Goal: Find specific page/section: Find specific page/section

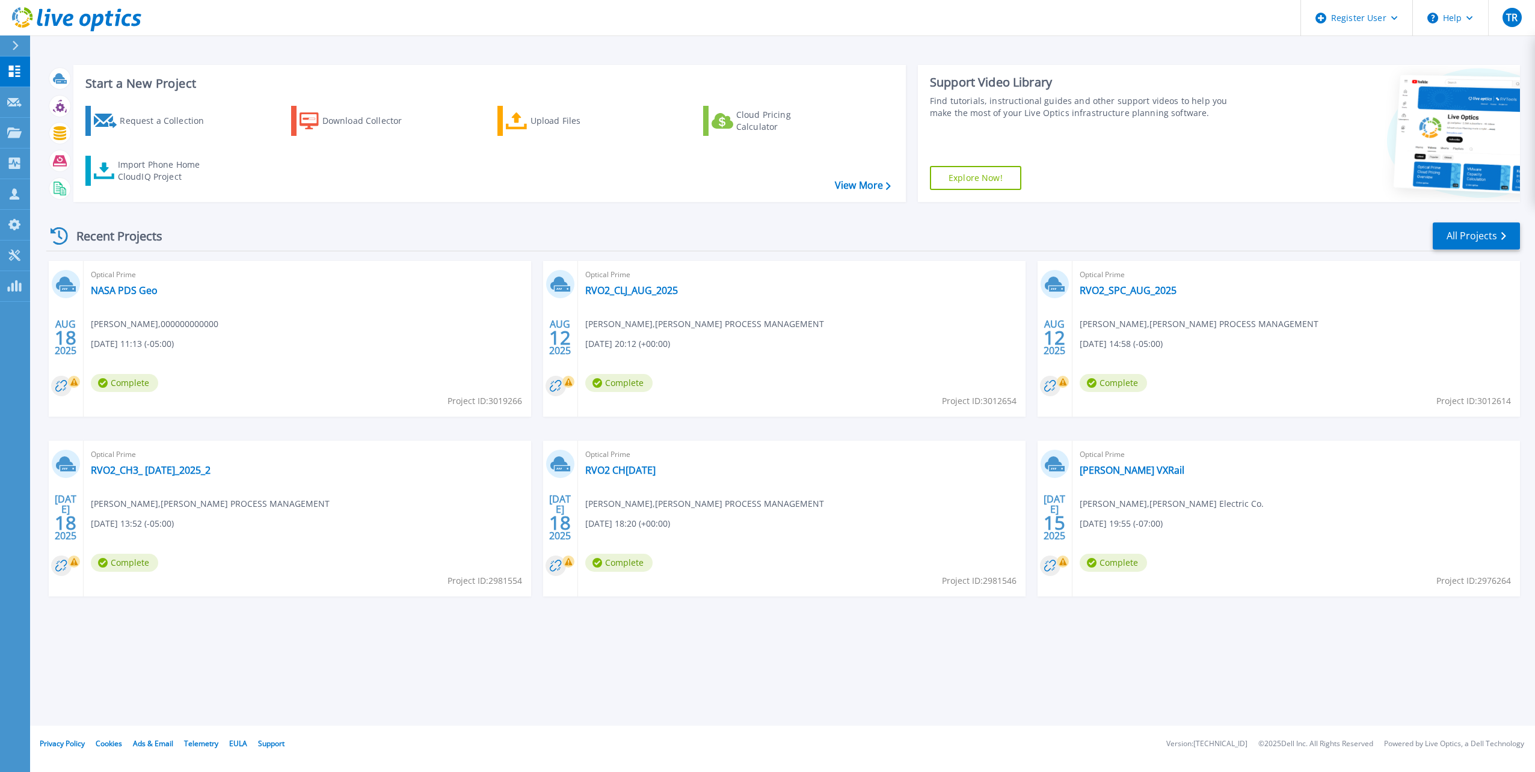
click at [1299, 104] on div at bounding box center [1385, 133] width 269 height 137
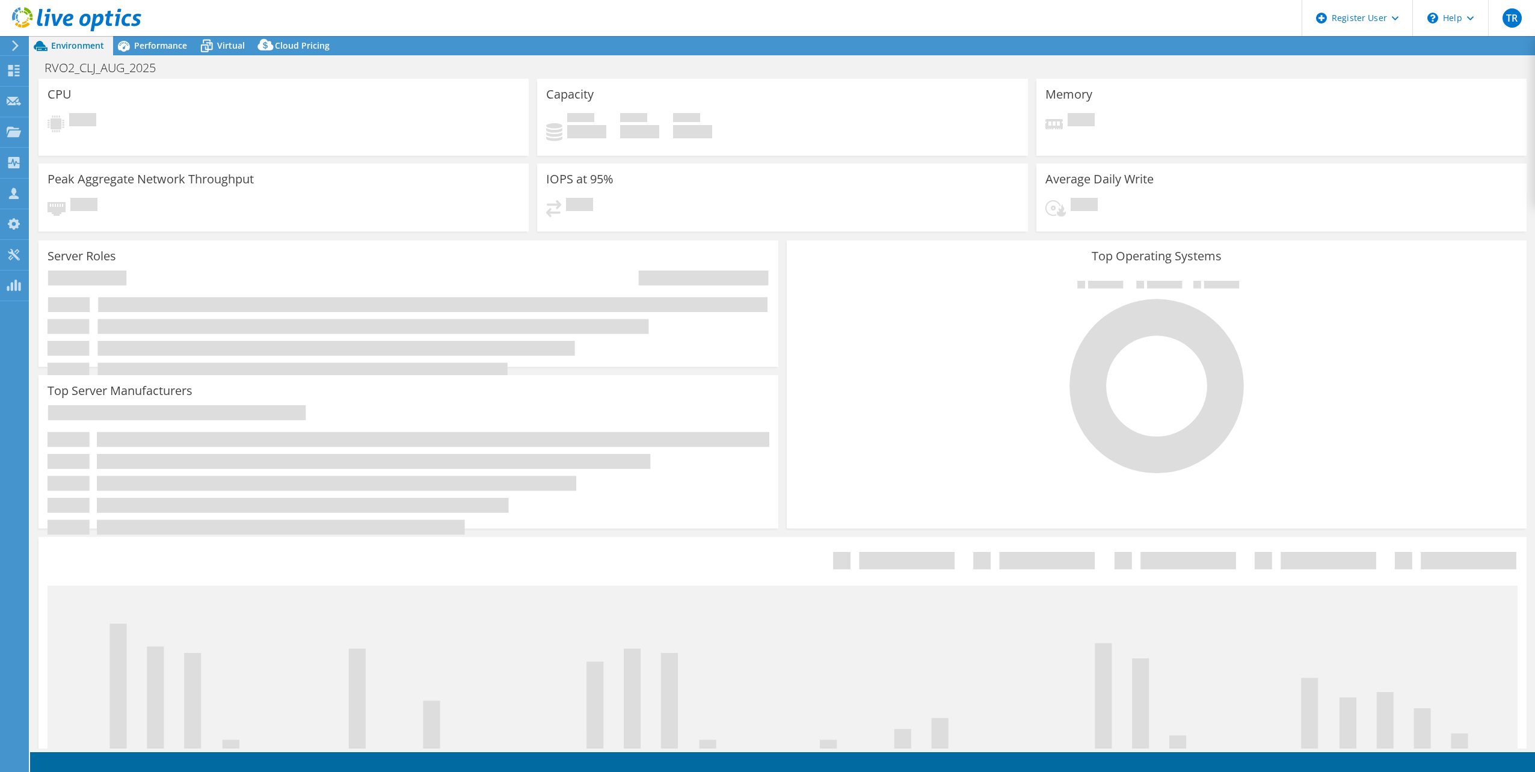
select select "USD"
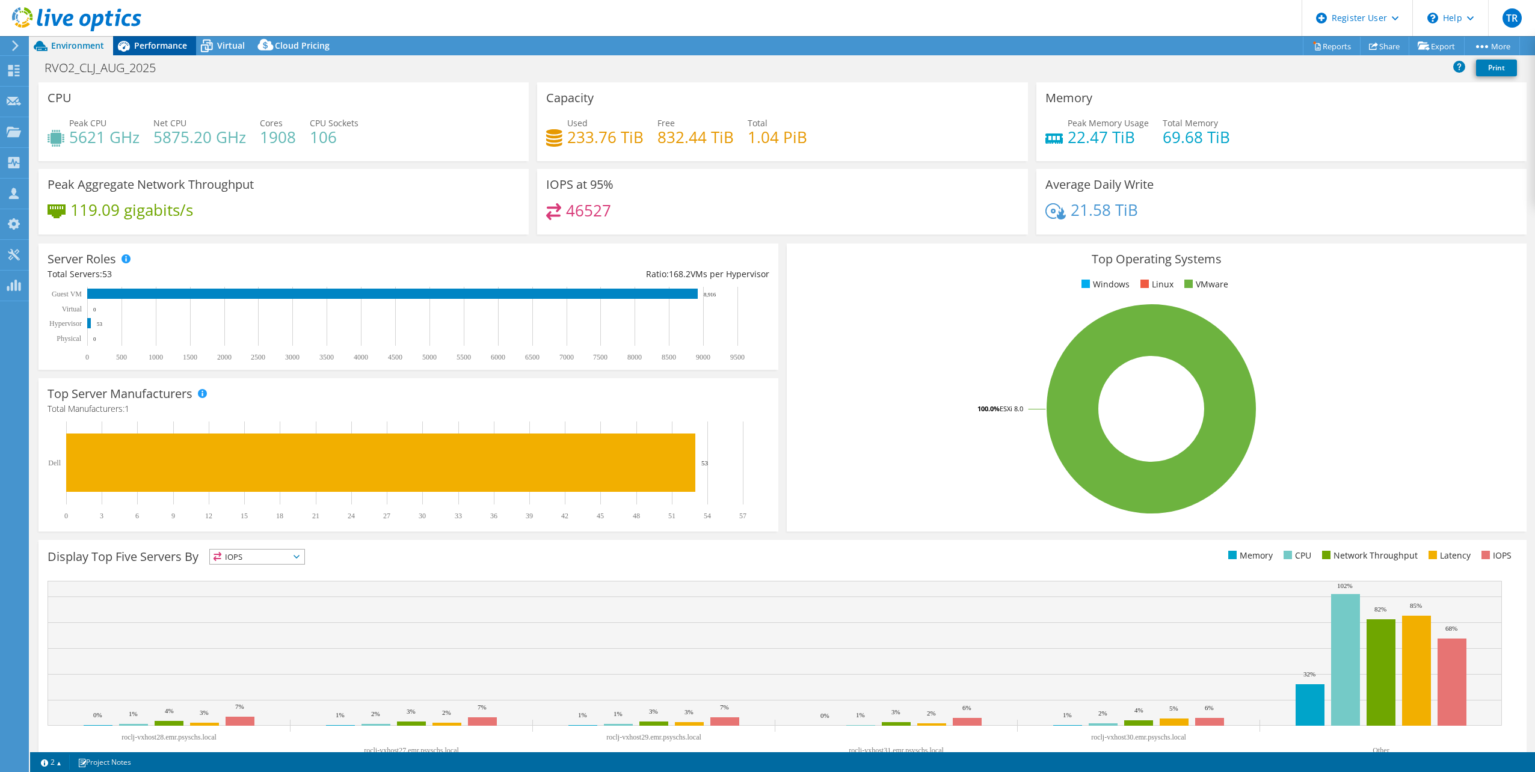
click at [158, 41] on span "Performance" at bounding box center [160, 45] width 53 height 11
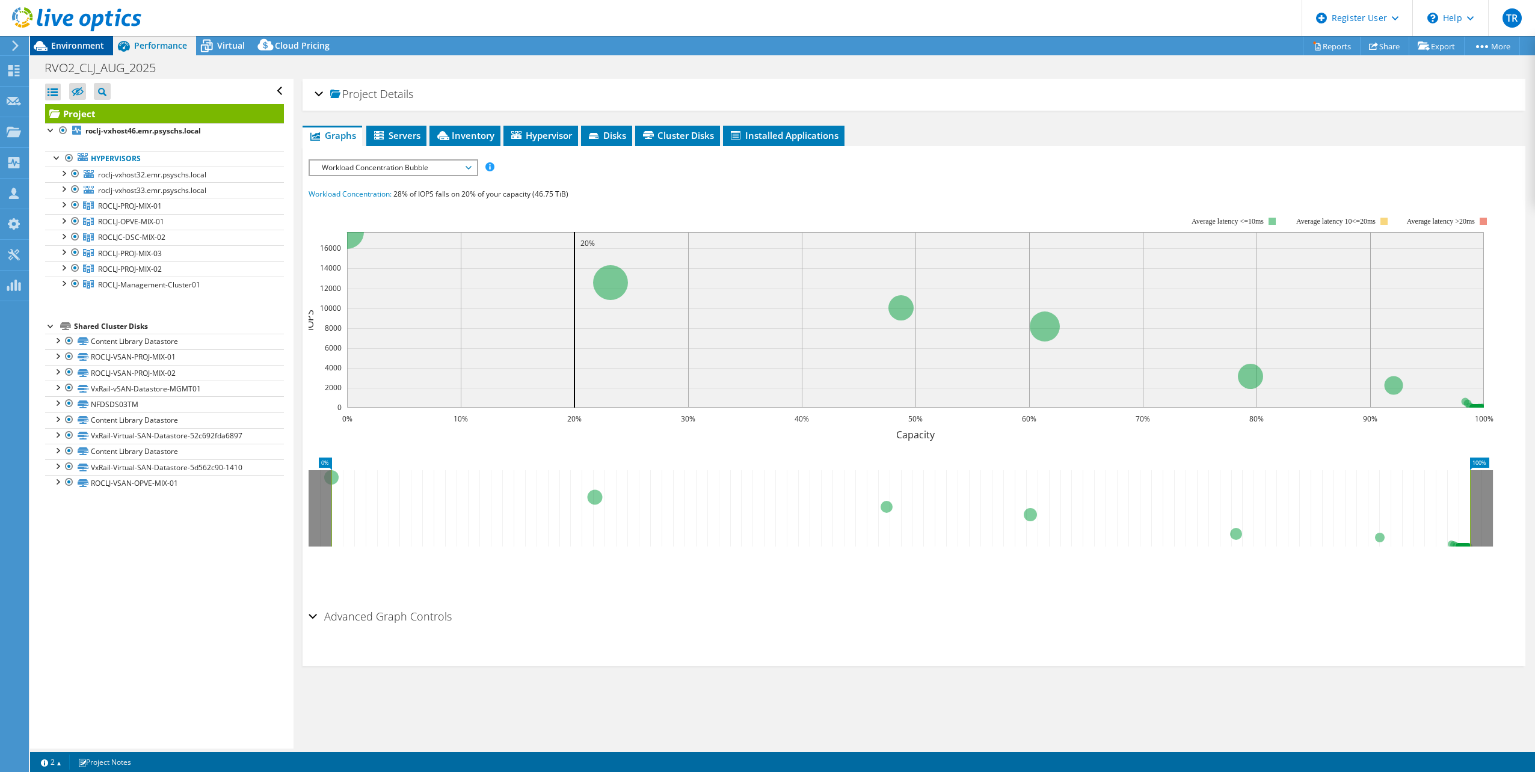
click at [71, 48] on span "Environment" at bounding box center [77, 45] width 53 height 11
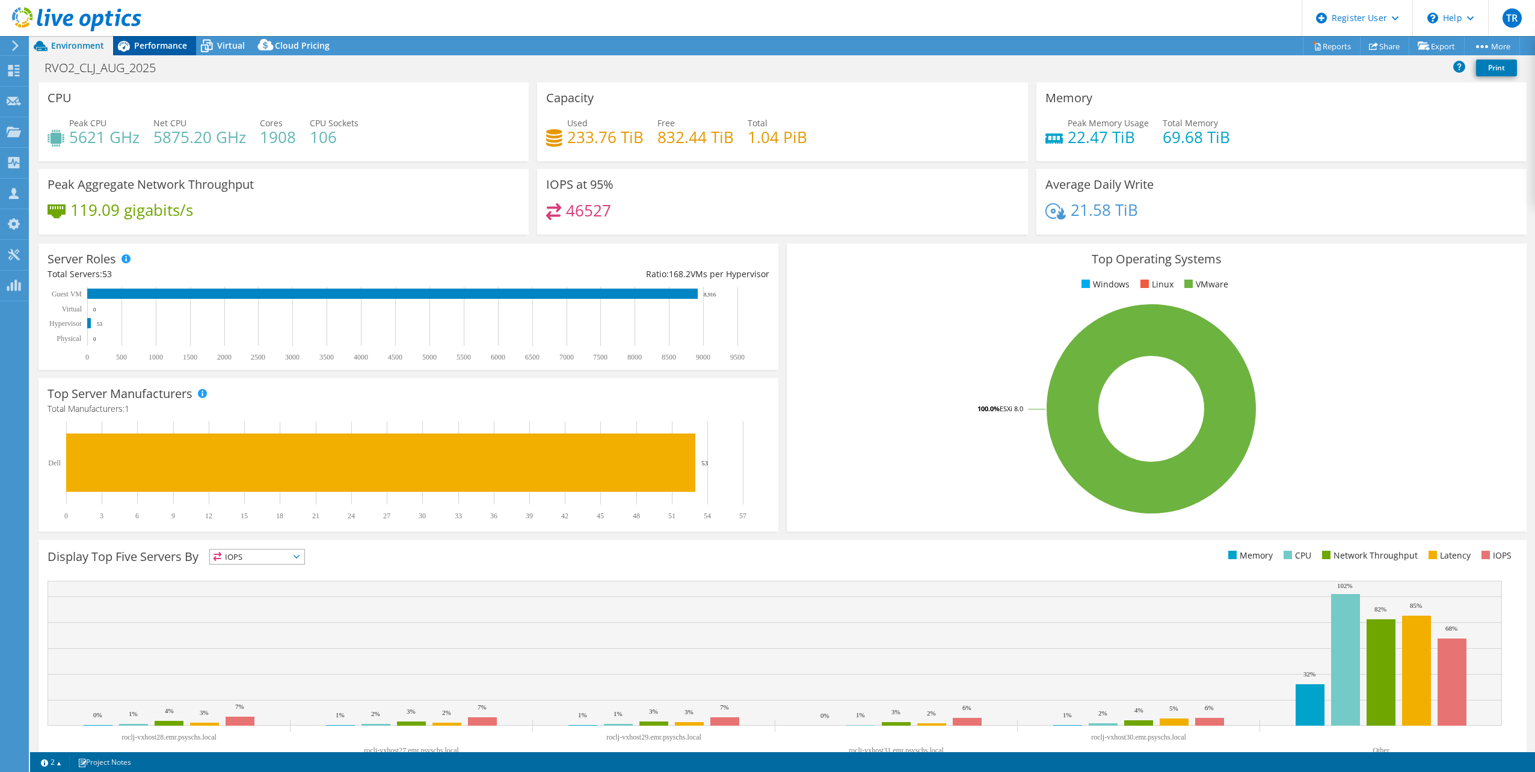
click at [161, 43] on span "Performance" at bounding box center [160, 45] width 53 height 11
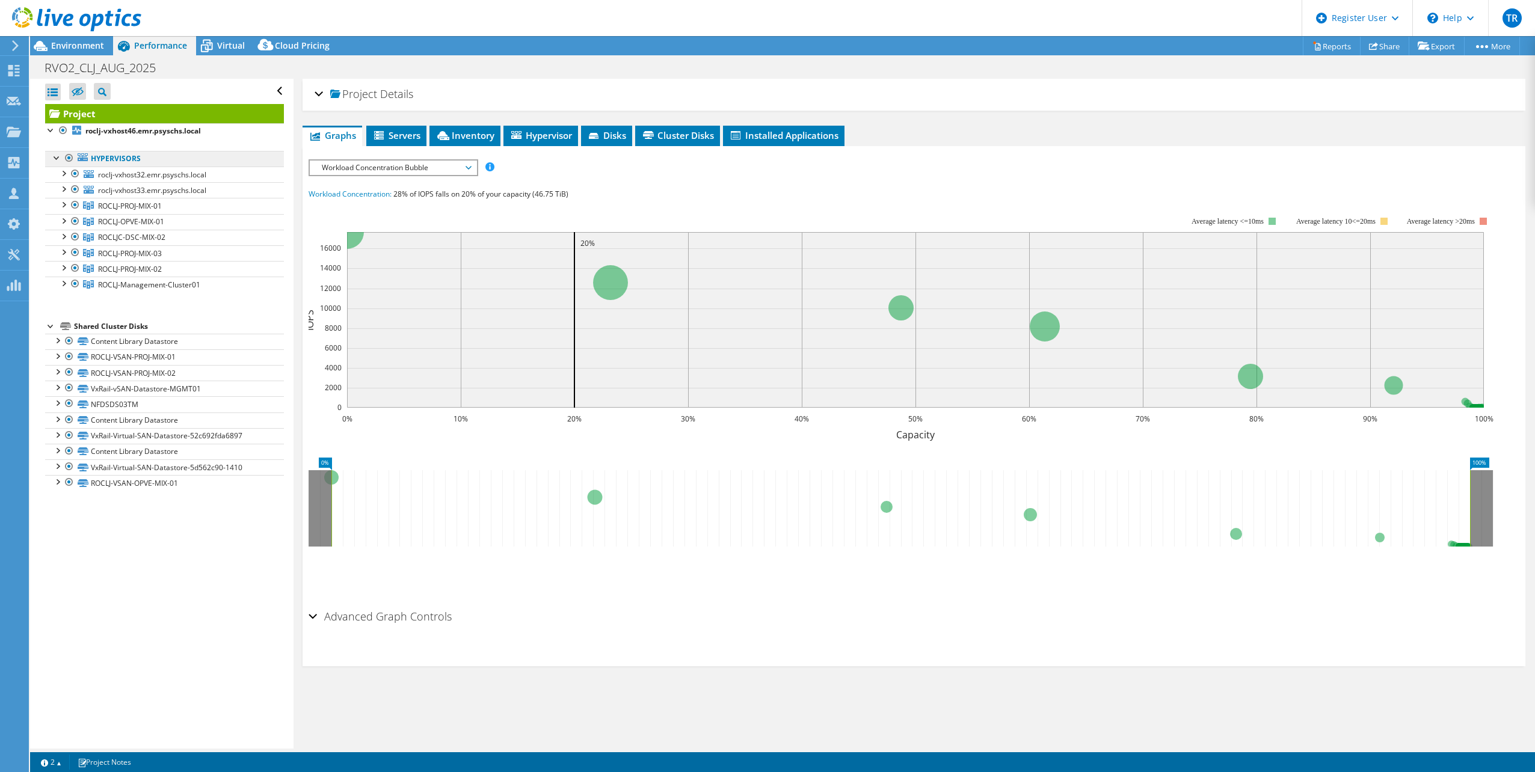
click at [117, 156] on link "Hypervisors" at bounding box center [164, 159] width 239 height 16
click at [520, 137] on icon at bounding box center [516, 135] width 10 height 8
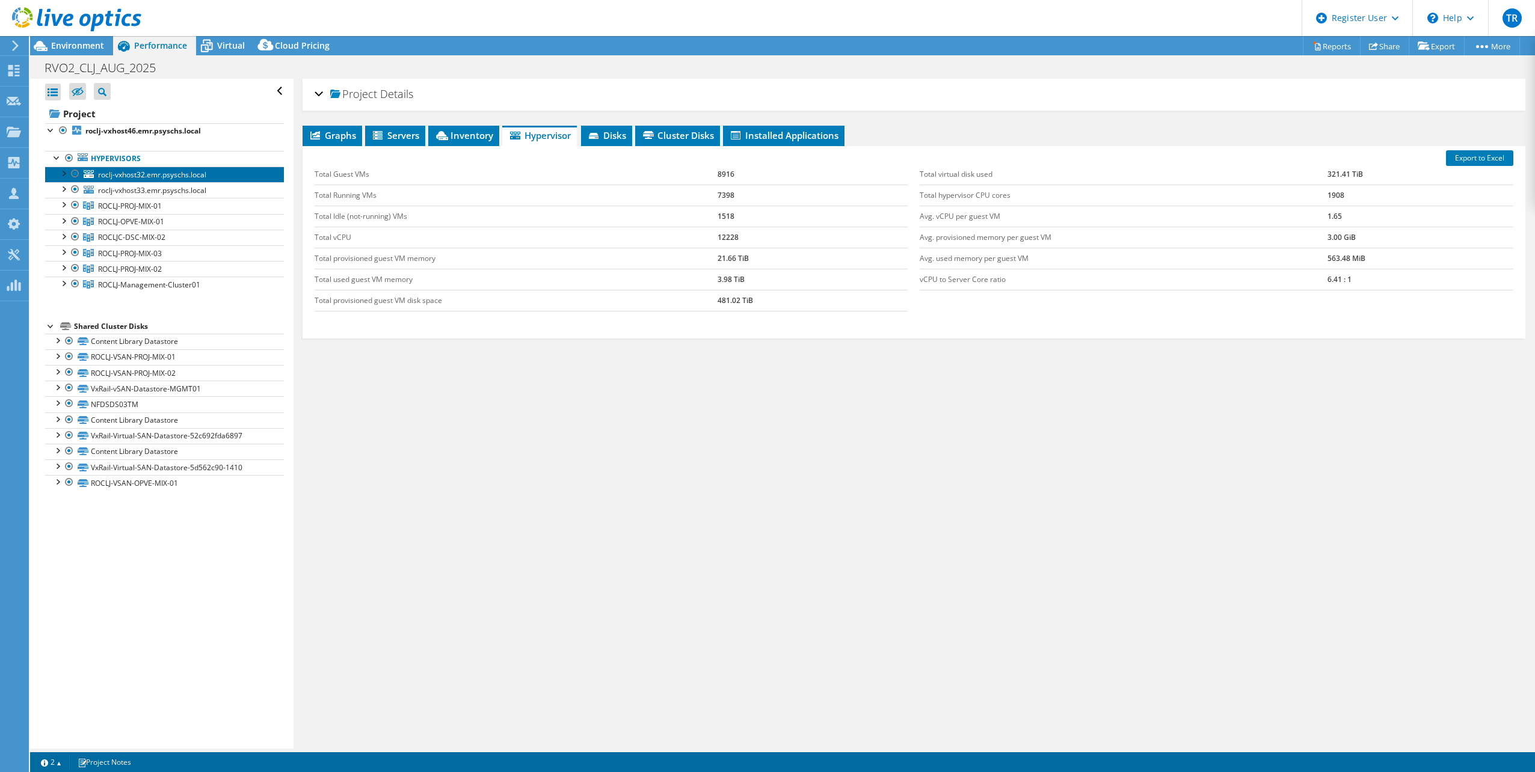
click at [132, 173] on span "roclj-vxhost32.emr.psyschs.local" at bounding box center [152, 175] width 108 height 10
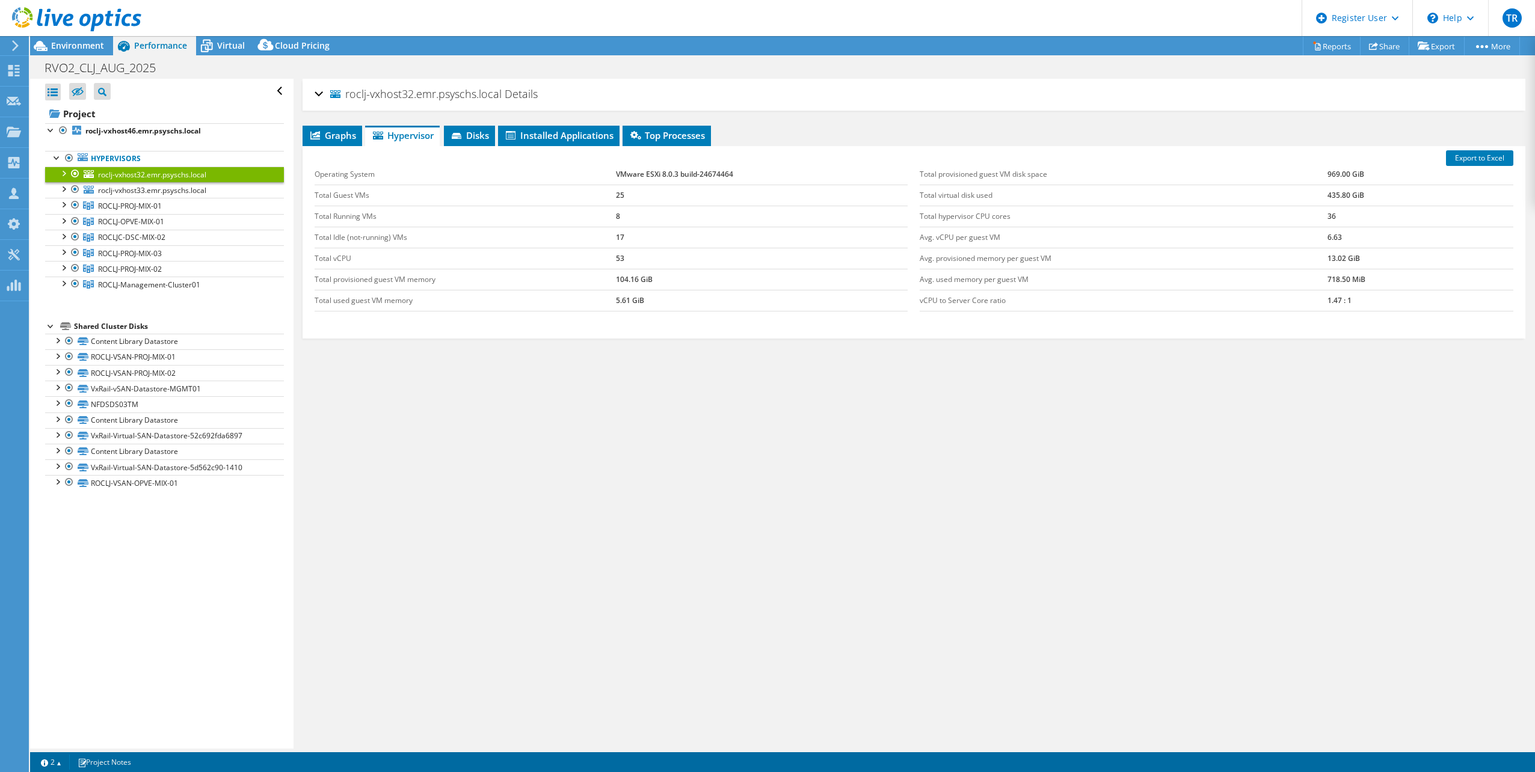
click at [402, 136] on span "Hypervisor" at bounding box center [402, 135] width 63 height 12
click at [156, 192] on span "roclj-vxhost33.emr.psyschs.local" at bounding box center [152, 190] width 108 height 10
click at [153, 204] on span "ROCLJ-PROJ-MIX-01" at bounding box center [130, 206] width 64 height 10
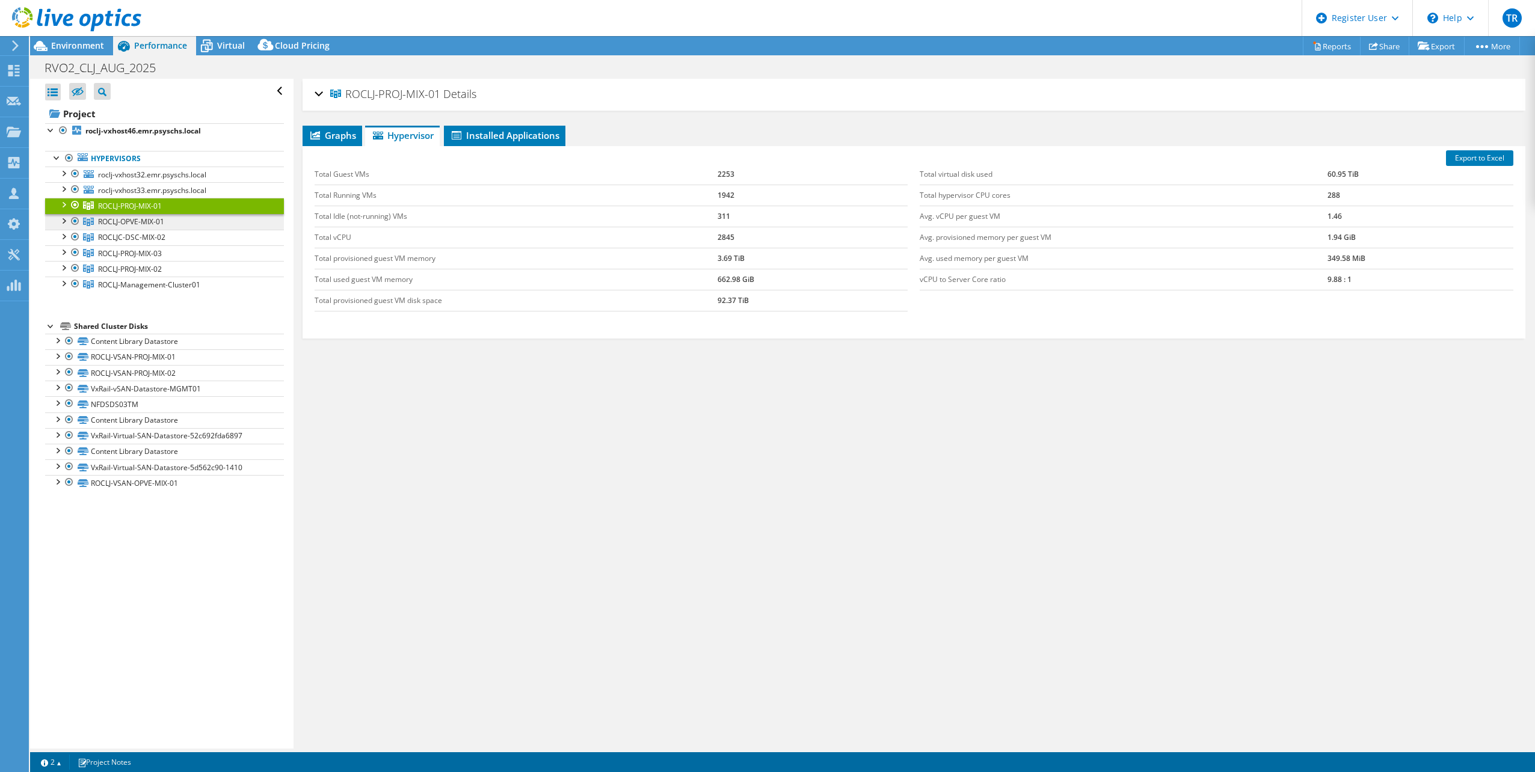
click at [125, 218] on span "ROCLJ-OPVE-MIX-01" at bounding box center [131, 222] width 66 height 10
click at [130, 238] on span "ROCLJC-DSC-MIX-02" at bounding box center [131, 237] width 67 height 10
click at [66, 204] on div at bounding box center [63, 204] width 12 height 12
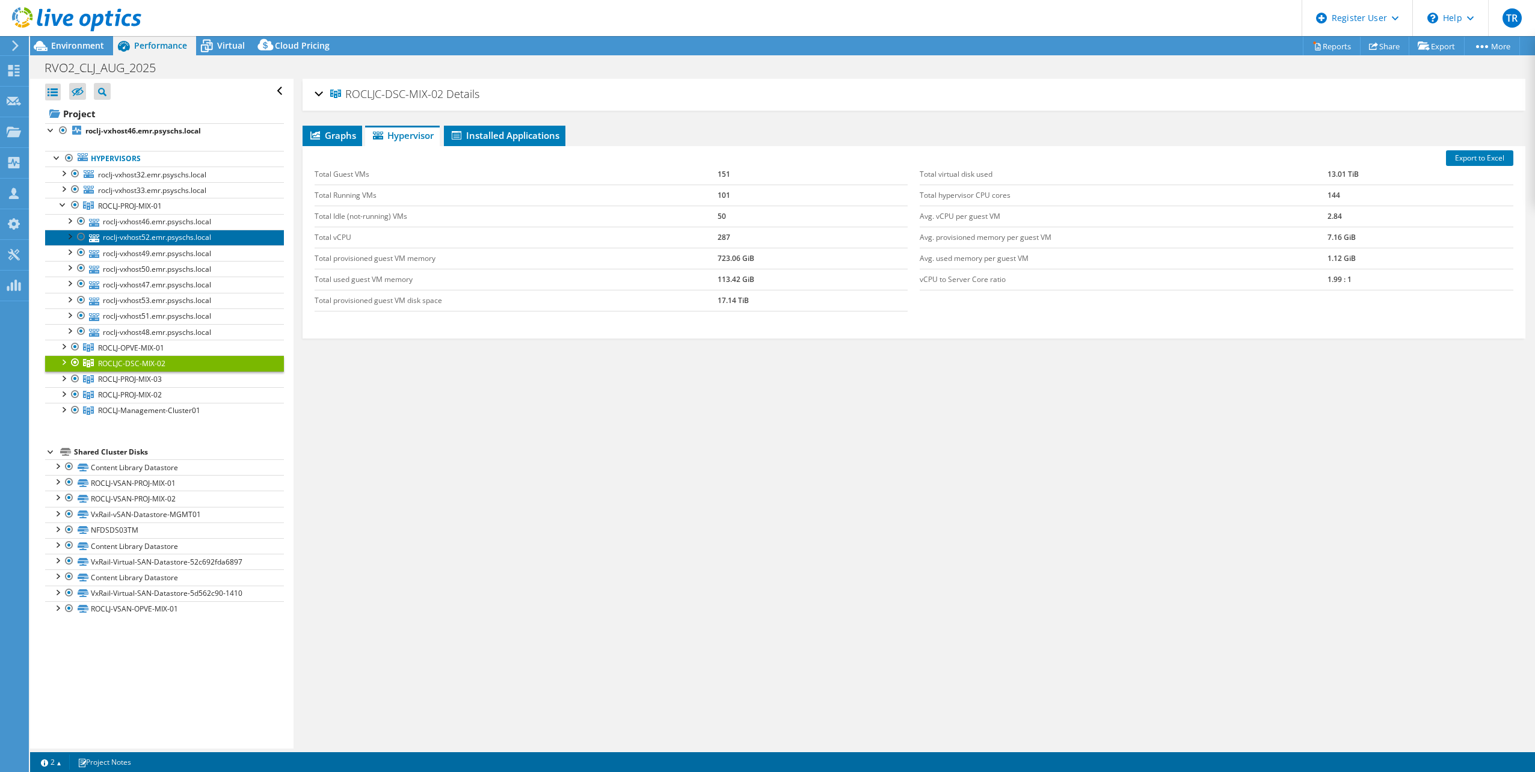
click at [143, 230] on link "roclj-vxhost52.emr.psyschs.local" at bounding box center [164, 238] width 239 height 16
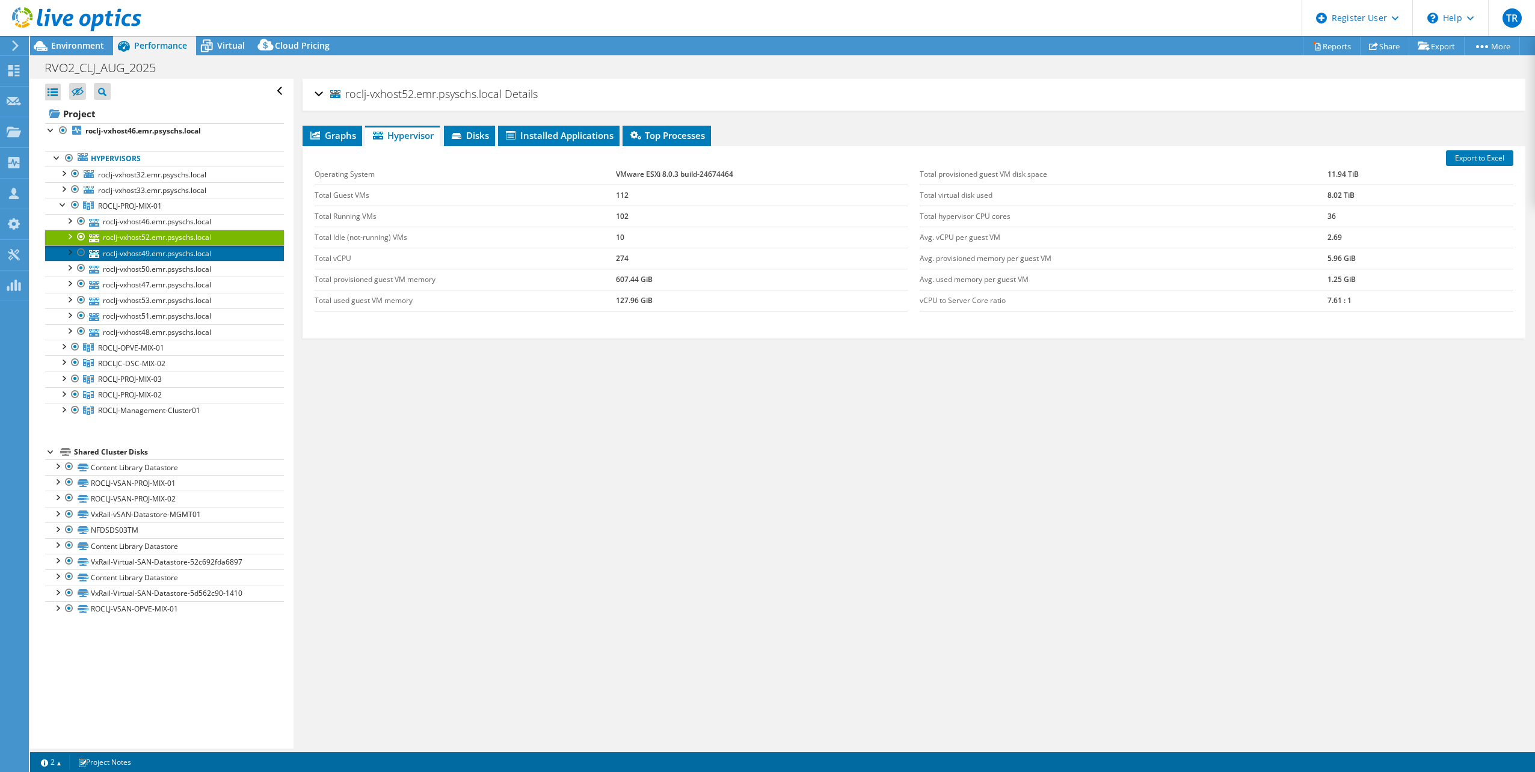
click at [147, 257] on link "roclj-vxhost49.emr.psyschs.local" at bounding box center [164, 253] width 239 height 16
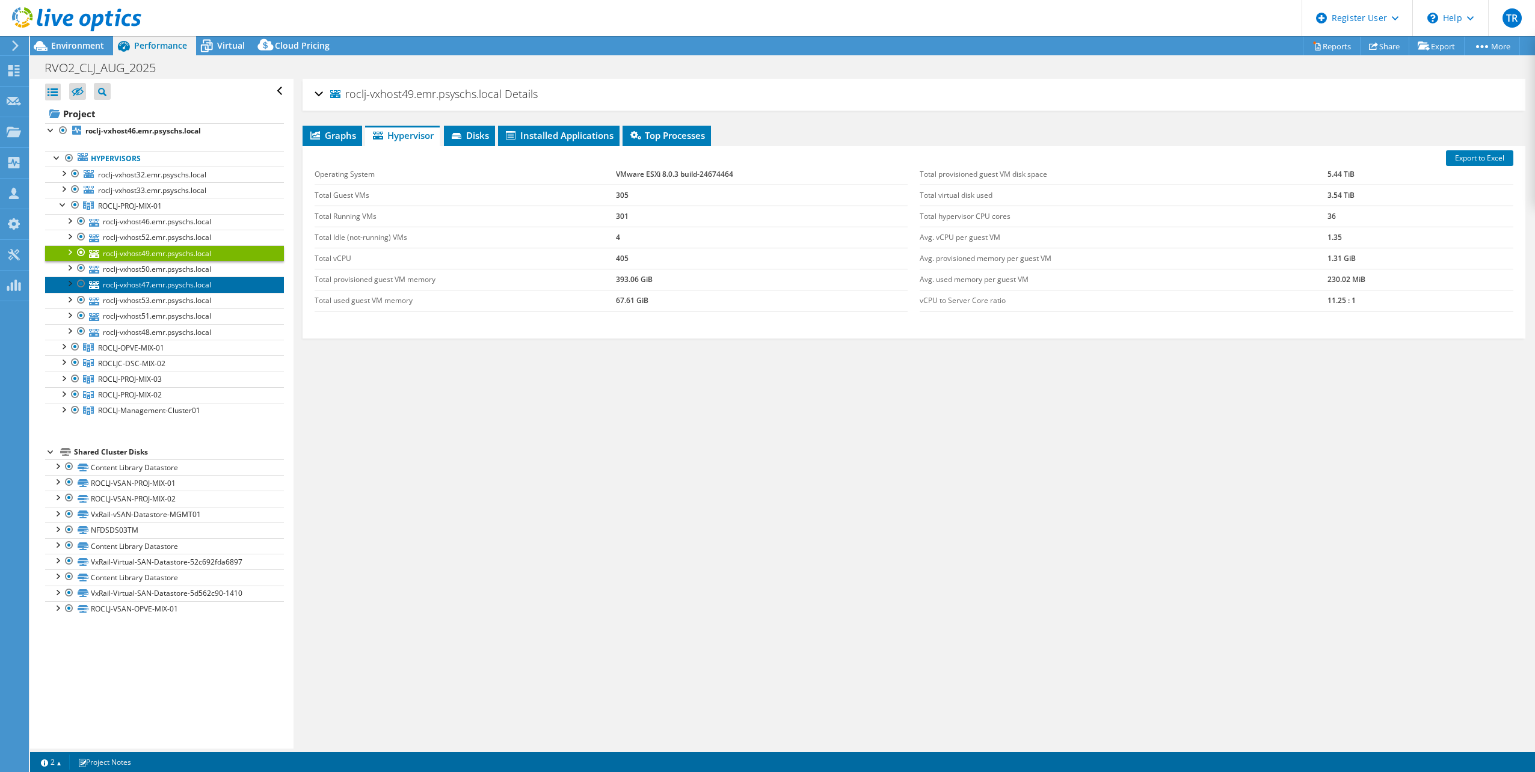
click at [154, 280] on link "roclj-vxhost47.emr.psyschs.local" at bounding box center [164, 285] width 239 height 16
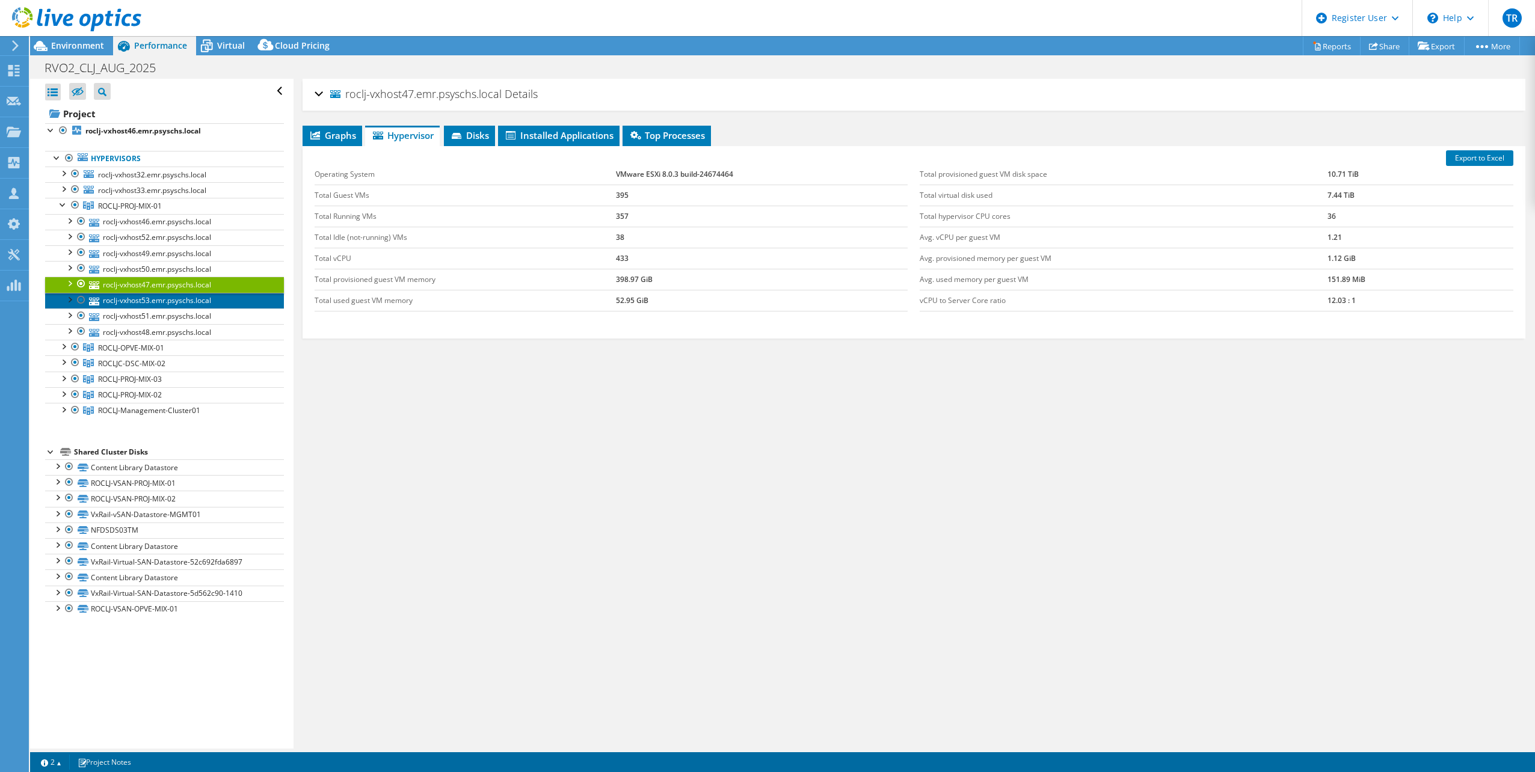
click at [157, 300] on link "roclj-vxhost53.emr.psyschs.local" at bounding box center [164, 301] width 239 height 16
click at [61, 344] on div at bounding box center [63, 346] width 12 height 12
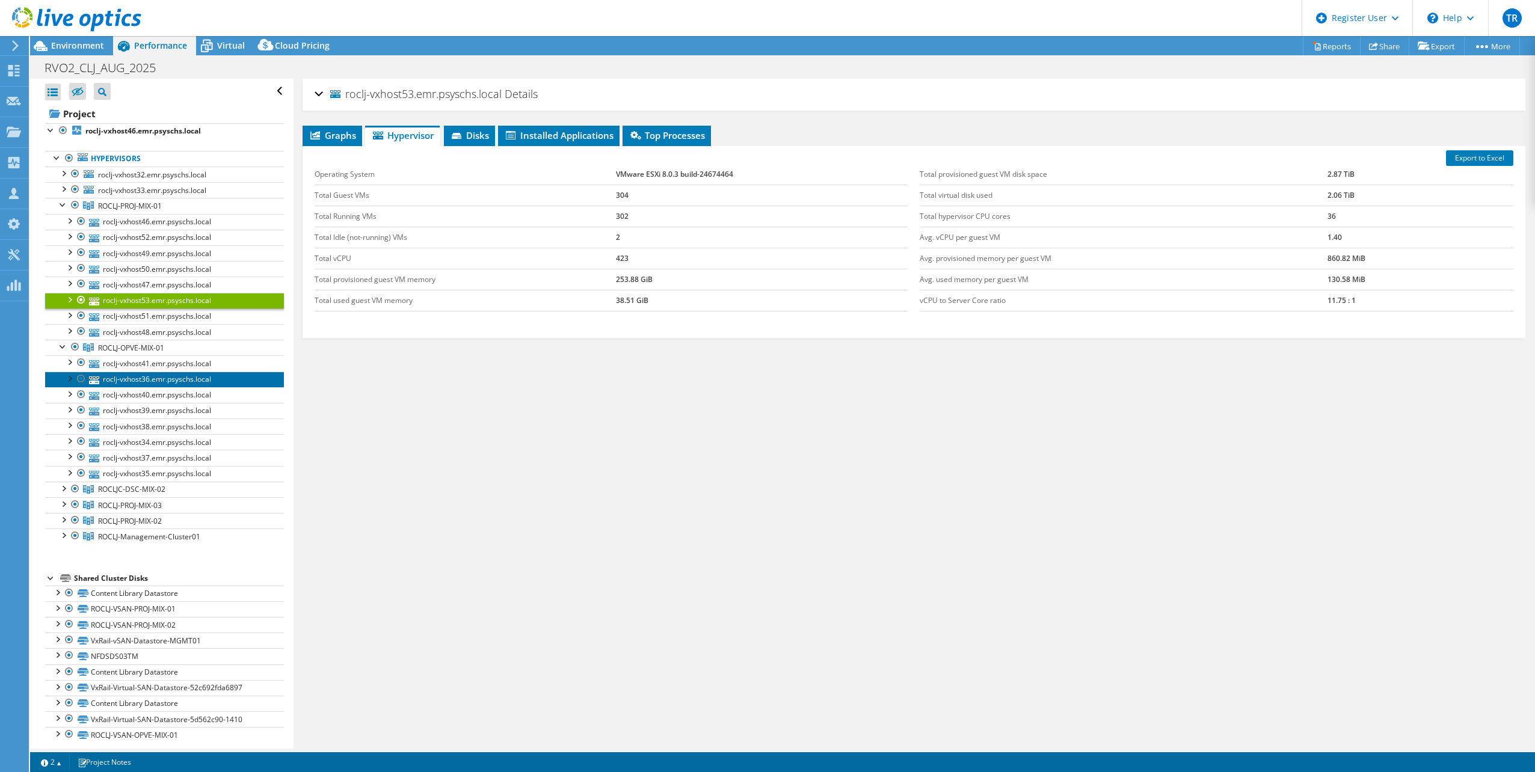
click at [129, 372] on link "roclj-vxhost36.emr.psyschs.local" at bounding box center [164, 380] width 239 height 16
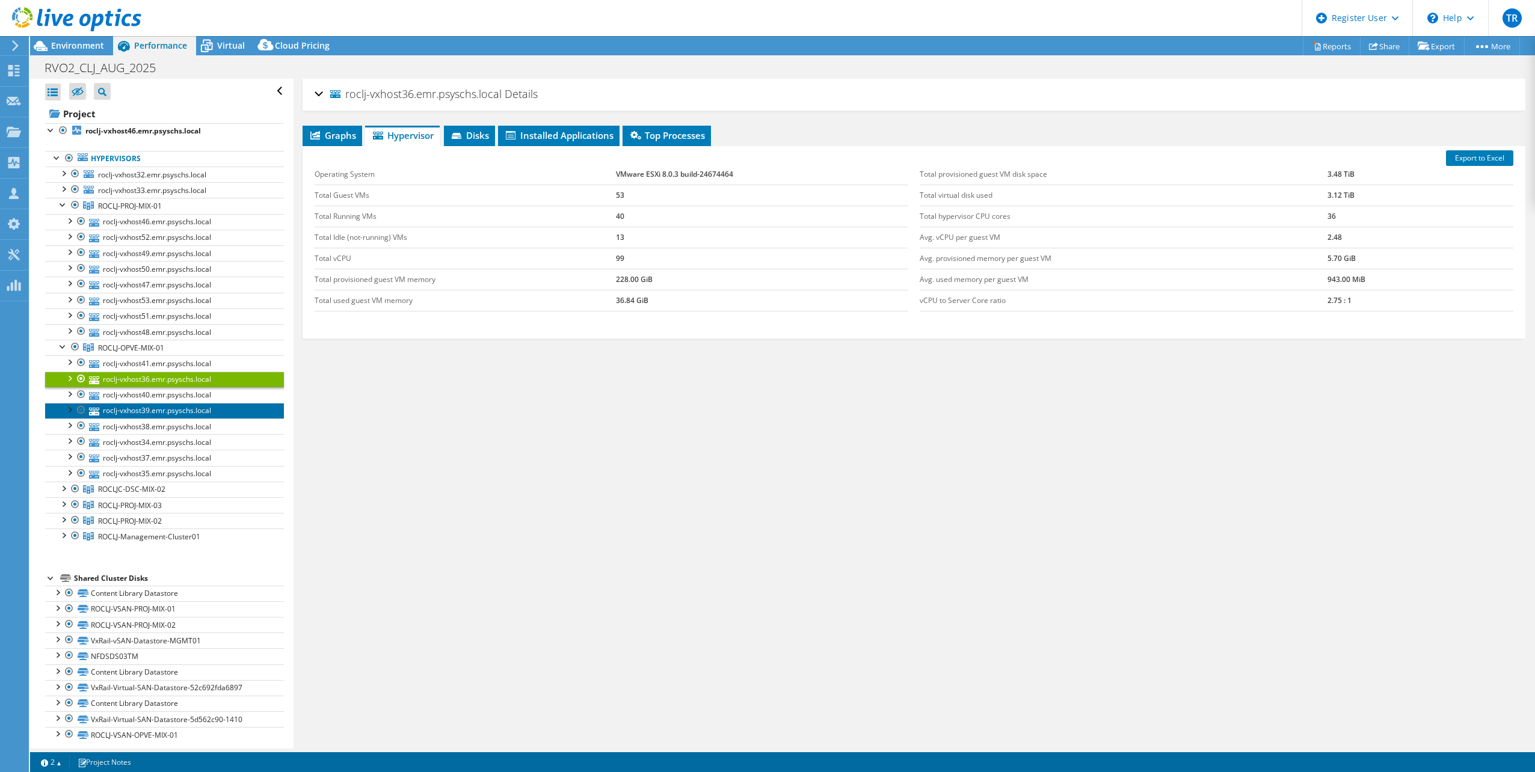
click at [143, 403] on link "roclj-vxhost39.emr.psyschs.local" at bounding box center [164, 411] width 239 height 16
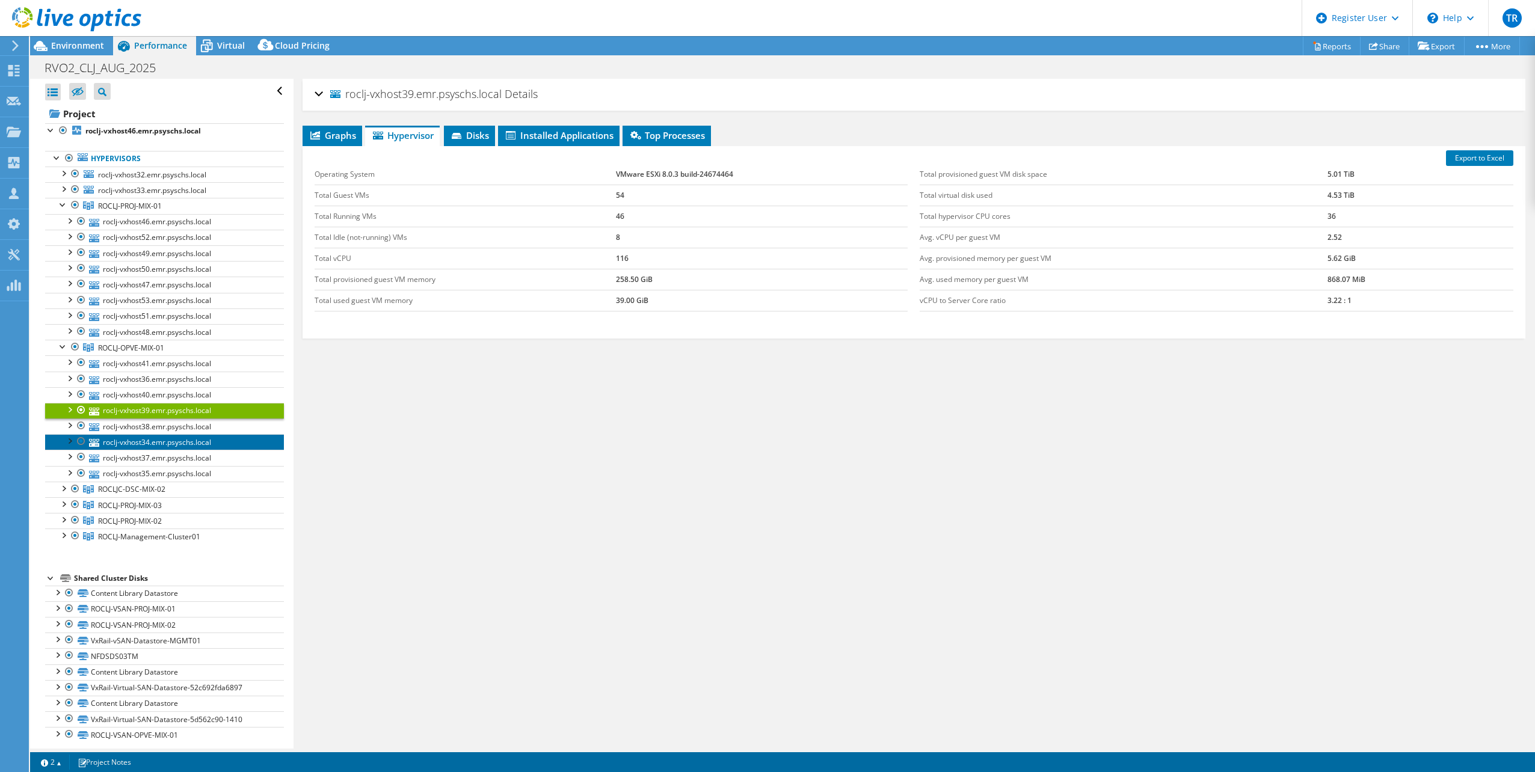
click at [153, 434] on link "roclj-vxhost34.emr.psyschs.local" at bounding box center [164, 442] width 239 height 16
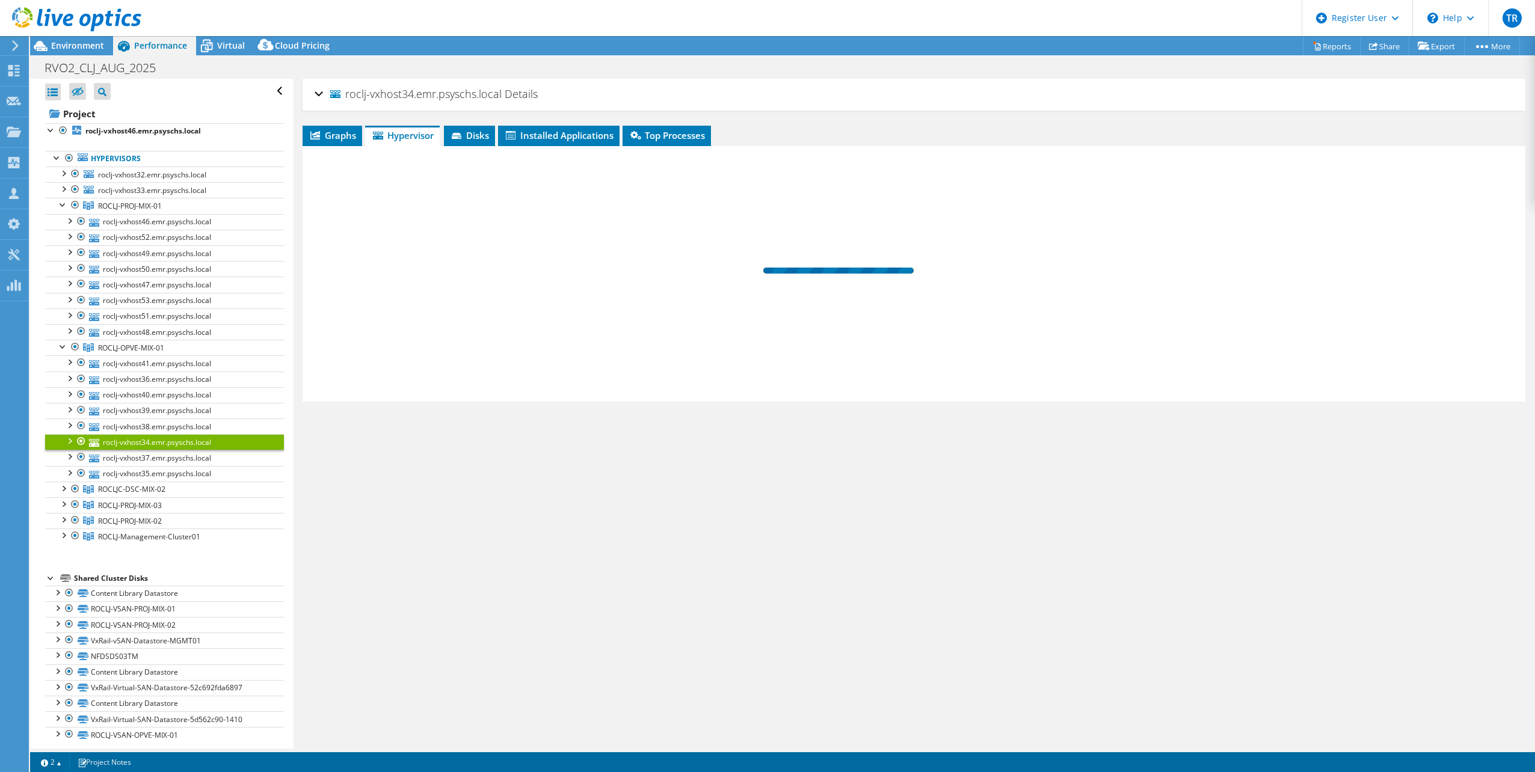
click at [156, 441] on link "roclj-vxhost34.emr.psyschs.local" at bounding box center [164, 442] width 239 height 16
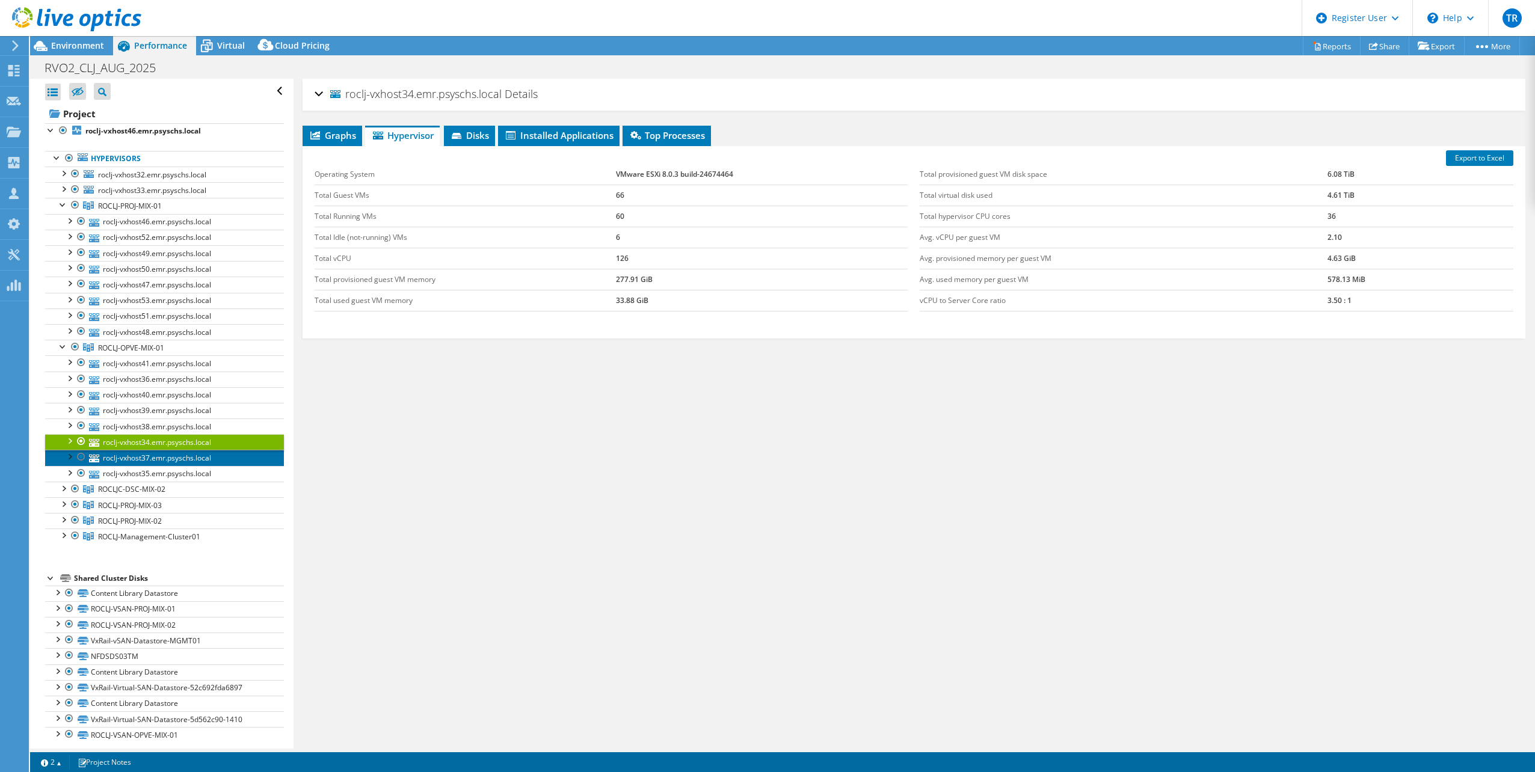
click at [156, 457] on link "roclj-vxhost37.emr.psyschs.local" at bounding box center [164, 458] width 239 height 16
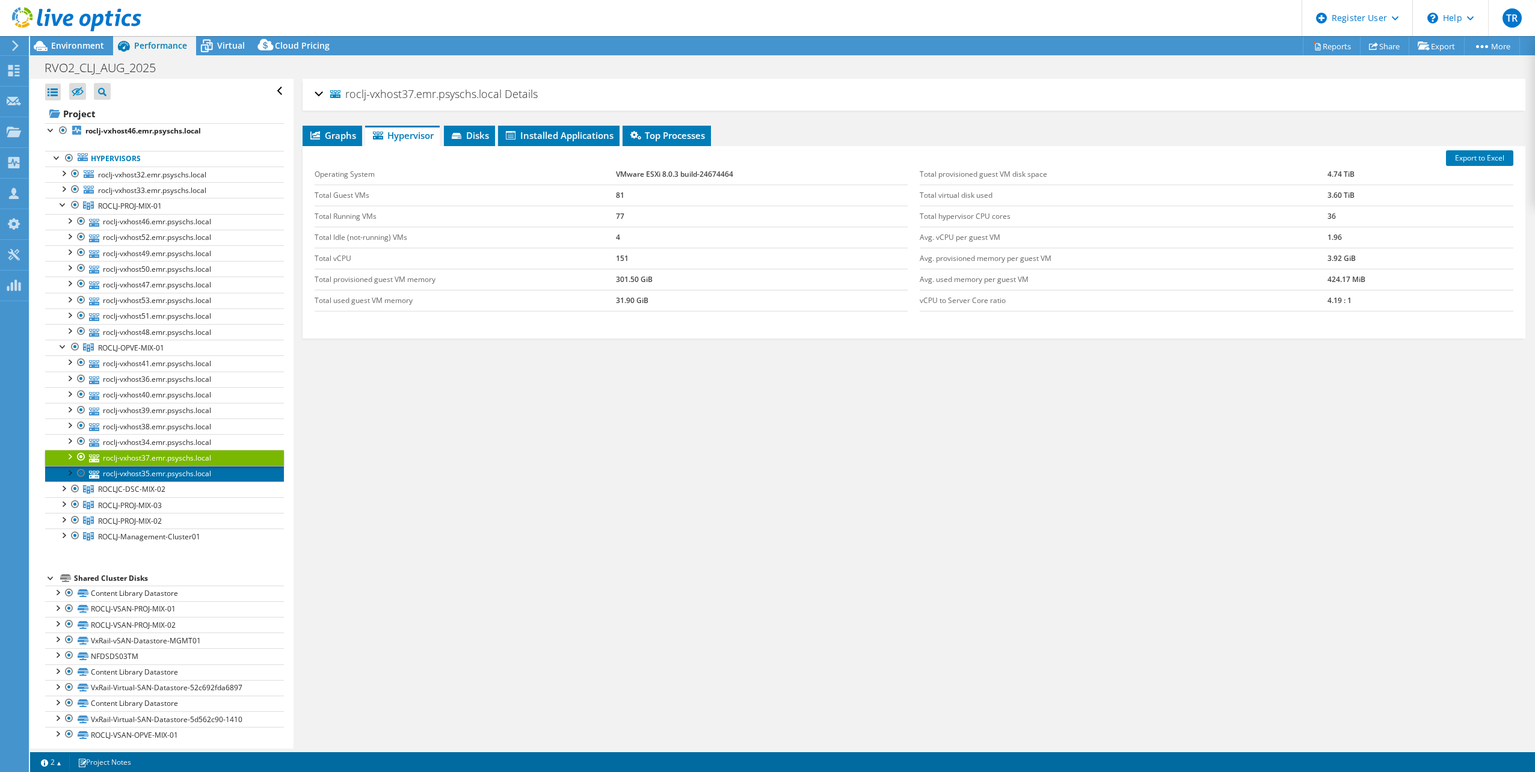
click at [158, 470] on link "roclj-vxhost35.emr.psyschs.local" at bounding box center [164, 474] width 239 height 16
click at [64, 484] on div at bounding box center [63, 488] width 12 height 12
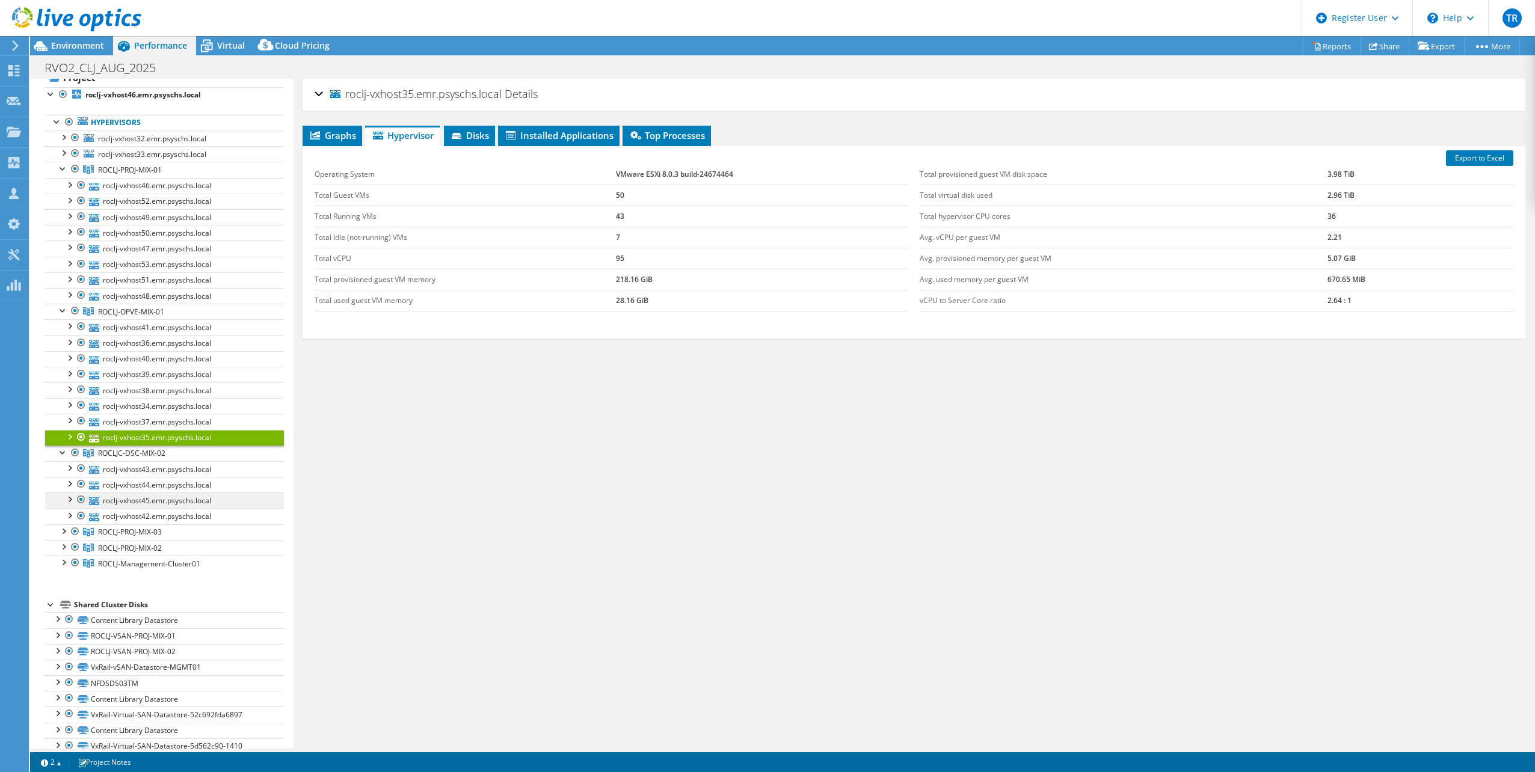
scroll to position [55, 0]
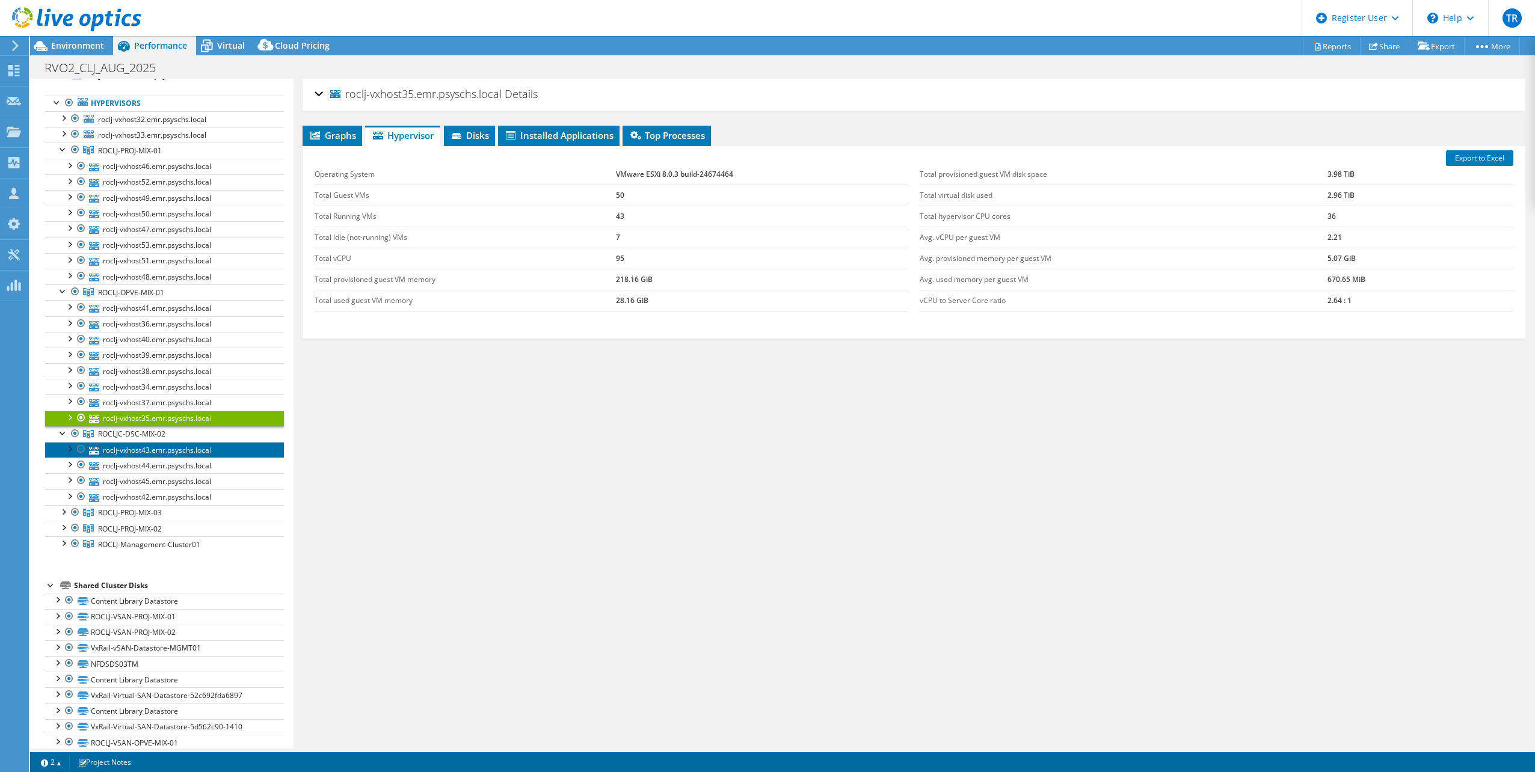
click at [143, 442] on link "roclj-vxhost43.emr.psyschs.local" at bounding box center [164, 450] width 239 height 16
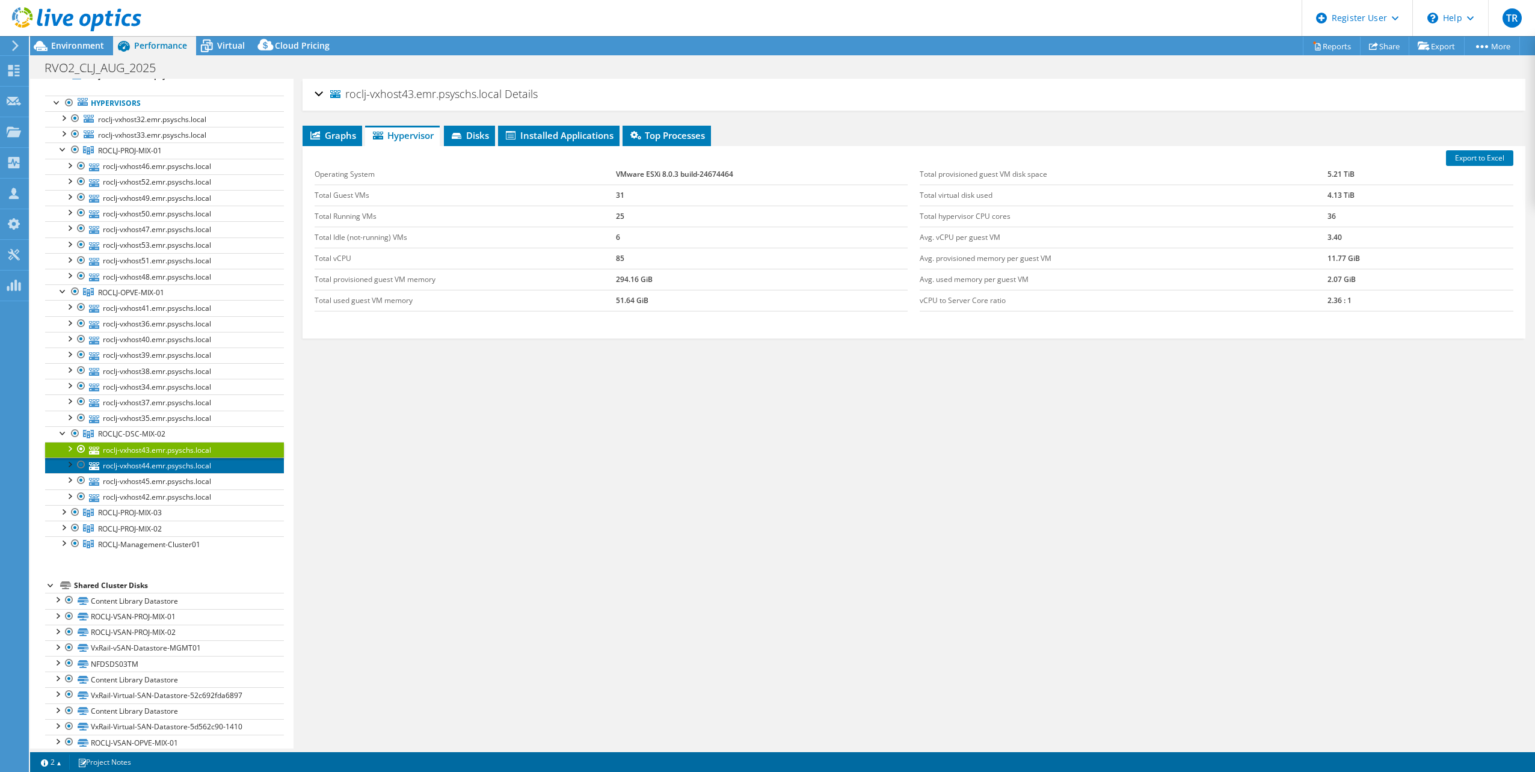
click at [149, 461] on link "roclj-vxhost44.emr.psyschs.local" at bounding box center [164, 466] width 239 height 16
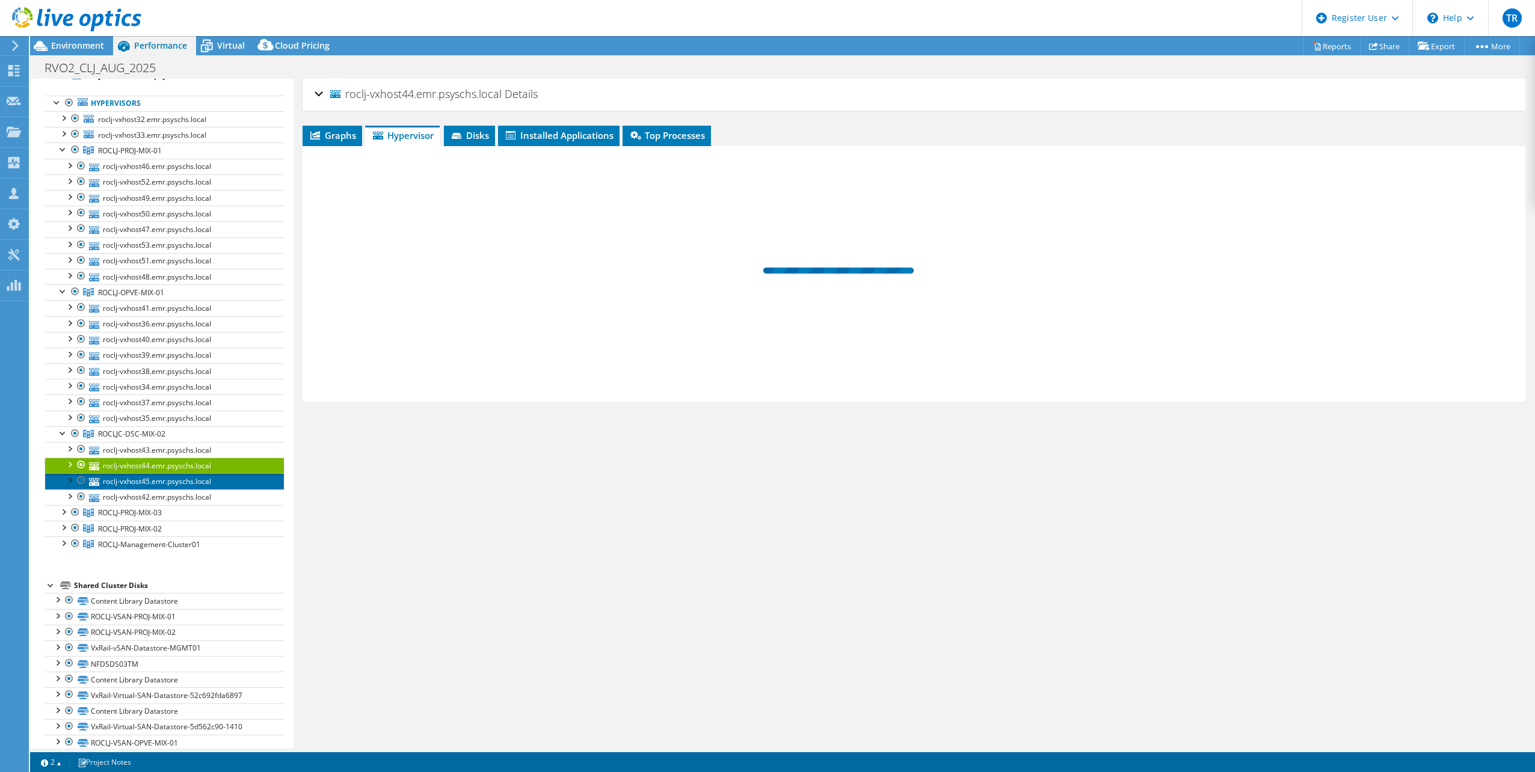
click at [158, 478] on link "roclj-vxhost45.emr.psyschs.local" at bounding box center [164, 481] width 239 height 16
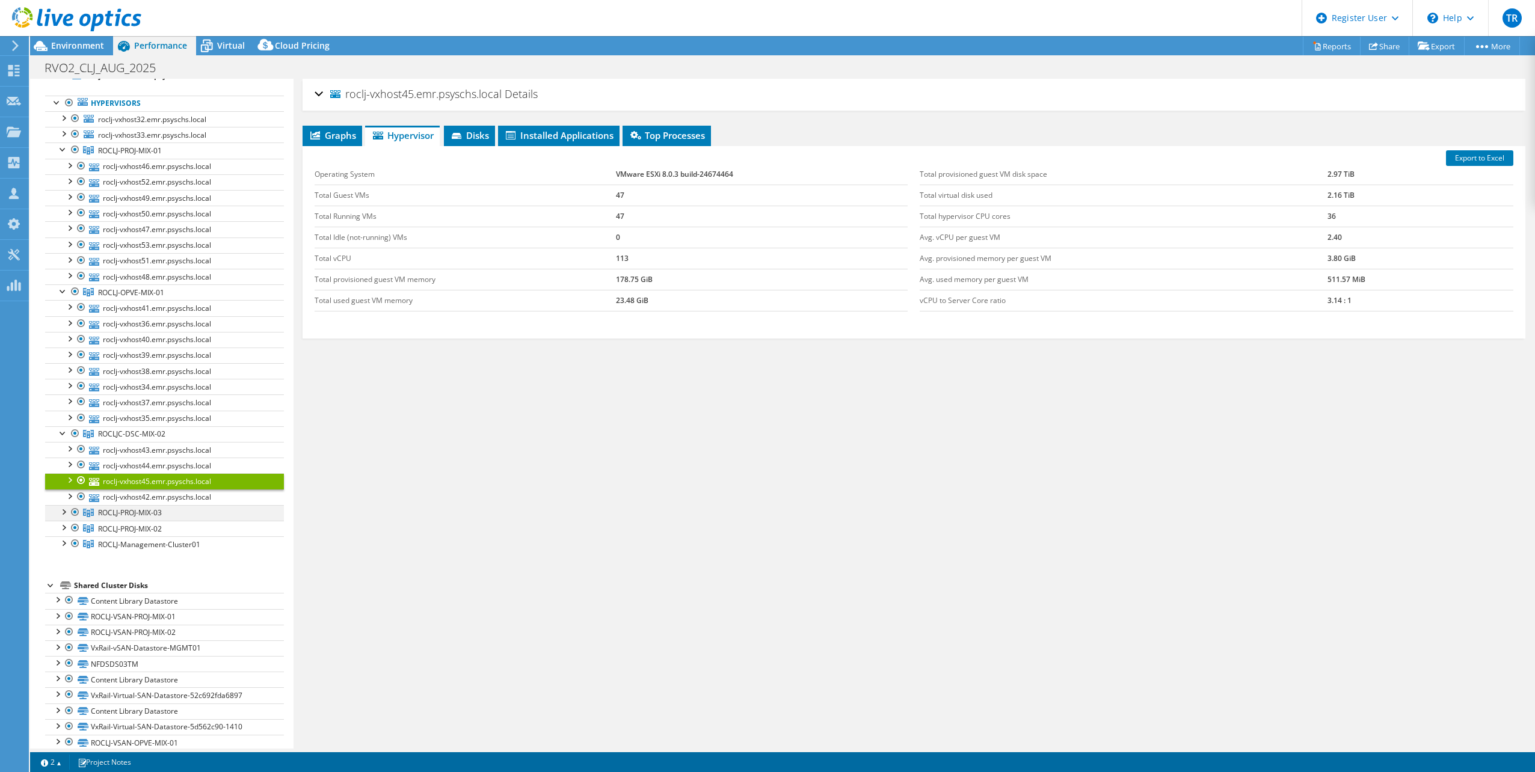
click at [64, 505] on div at bounding box center [63, 511] width 12 height 12
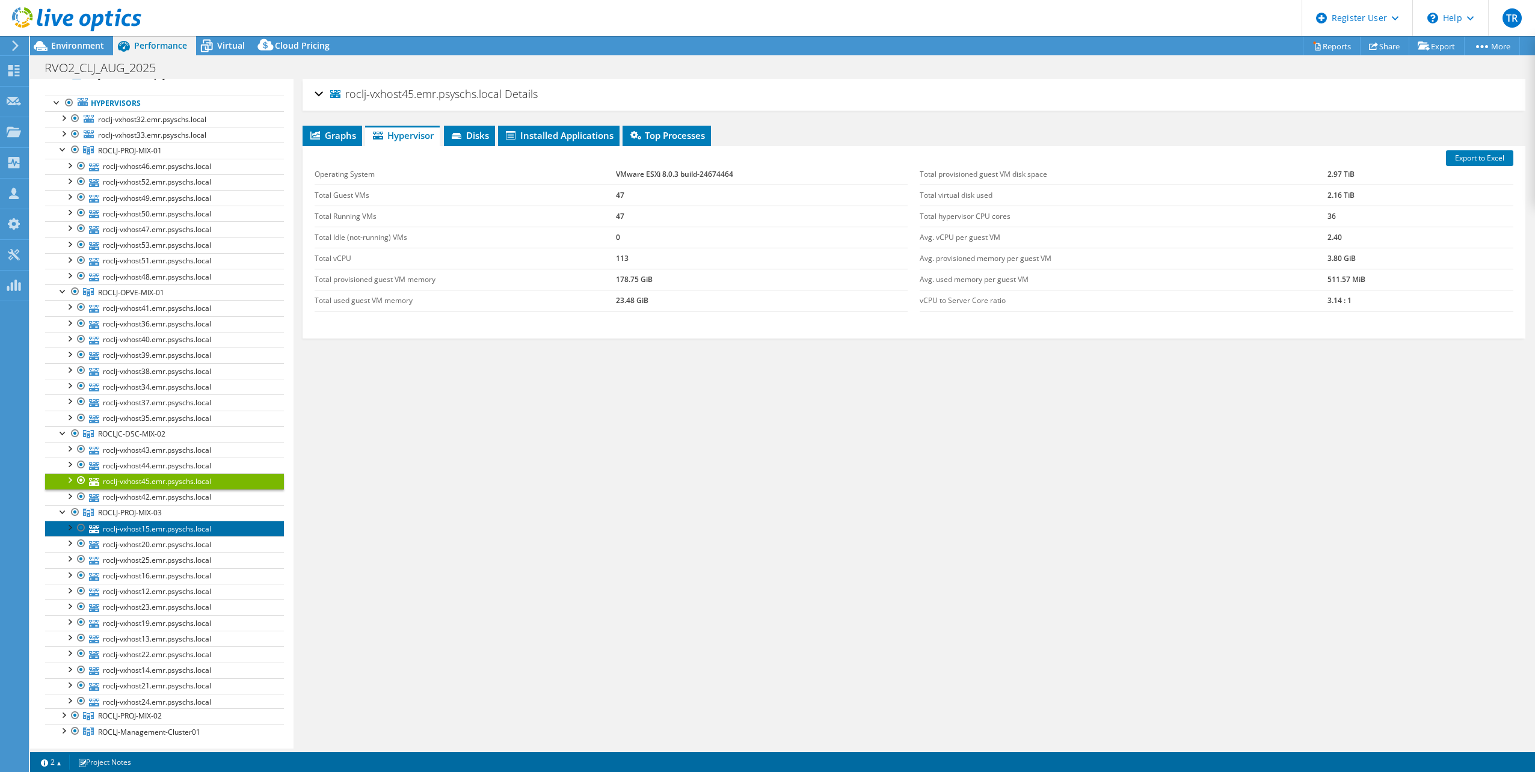
click at [132, 523] on link "roclj-vxhost15.emr.psyschs.local" at bounding box center [164, 529] width 239 height 16
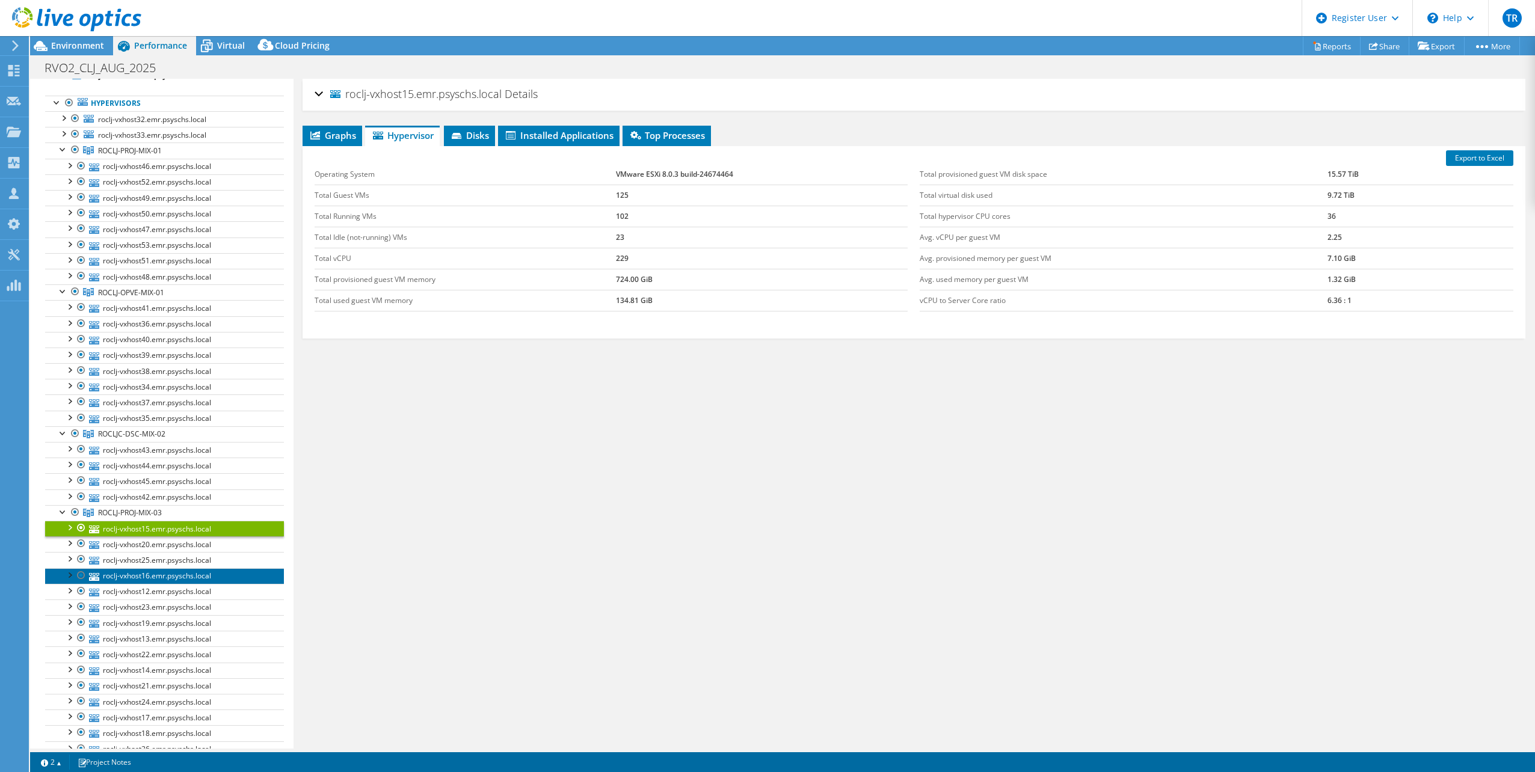
click at [145, 569] on link "roclj-vxhost16.emr.psyschs.local" at bounding box center [164, 576] width 239 height 16
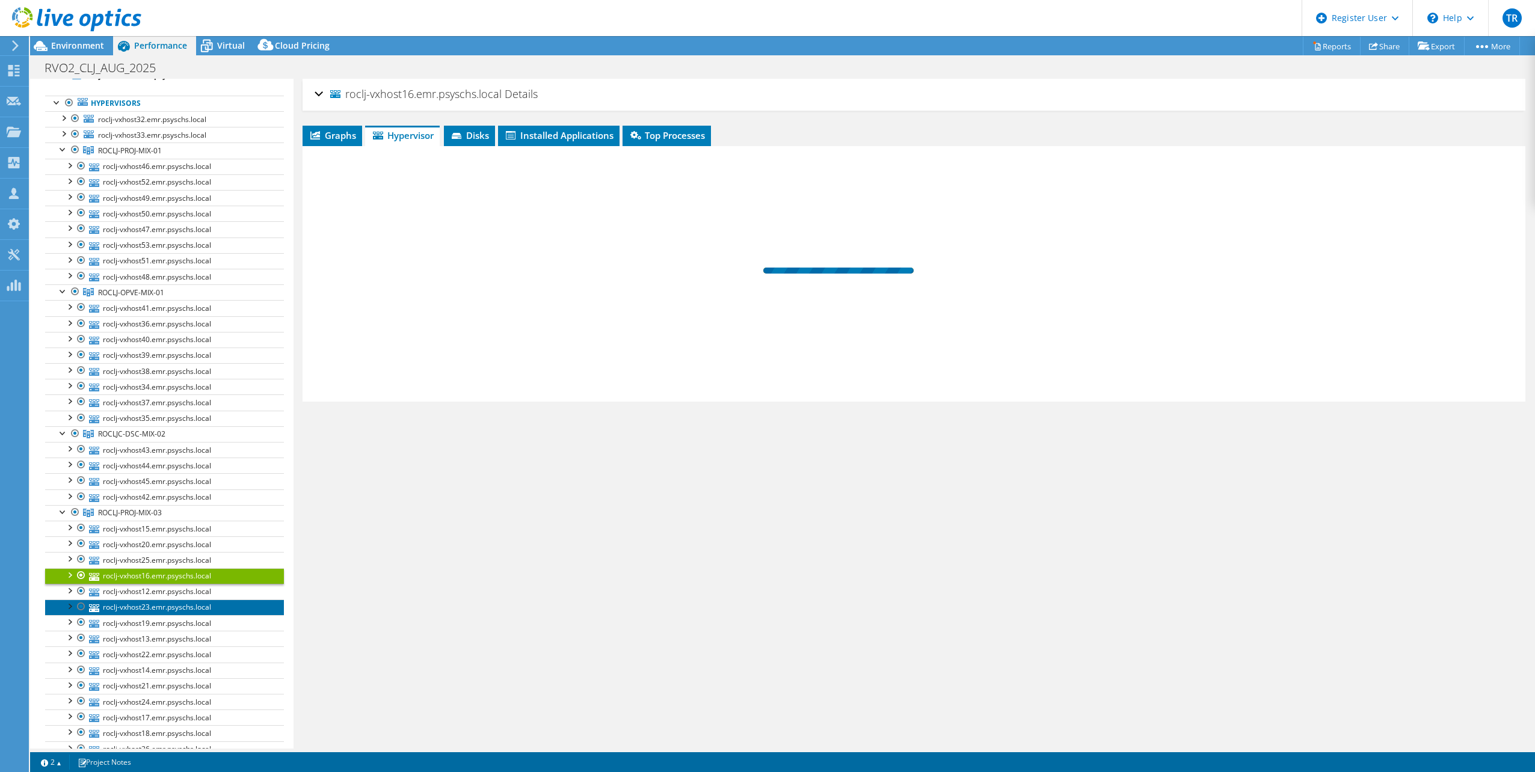
click at [150, 606] on link "roclj-vxhost23.emr.psyschs.local" at bounding box center [164, 608] width 239 height 16
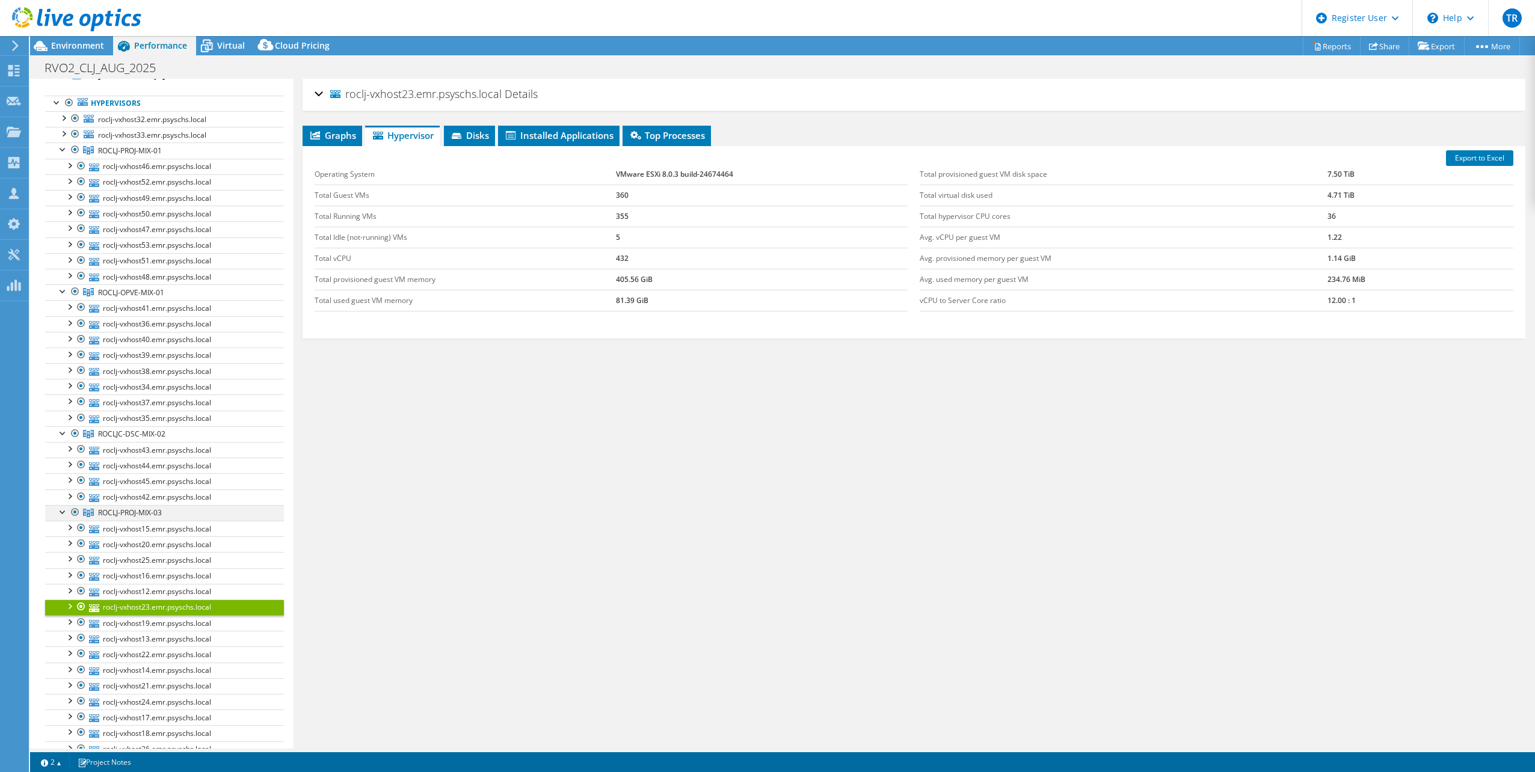
click at [65, 507] on div at bounding box center [63, 511] width 12 height 12
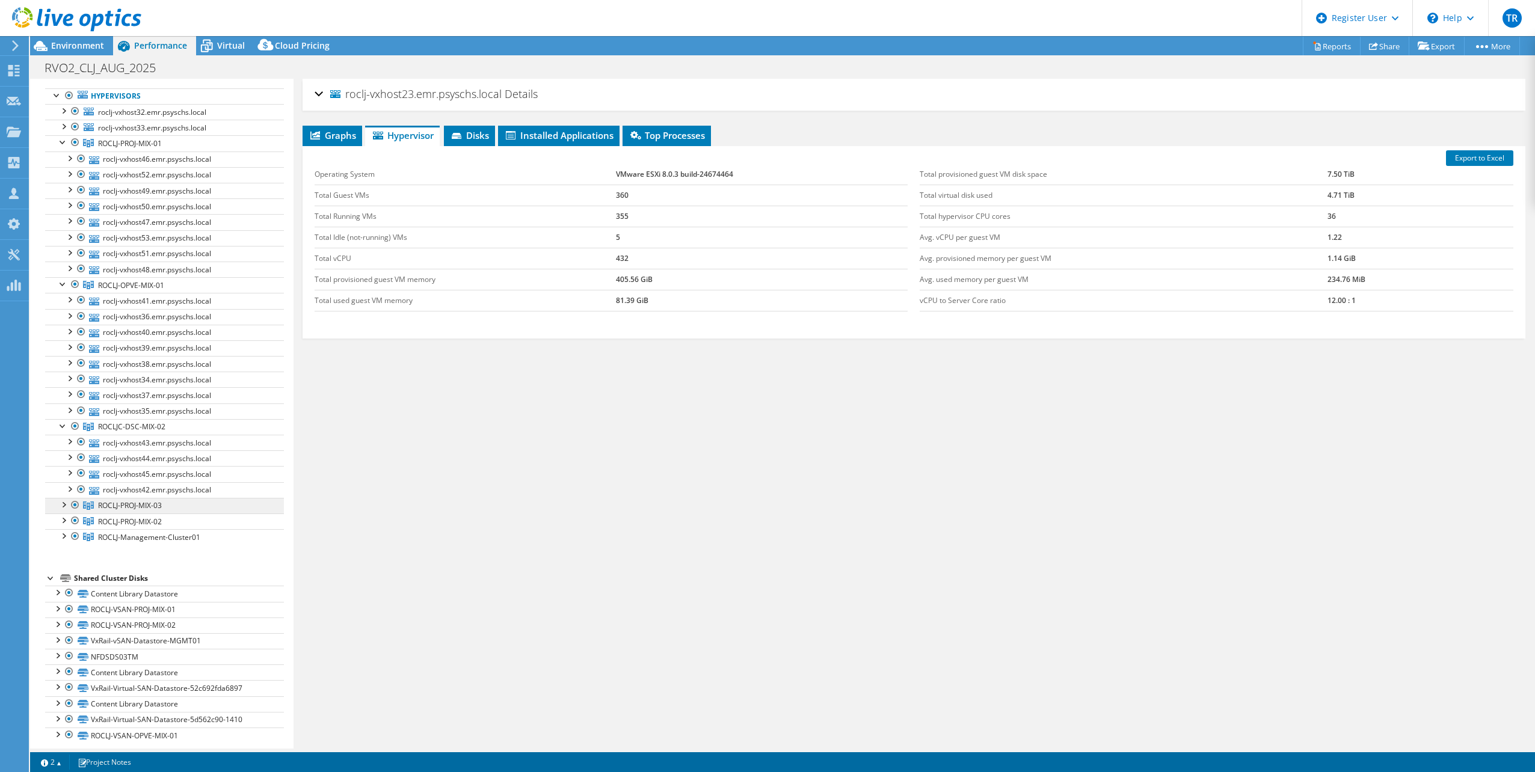
scroll to position [64, 0]
click at [63, 515] on div at bounding box center [63, 519] width 12 height 12
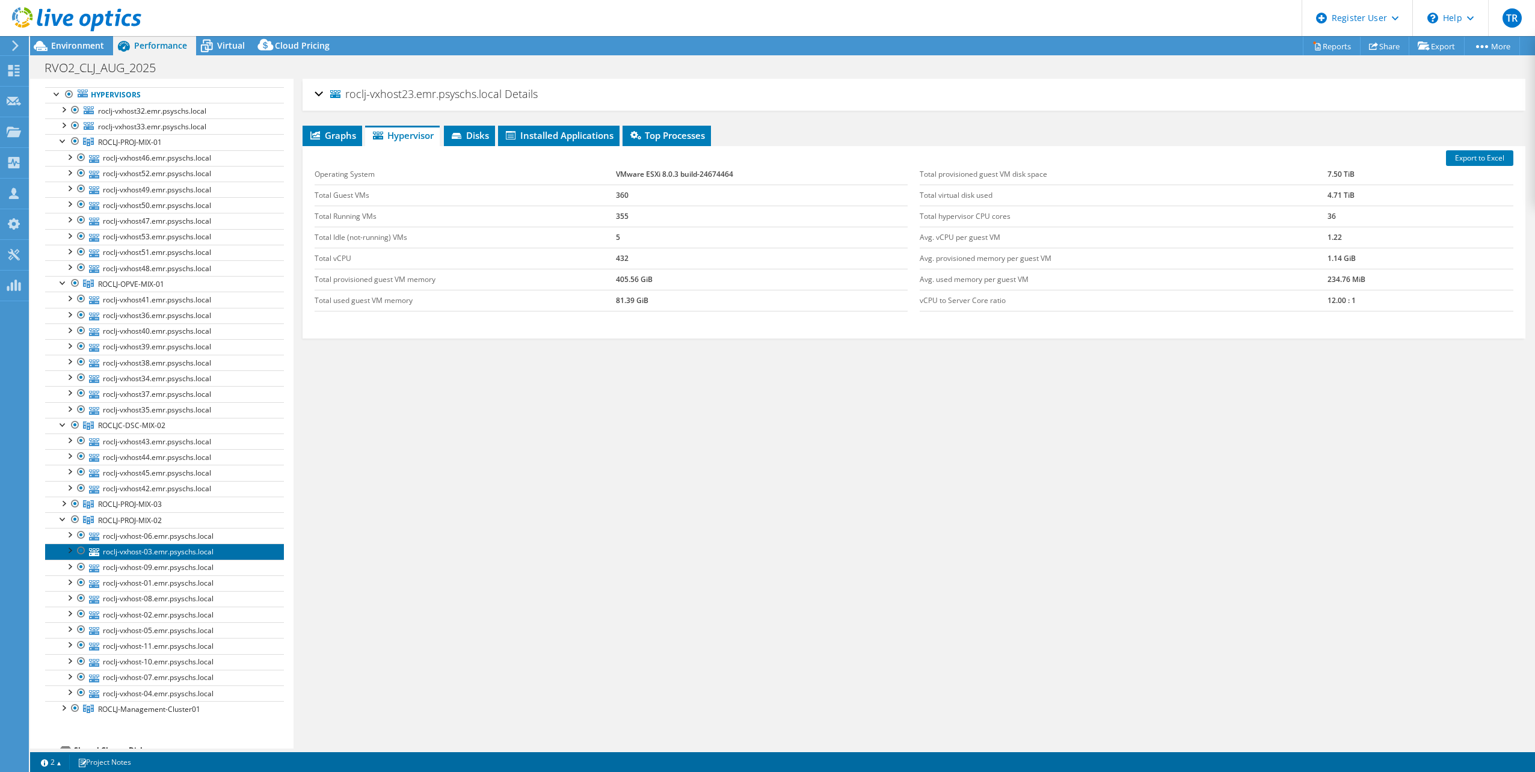
click at [144, 544] on link "roclj-vxhost-03.emr.psyschs.local" at bounding box center [164, 552] width 239 height 16
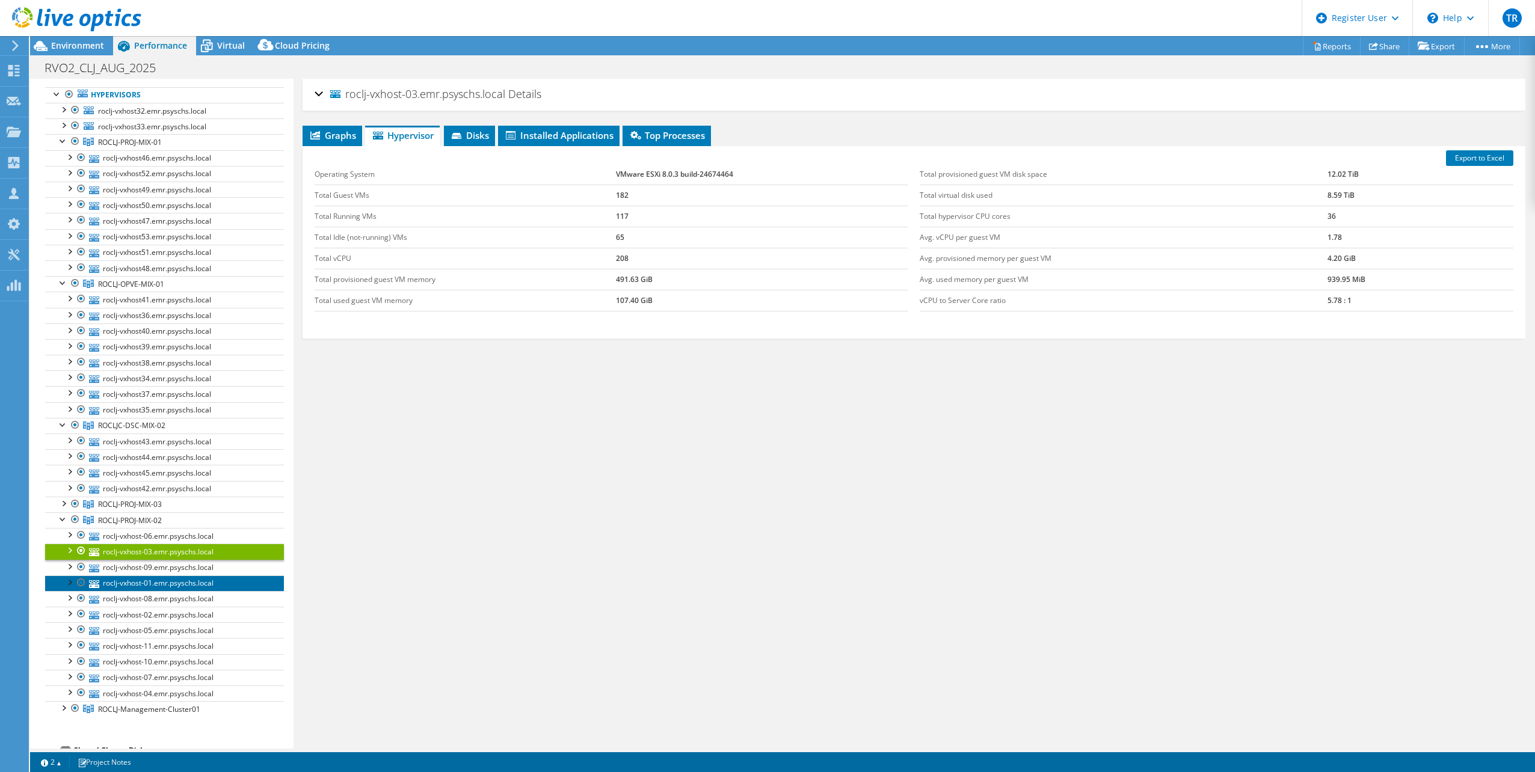
click at [154, 576] on link "roclj-vxhost-01.emr.psyschs.local" at bounding box center [164, 584] width 239 height 16
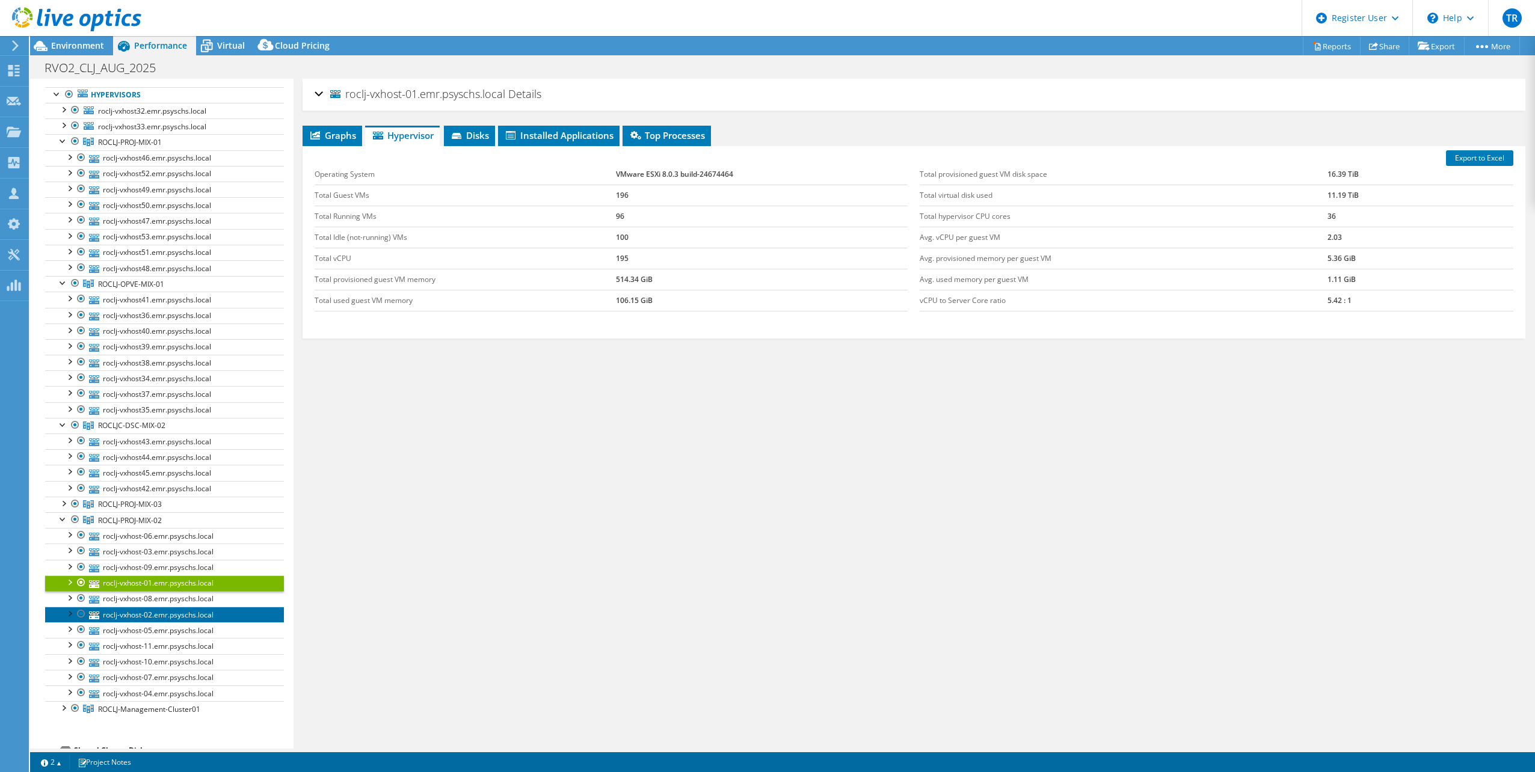
click at [164, 607] on link "roclj-vxhost-02.emr.psyschs.local" at bounding box center [164, 615] width 239 height 16
click at [167, 615] on link "roclj-vxhost-02.emr.psyschs.local" at bounding box center [164, 615] width 239 height 16
click at [61, 513] on div at bounding box center [63, 519] width 12 height 12
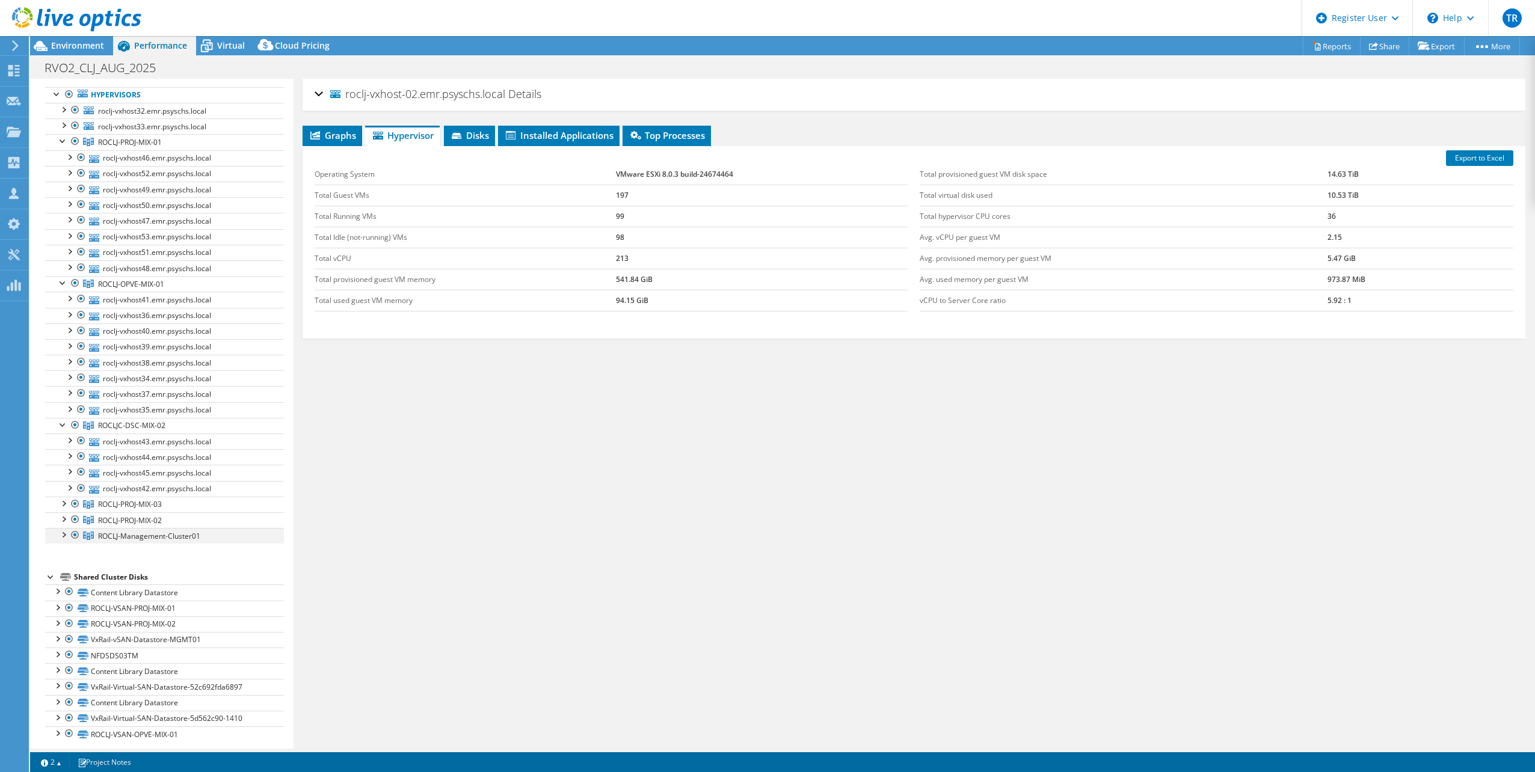
click at [65, 528] on div at bounding box center [63, 534] width 12 height 12
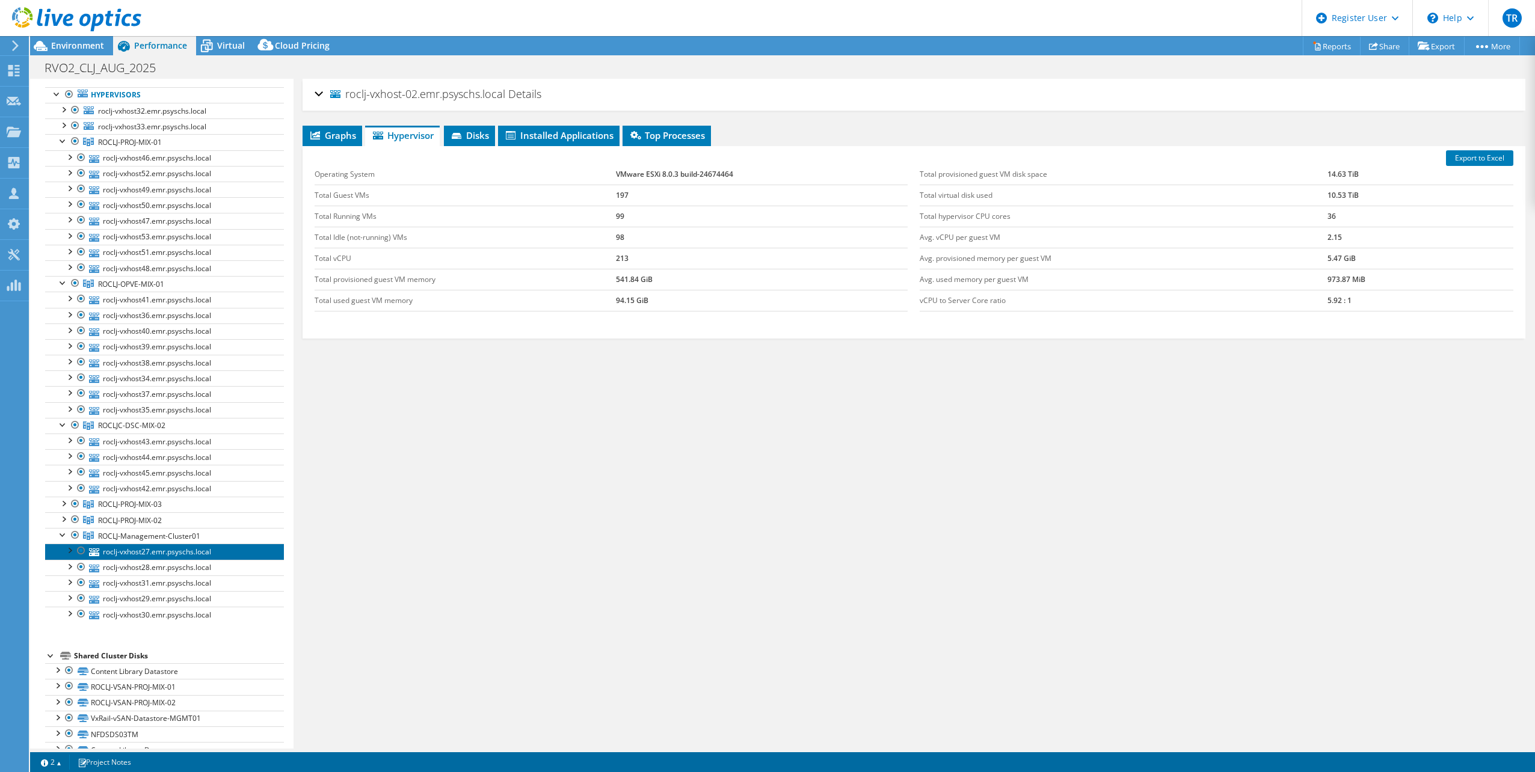
click at [130, 550] on link "roclj-vxhost27.emr.psyschs.local" at bounding box center [164, 552] width 239 height 16
click at [136, 567] on link "roclj-vxhost28.emr.psyschs.local" at bounding box center [164, 568] width 239 height 16
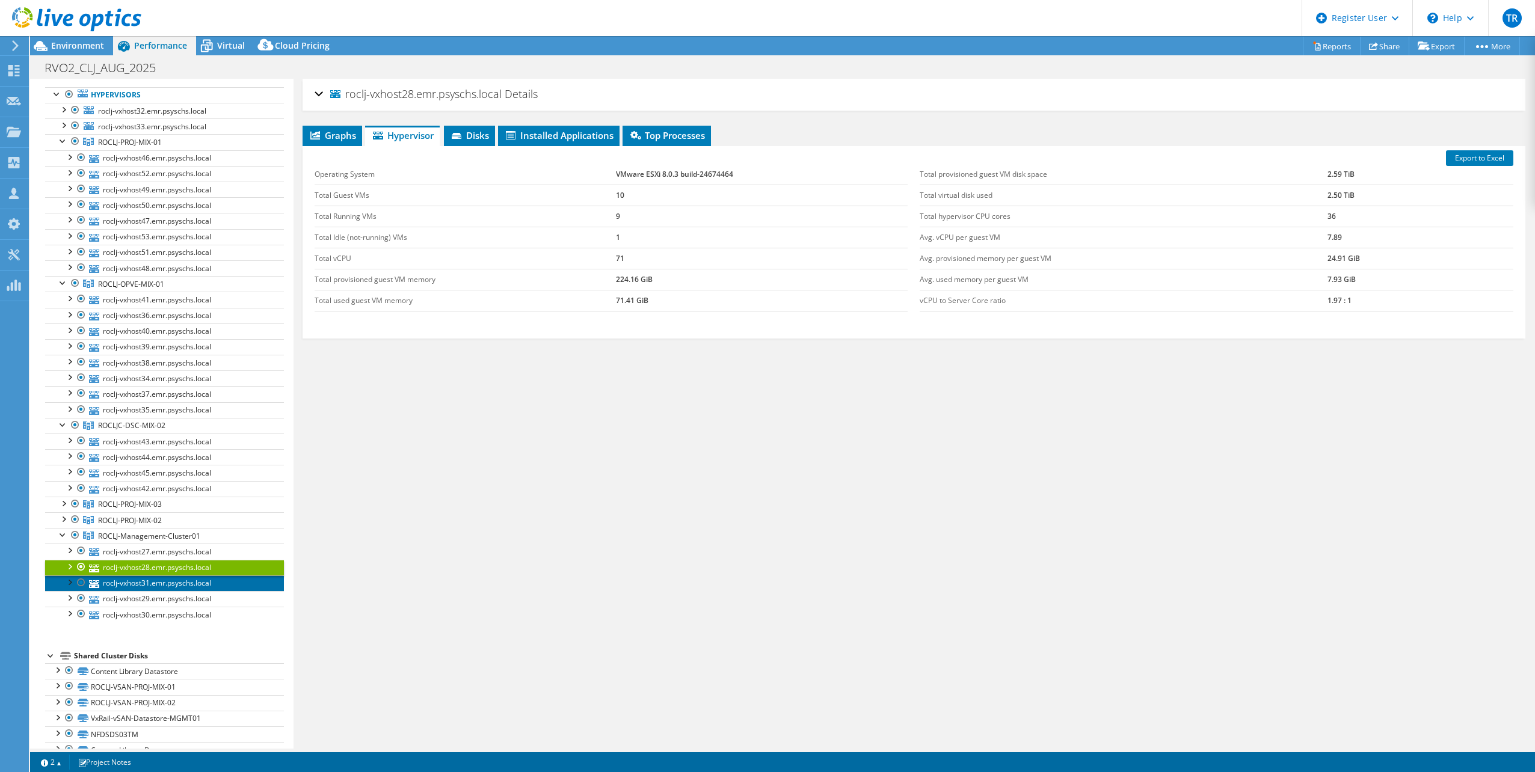
click at [141, 584] on link "roclj-vxhost31.emr.psyschs.local" at bounding box center [164, 584] width 239 height 16
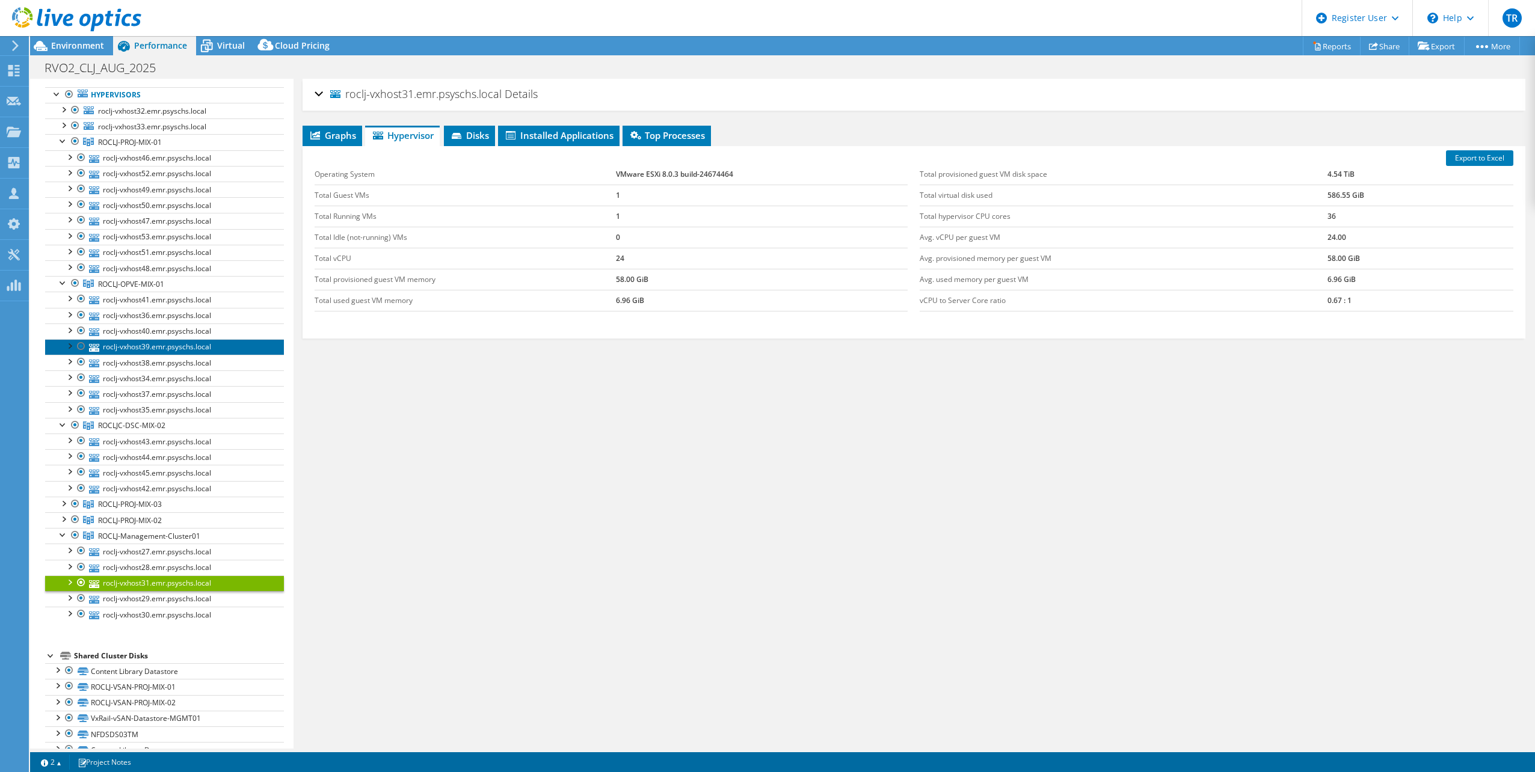
click at [180, 346] on link "roclj-vxhost39.emr.psyschs.local" at bounding box center [164, 347] width 239 height 16
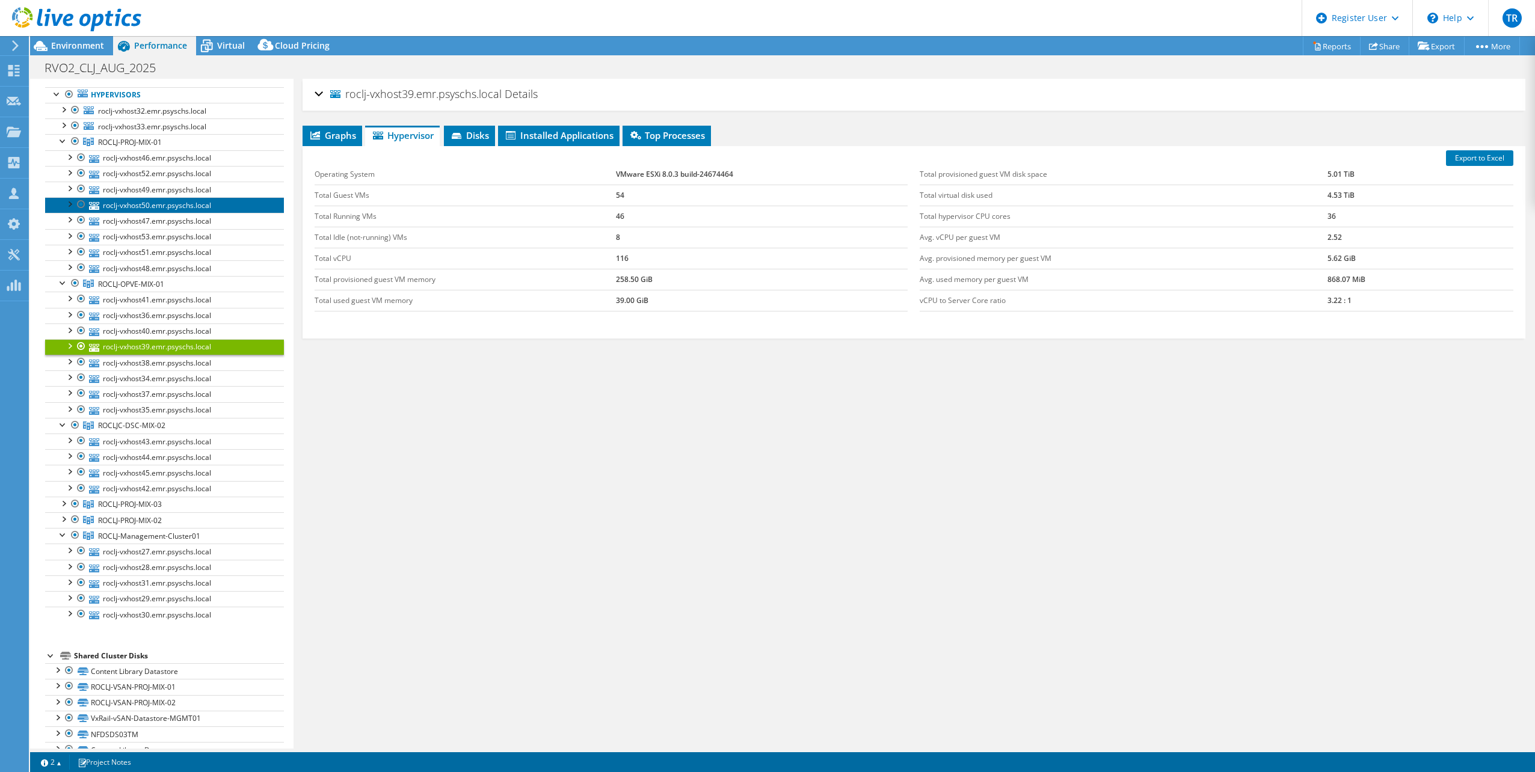
click at [191, 200] on link "roclj-vxhost50.emr.psyschs.local" at bounding box center [164, 205] width 239 height 16
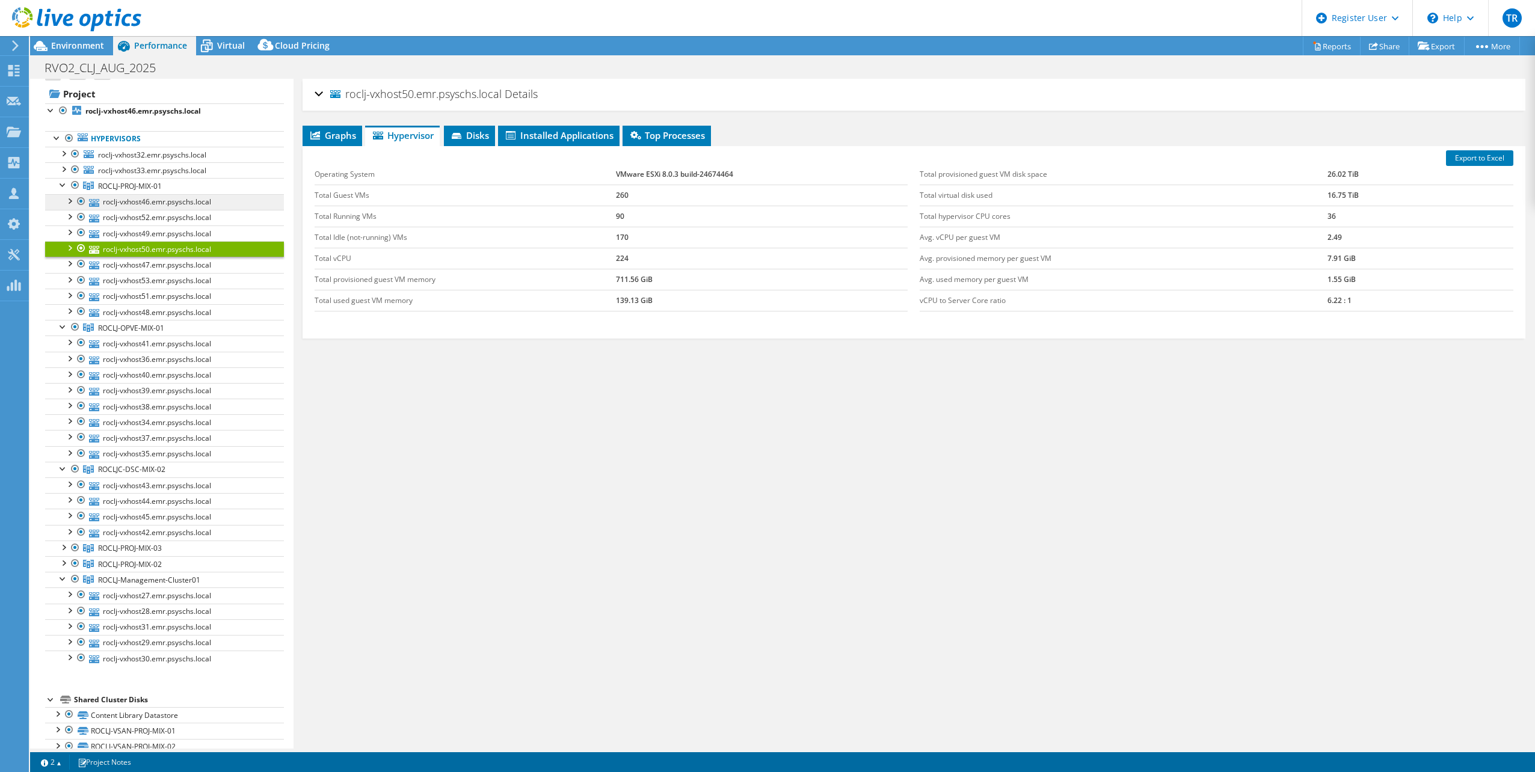
scroll to position [0, 0]
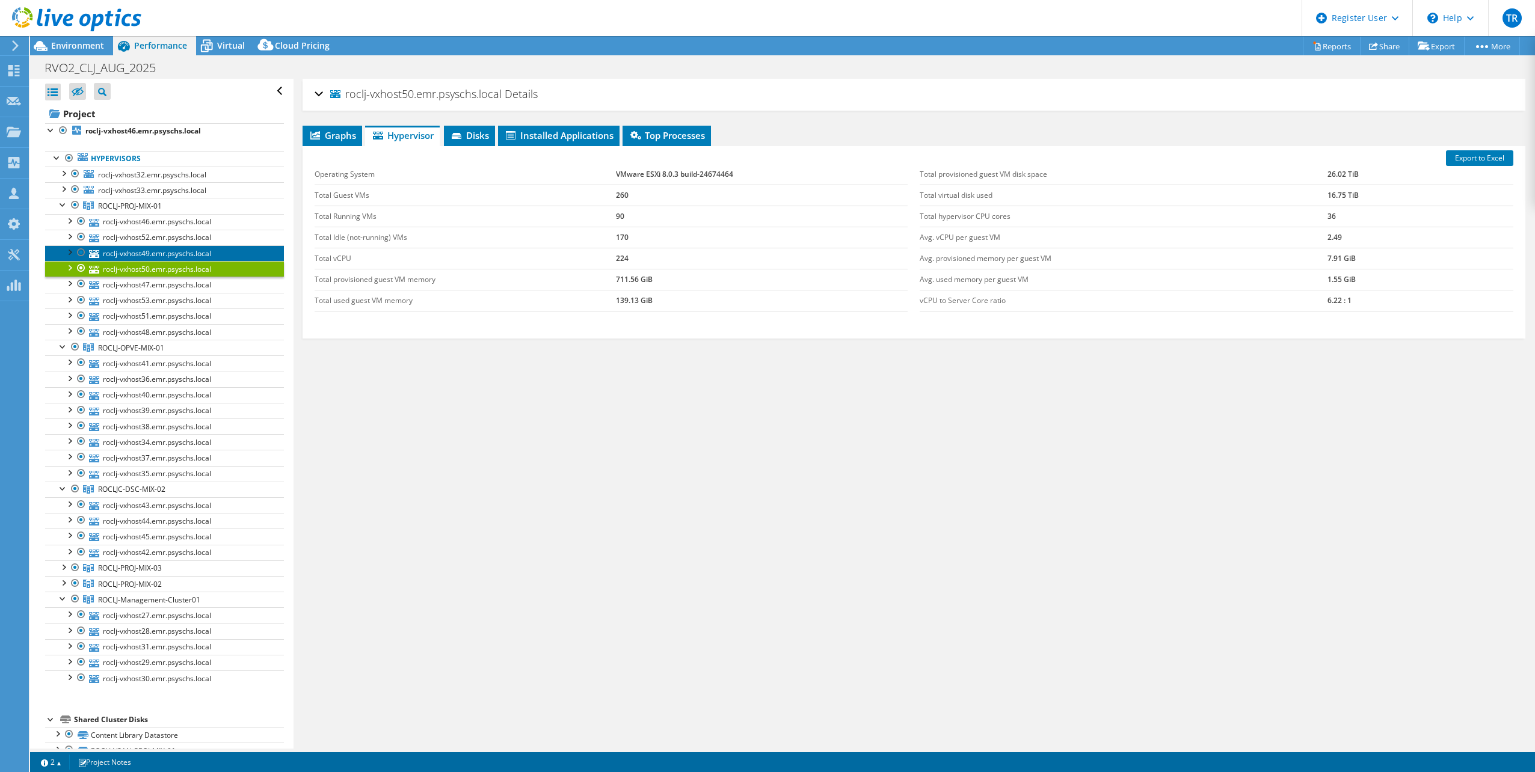
click at [132, 247] on link "roclj-vxhost49.emr.psyschs.local" at bounding box center [164, 253] width 239 height 16
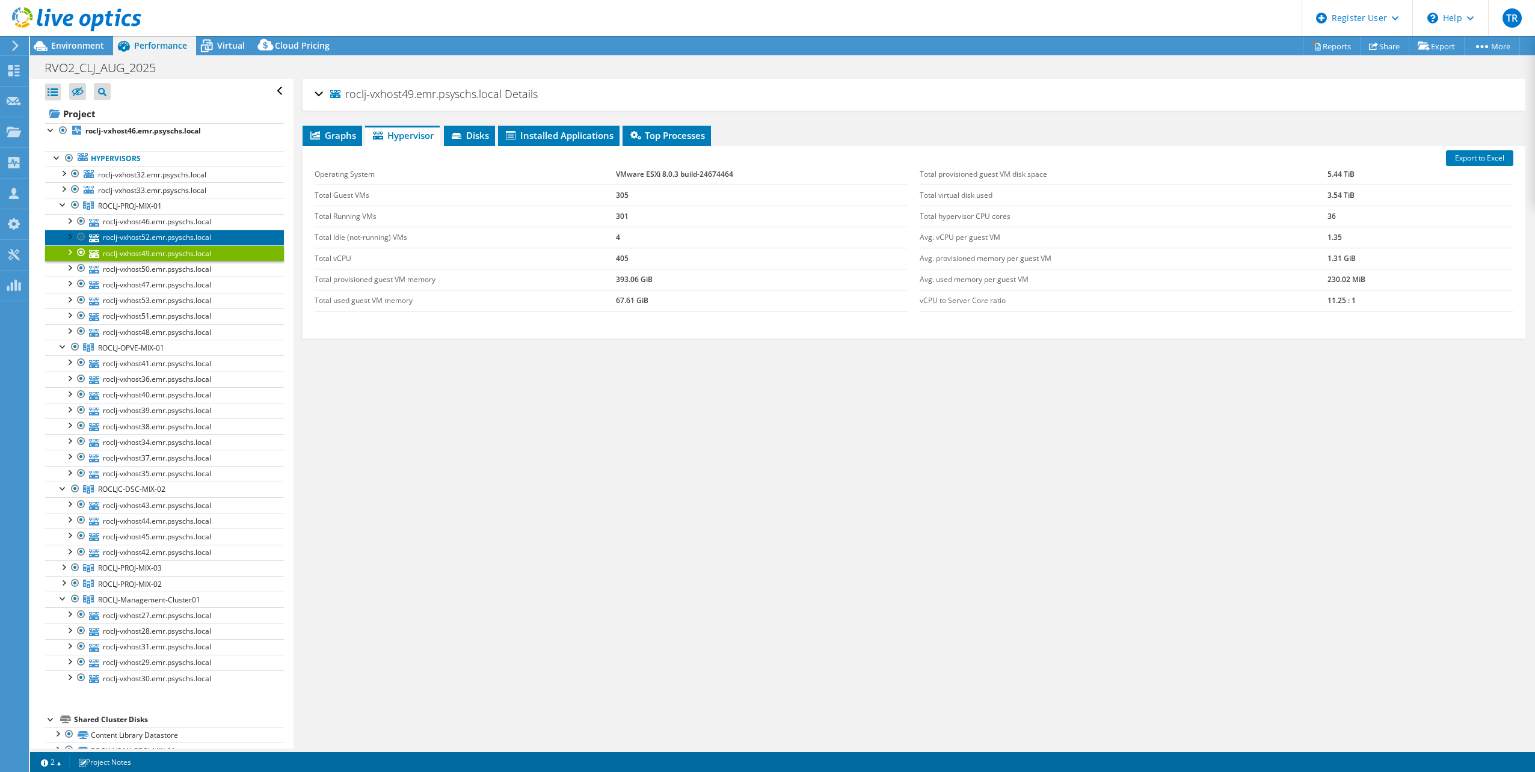
click at [144, 231] on link "roclj-vxhost52.emr.psyschs.local" at bounding box center [164, 238] width 239 height 16
drag, startPoint x: 694, startPoint y: 174, endPoint x: 611, endPoint y: 176, distance: 82.4
click at [611, 176] on tr "Operating System VMware ESXi 8.0.3 build-24674464" at bounding box center [612, 174] width 594 height 21
drag, startPoint x: 611, startPoint y: 176, endPoint x: 639, endPoint y: 172, distance: 28.0
copy tr "VMware ESXi 8.0.3 build-24674464"
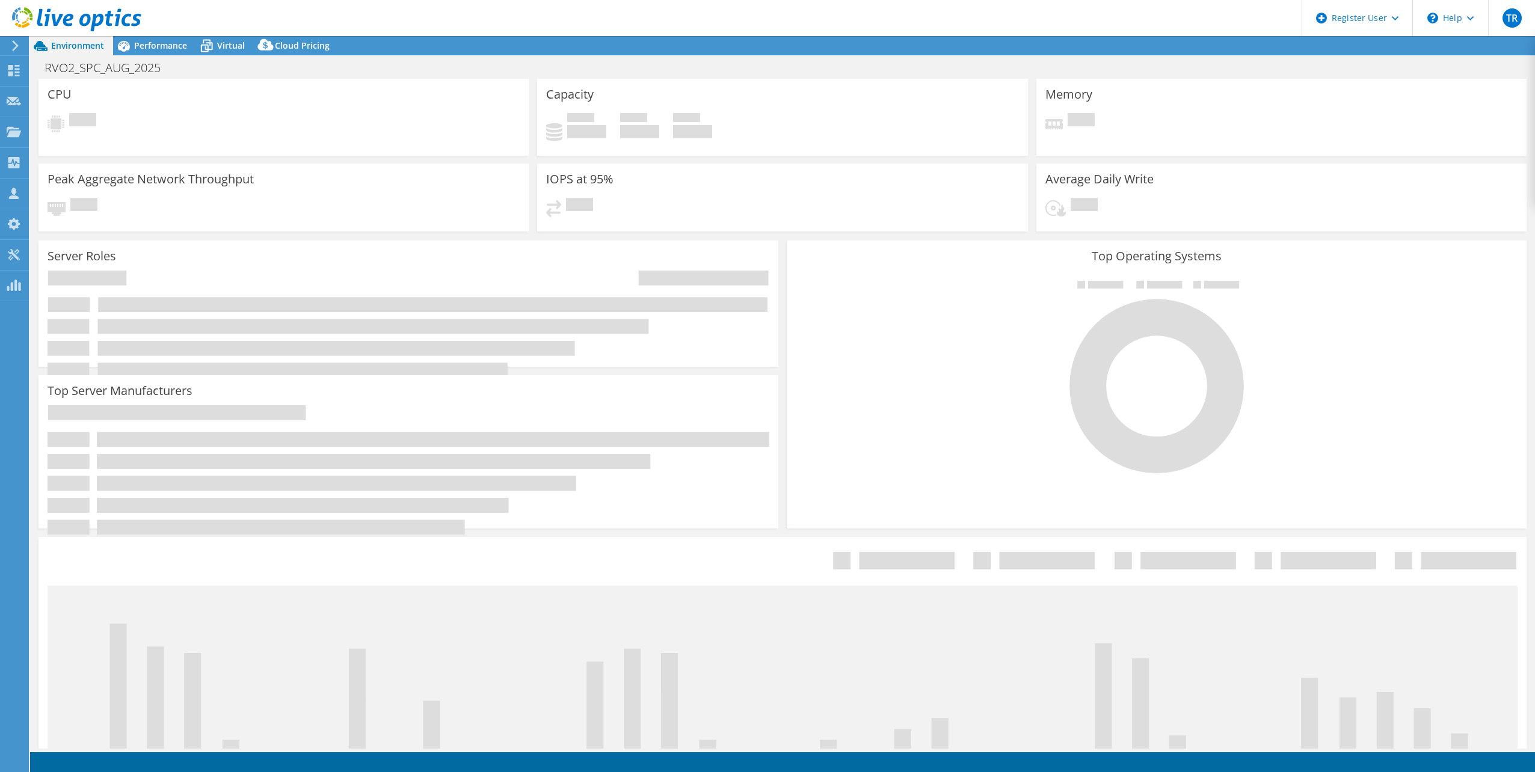
select select "USD"
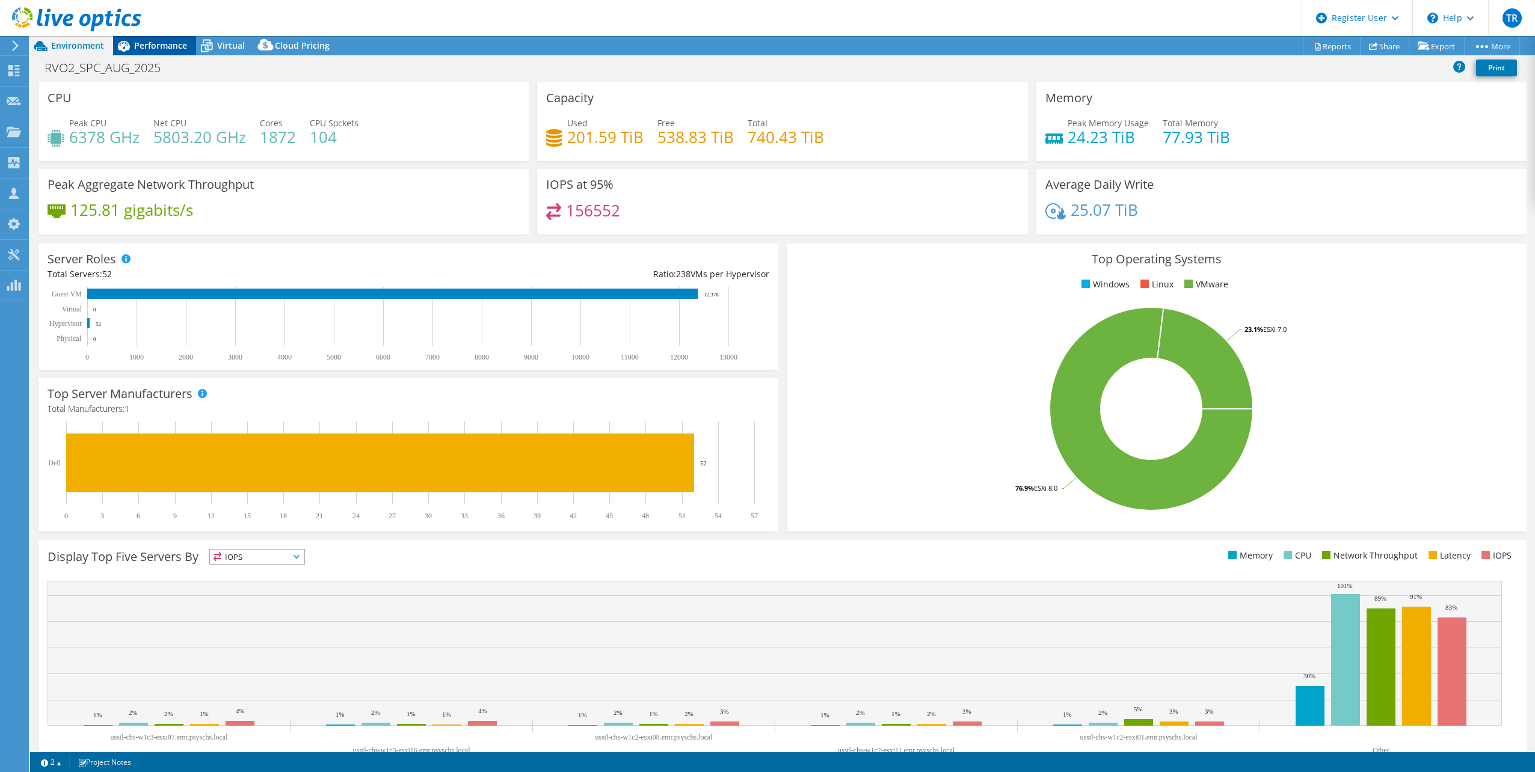
click at [158, 43] on span "Performance" at bounding box center [160, 45] width 53 height 11
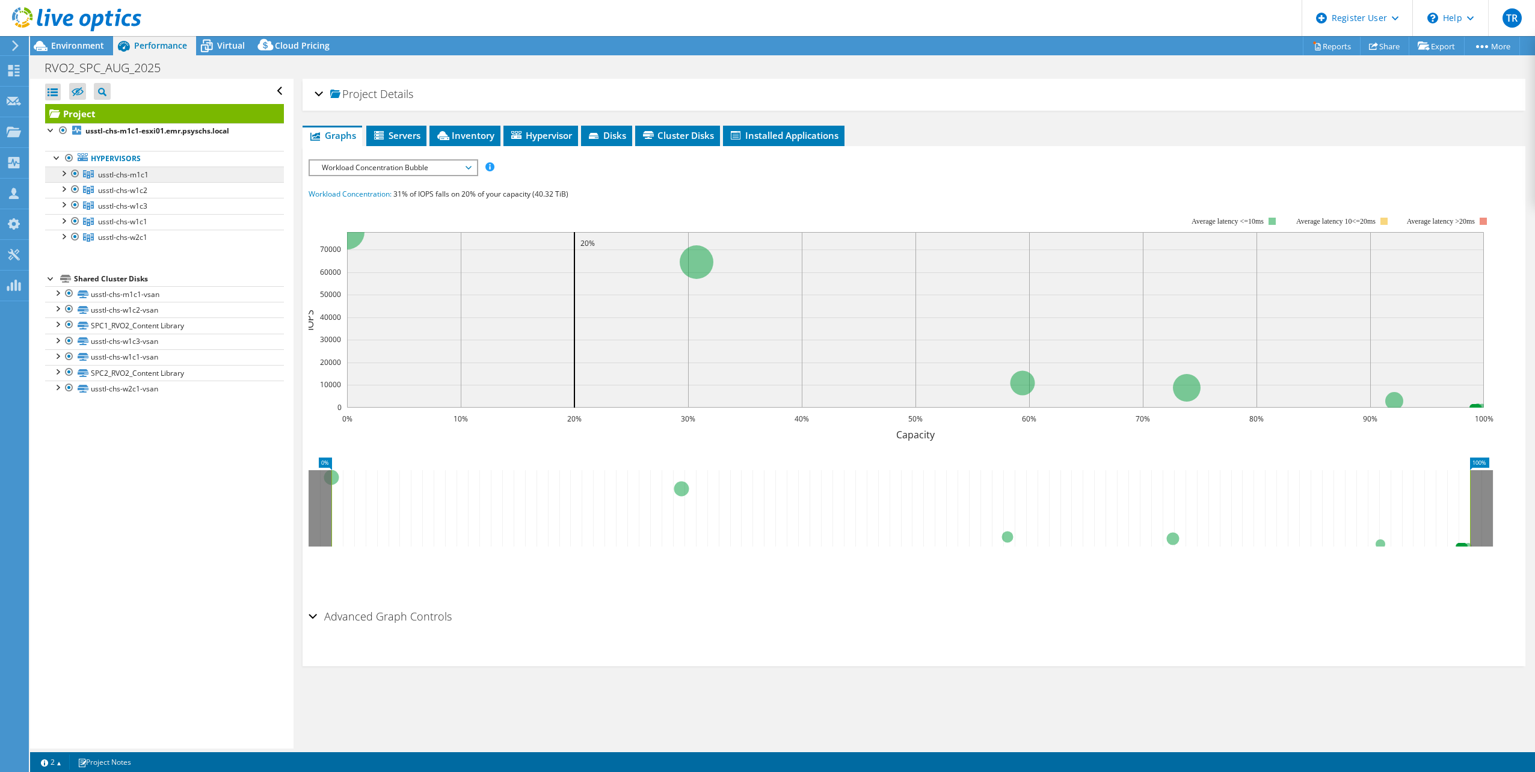
click at [113, 178] on span "usstl-chs-m1c1" at bounding box center [123, 175] width 51 height 10
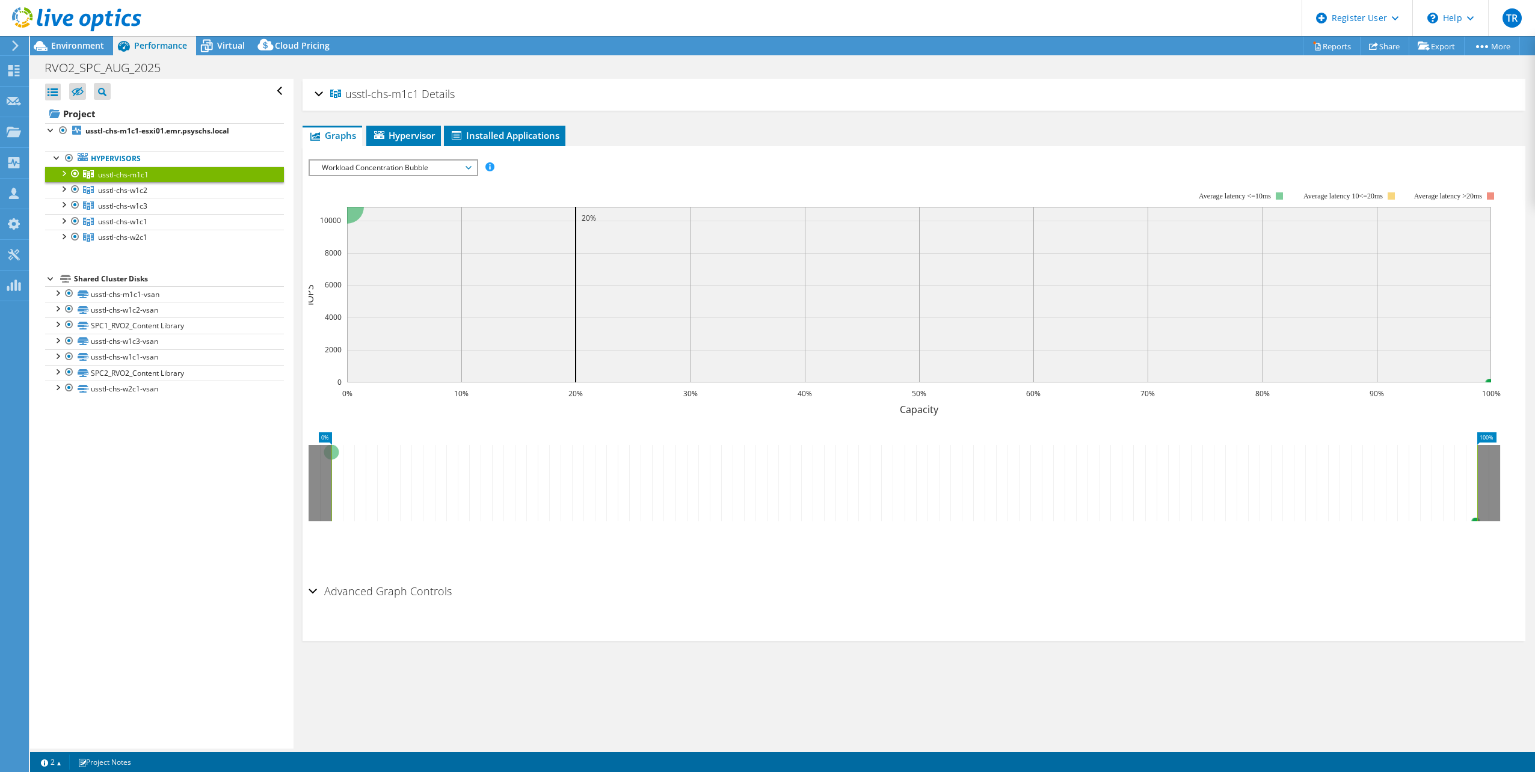
click at [66, 175] on div at bounding box center [63, 173] width 12 height 12
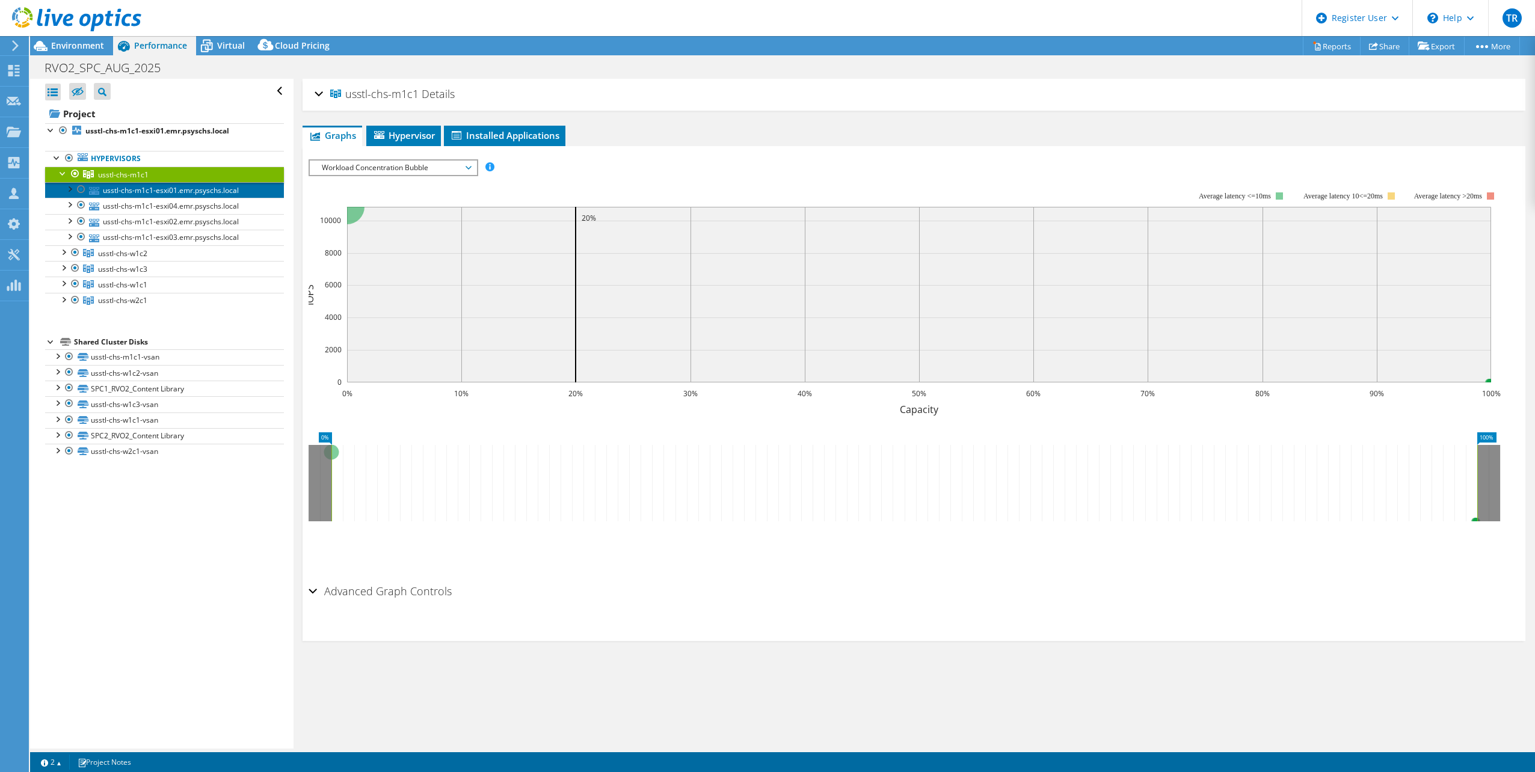
click at [125, 194] on link "usstl-chs-m1c1-esxi01.emr.psyschs.local" at bounding box center [164, 190] width 239 height 16
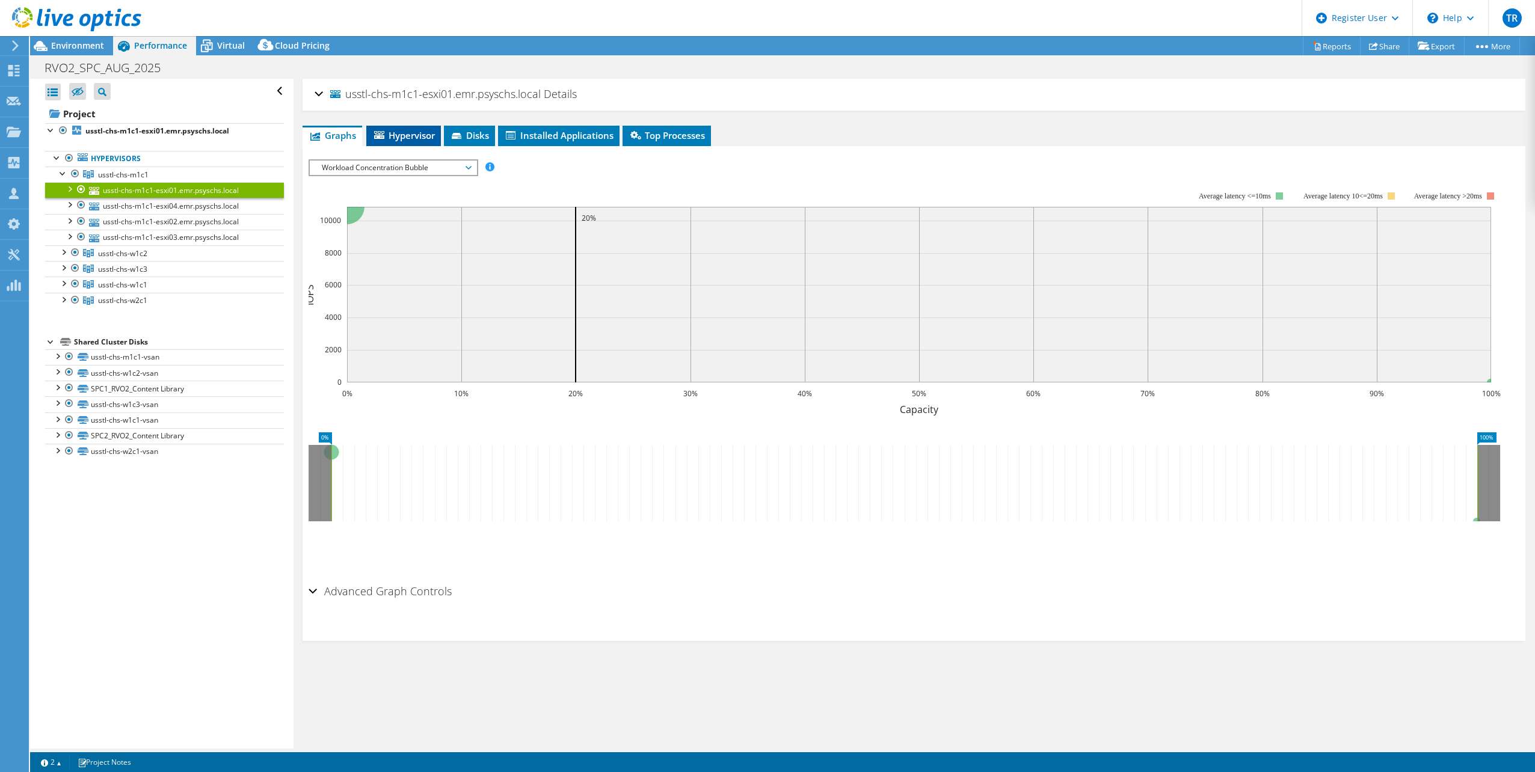
click at [413, 130] on span "Hypervisor" at bounding box center [403, 135] width 63 height 12
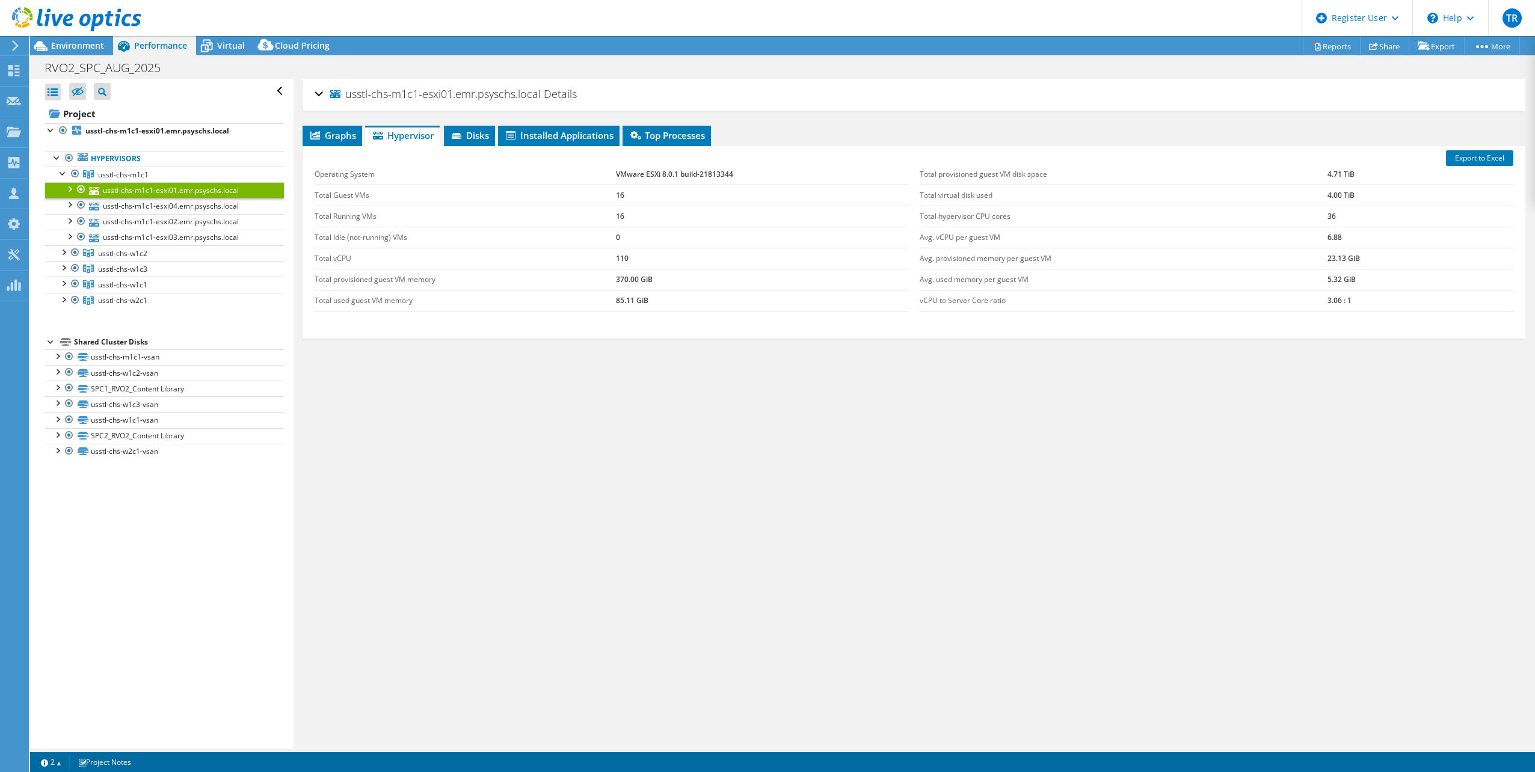
click at [670, 170] on td "VMware ESXi 8.0.1 build-21813344" at bounding box center [762, 174] width 292 height 21
copy tbody "VMware ESXi 8.0.1 build-21813344"
click at [61, 248] on div at bounding box center [63, 251] width 12 height 12
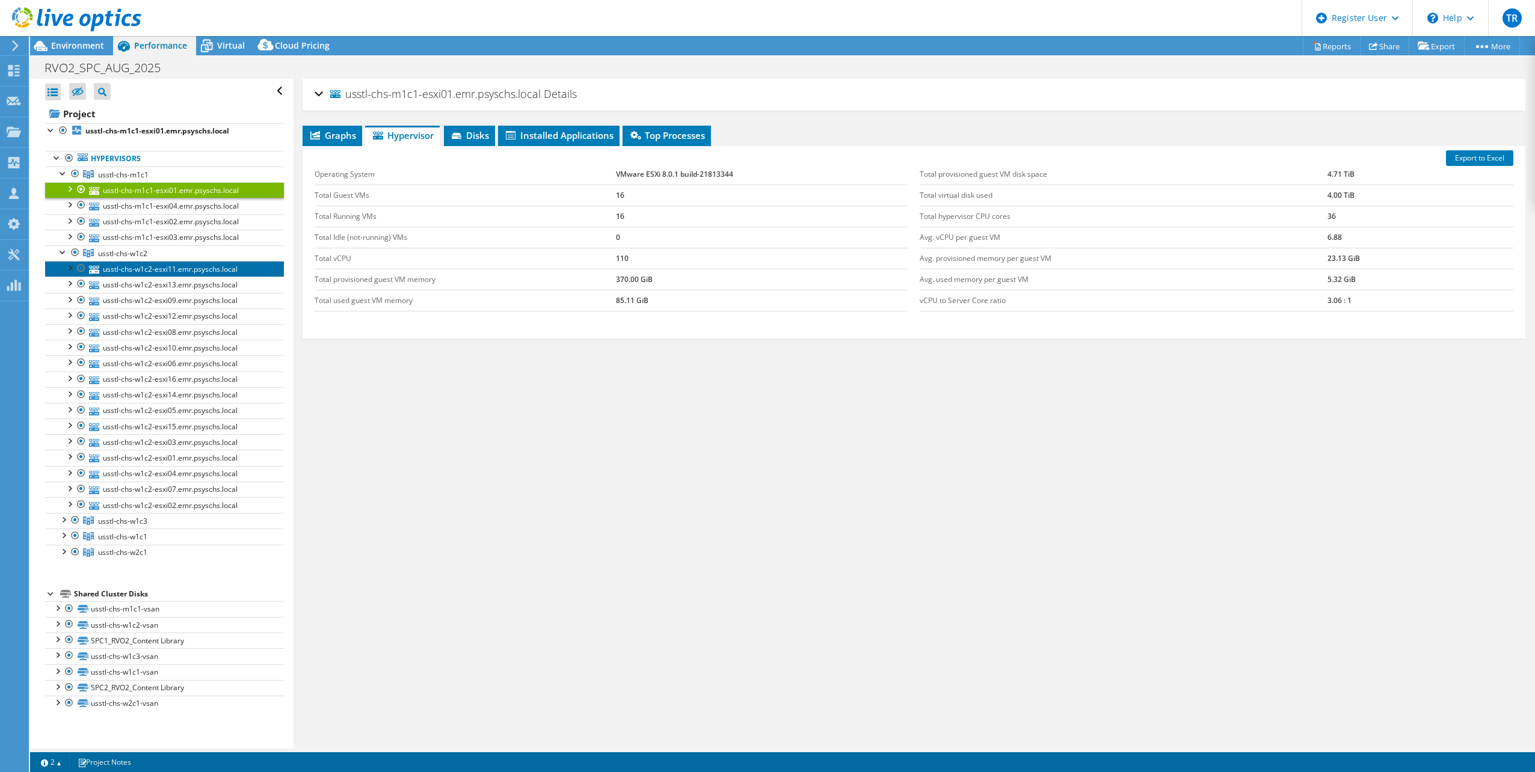
click at [128, 271] on link "usstl-chs-w1c2-esxi11.emr.psyschs.local" at bounding box center [164, 269] width 239 height 16
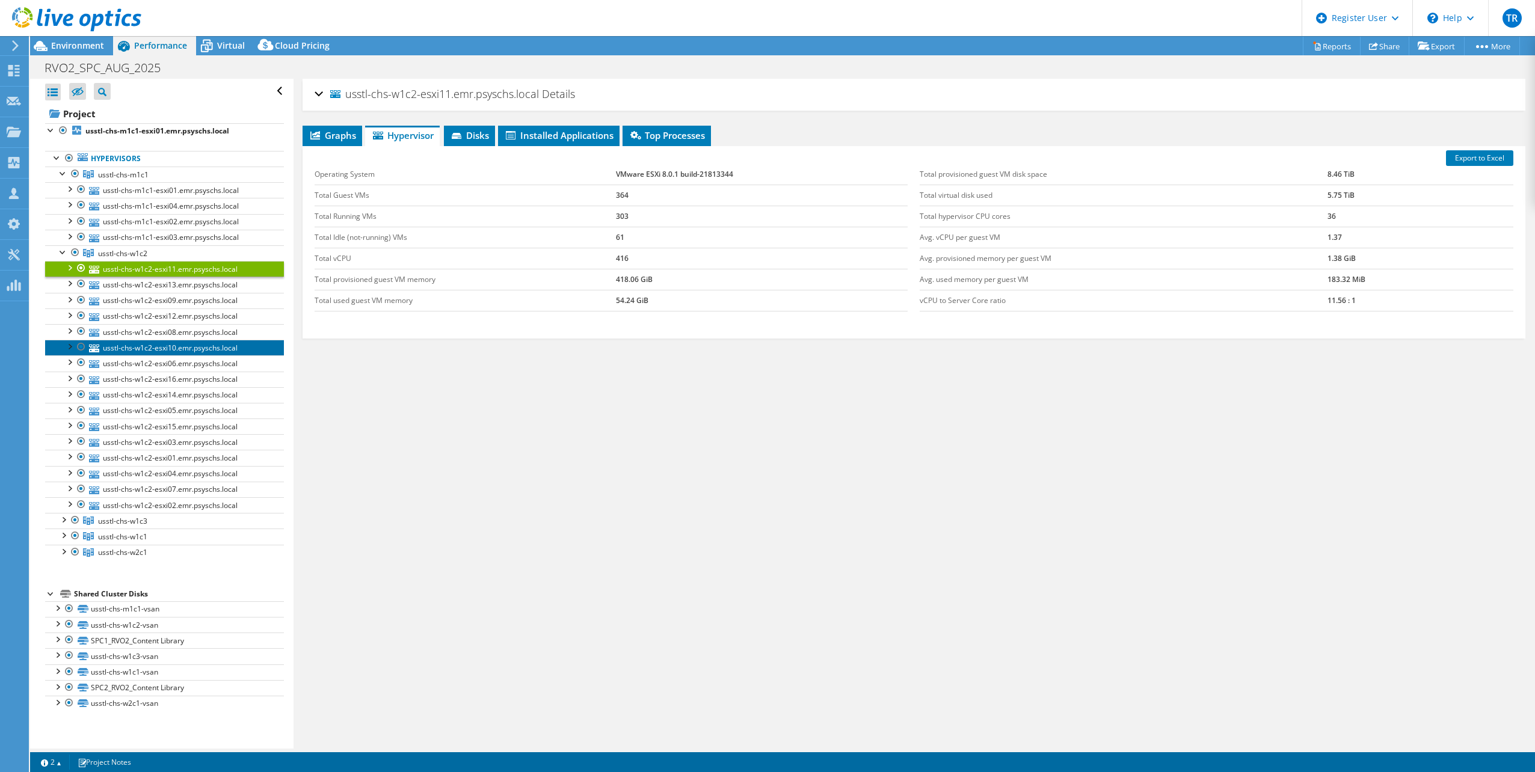
click at [181, 349] on link "usstl-chs-w1c2-esxi10.emr.psyschs.local" at bounding box center [164, 348] width 239 height 16
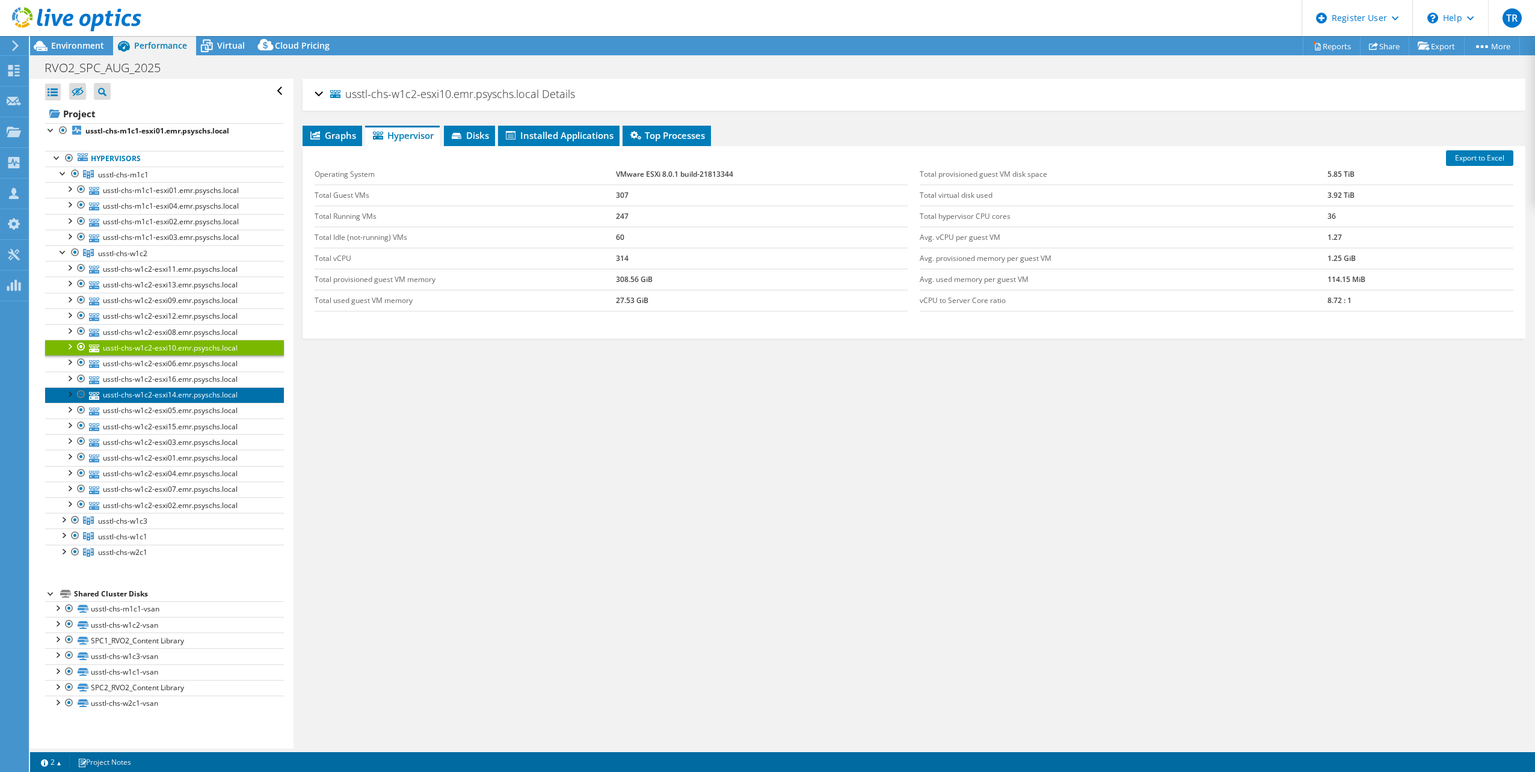
click at [183, 396] on link "usstl-chs-w1c2-esxi14.emr.psyschs.local" at bounding box center [164, 395] width 239 height 16
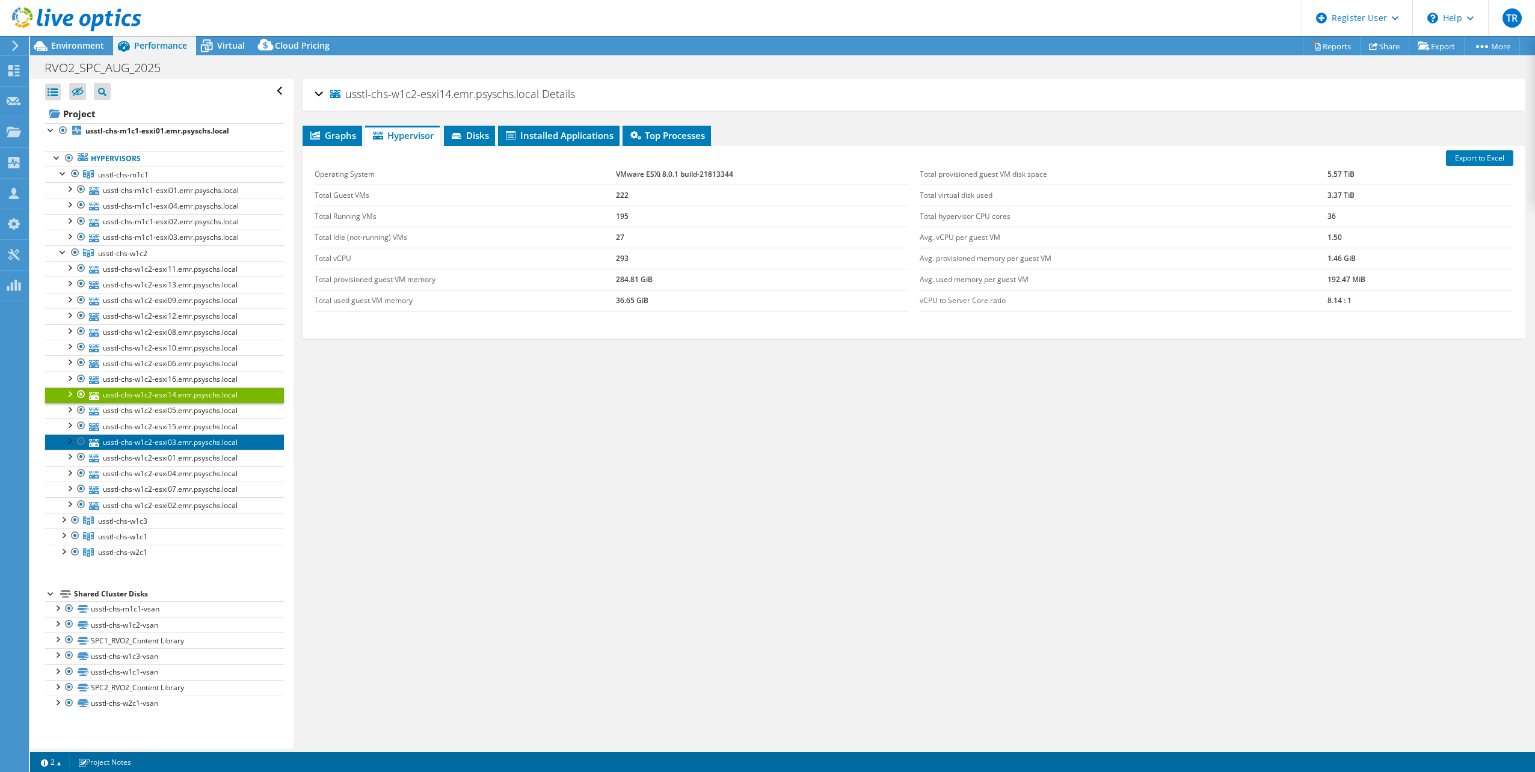
click at [196, 438] on link "usstl-chs-w1c2-esxi03.emr.psyschs.local" at bounding box center [164, 442] width 239 height 16
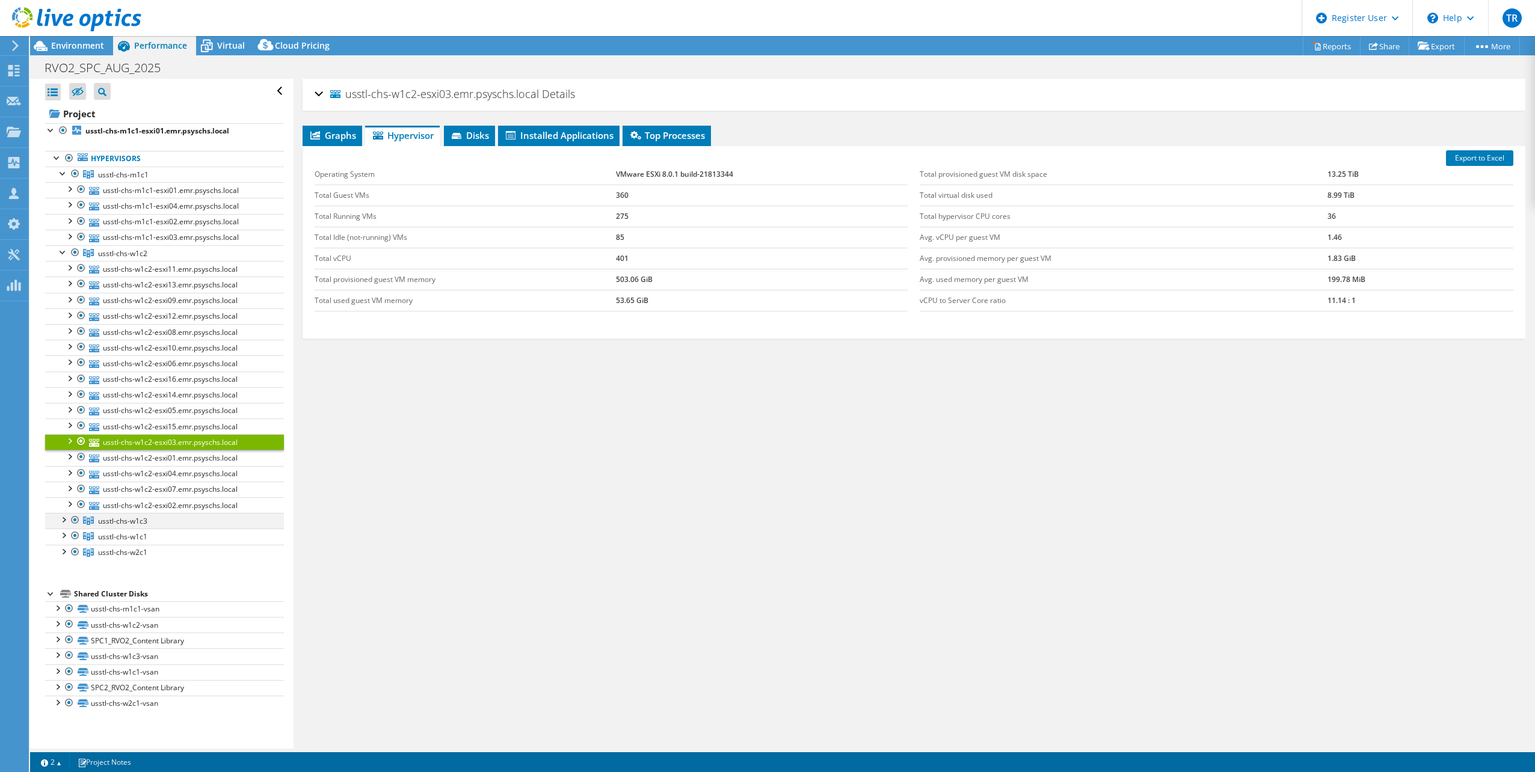
click at [63, 515] on div at bounding box center [63, 519] width 12 height 12
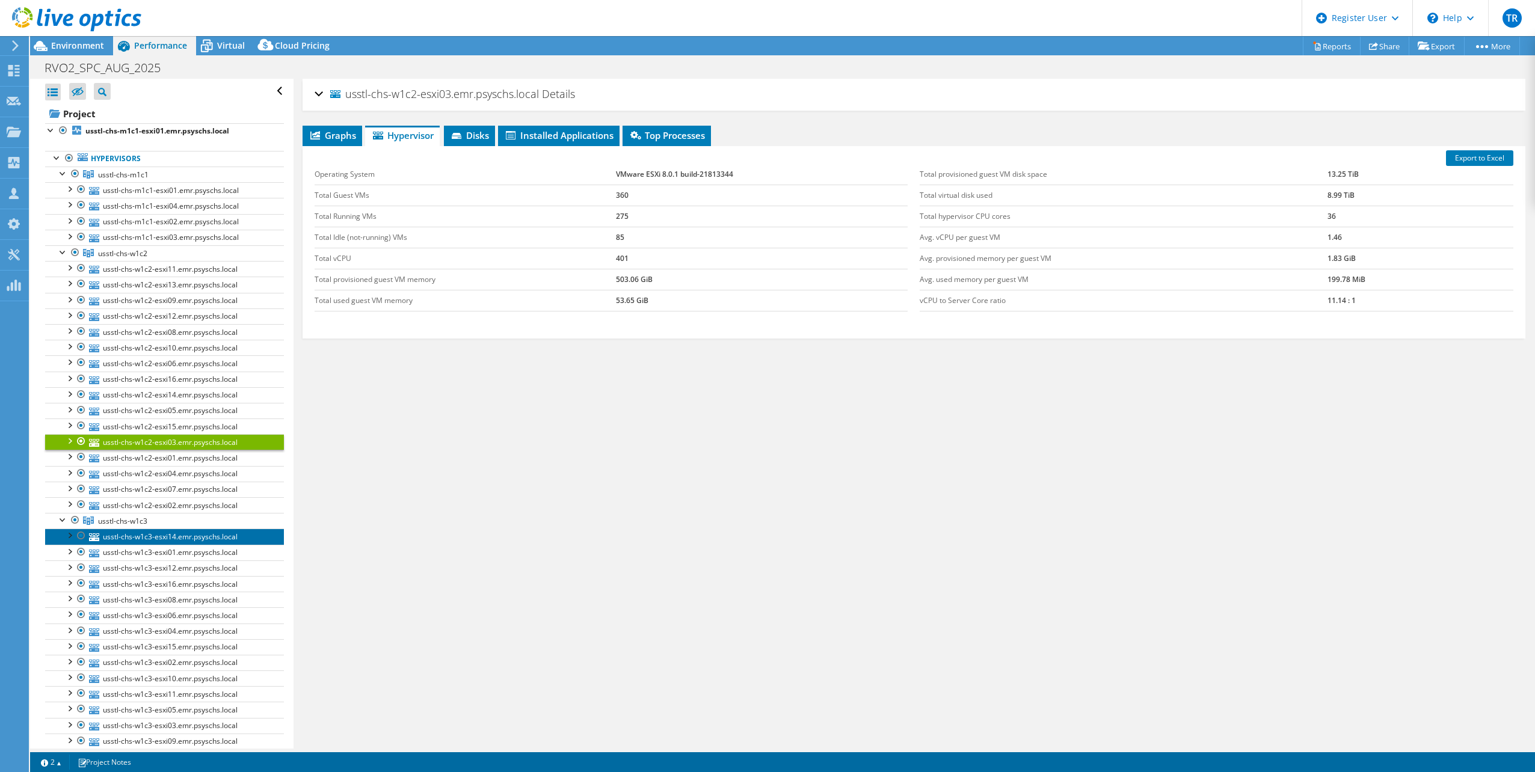
click at [121, 532] on link "usstl-chs-w1c3-esxi14.emr.psyschs.local" at bounding box center [164, 537] width 239 height 16
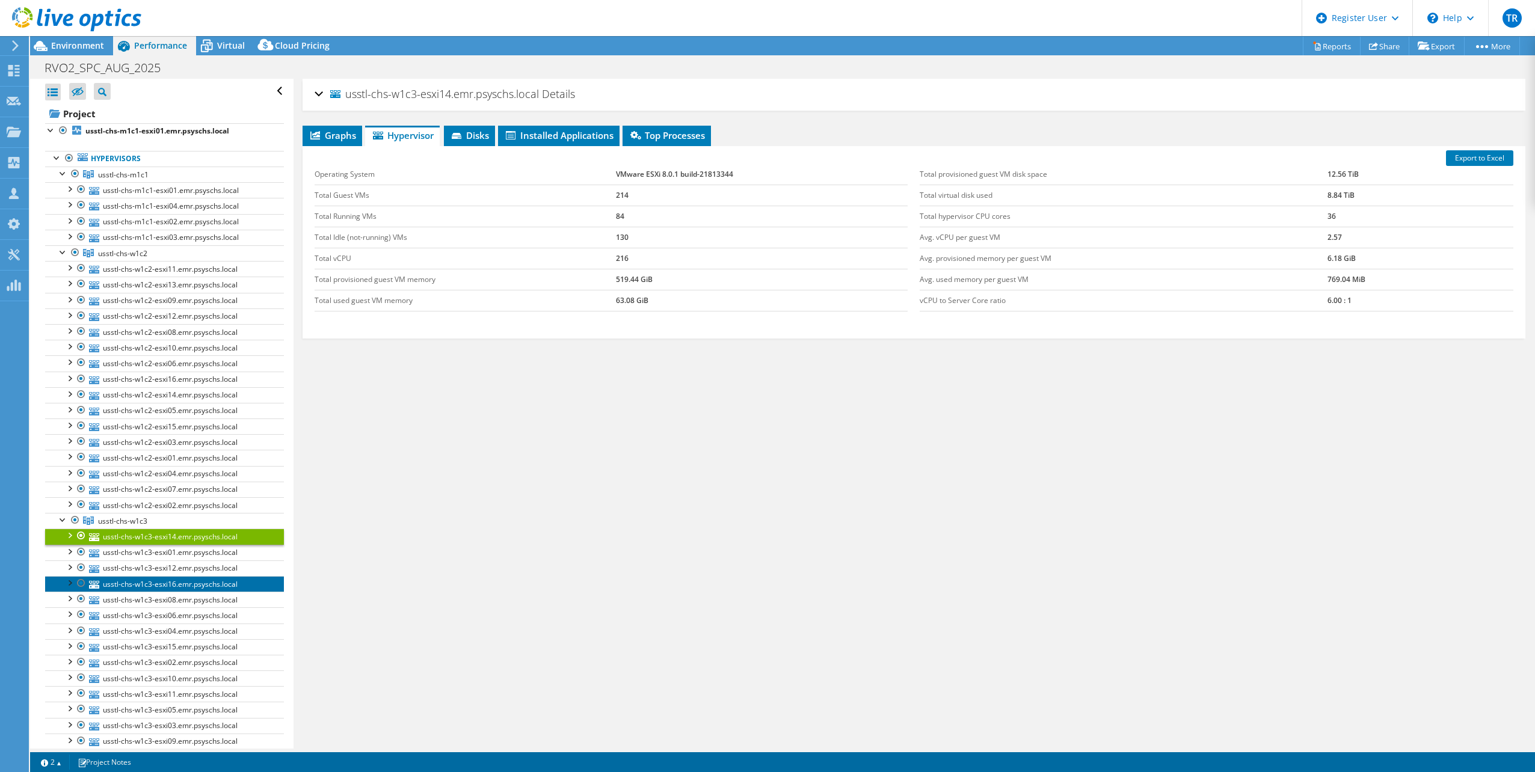
click at [147, 576] on link "usstl-chs-w1c3-esxi16.emr.psyschs.local" at bounding box center [164, 584] width 239 height 16
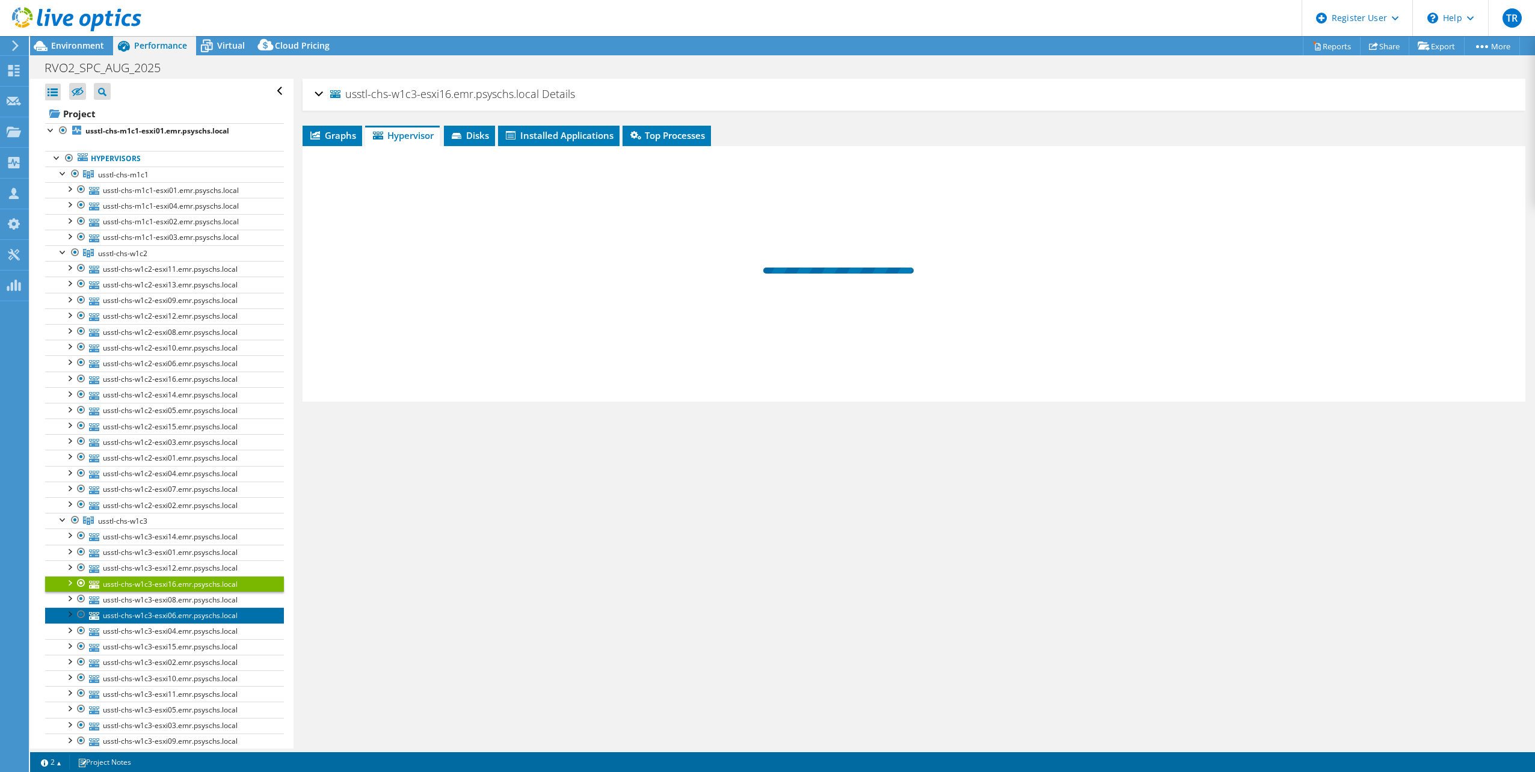
click at [152, 613] on link "usstl-chs-w1c3-esxi06.emr.psyschs.local" at bounding box center [164, 616] width 239 height 16
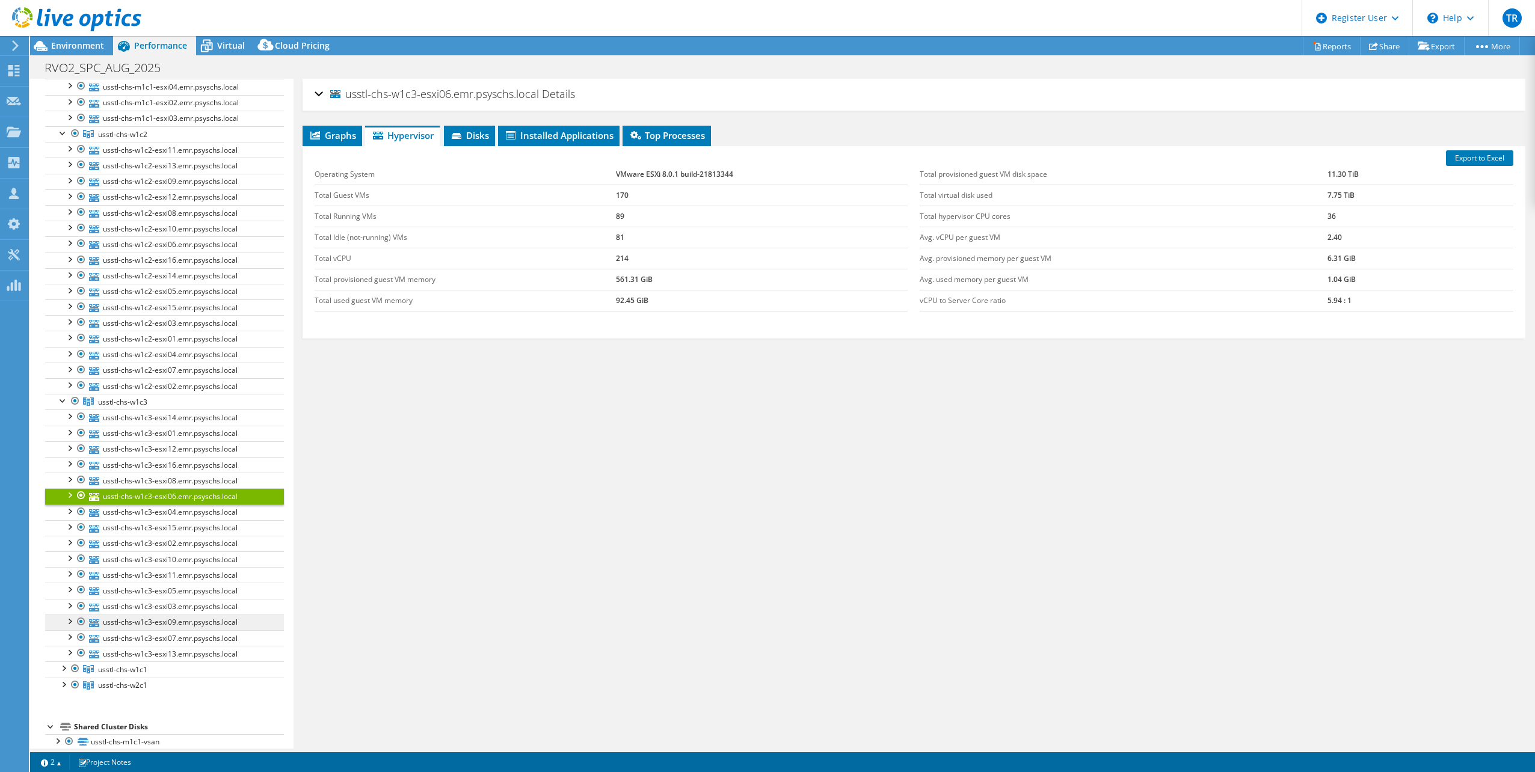
scroll to position [219, 0]
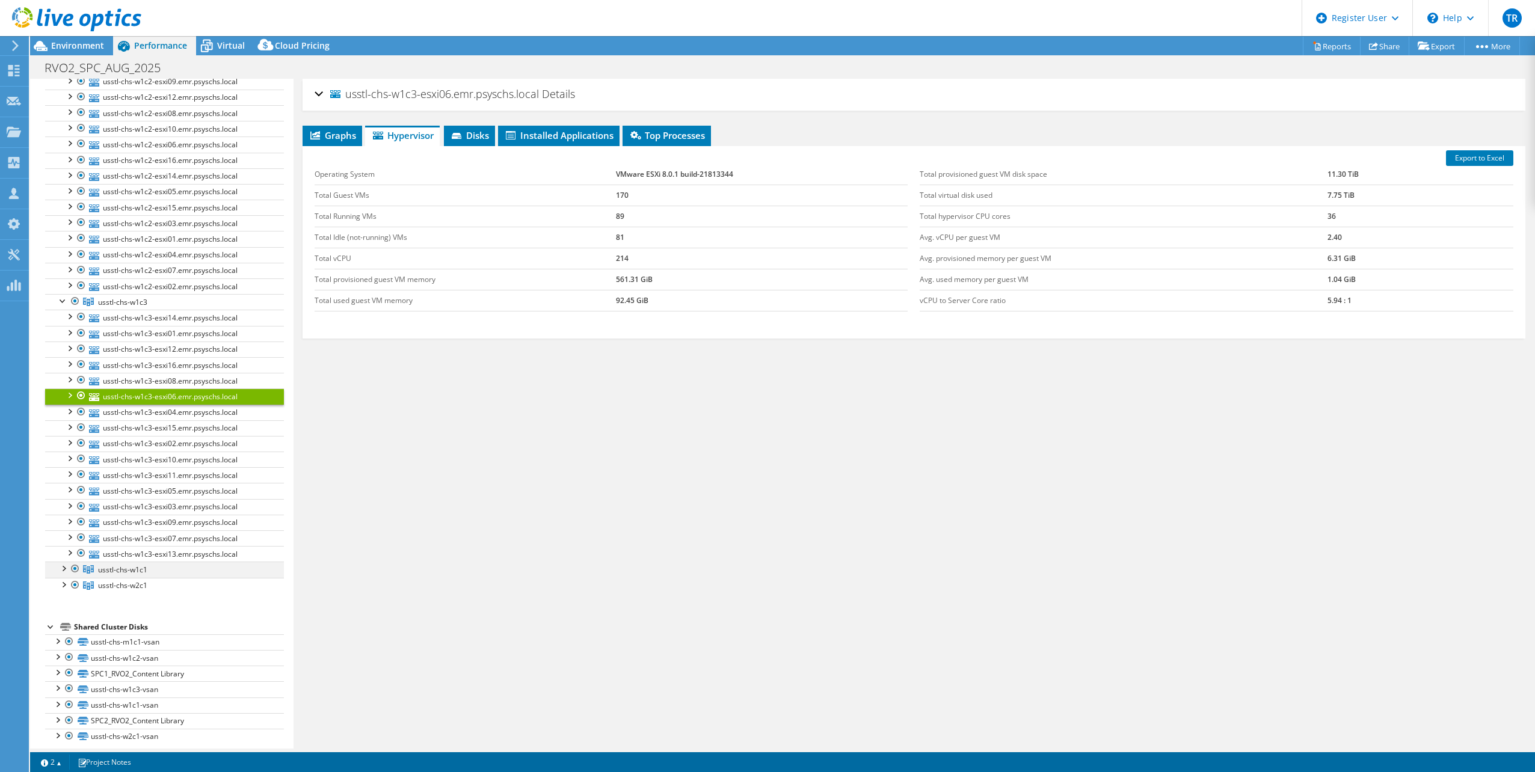
click at [61, 562] on div at bounding box center [63, 568] width 12 height 12
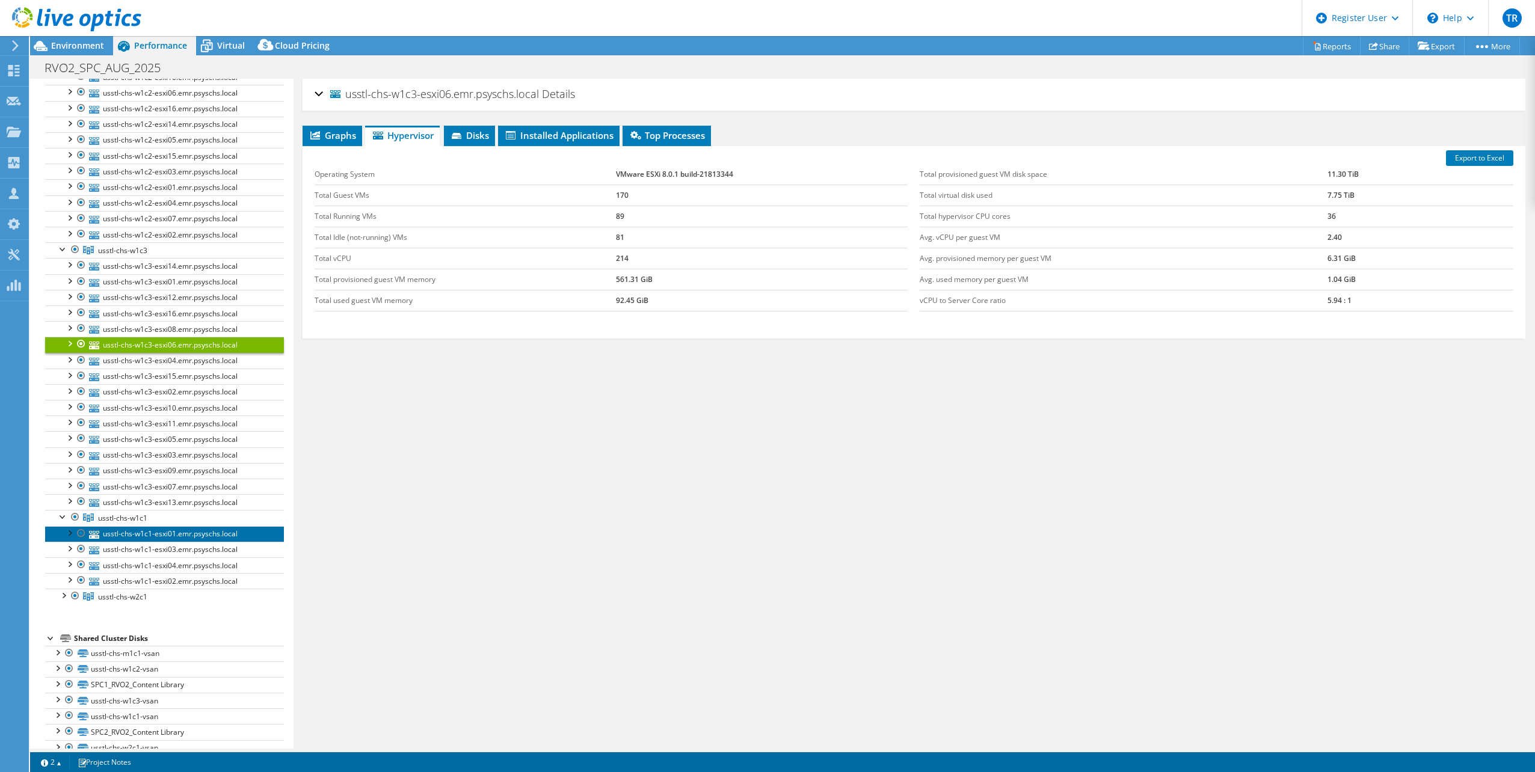
click at [154, 526] on link "usstl-chs-w1c1-esxi01.emr.psyschs.local" at bounding box center [164, 534] width 239 height 16
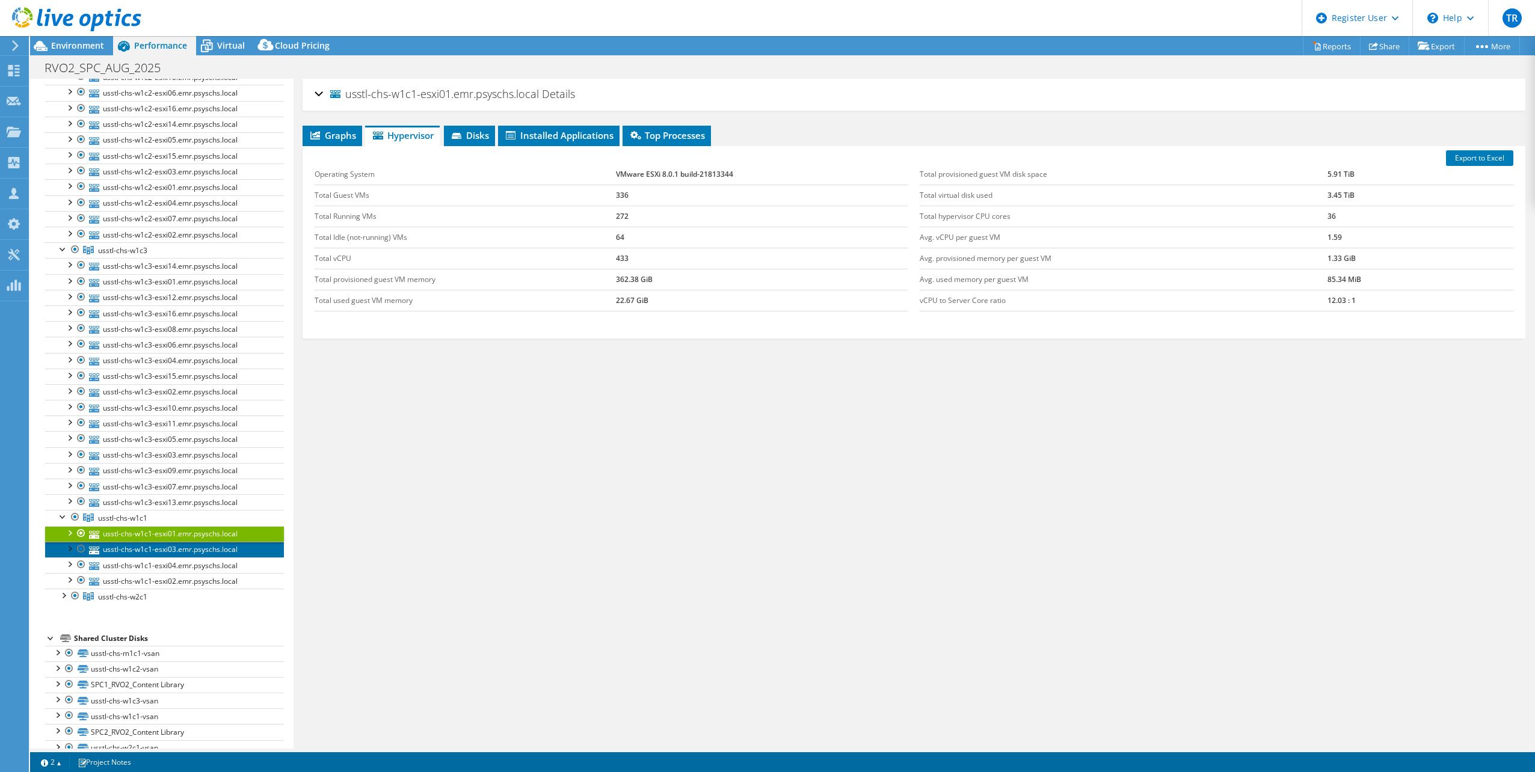
drag, startPoint x: 156, startPoint y: 540, endPoint x: 160, endPoint y: 545, distance: 6.5
click at [156, 542] on link "usstl-chs-w1c1-esxi03.emr.psyschs.local" at bounding box center [164, 550] width 239 height 16
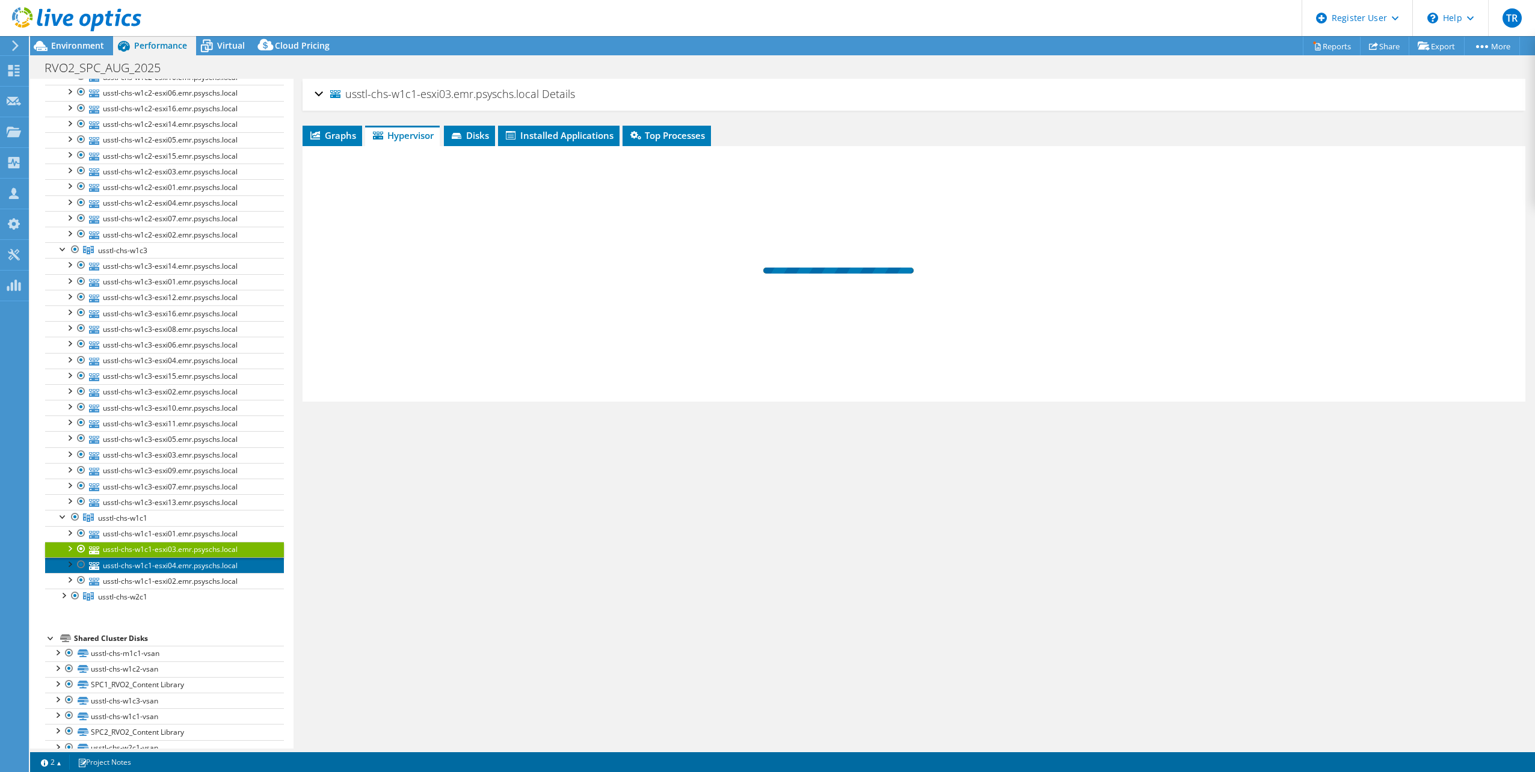
click at [167, 562] on link "usstl-chs-w1c1-esxi04.emr.psyschs.local" at bounding box center [164, 566] width 239 height 16
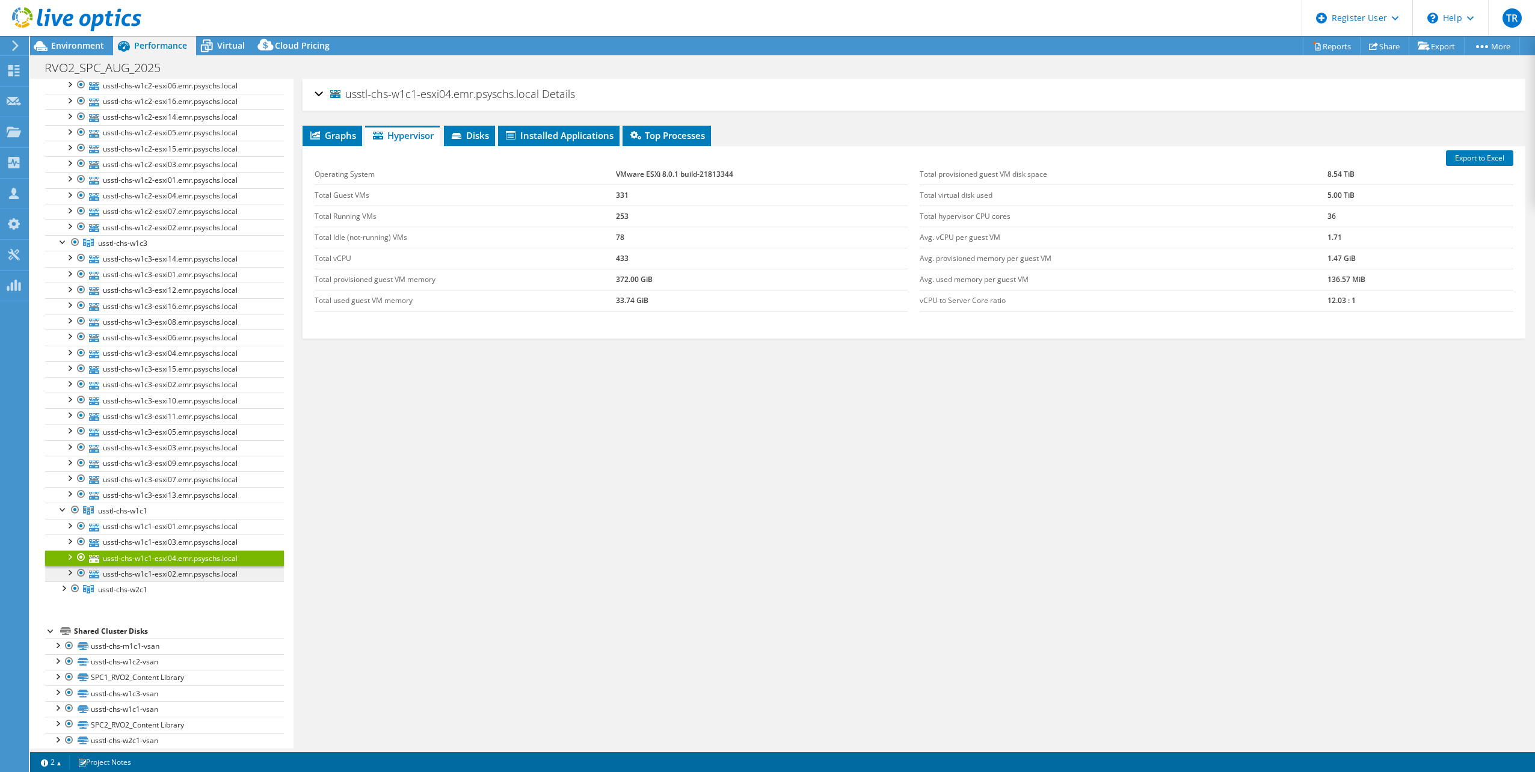
scroll to position [282, 0]
click at [64, 578] on div at bounding box center [63, 584] width 12 height 12
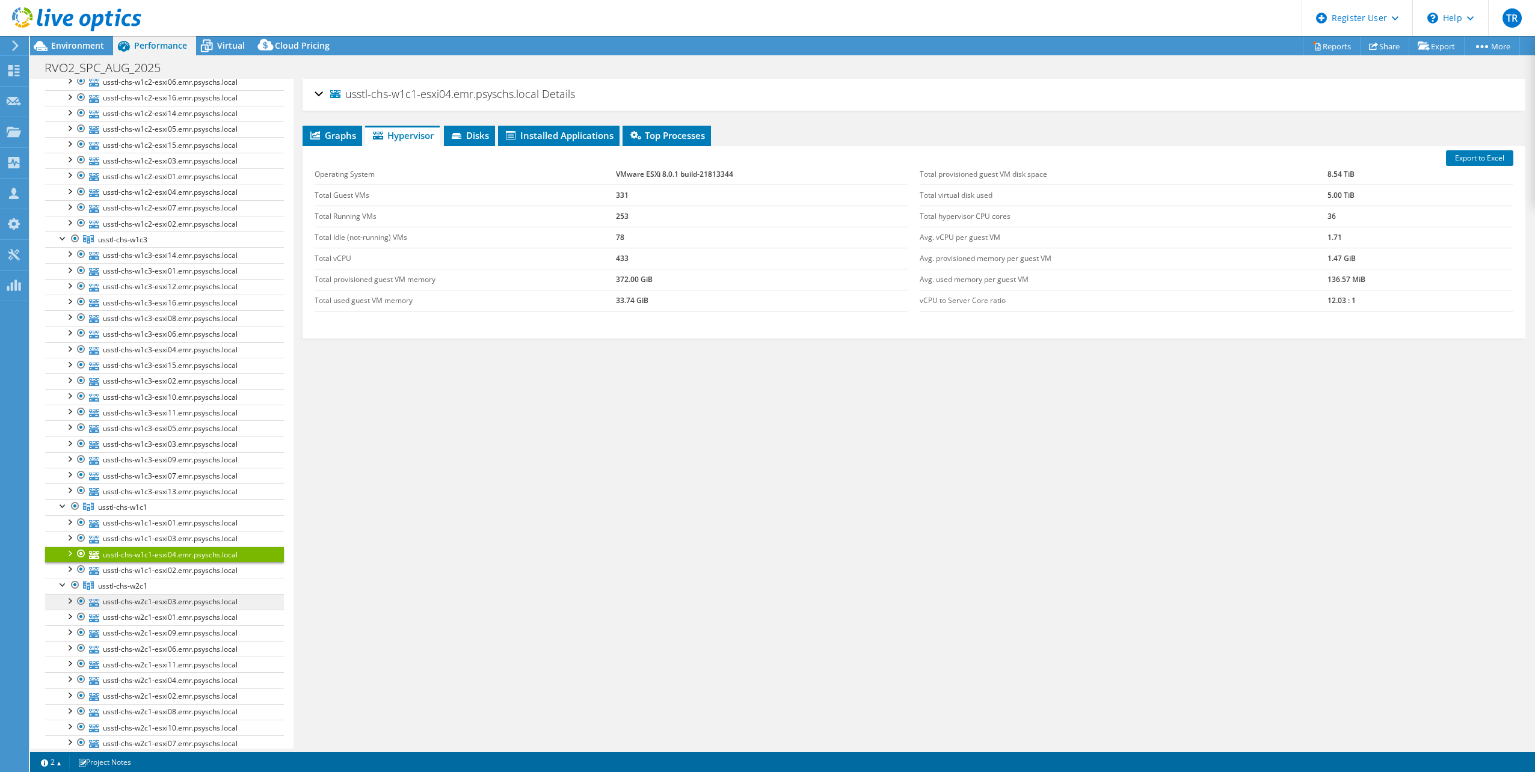
scroll to position [402, 0]
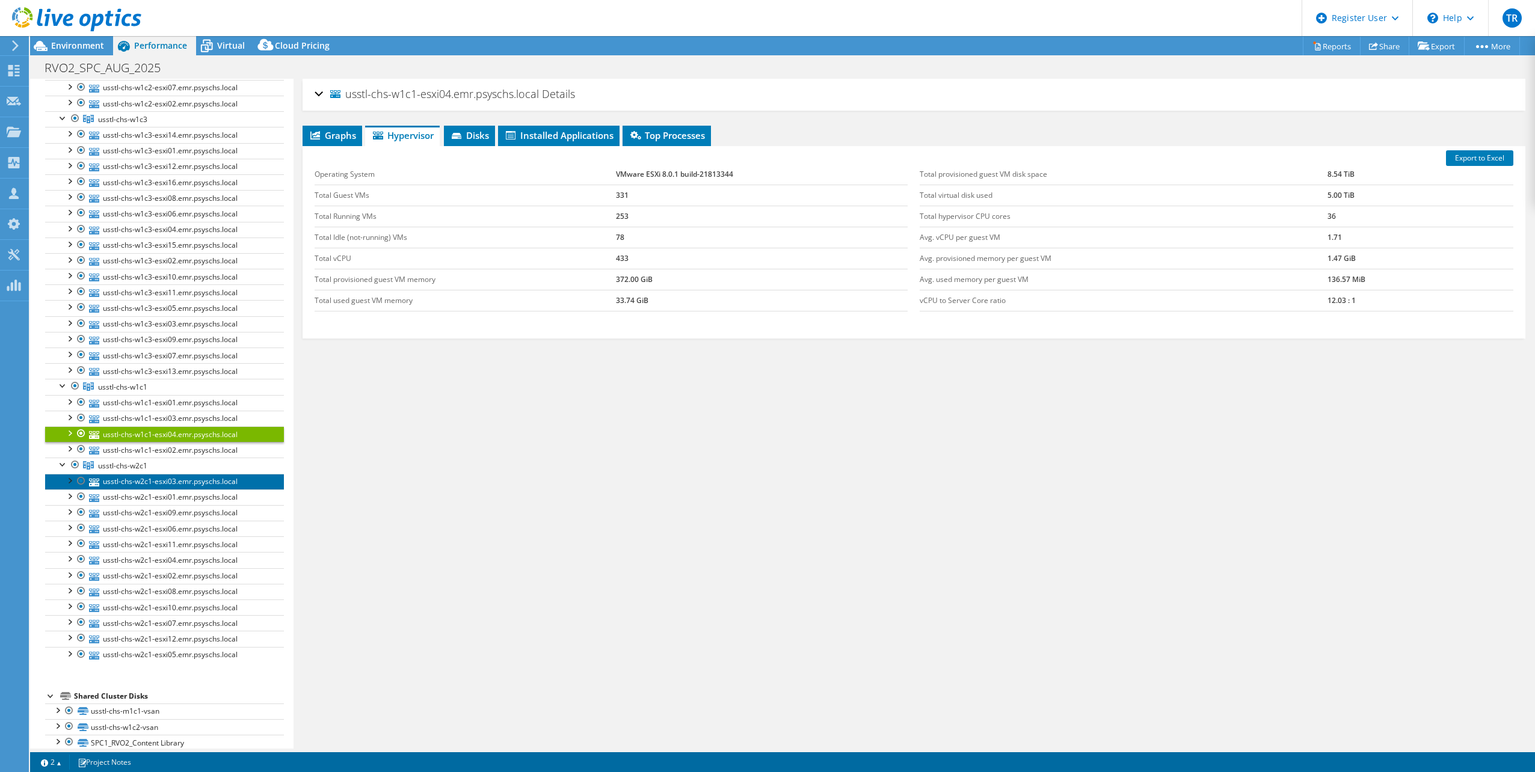
click at [159, 478] on link "usstl-chs-w2c1-esxi03.emr.psyschs.local" at bounding box center [164, 482] width 239 height 16
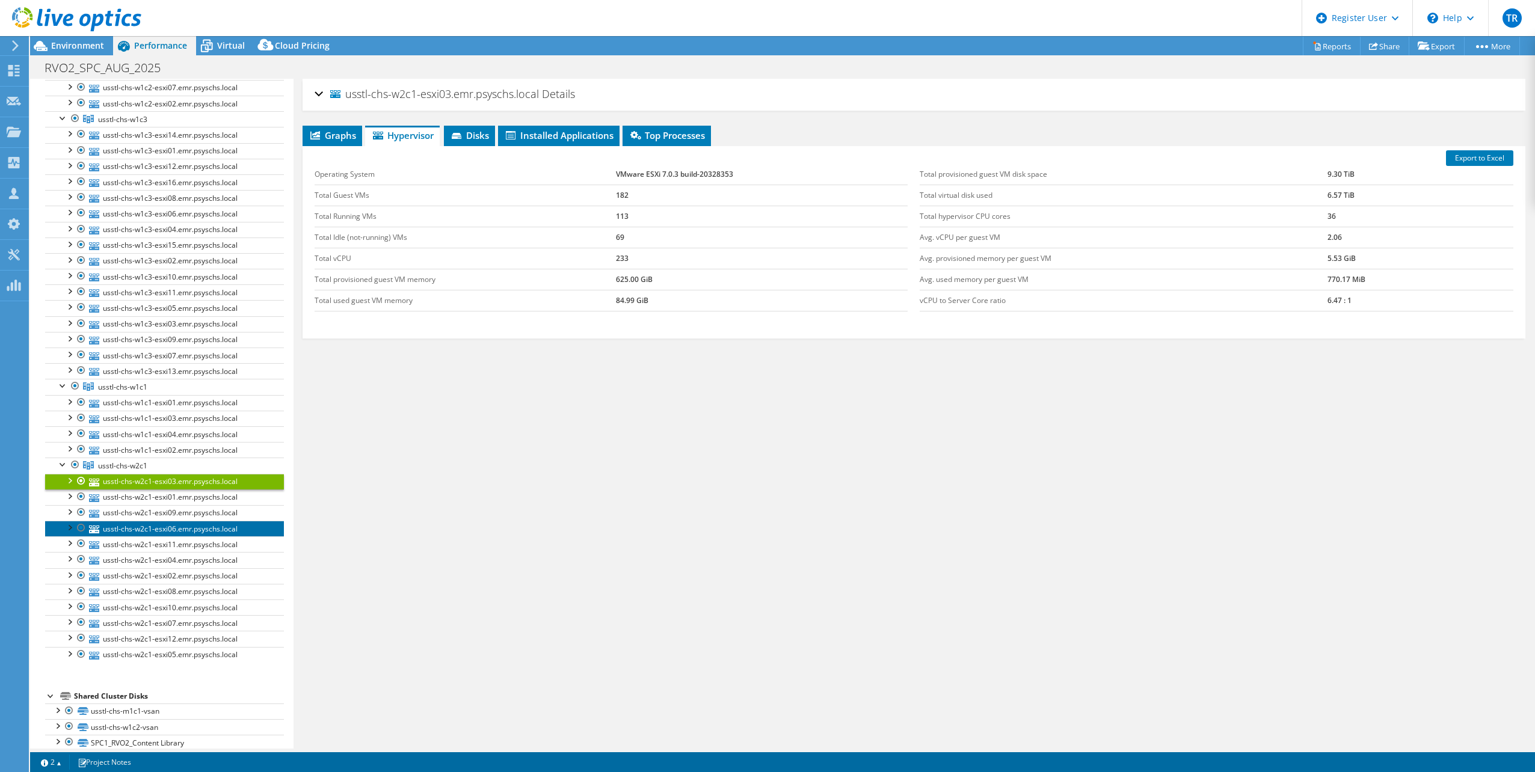
click at [163, 521] on link "usstl-chs-w2c1-esxi06.emr.psyschs.local" at bounding box center [164, 529] width 239 height 16
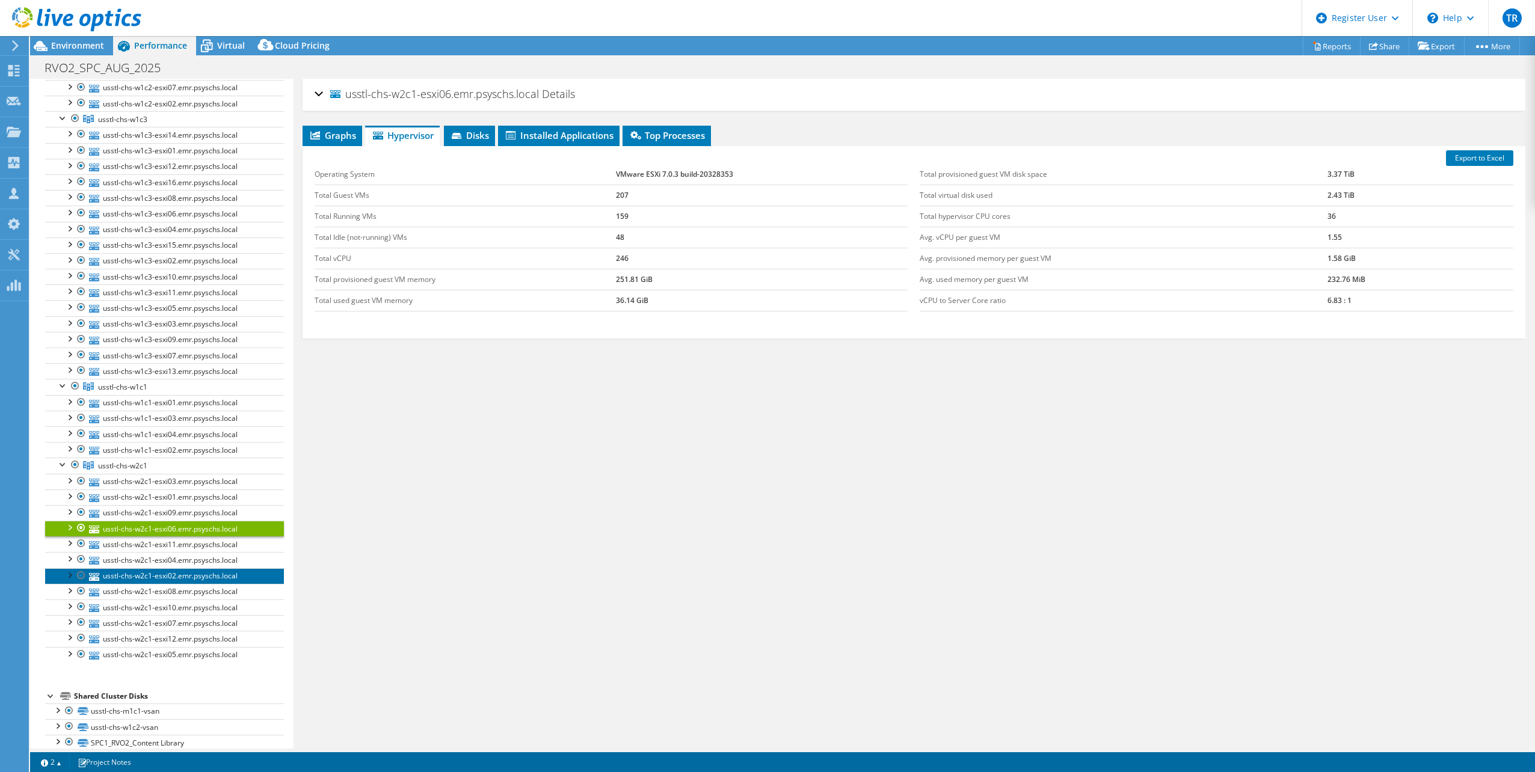
click at [170, 568] on link "usstl-chs-w2c1-esxi02.emr.psyschs.local" at bounding box center [164, 576] width 239 height 16
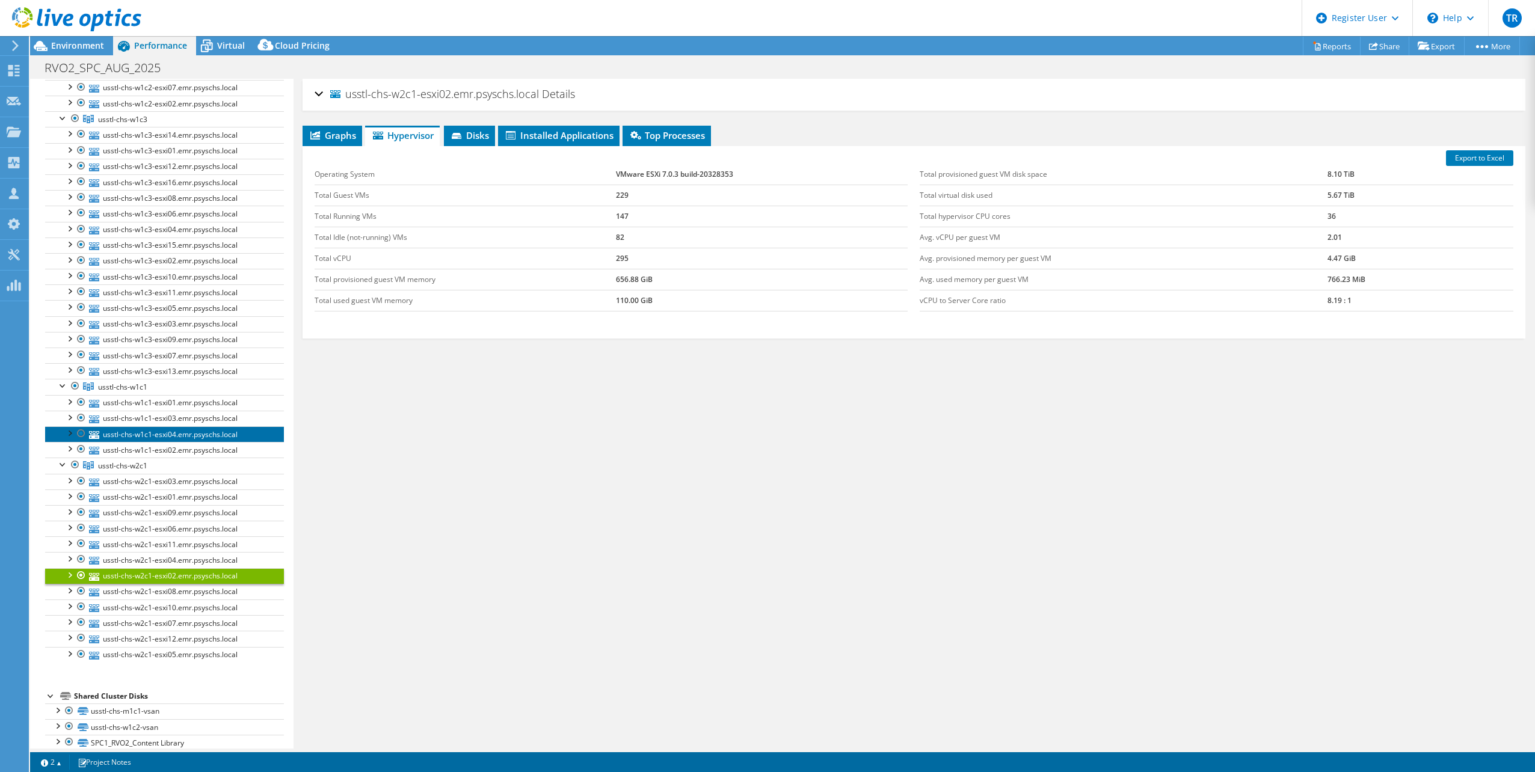
click at [168, 427] on link "usstl-chs-w1c1-esxi04.emr.psyschs.local" at bounding box center [164, 434] width 239 height 16
drag, startPoint x: 733, startPoint y: 173, endPoint x: 612, endPoint y: 170, distance: 121.5
click at [612, 170] on tr "Operating System VMware ESXi 8.0.1 build-21813344" at bounding box center [612, 174] width 594 height 21
drag, startPoint x: 612, startPoint y: 170, endPoint x: 642, endPoint y: 173, distance: 30.3
copy tr "VMware ESXi 8.0.1 build-21813344"
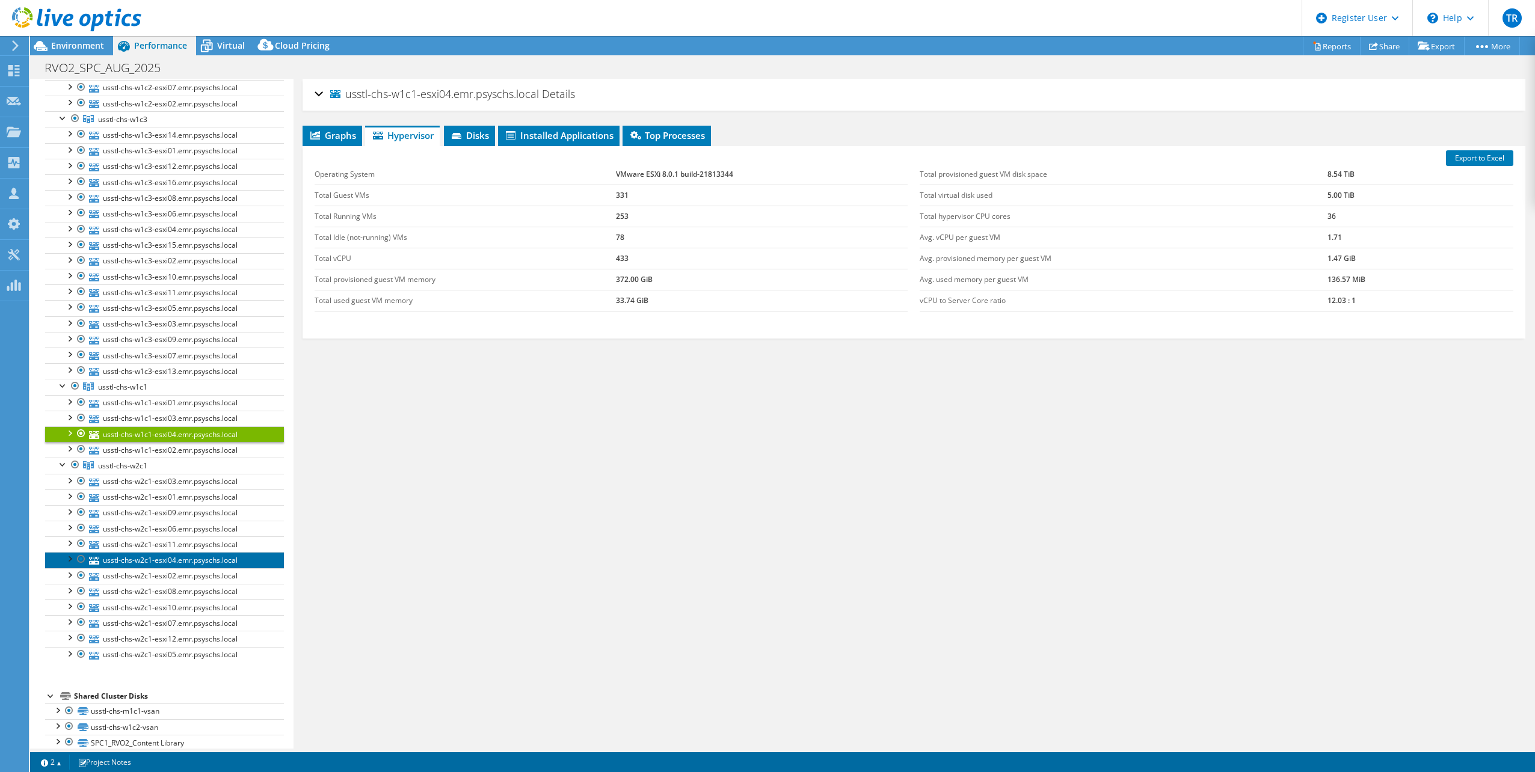
click at [153, 552] on link "usstl-chs-w2c1-esxi04.emr.psyschs.local" at bounding box center [164, 560] width 239 height 16
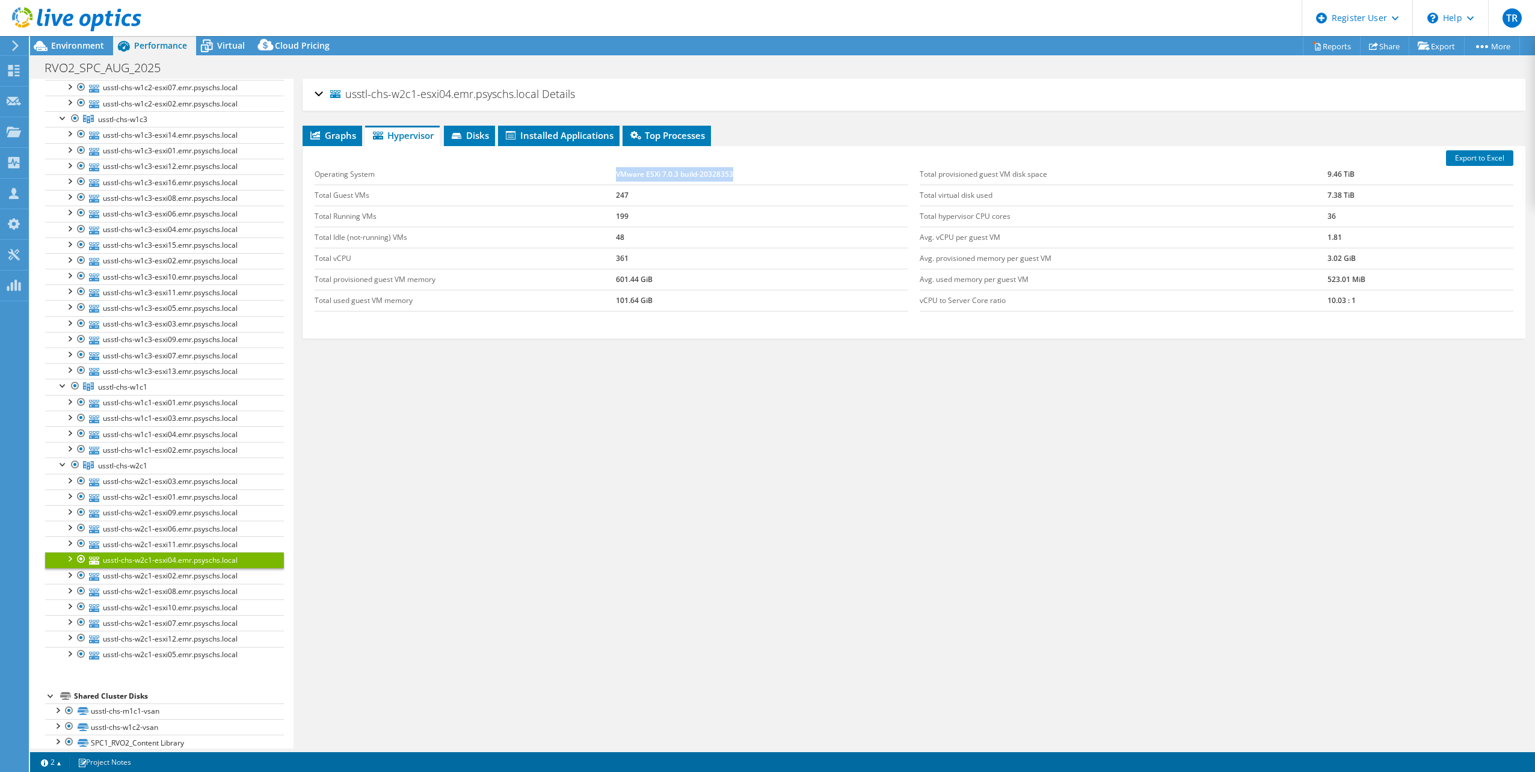
drag, startPoint x: 734, startPoint y: 178, endPoint x: 615, endPoint y: 173, distance: 119.2
click at [616, 173] on td "VMware ESXi 7.0.3 build-20328353" at bounding box center [762, 174] width 292 height 21
drag, startPoint x: 615, startPoint y: 173, endPoint x: 638, endPoint y: 170, distance: 23.7
copy td "VMware ESXi 7.0.3 build-20328353"
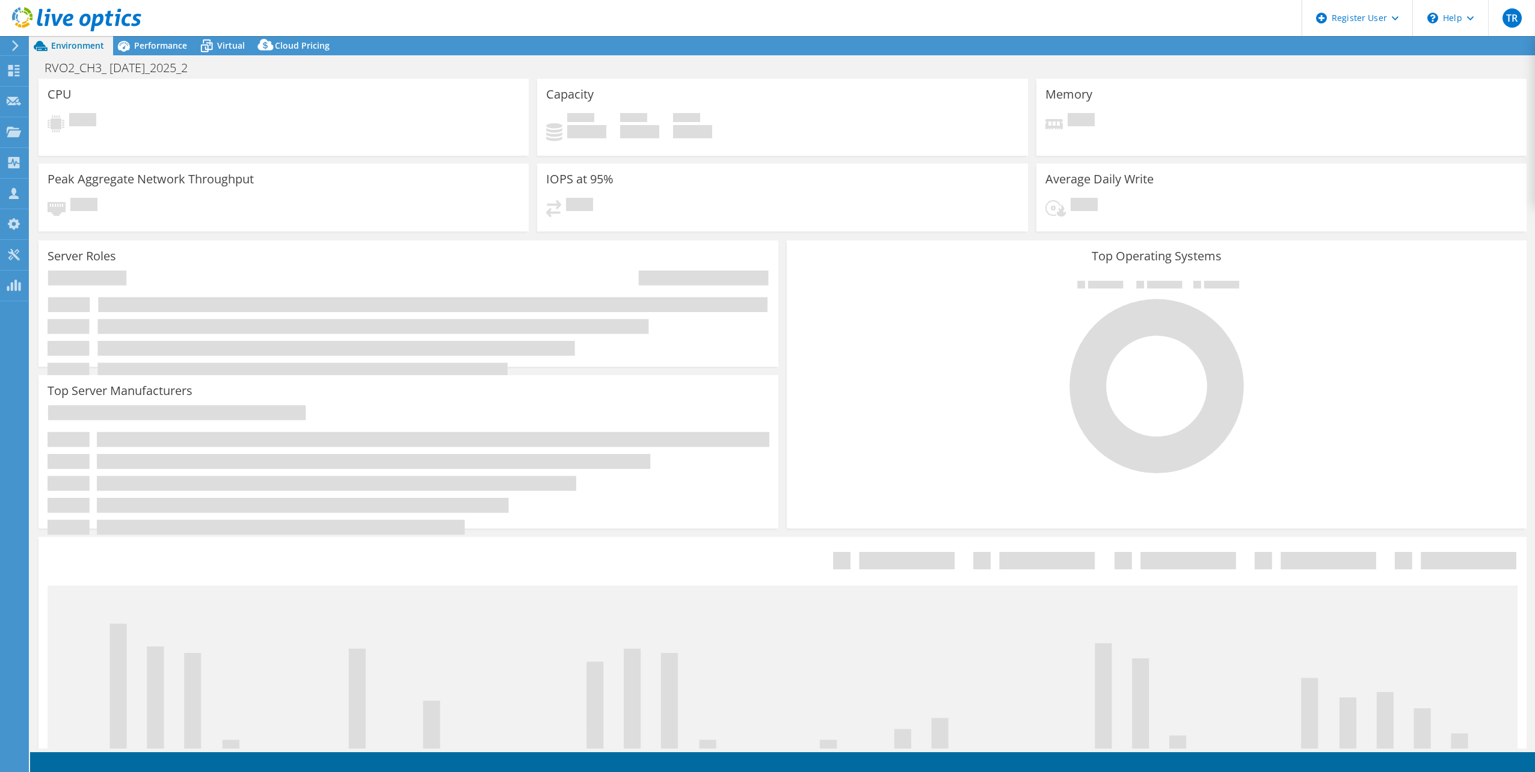
select select "USD"
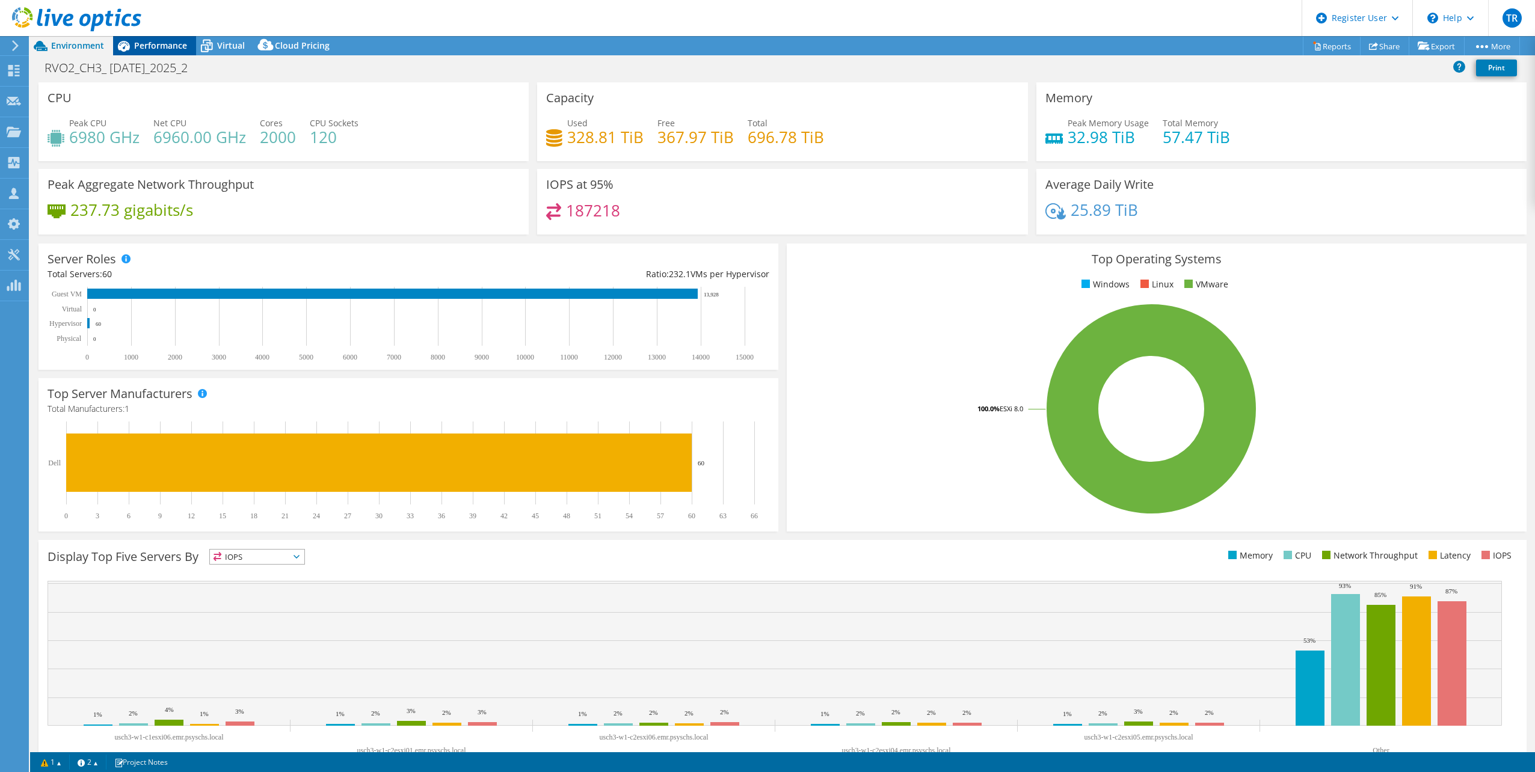
click at [118, 46] on icon at bounding box center [124, 46] width 12 height 11
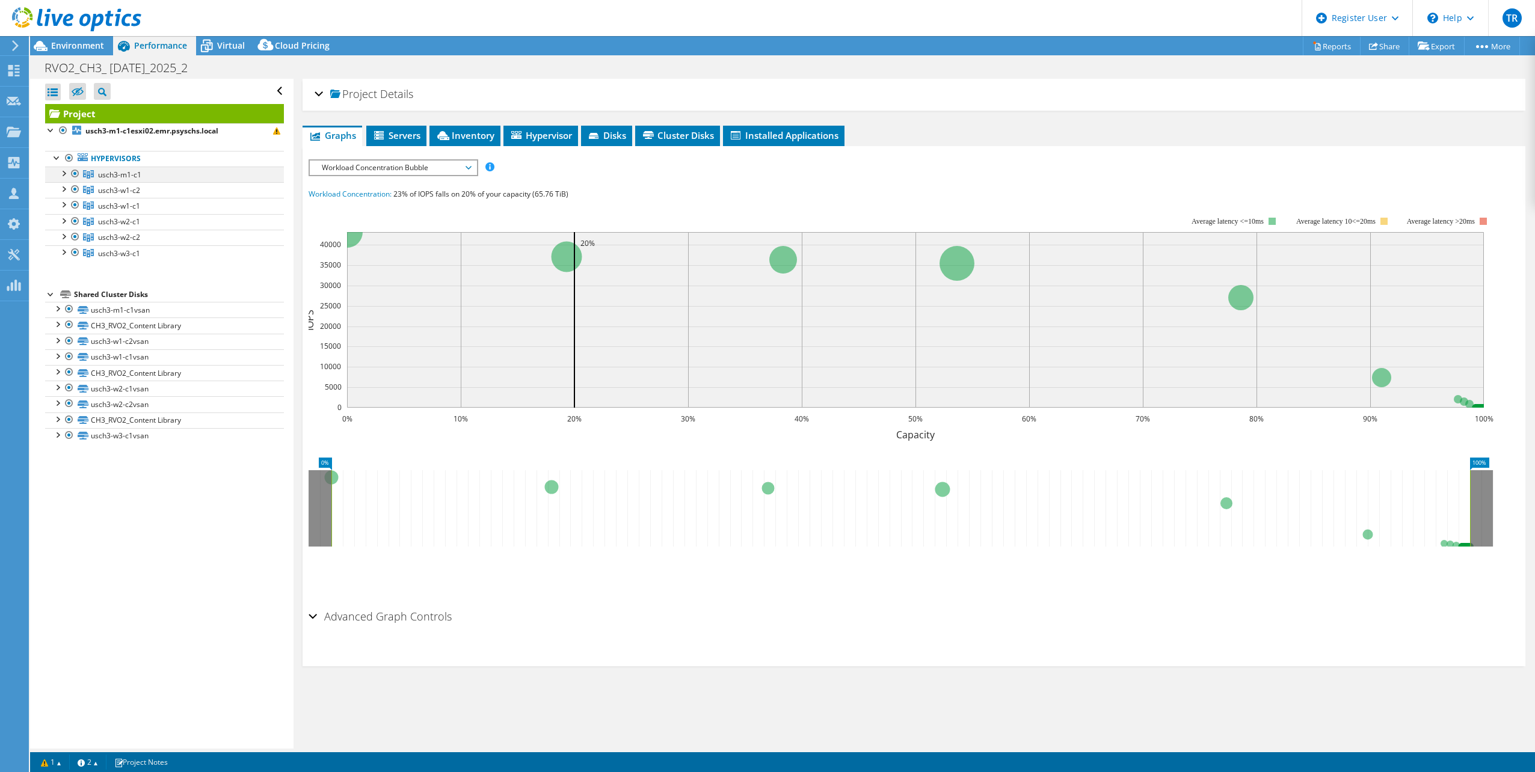
click at [65, 173] on div at bounding box center [63, 173] width 12 height 12
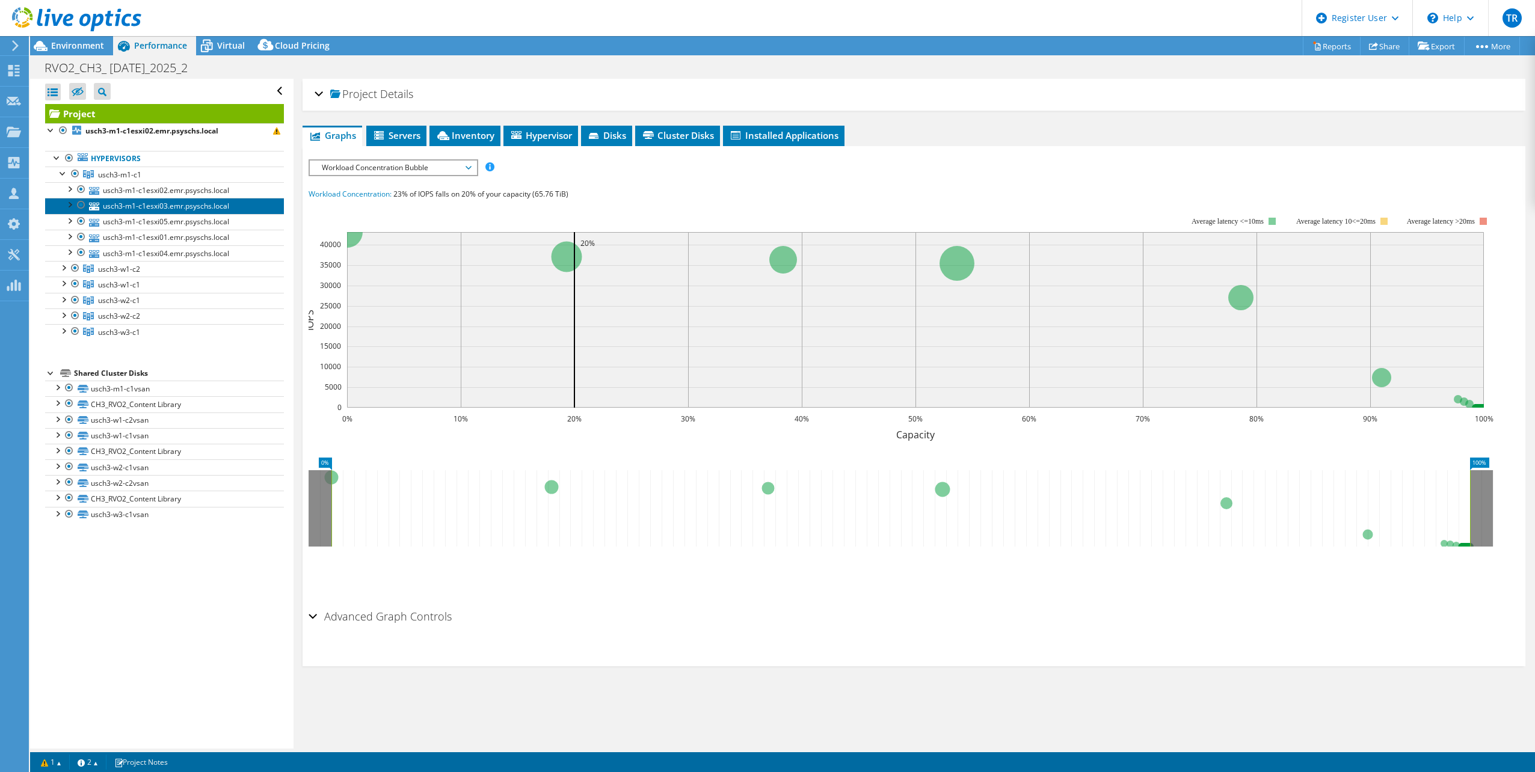
click at [125, 198] on link "usch3-m1-c1esxi03.emr.psyschs.local" at bounding box center [164, 206] width 239 height 16
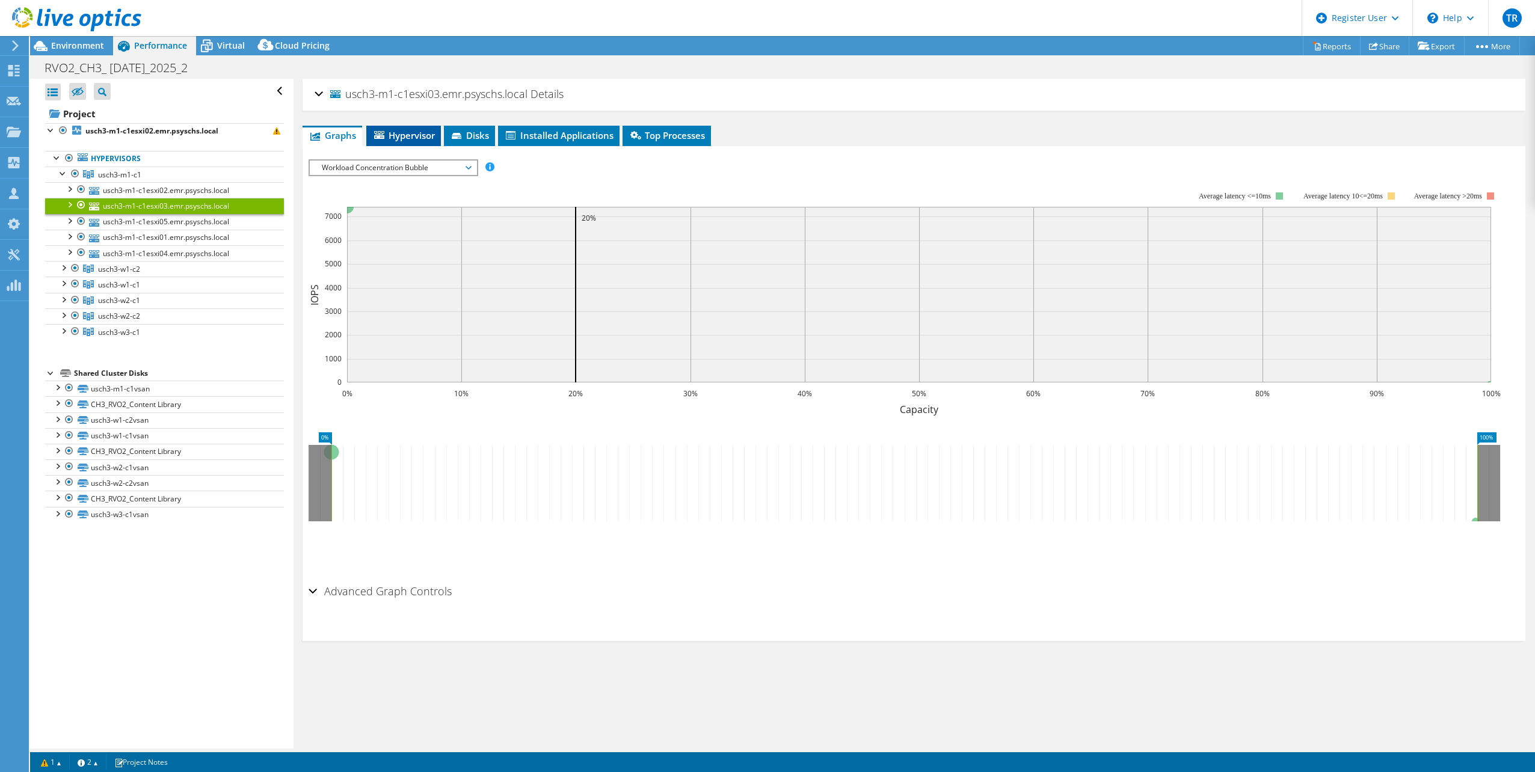
click at [410, 136] on span "Hypervisor" at bounding box center [403, 135] width 63 height 12
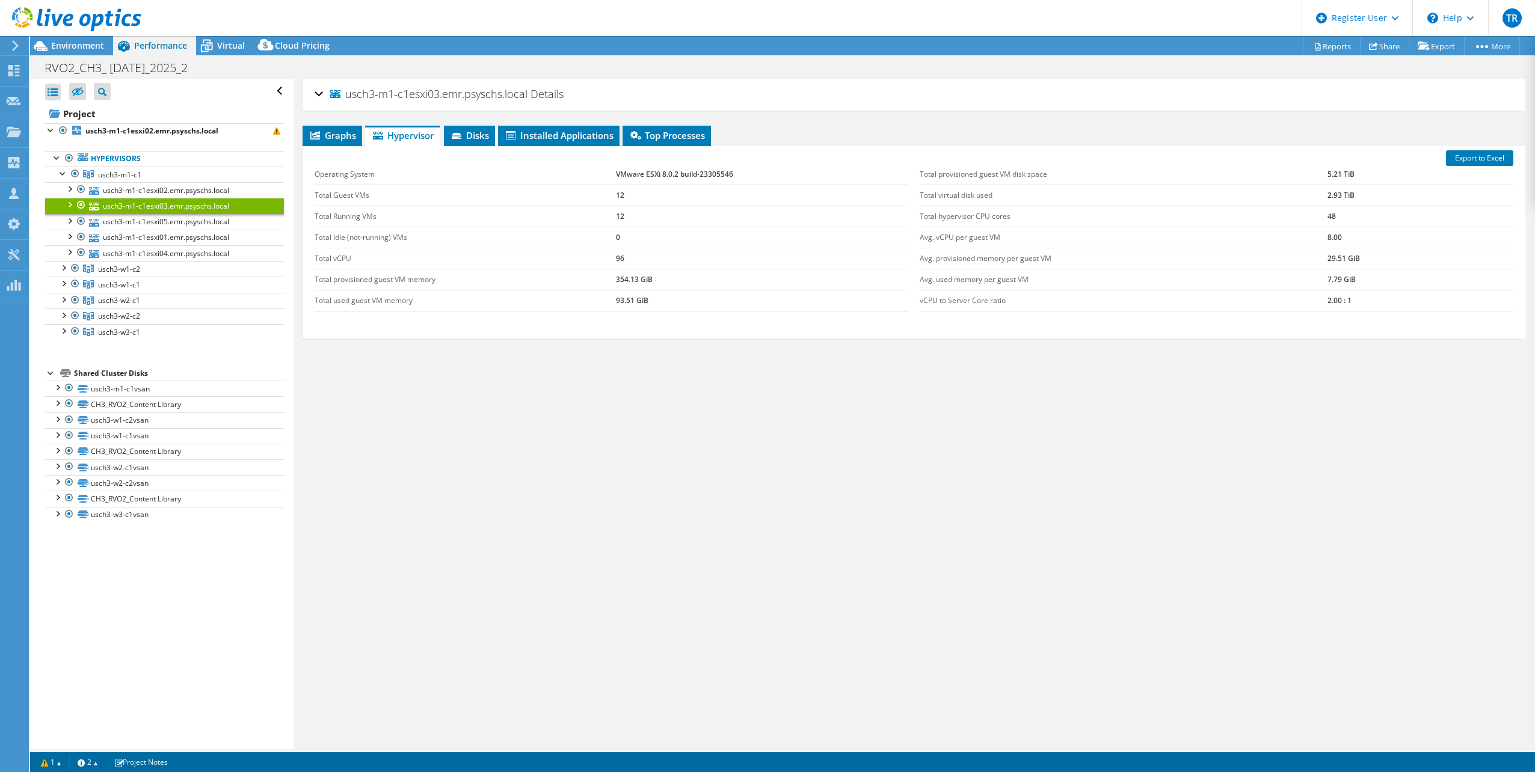
click at [667, 178] on td "VMware ESXi 8.0.2 build-23305546" at bounding box center [762, 174] width 292 height 21
click at [670, 172] on td "VMware ESXi 8.0.2 build-23305546" at bounding box center [762, 174] width 292 height 21
drag, startPoint x: 670, startPoint y: 172, endPoint x: 660, endPoint y: 172, distance: 9.6
click at [660, 172] on td "VMware ESXi 8.0.2 build-23305546" at bounding box center [762, 174] width 292 height 21
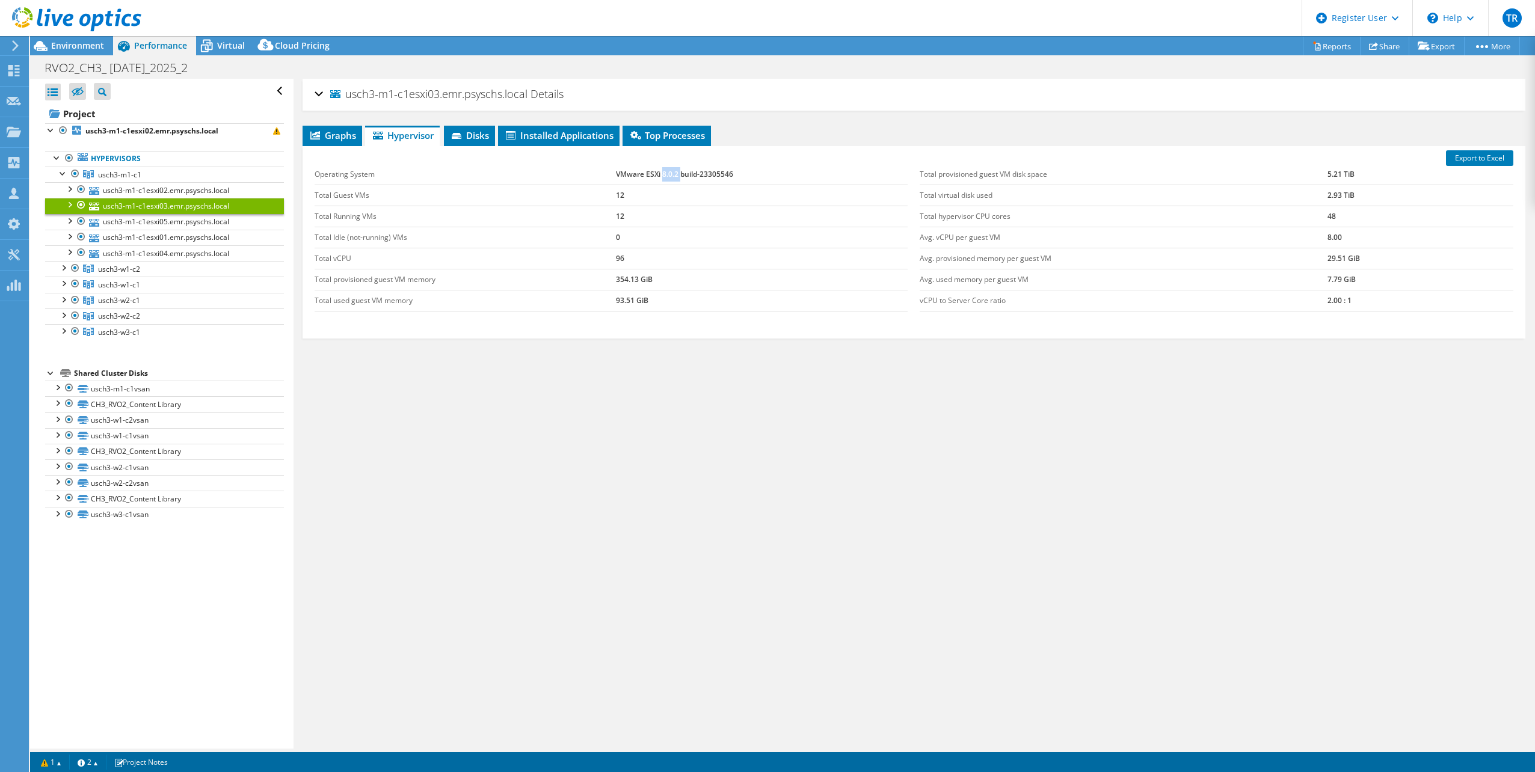
click at [660, 172] on td "VMware ESXi 8.0.2 build-23305546" at bounding box center [762, 174] width 292 height 21
copy tbody "VMware ESXi 8.0.2 build-23305546"
click at [138, 239] on link "usch3-m1-c1esxi01.emr.psyschs.local" at bounding box center [164, 238] width 239 height 16
click at [64, 266] on div at bounding box center [63, 267] width 12 height 12
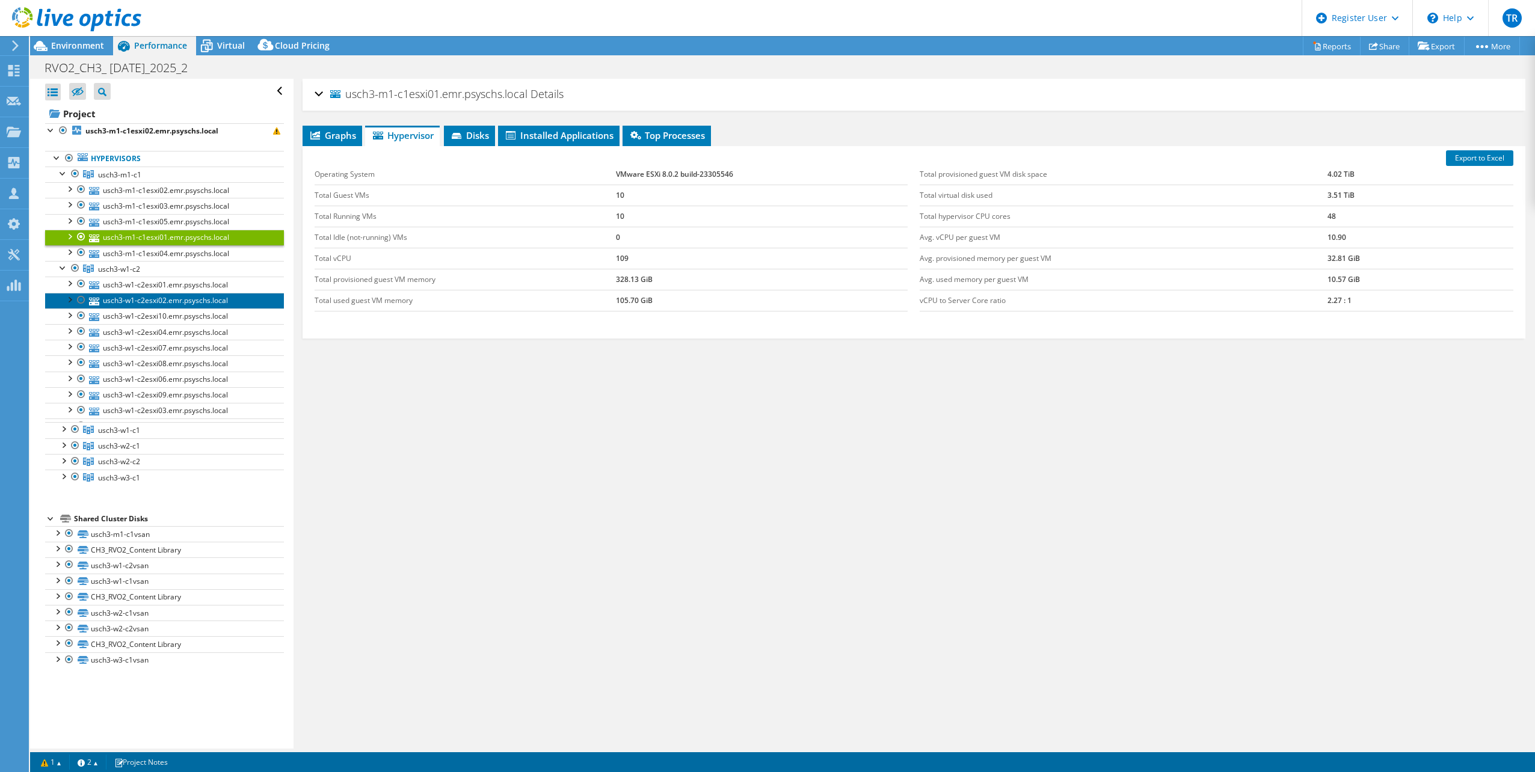
click at [124, 304] on link "usch3-w1-c2esxi02.emr.psyschs.local" at bounding box center [164, 301] width 239 height 16
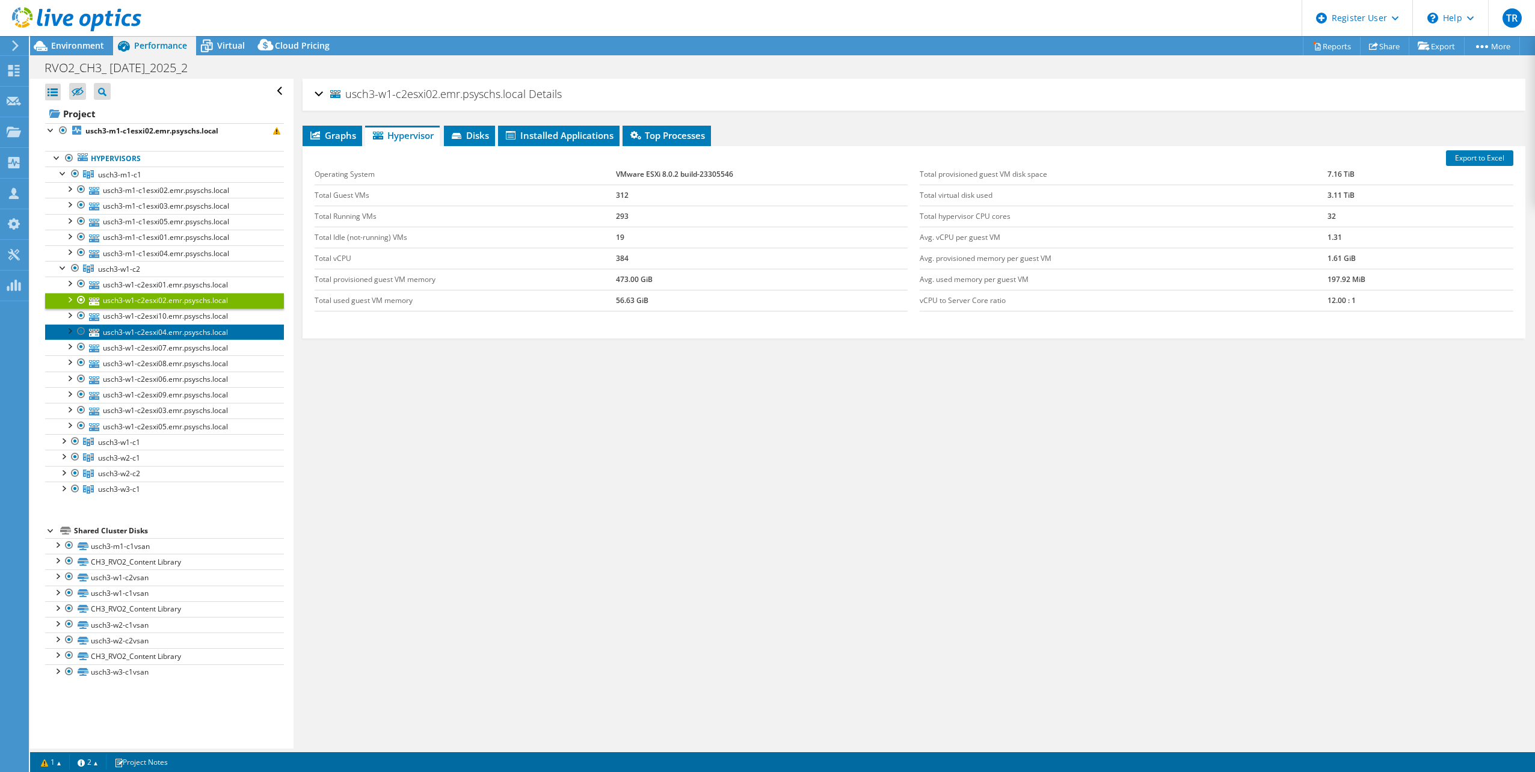
click at [135, 336] on link "usch3-w1-c2esxi04.emr.psyschs.local" at bounding box center [164, 332] width 239 height 16
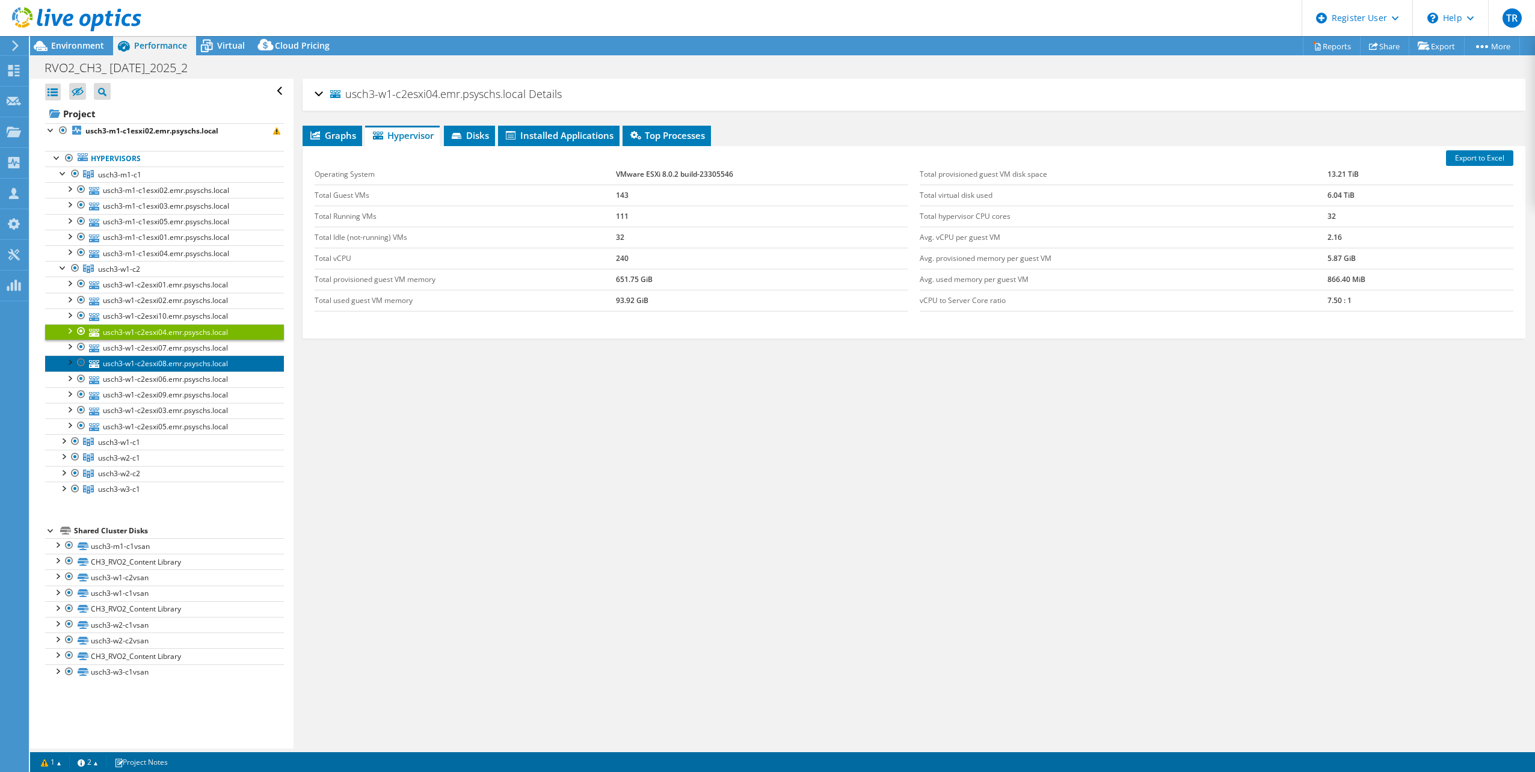
click at [152, 361] on link "usch3-w1-c2esxi08.emr.psyschs.local" at bounding box center [164, 364] width 239 height 16
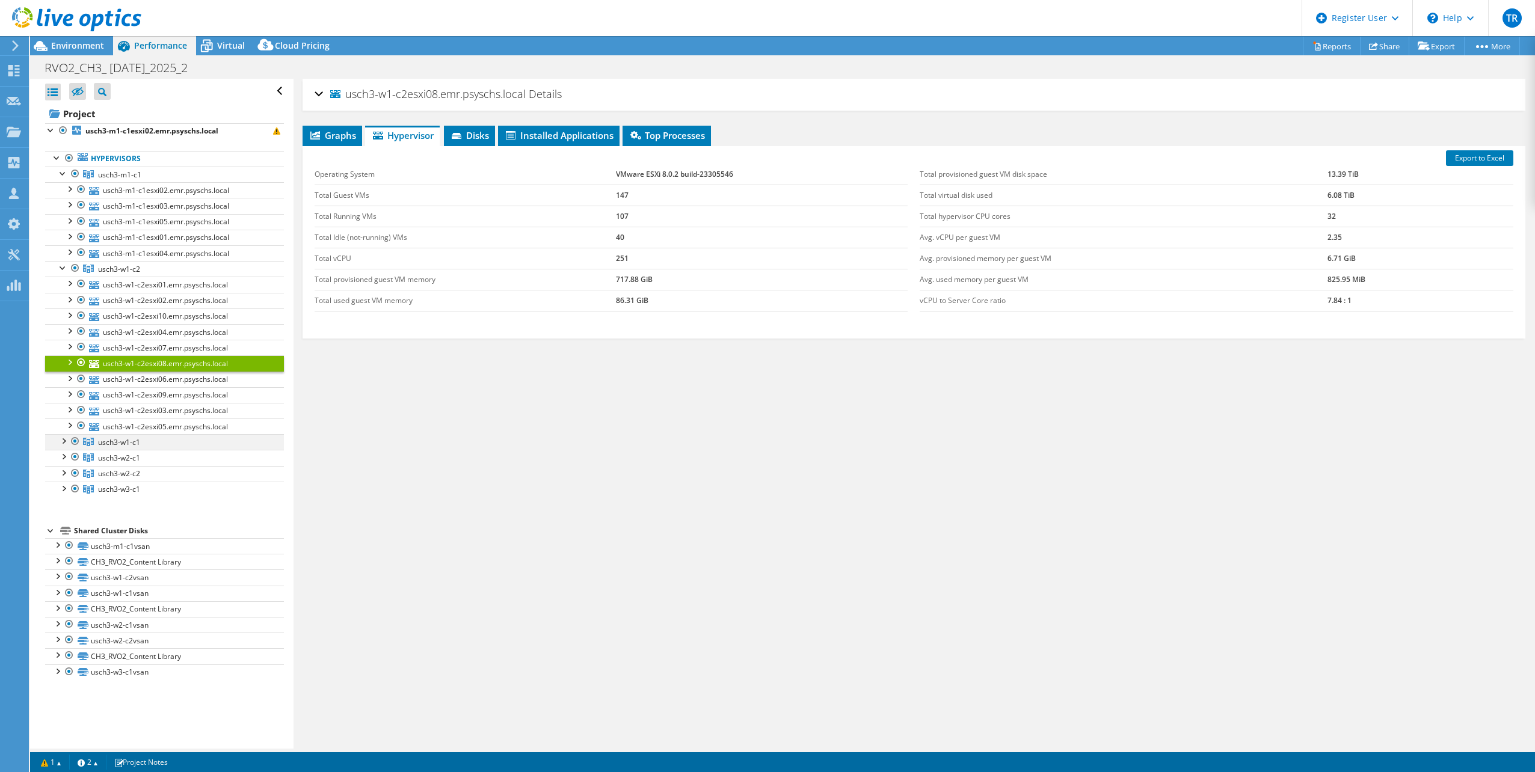
click at [61, 438] on div at bounding box center [63, 440] width 12 height 12
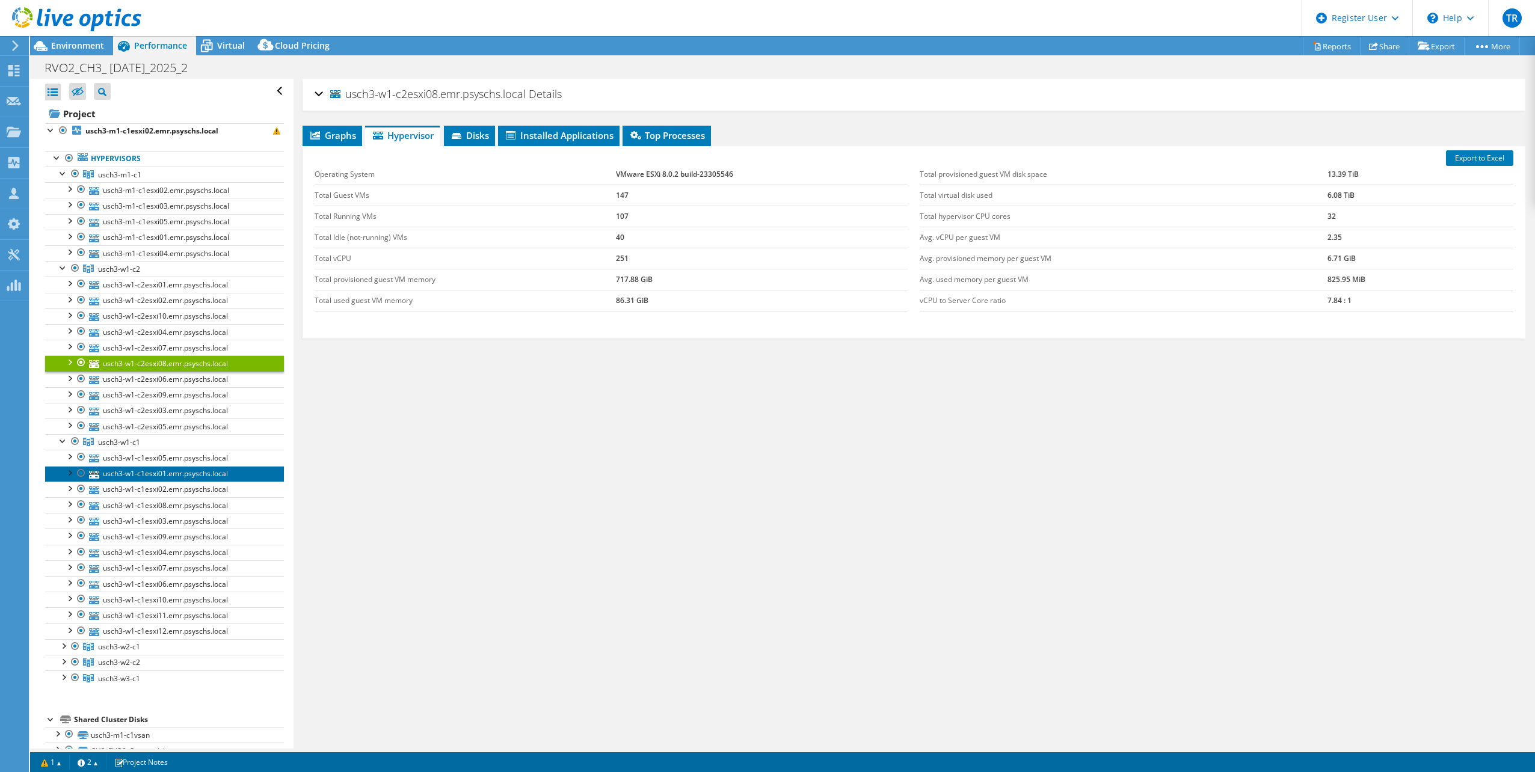
click at [158, 466] on link "usch3-w1-c1esxi01.emr.psyschs.local" at bounding box center [164, 474] width 239 height 16
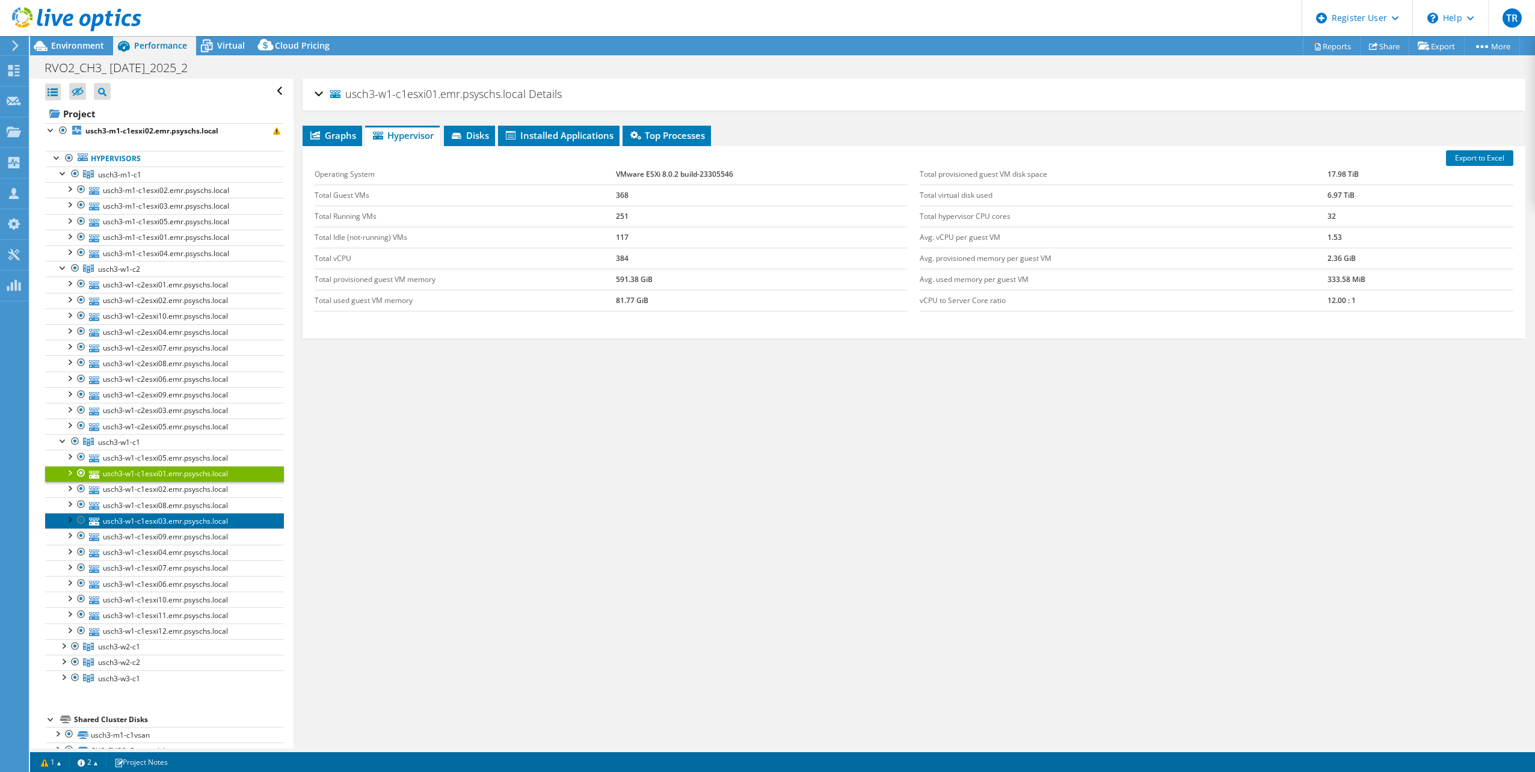
click at [177, 516] on link "usch3-w1-c1esxi03.emr.psyschs.local" at bounding box center [164, 521] width 239 height 16
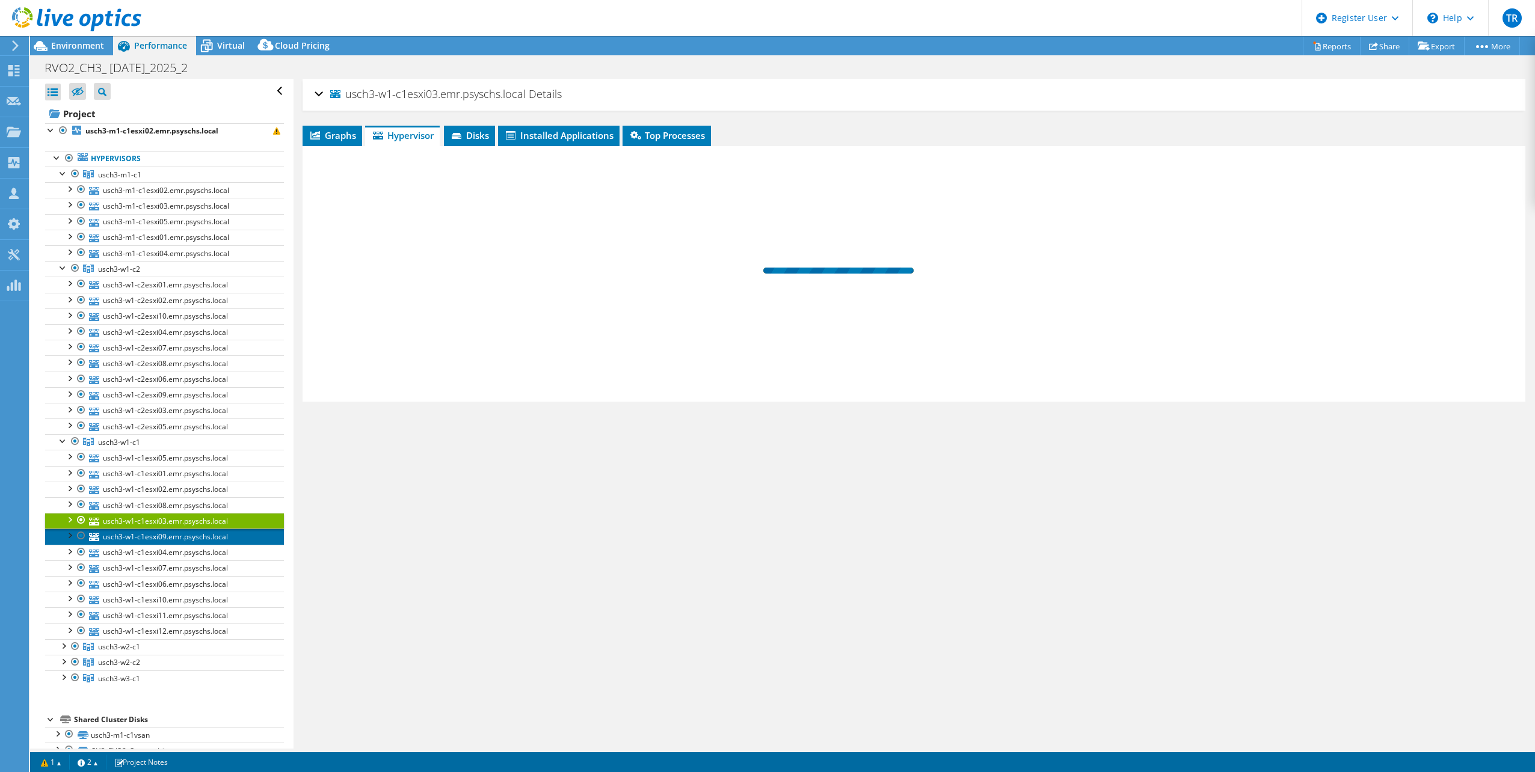
click at [179, 538] on link "usch3-w1-c1esxi09.emr.psyschs.local" at bounding box center [164, 537] width 239 height 16
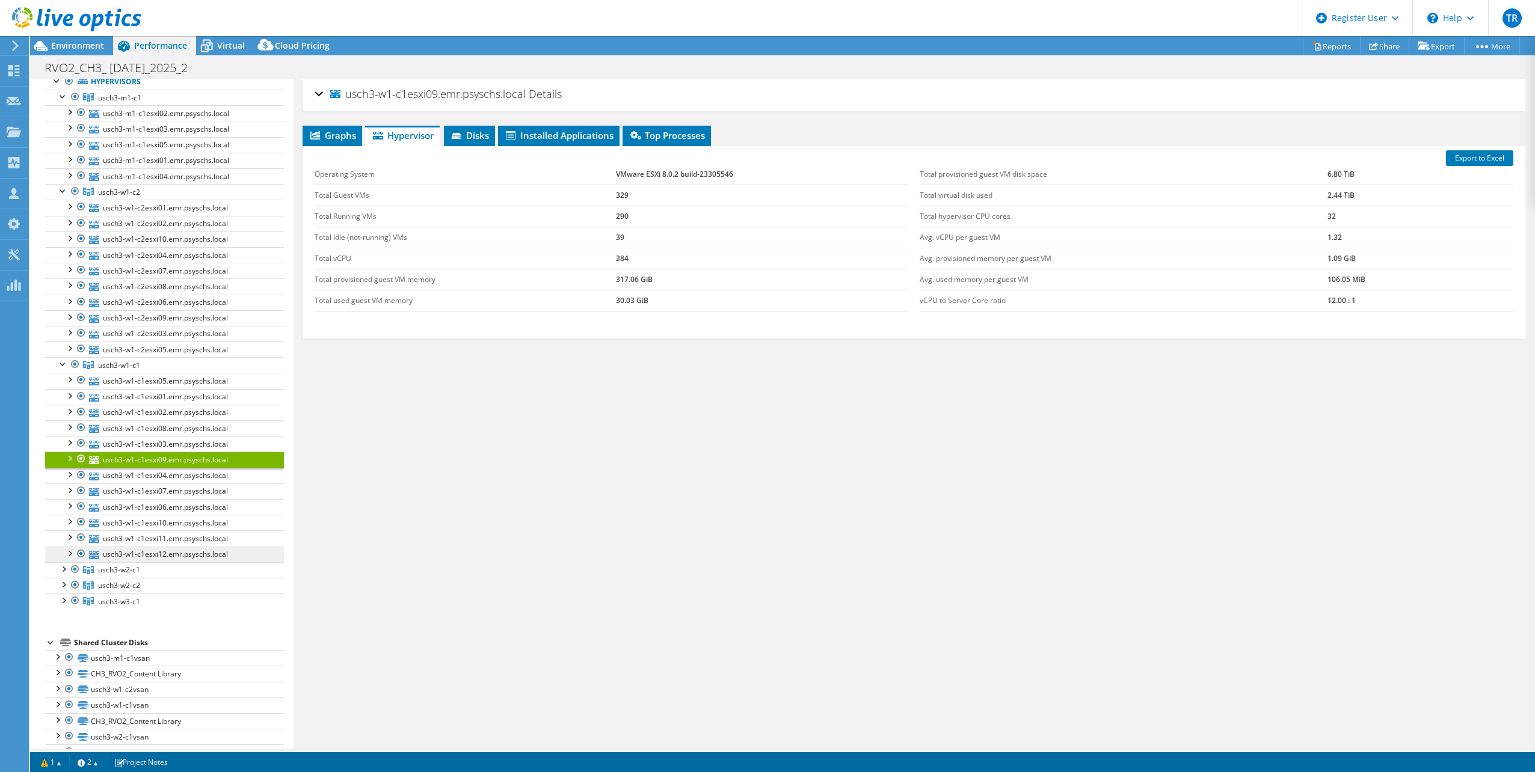
scroll to position [126, 0]
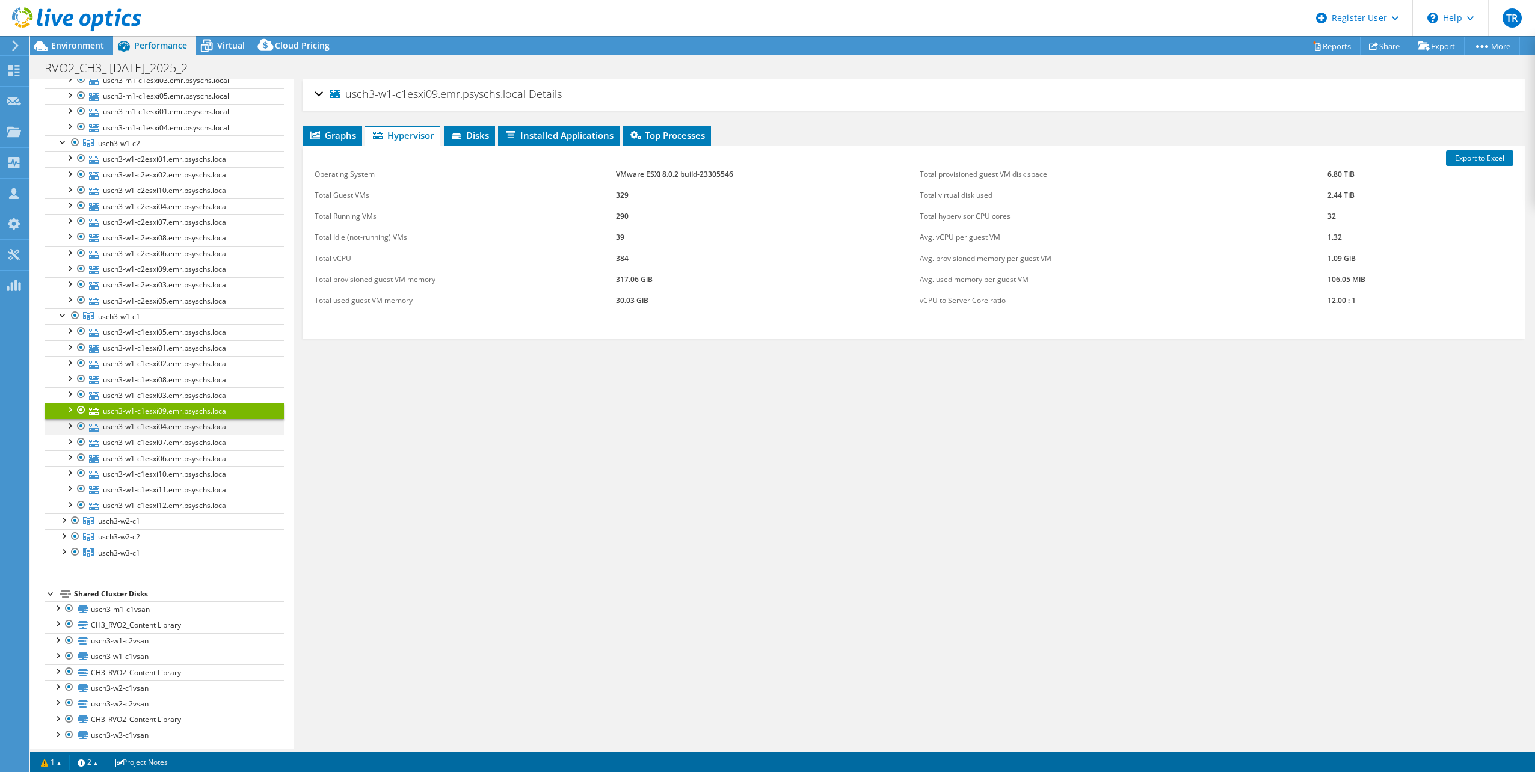
click at [69, 420] on div at bounding box center [69, 425] width 12 height 12
click at [63, 514] on div at bounding box center [63, 520] width 12 height 12
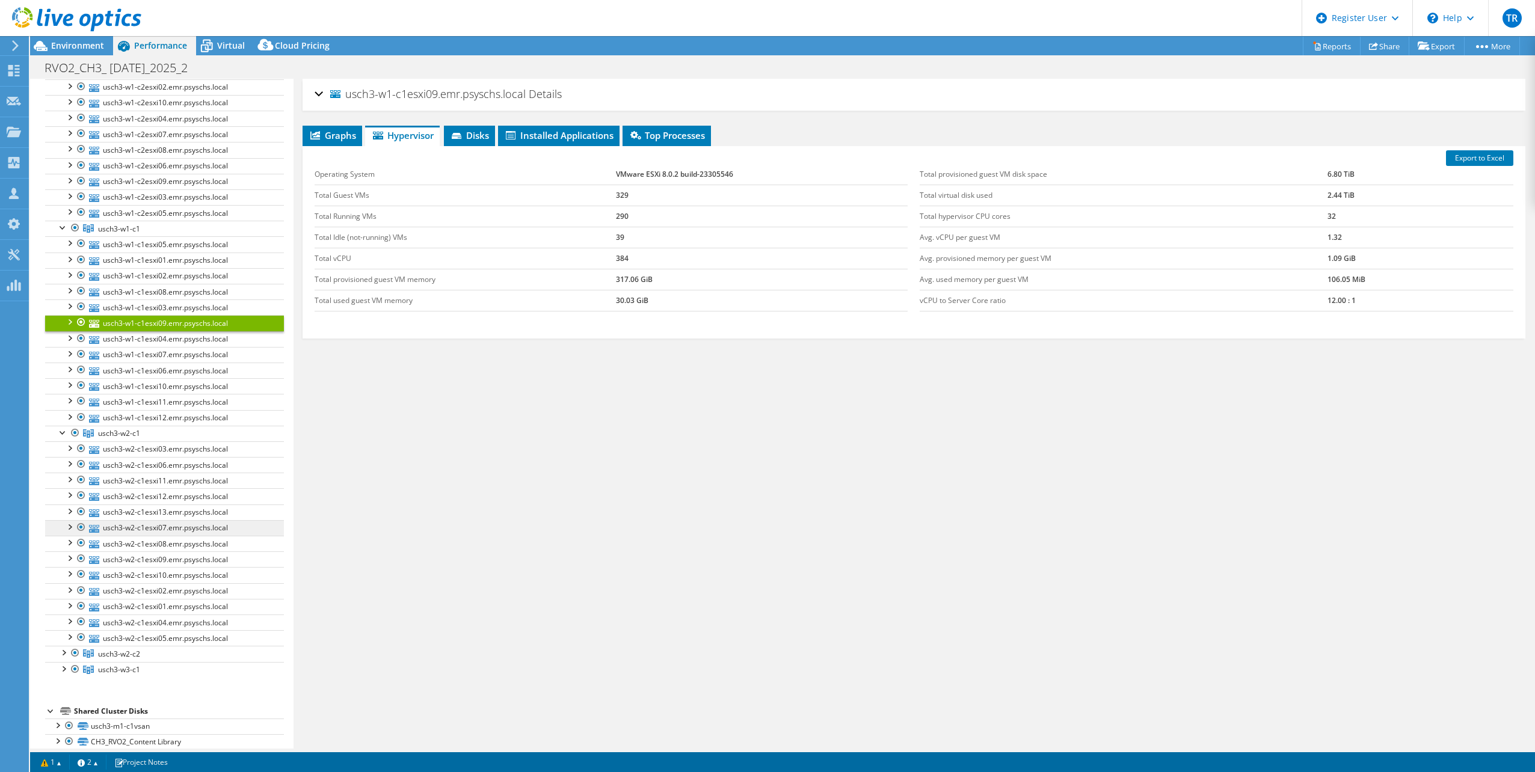
scroll to position [312, 0]
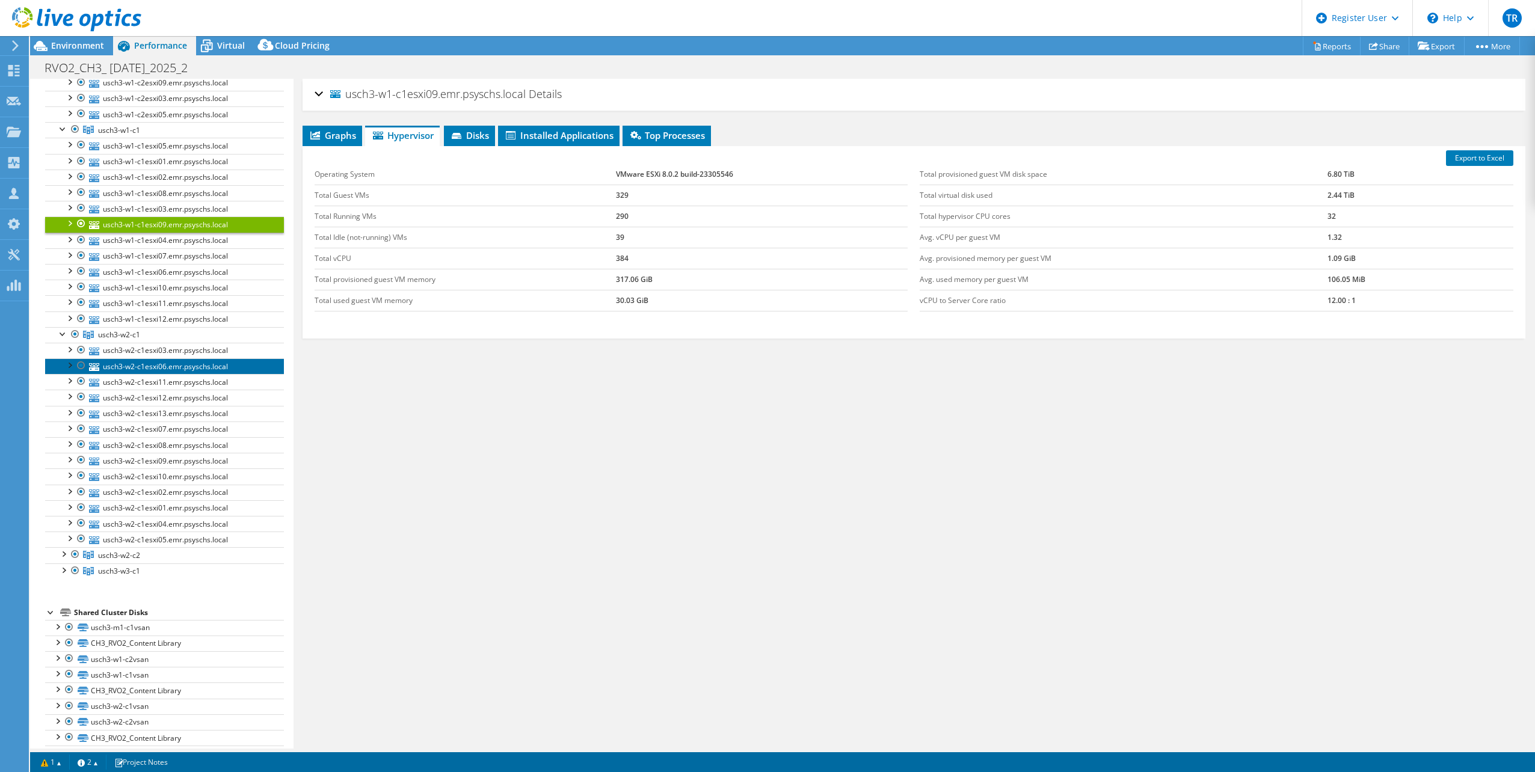
click at [153, 361] on link "usch3-w2-c1esxi06.emr.psyschs.local" at bounding box center [164, 367] width 239 height 16
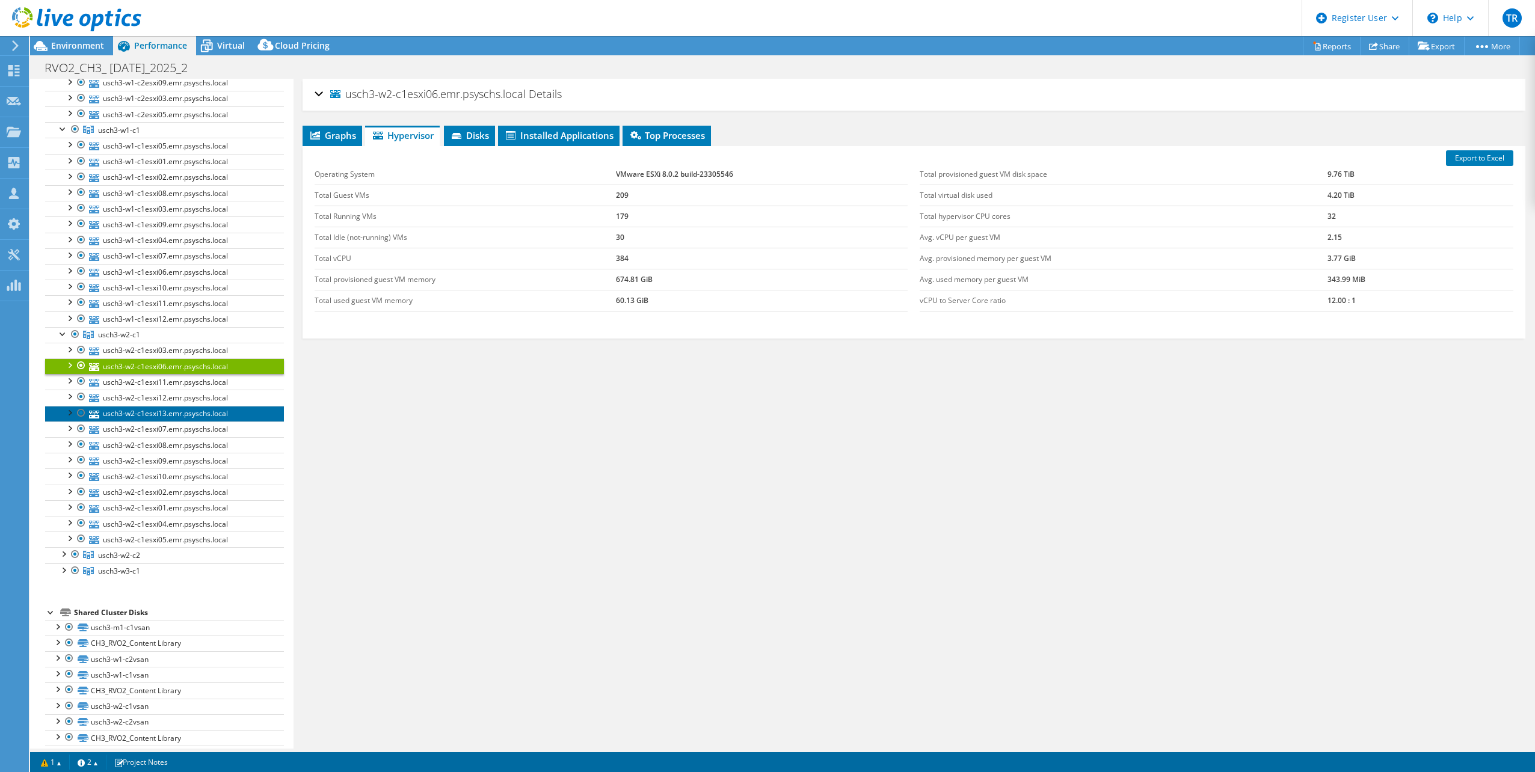
click at [161, 407] on link "usch3-w2-c1esxi13.emr.psyschs.local" at bounding box center [164, 414] width 239 height 16
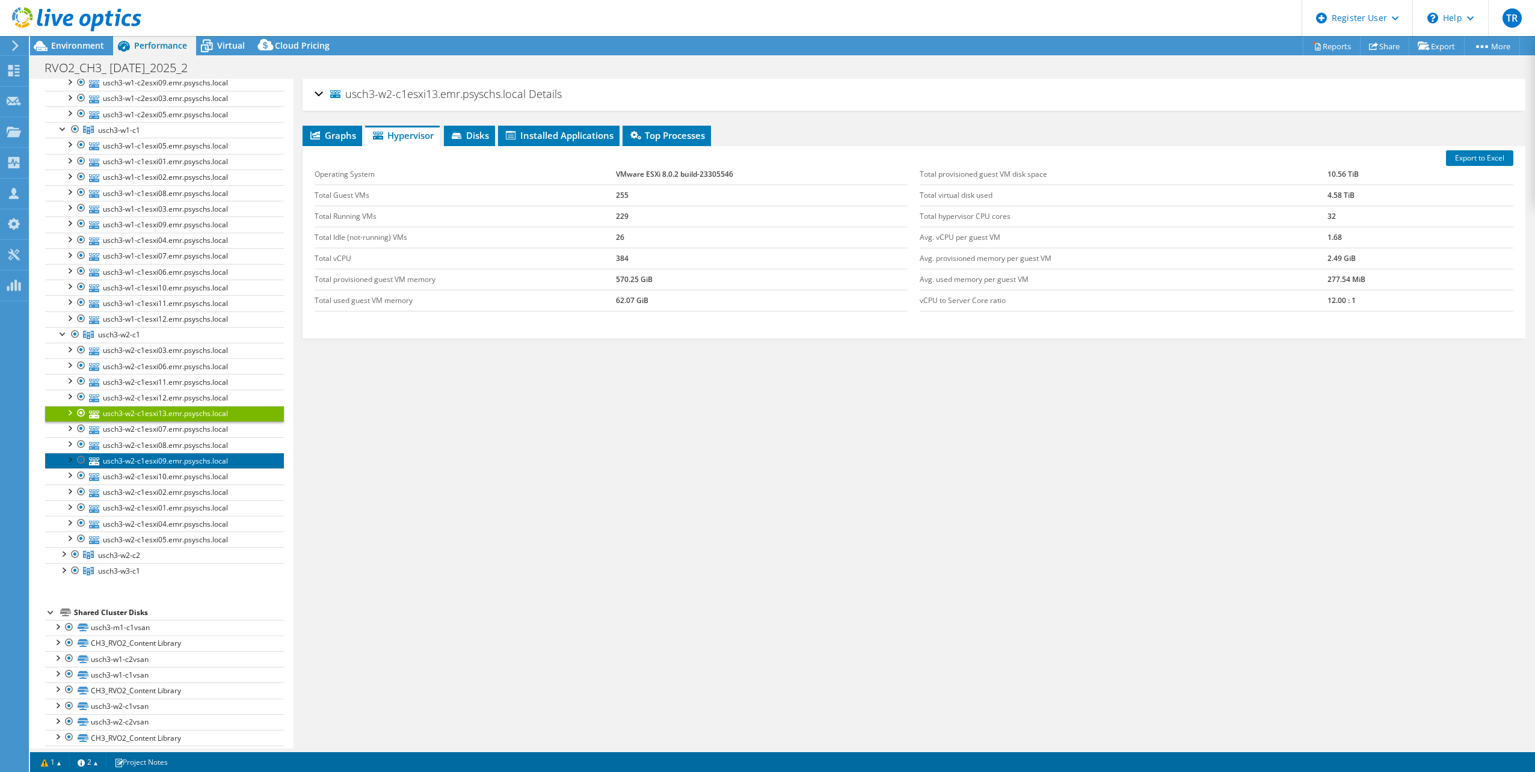
click at [166, 453] on link "usch3-w2-c1esxi09.emr.psyschs.local" at bounding box center [164, 461] width 239 height 16
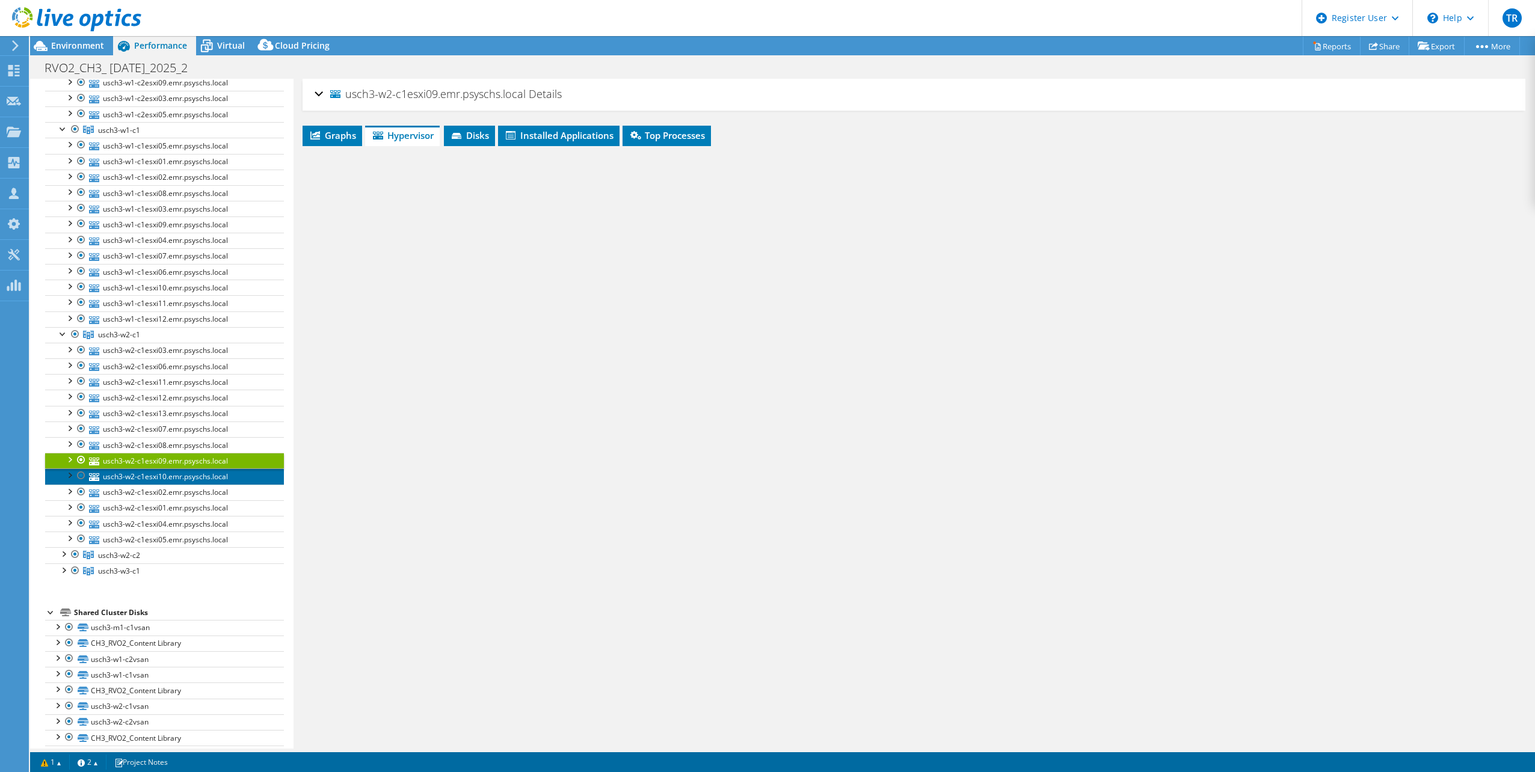
click at [174, 471] on link "usch3-w2-c1esxi10.emr.psyschs.local" at bounding box center [164, 477] width 239 height 16
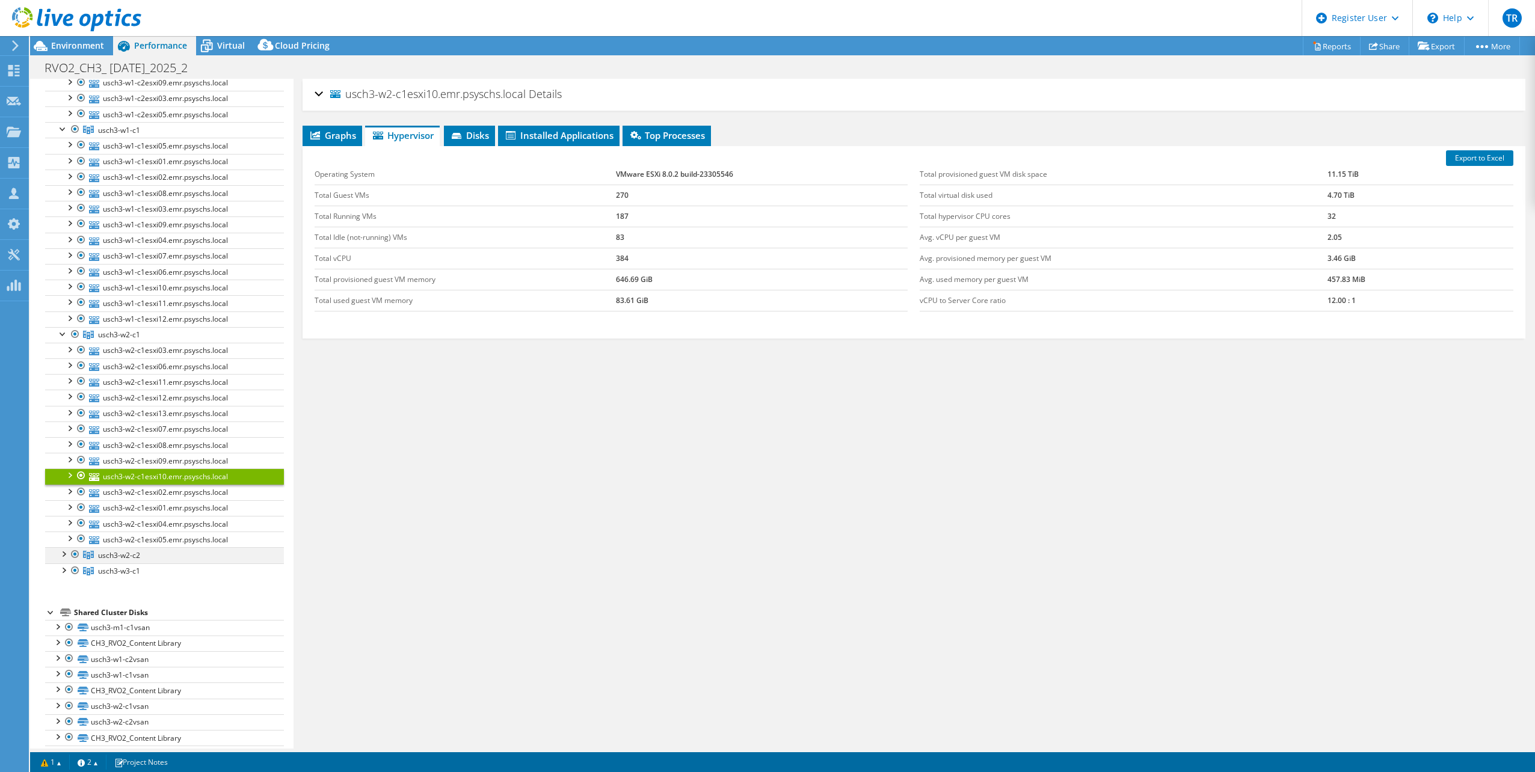
click at [63, 547] on div at bounding box center [63, 553] width 12 height 12
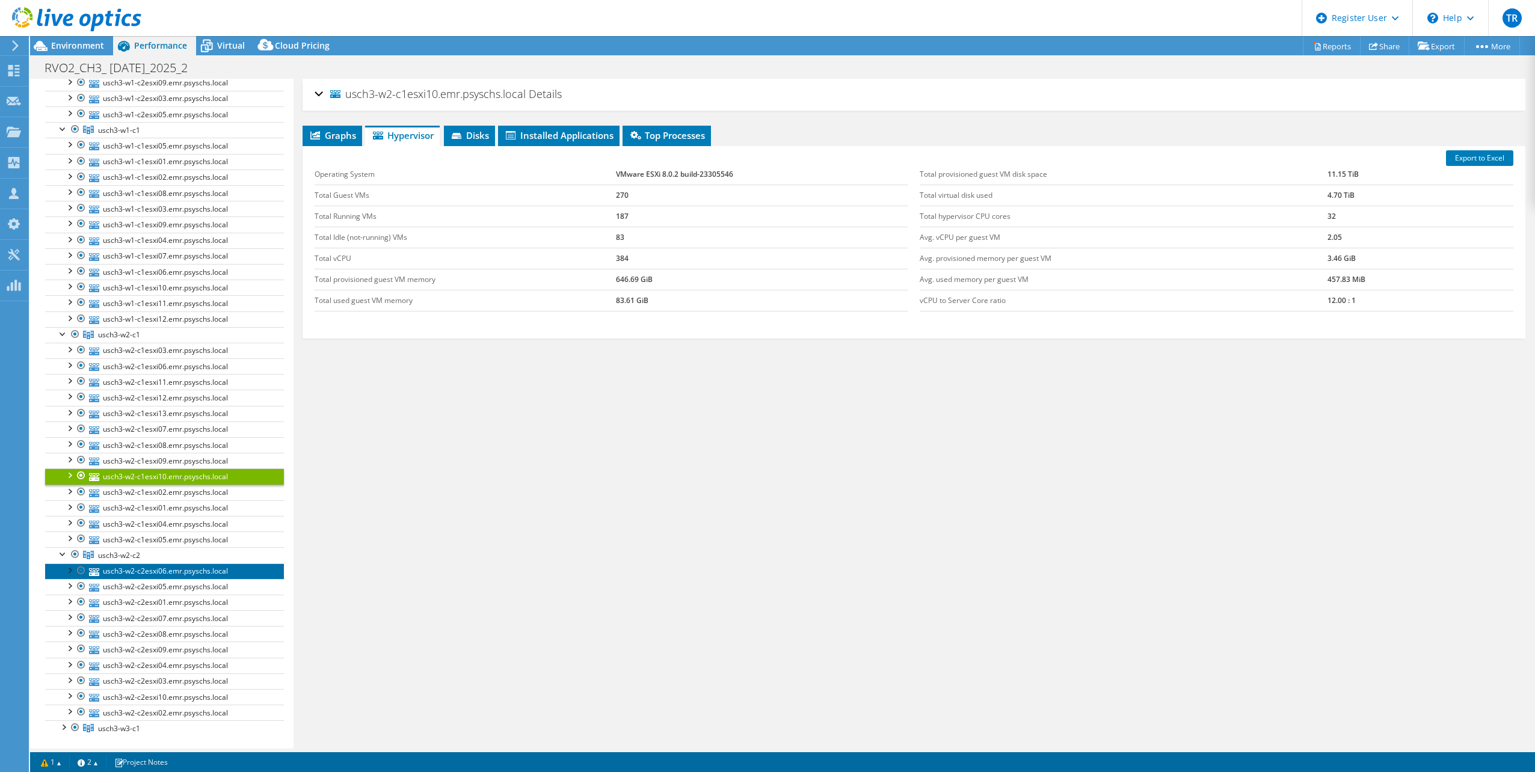
click at [152, 564] on link "usch3-w2-c2esxi06.emr.psyschs.local" at bounding box center [164, 572] width 239 height 16
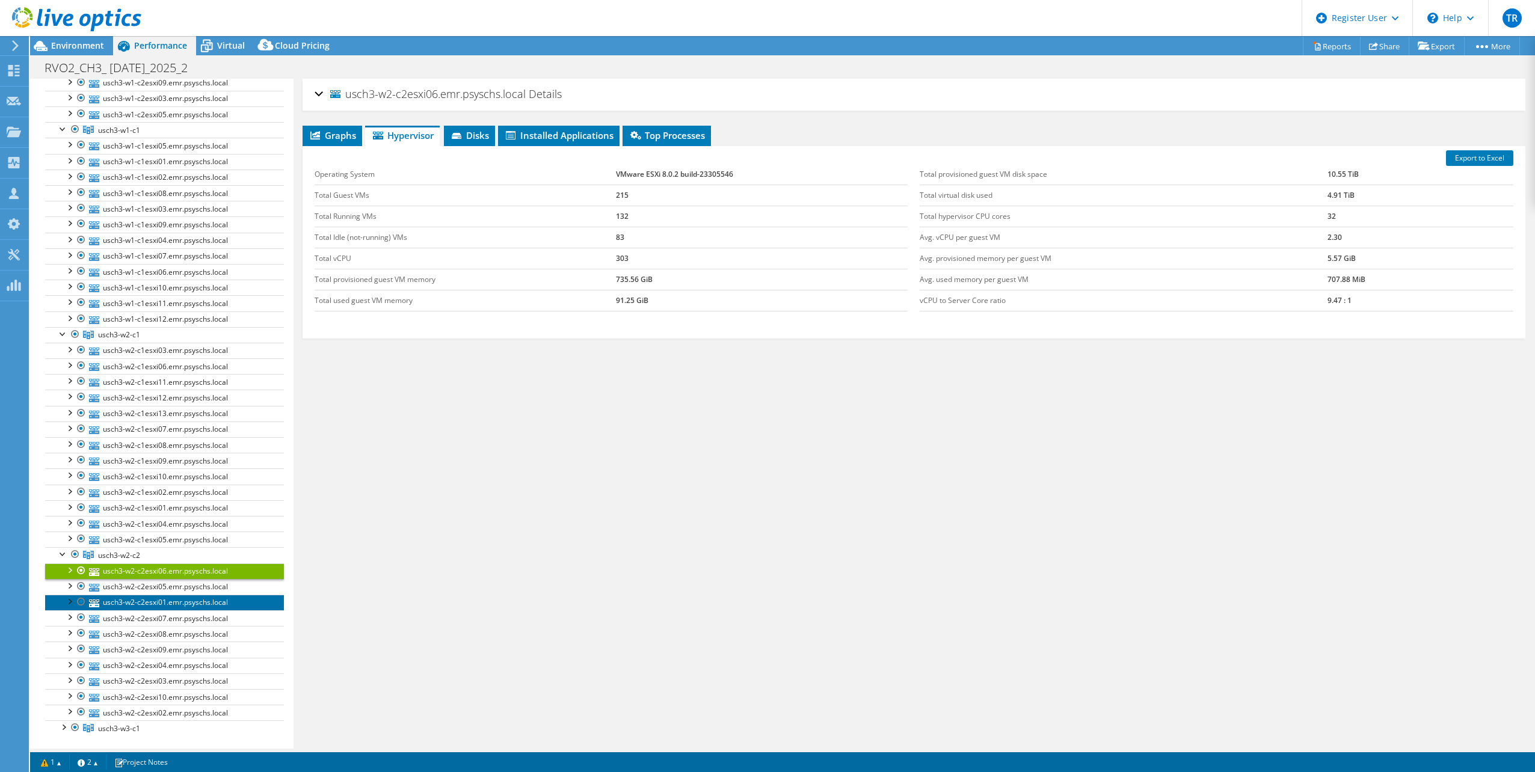
click at [161, 597] on link "usch3-w2-c2esxi01.emr.psyschs.local" at bounding box center [164, 603] width 239 height 16
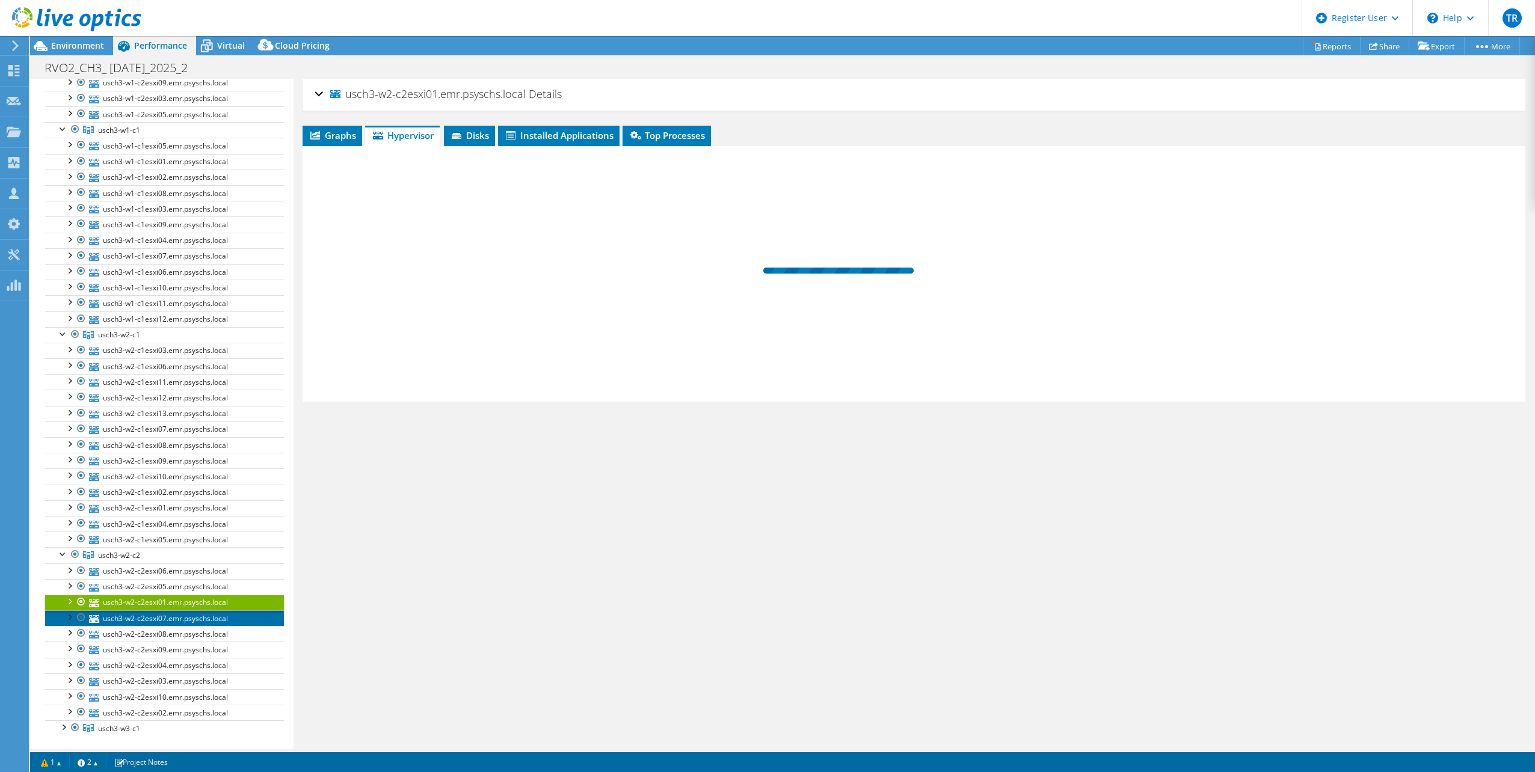
click at [167, 612] on link "usch3-w2-c2esxi07.emr.psyschs.local" at bounding box center [164, 619] width 239 height 16
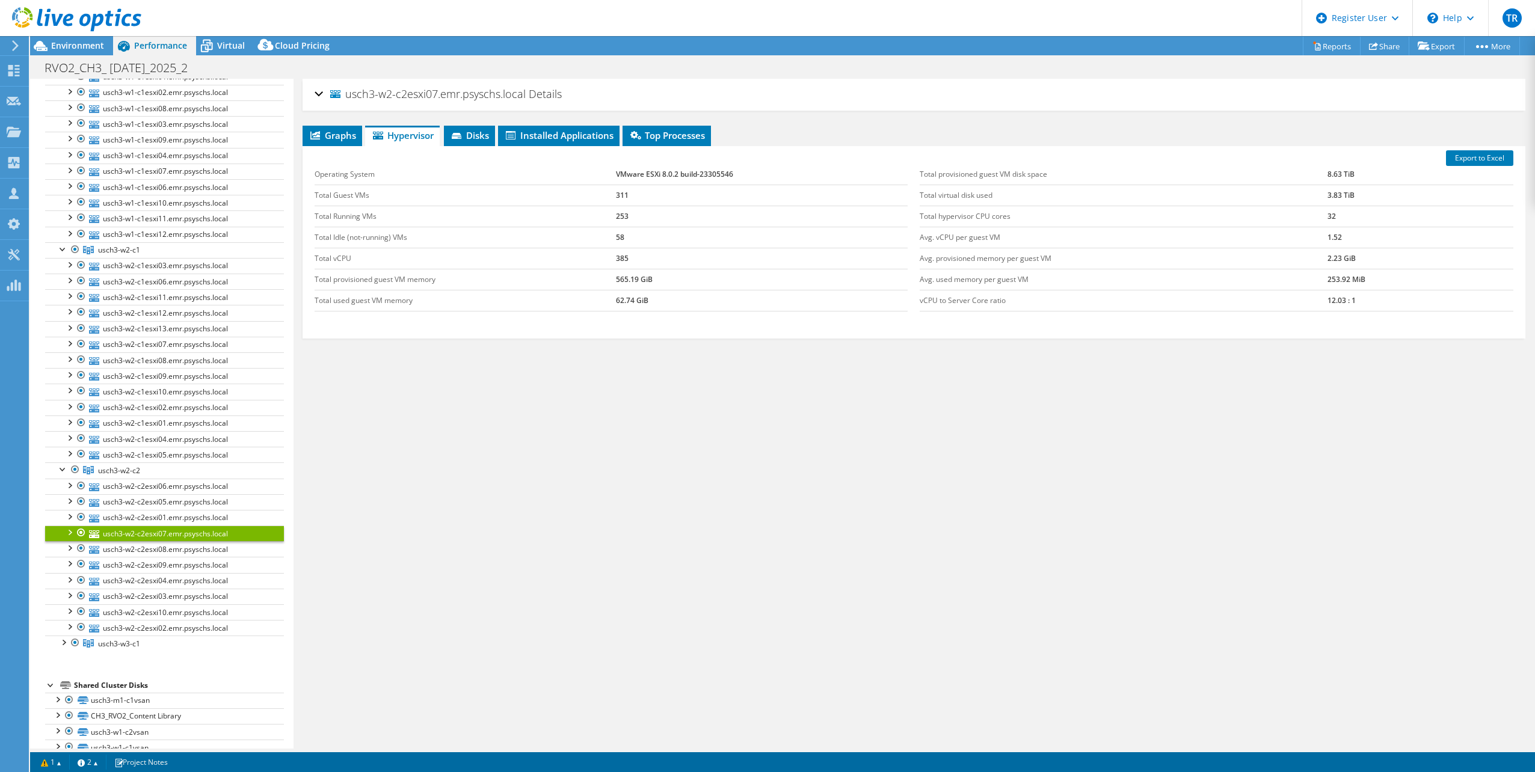
scroll to position [484, 0]
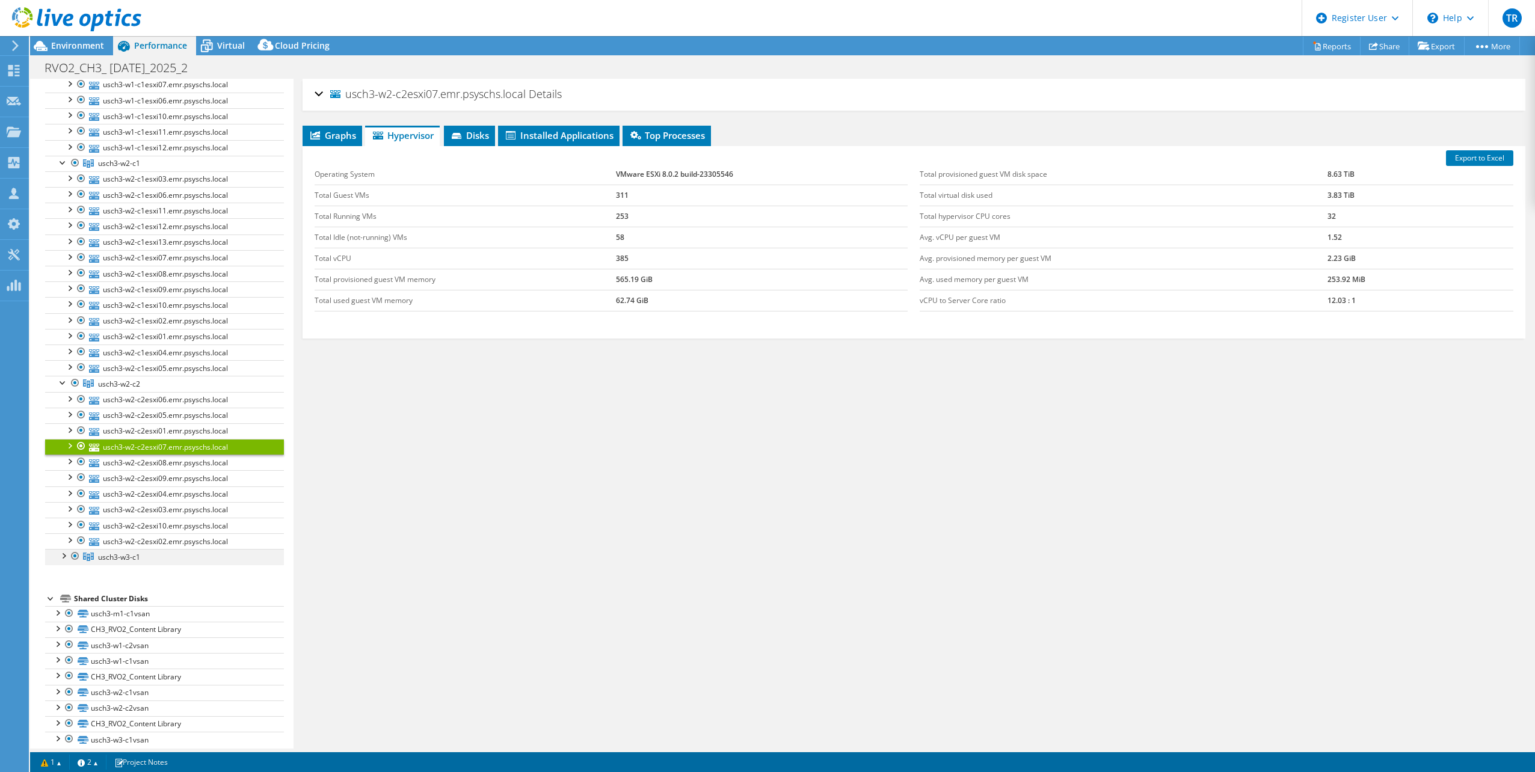
click at [61, 549] on div at bounding box center [63, 555] width 12 height 12
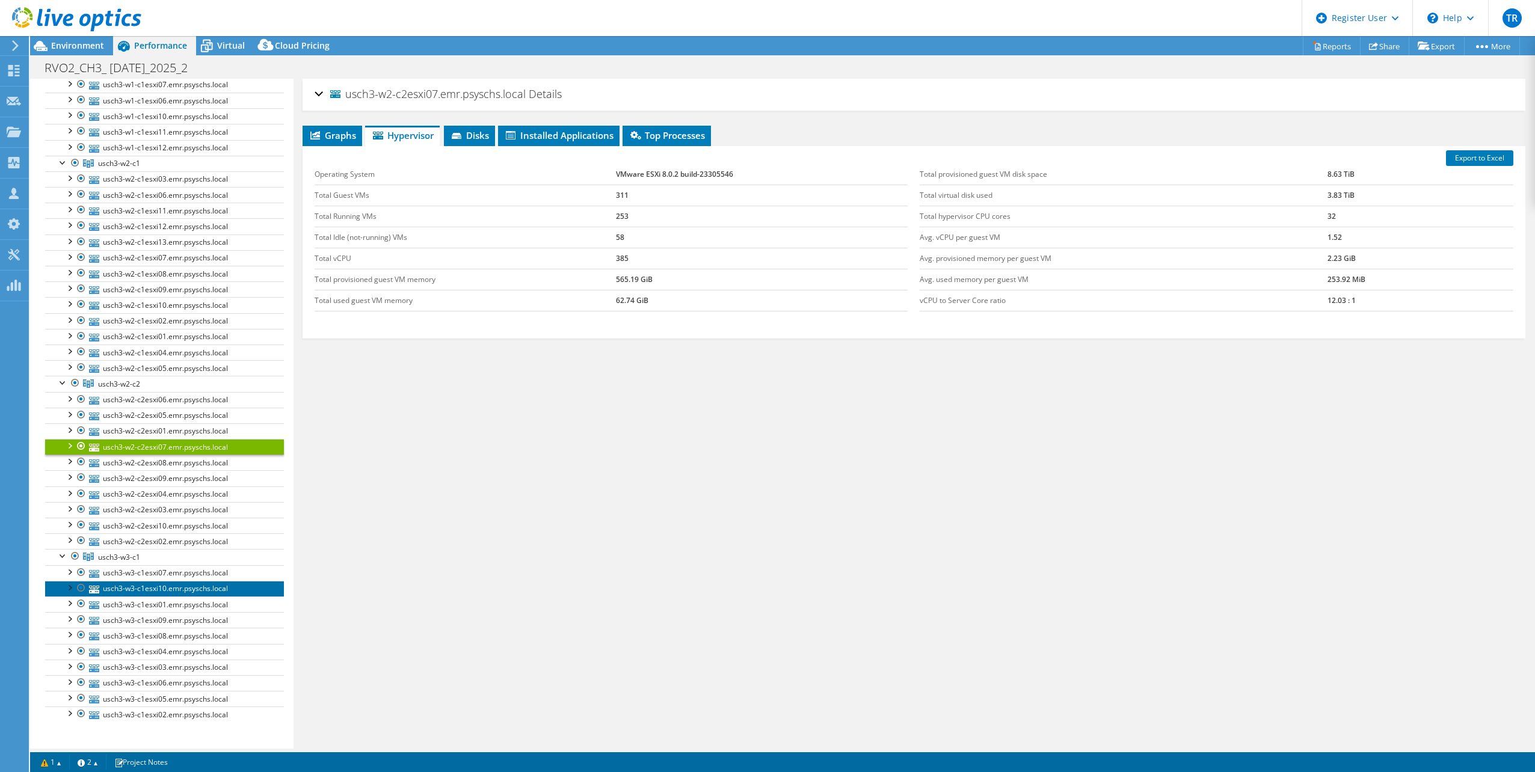
click at [170, 581] on link "usch3-w3-c1esxi10.emr.psyschs.local" at bounding box center [164, 589] width 239 height 16
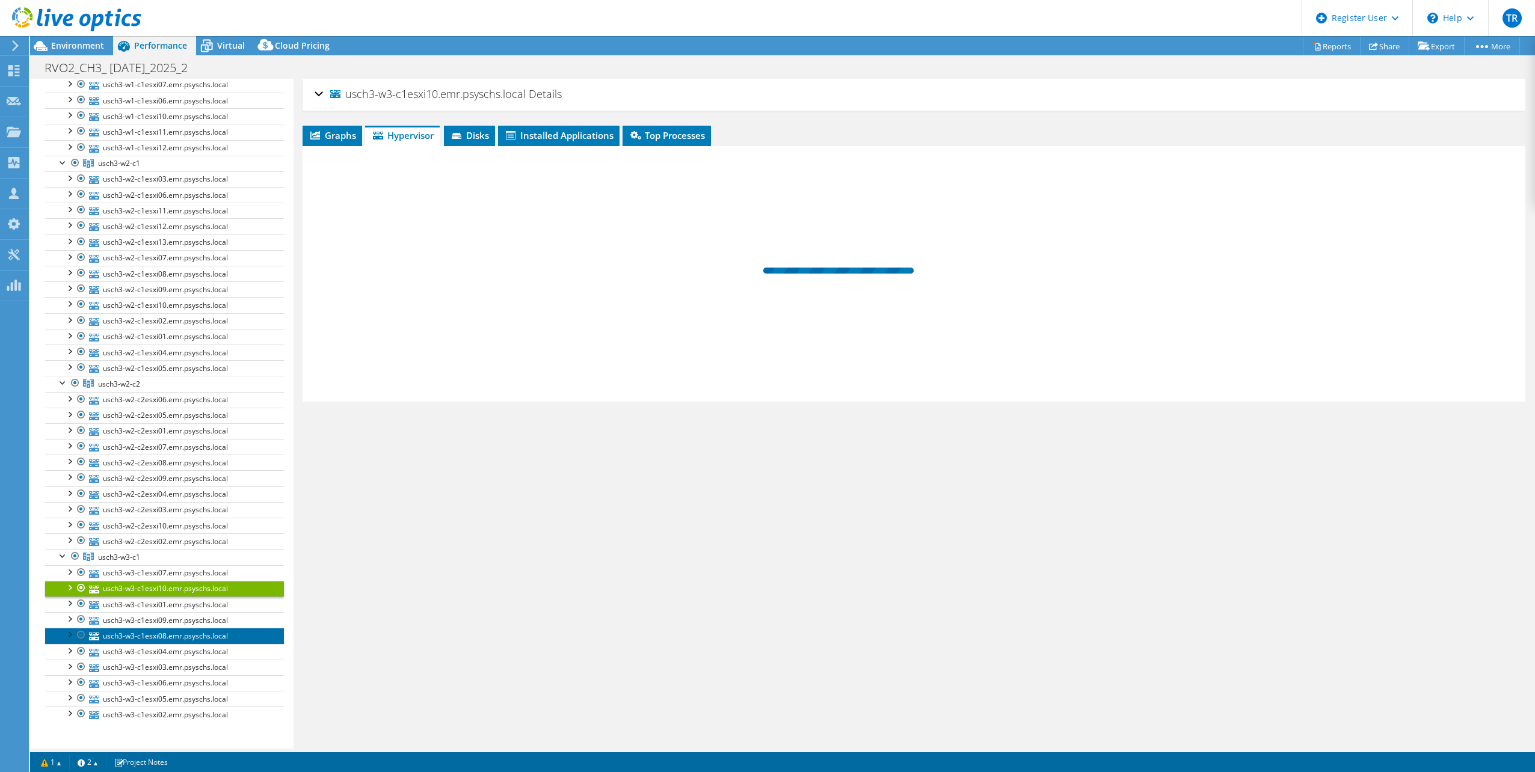
click at [181, 628] on link "usch3-w3-c1esxi08.emr.psyschs.local" at bounding box center [164, 636] width 239 height 16
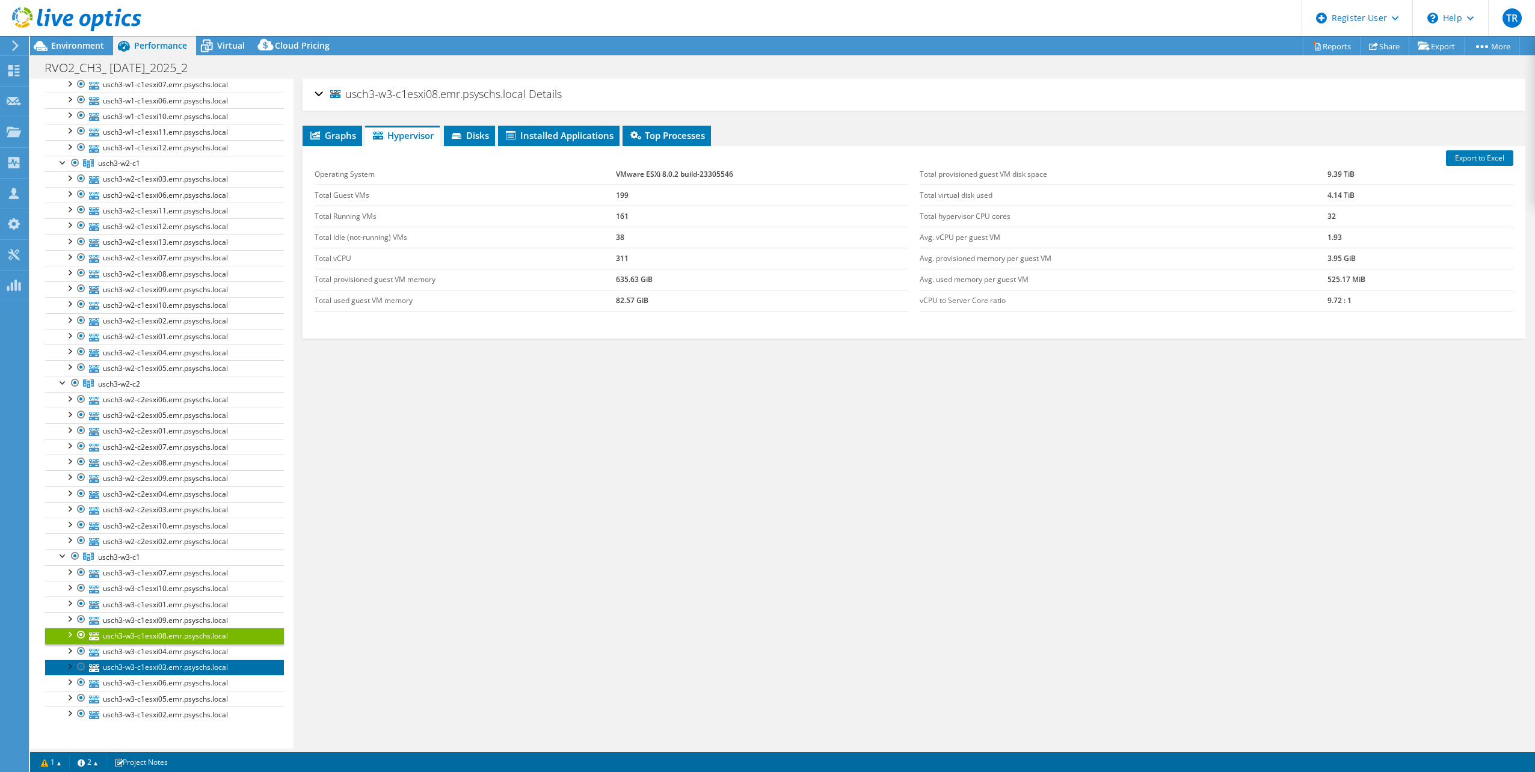
click at [182, 660] on link "usch3-w3-c1esxi03.emr.psyschs.local" at bounding box center [164, 668] width 239 height 16
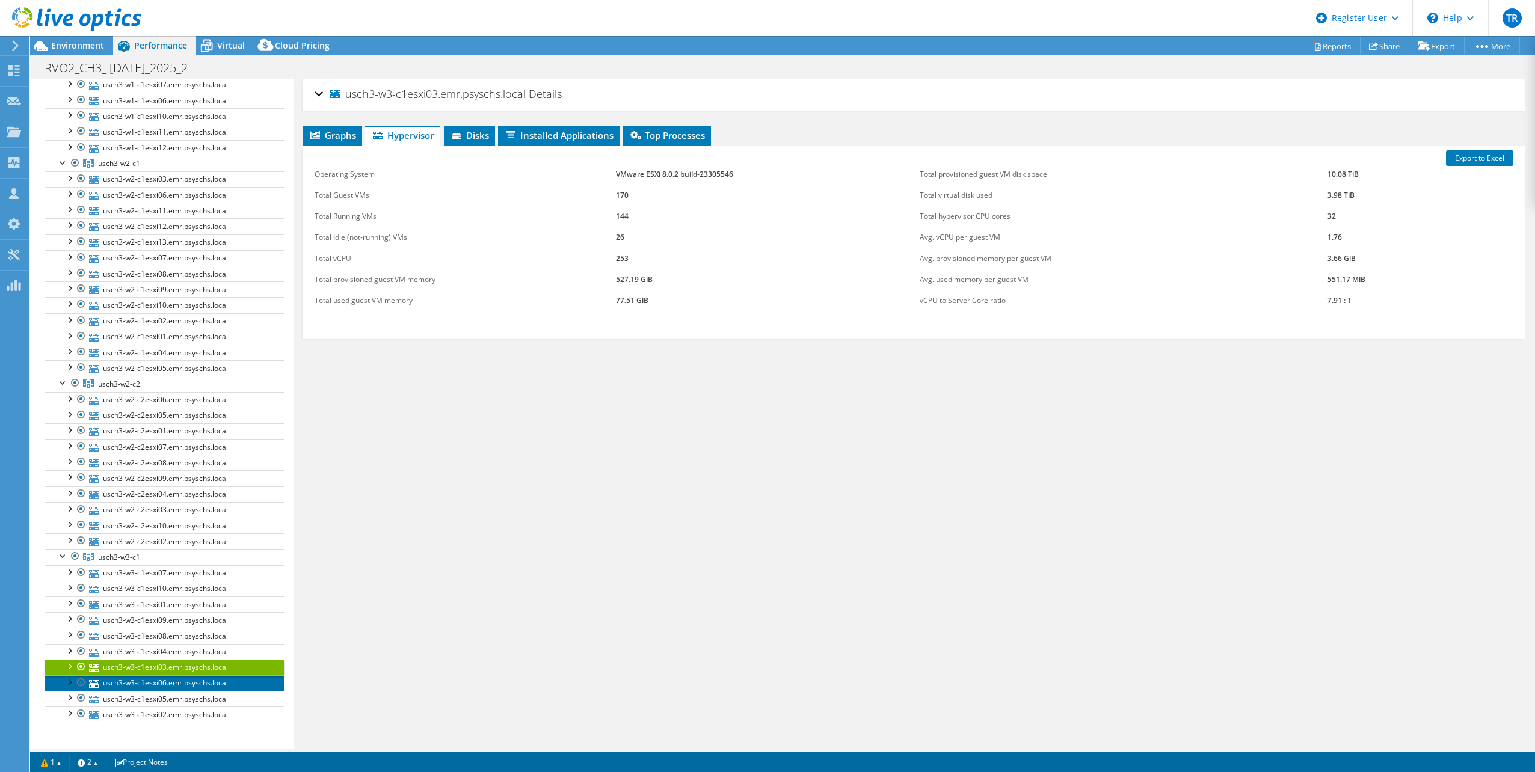
click at [185, 676] on link "usch3-w3-c1esxi06.emr.psyschs.local" at bounding box center [164, 684] width 239 height 16
click at [647, 173] on td "VMware ESXi 8.0.2 build-23305546" at bounding box center [762, 174] width 292 height 21
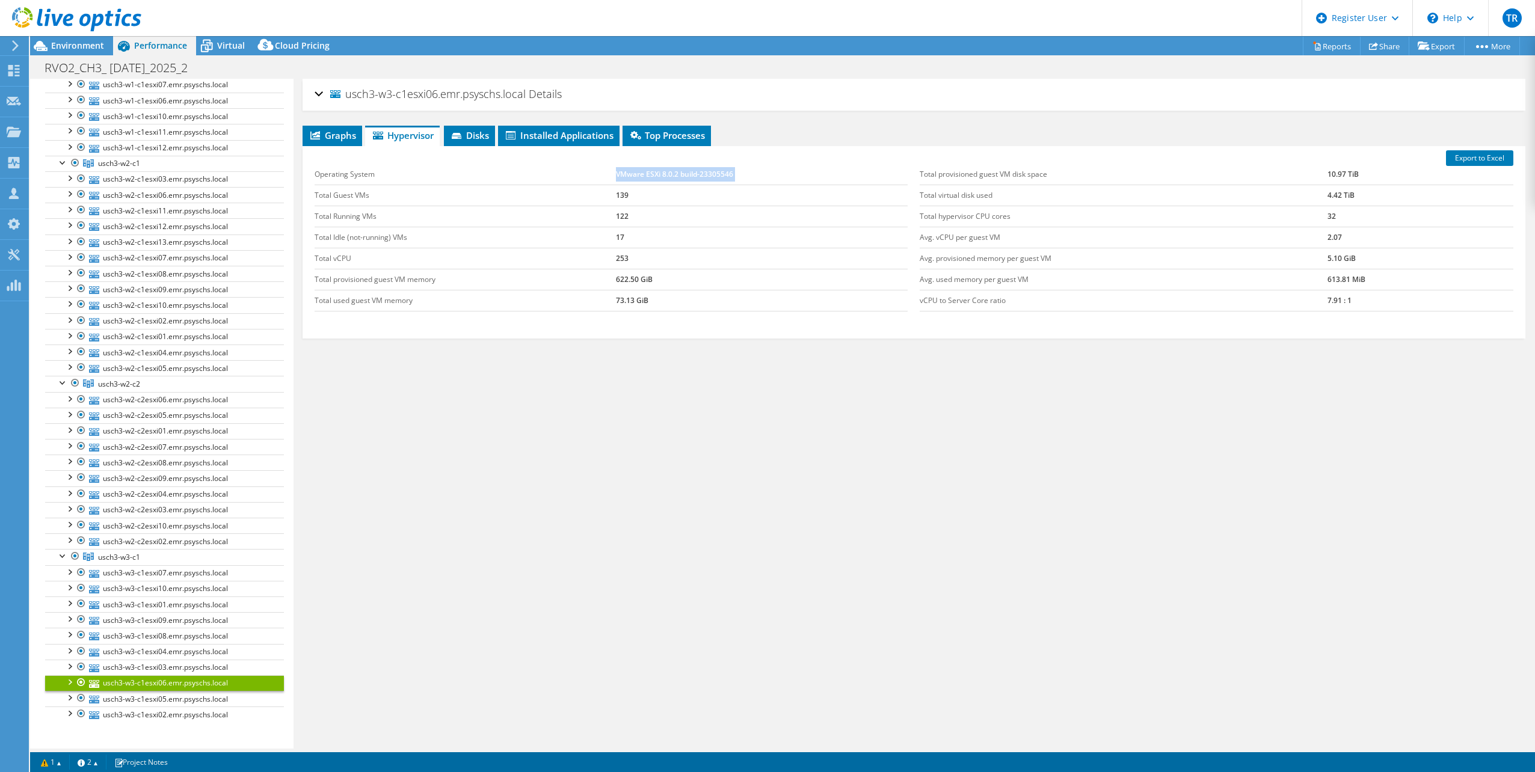
click at [647, 173] on td "VMware ESXi 8.0.2 build-23305546" at bounding box center [762, 174] width 292 height 21
copy tbody "VMware ESXi 8.0.2 build-23305546"
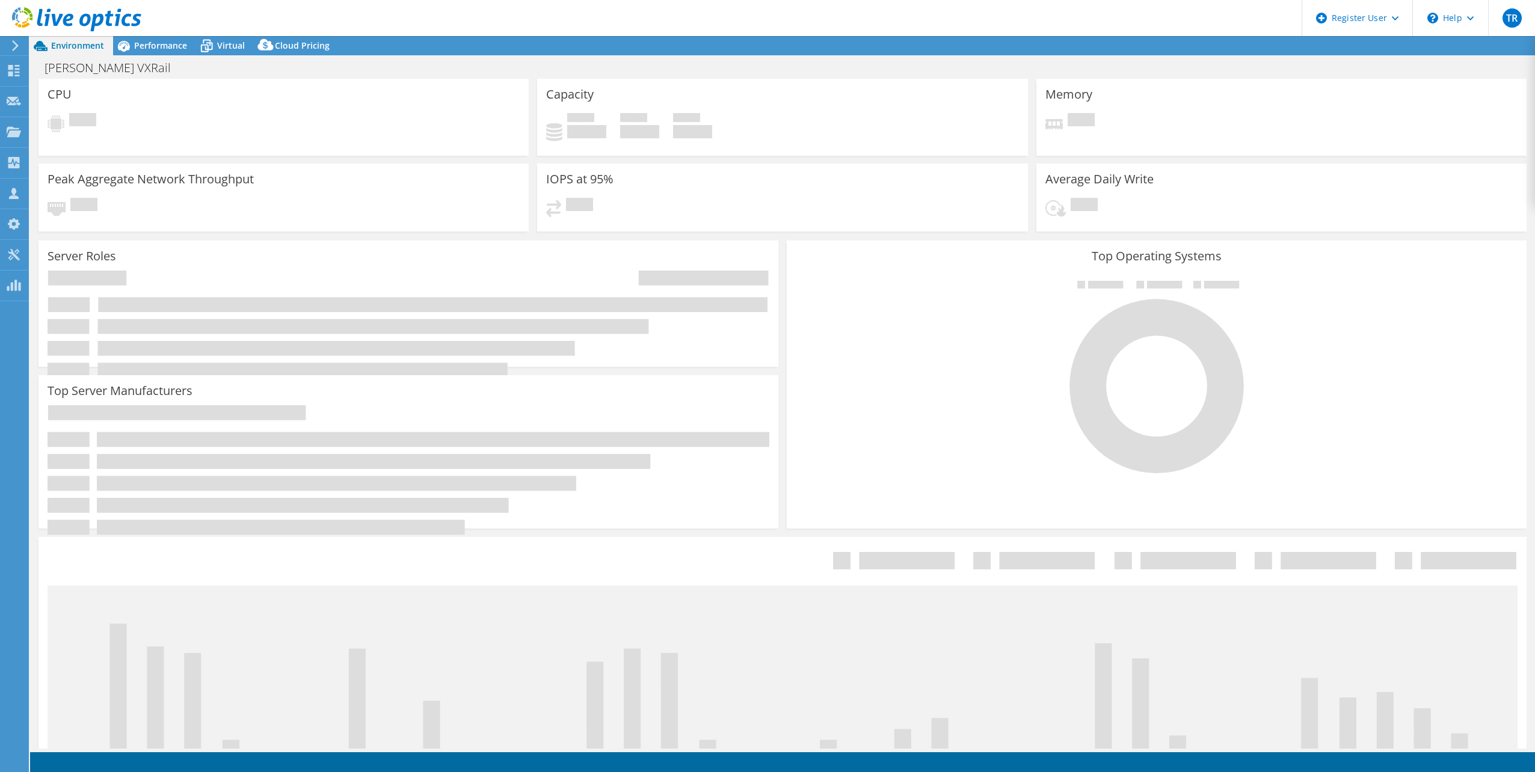
select select "USD"
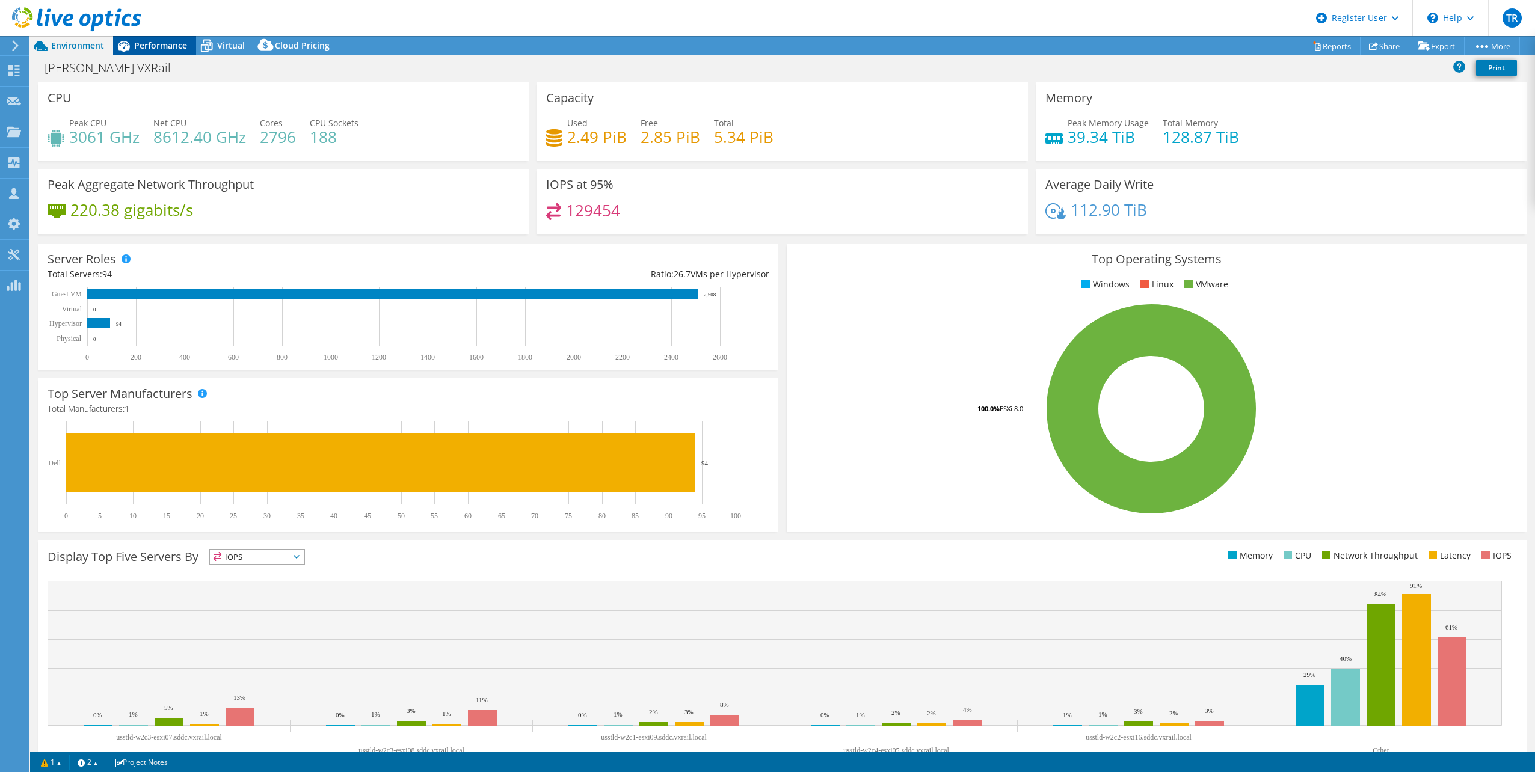
click at [161, 43] on span "Performance" at bounding box center [160, 45] width 53 height 11
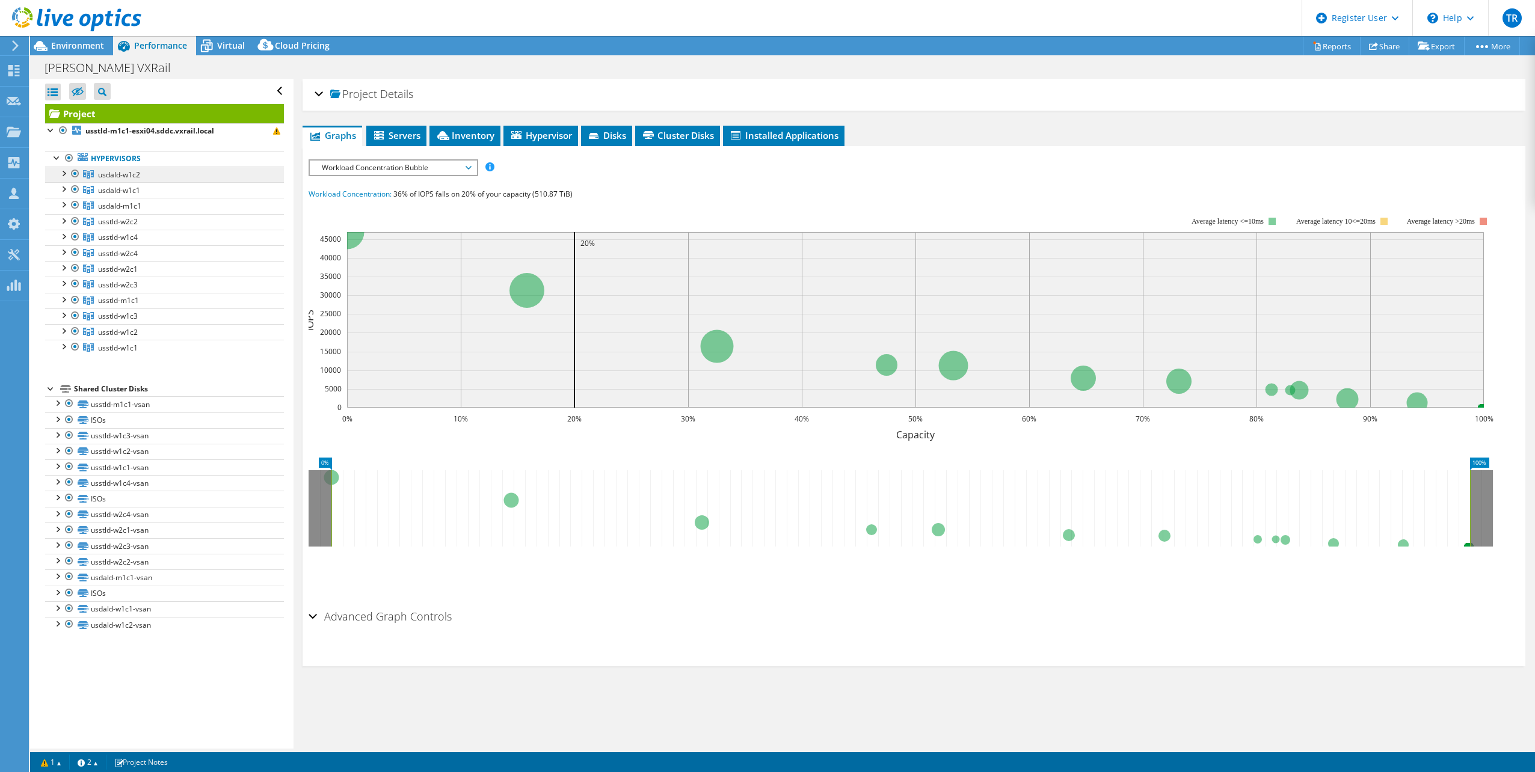
click at [109, 174] on span "usdald-w1c2" at bounding box center [119, 175] width 42 height 10
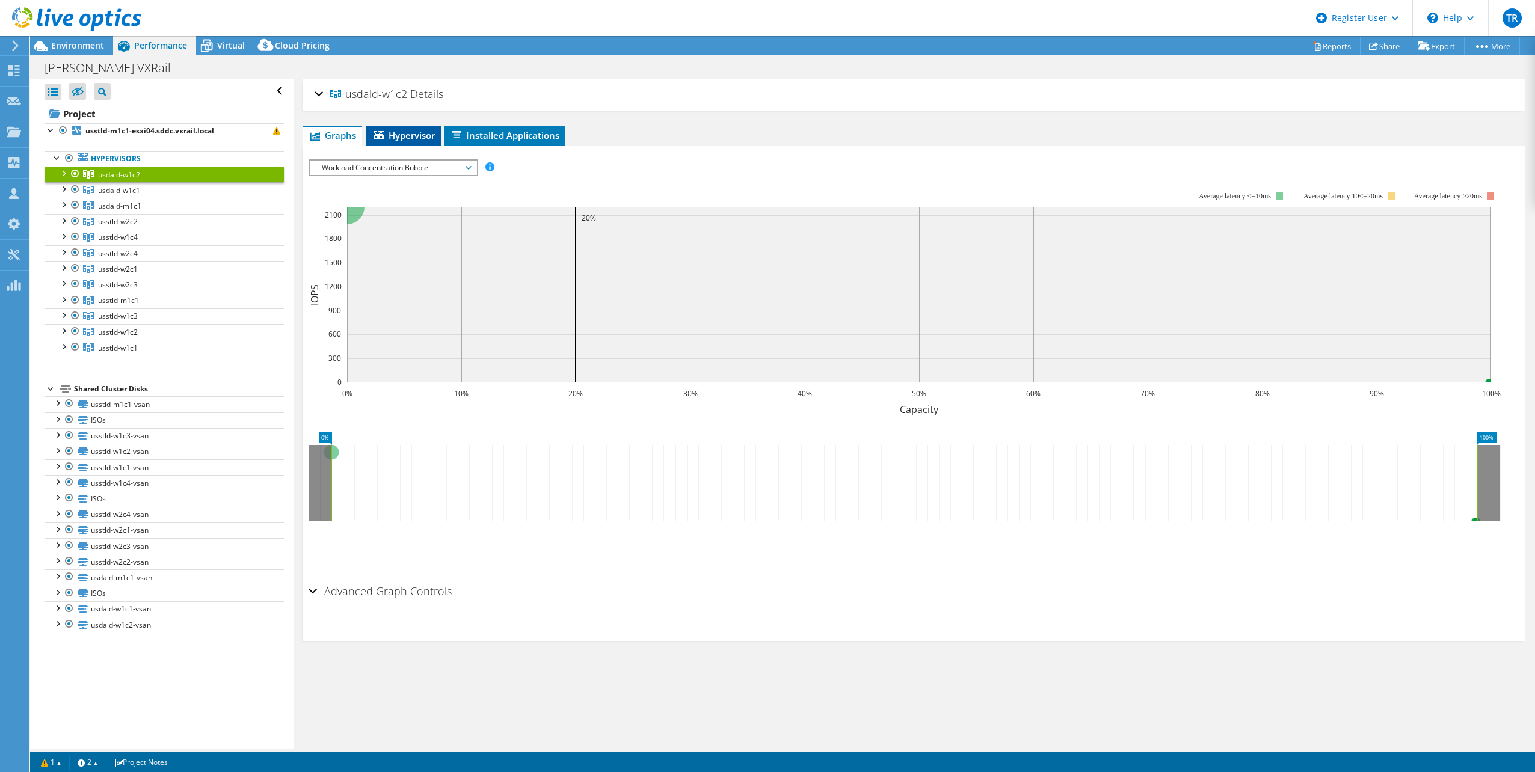
click at [412, 137] on span "Hypervisor" at bounding box center [403, 135] width 63 height 12
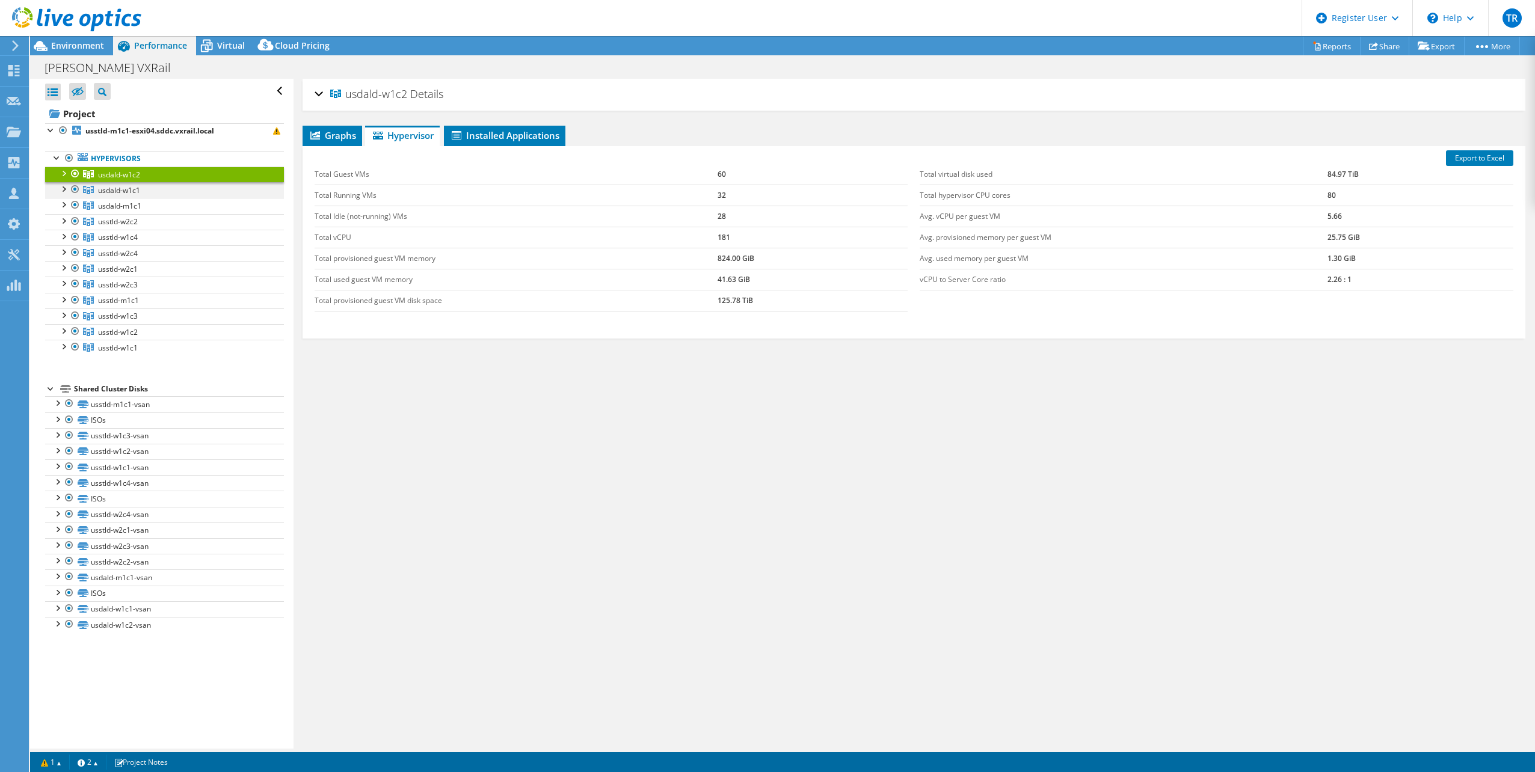
click at [63, 187] on div at bounding box center [63, 188] width 12 height 12
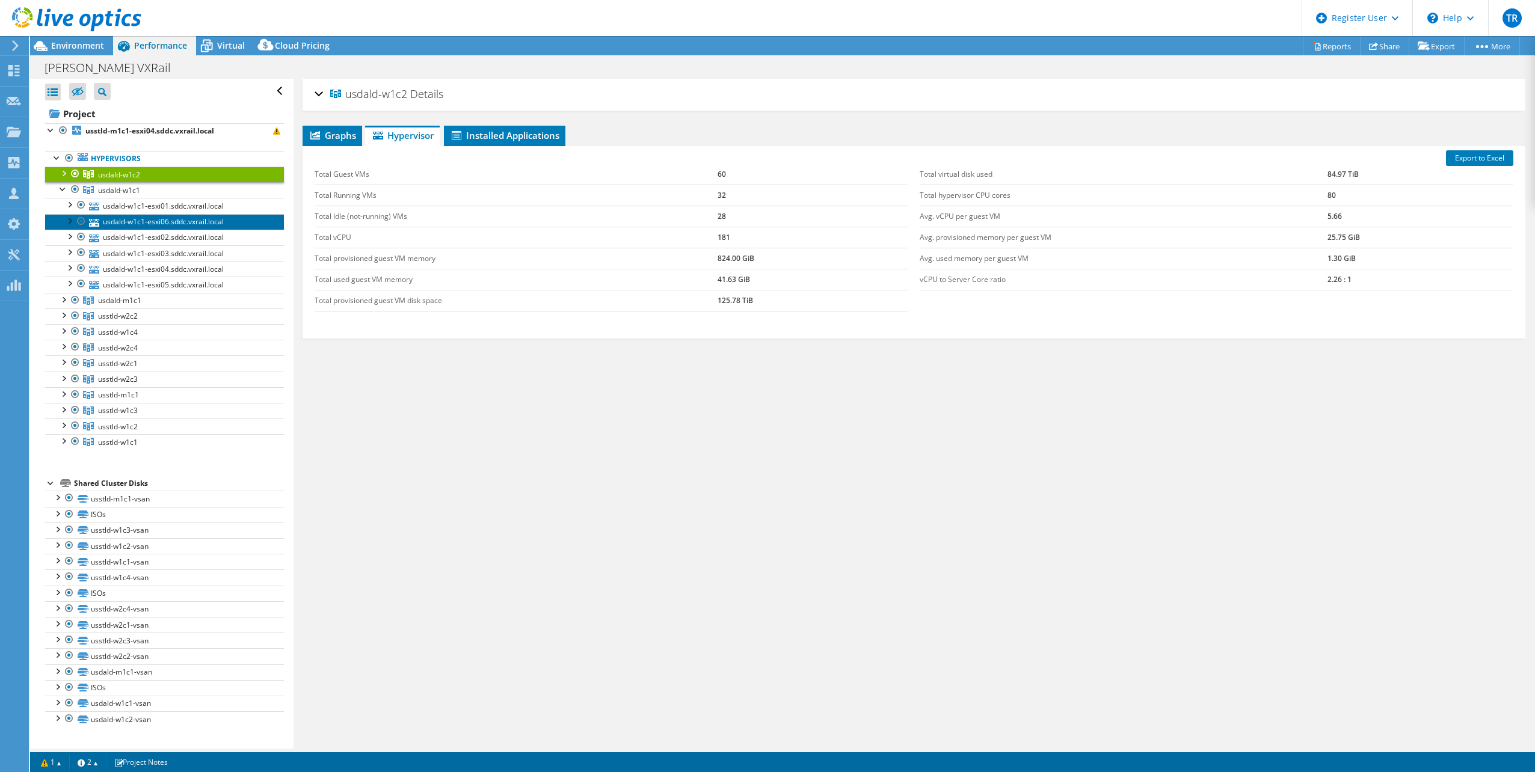
click at [150, 214] on link "usdald-w1c1-esxi06.sddc.vxrail.local" at bounding box center [164, 222] width 239 height 16
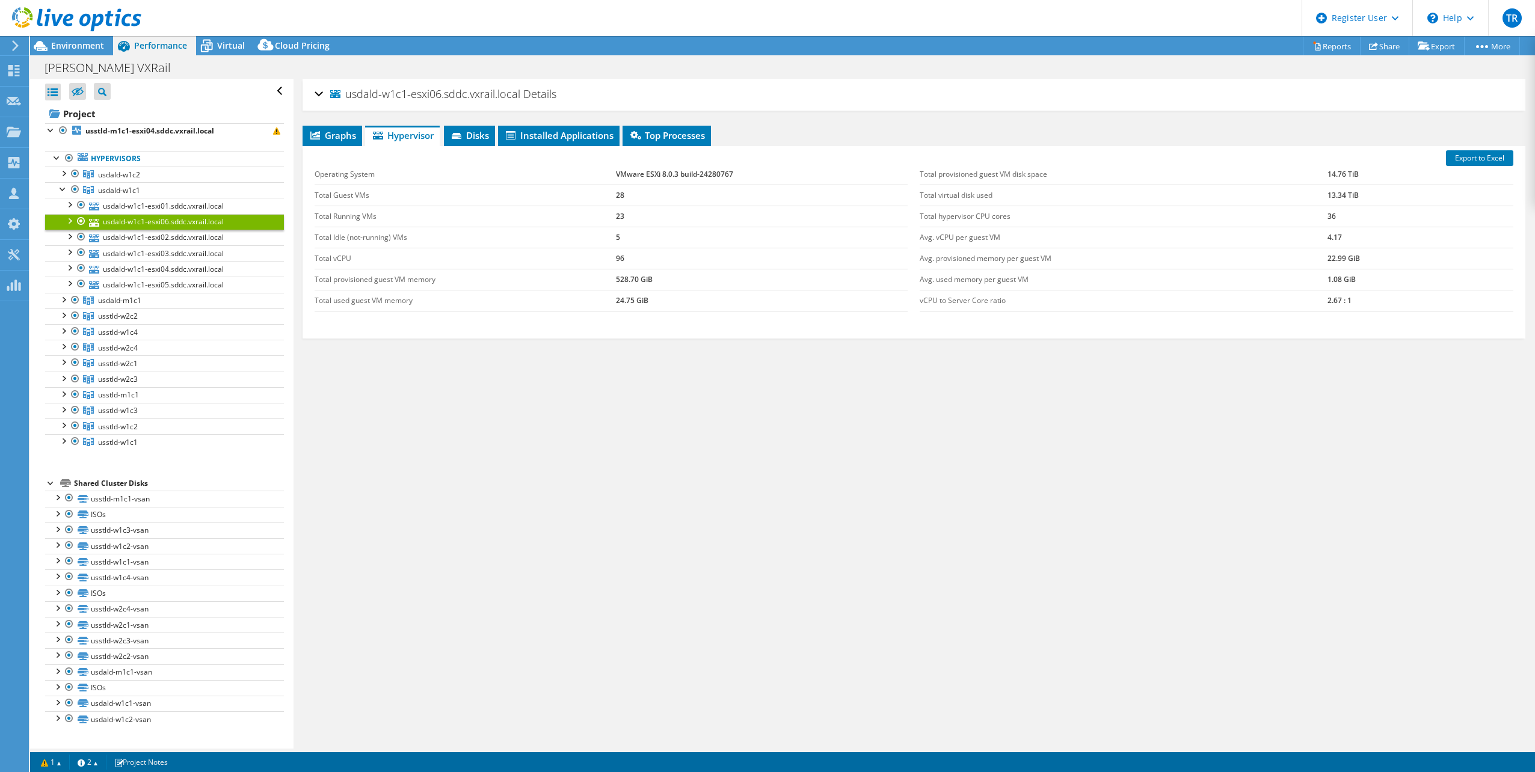
click at [658, 169] on td "VMware ESXi 8.0.3 build-24280767" at bounding box center [762, 174] width 292 height 21
copy tbody "VMware ESXi 8.0.3 build-24280767"
click at [112, 245] on link "usdald-w1c1-esxi03.sddc.vxrail.local" at bounding box center [164, 253] width 239 height 16
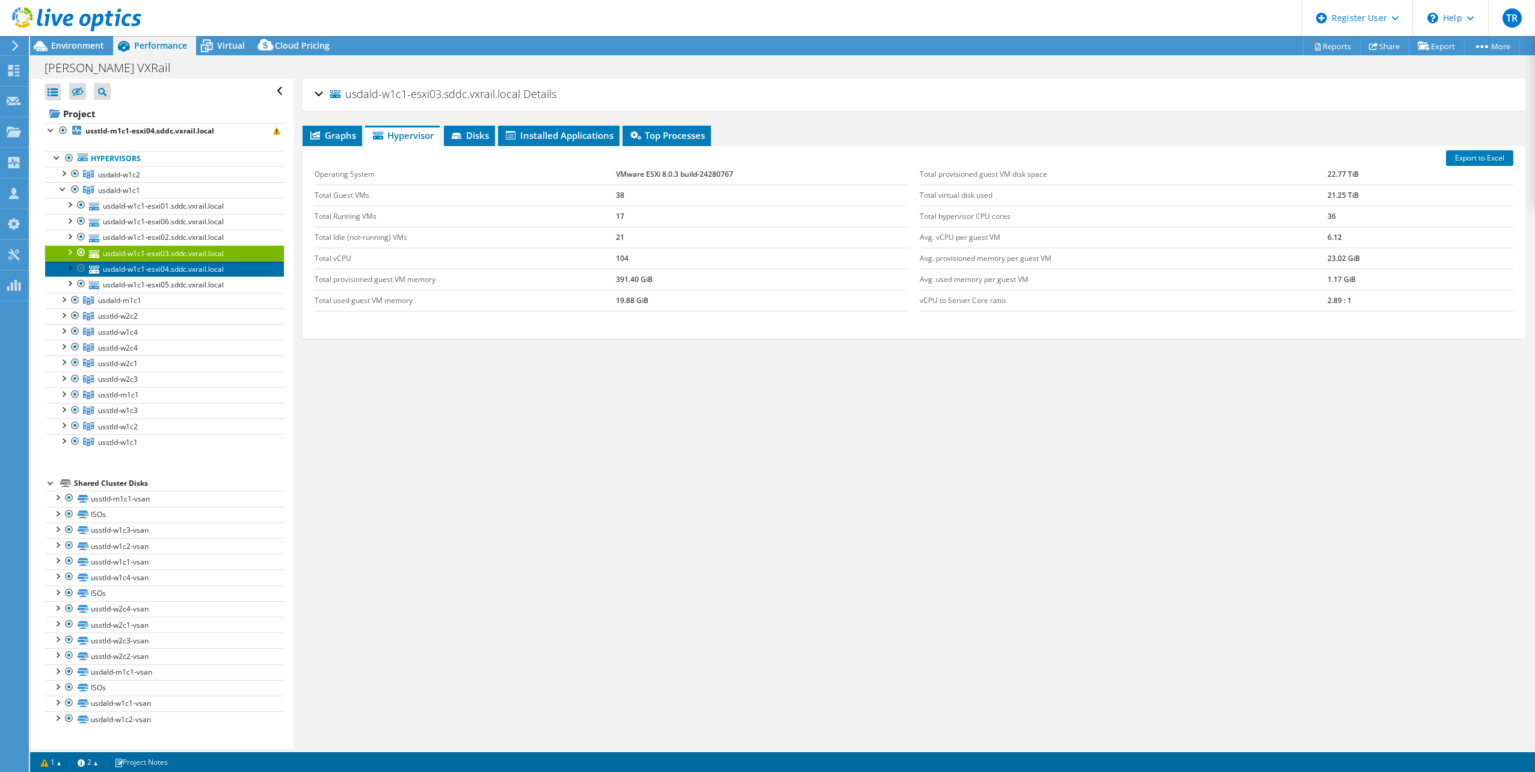
click at [144, 269] on link "usdald-w1c1-esxi04.sddc.vxrail.local" at bounding box center [164, 269] width 239 height 16
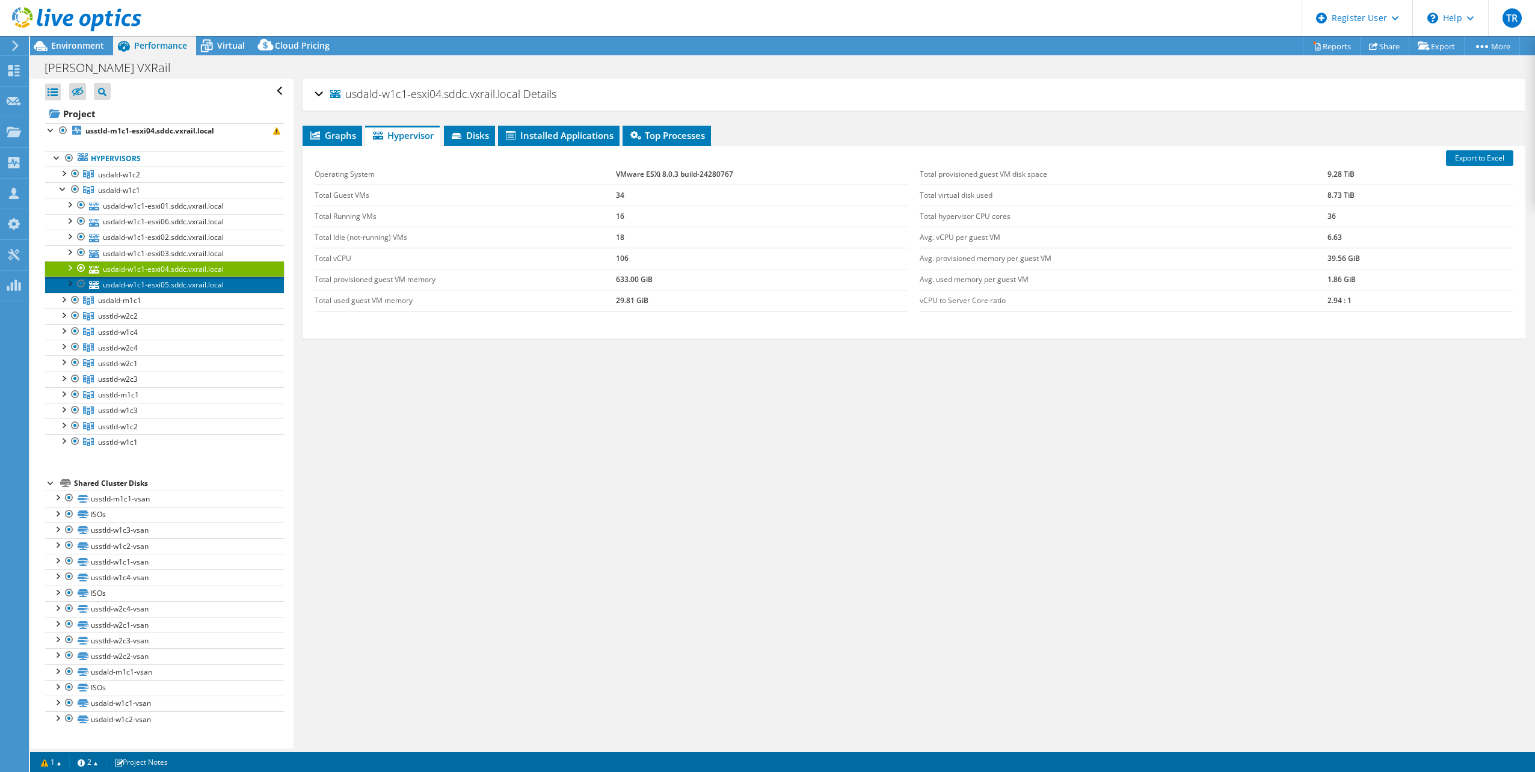
click at [159, 282] on link "usdald-w1c1-esxi05.sddc.vxrail.local" at bounding box center [164, 285] width 239 height 16
click at [63, 300] on div at bounding box center [63, 299] width 12 height 12
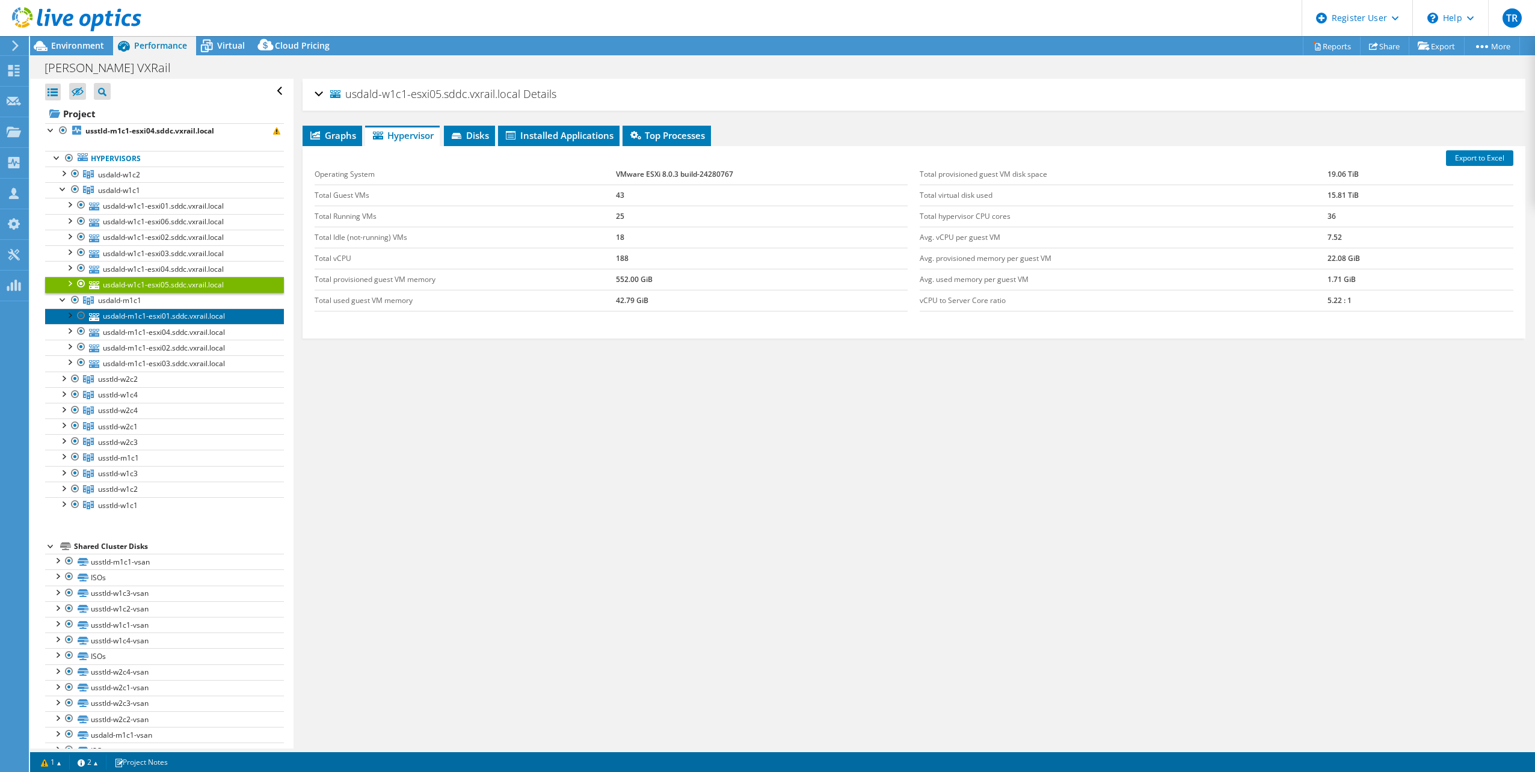
click at [143, 320] on link "usdald-m1c1-esxi01.sddc.vxrail.local" at bounding box center [164, 317] width 239 height 16
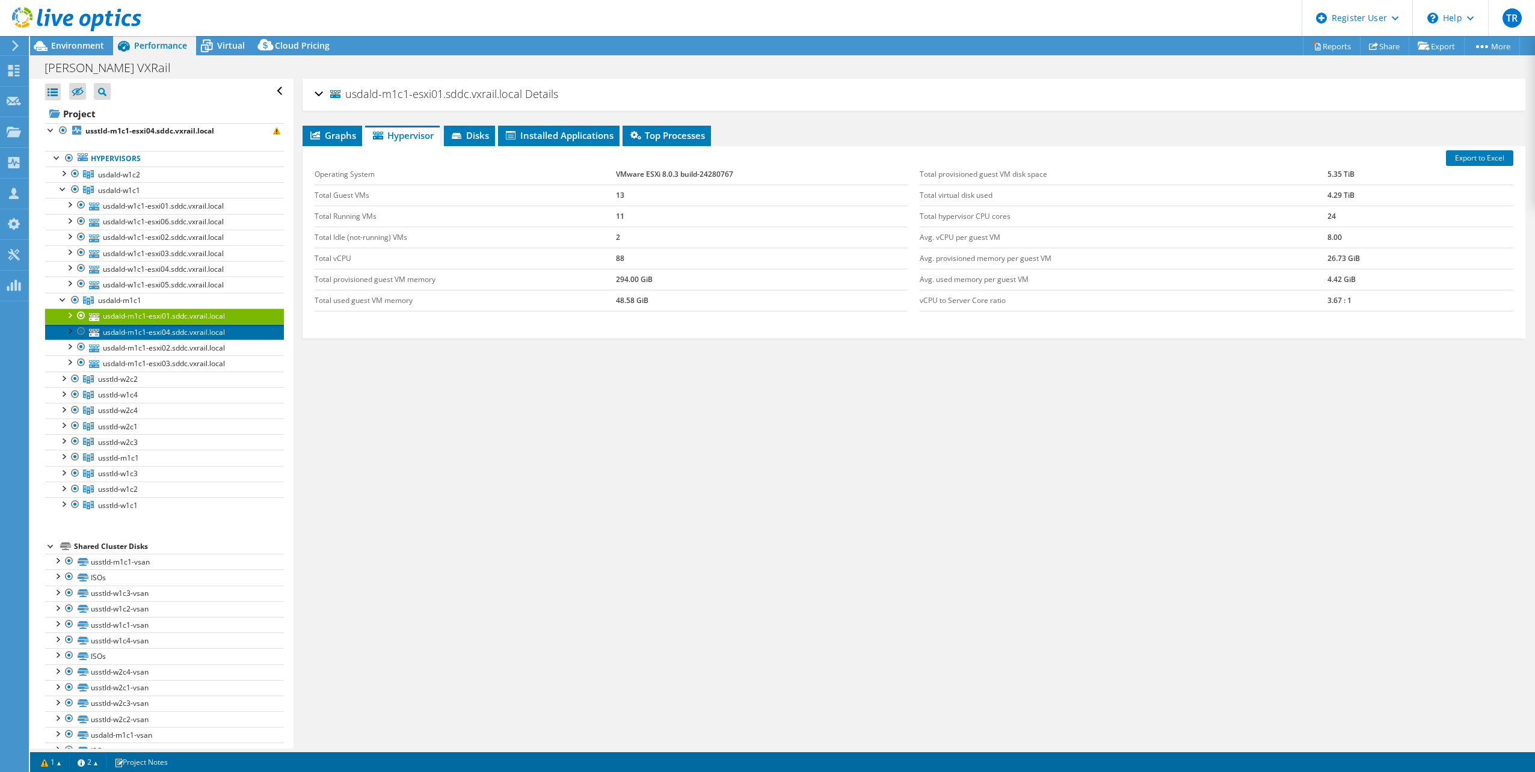
click at [147, 334] on link "usdald-m1c1-esxi04.sddc.vxrail.local" at bounding box center [164, 332] width 239 height 16
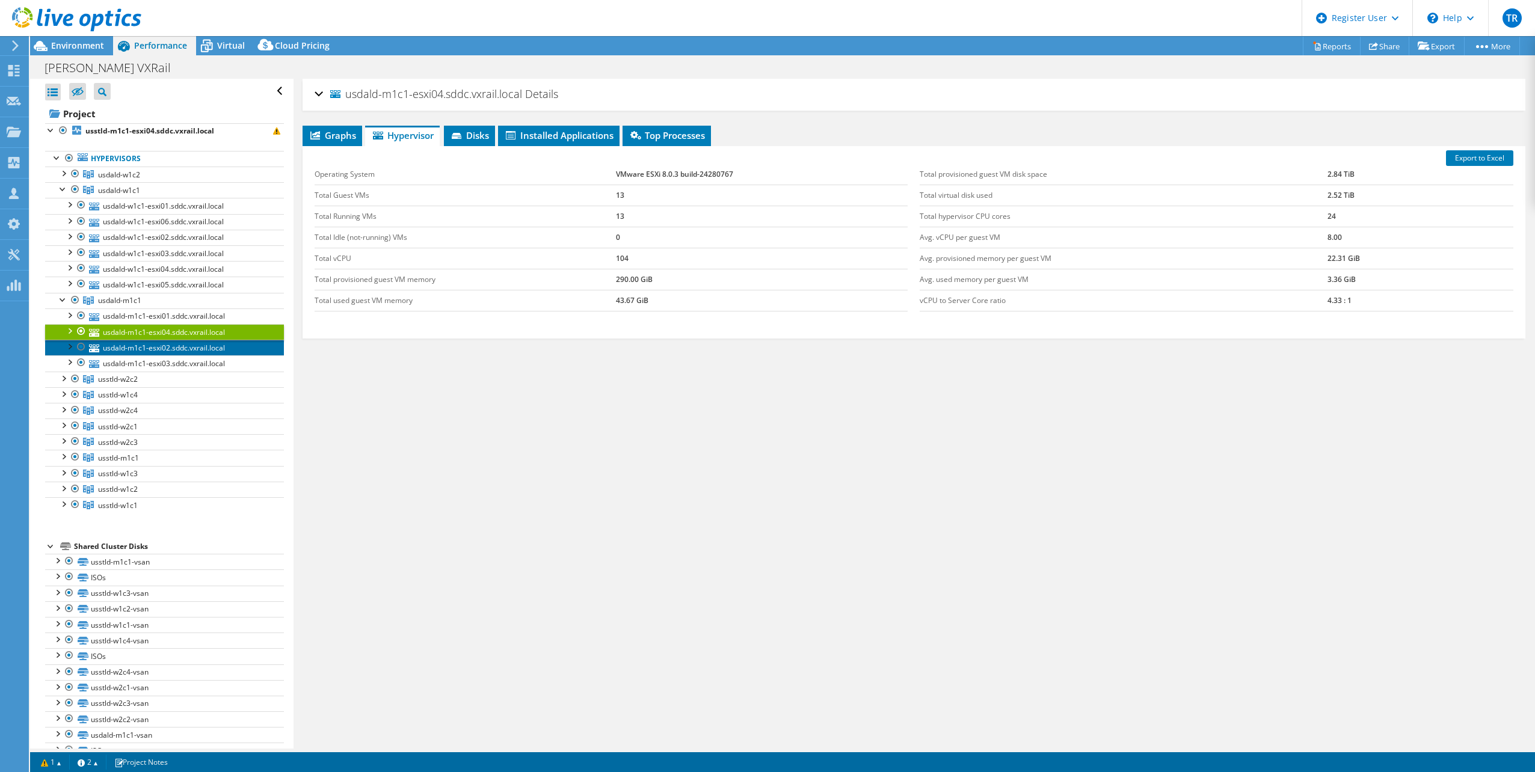
click at [149, 343] on link "usdald-m1c1-esxi02.sddc.vxrail.local" at bounding box center [164, 348] width 239 height 16
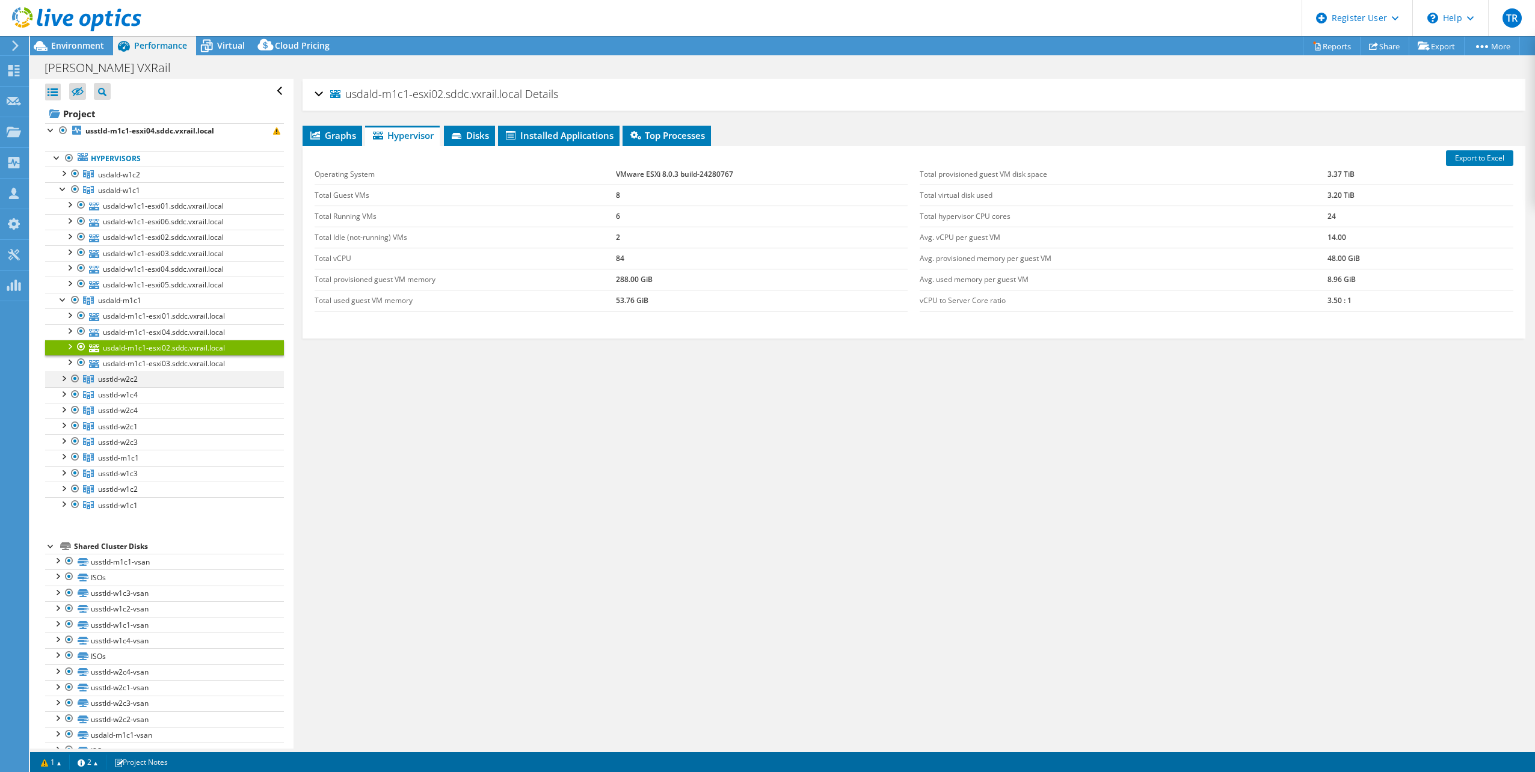
click at [60, 375] on div at bounding box center [63, 378] width 12 height 12
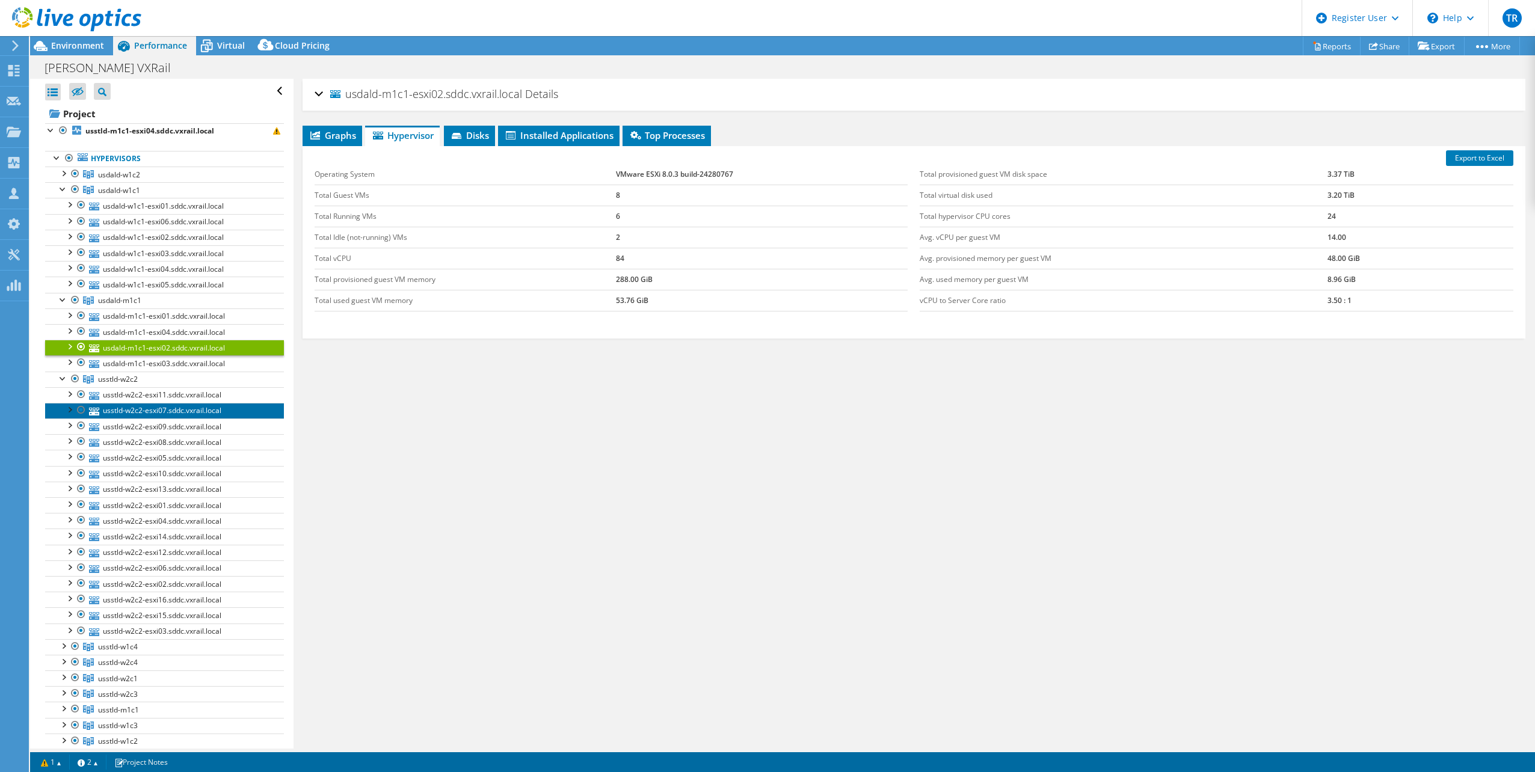
click at [121, 408] on link "usstld-w2c2-esxi07.sddc.vxrail.local" at bounding box center [164, 411] width 239 height 16
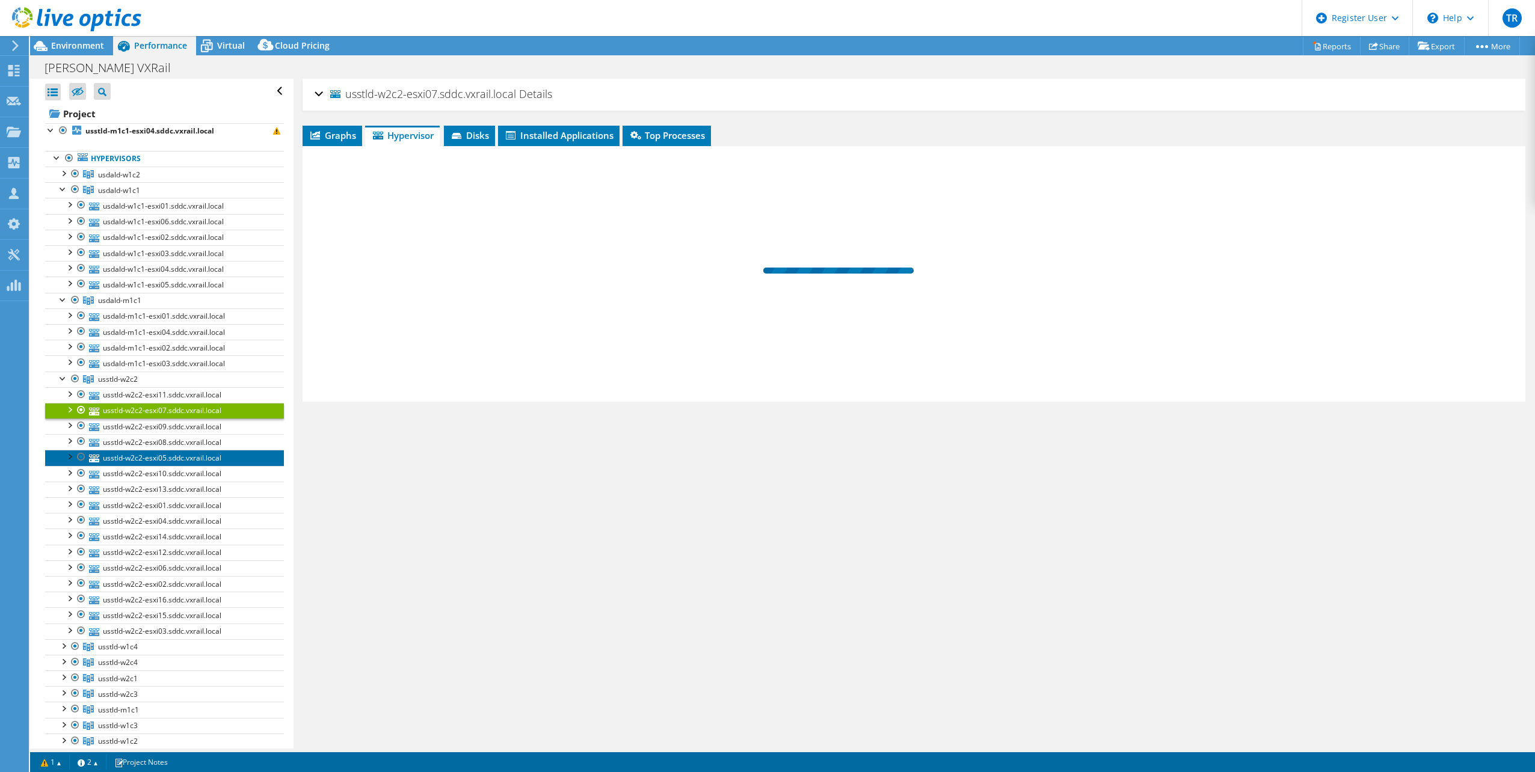
click at [156, 460] on link "usstld-w2c2-esxi05.sddc.vxrail.local" at bounding box center [164, 458] width 239 height 16
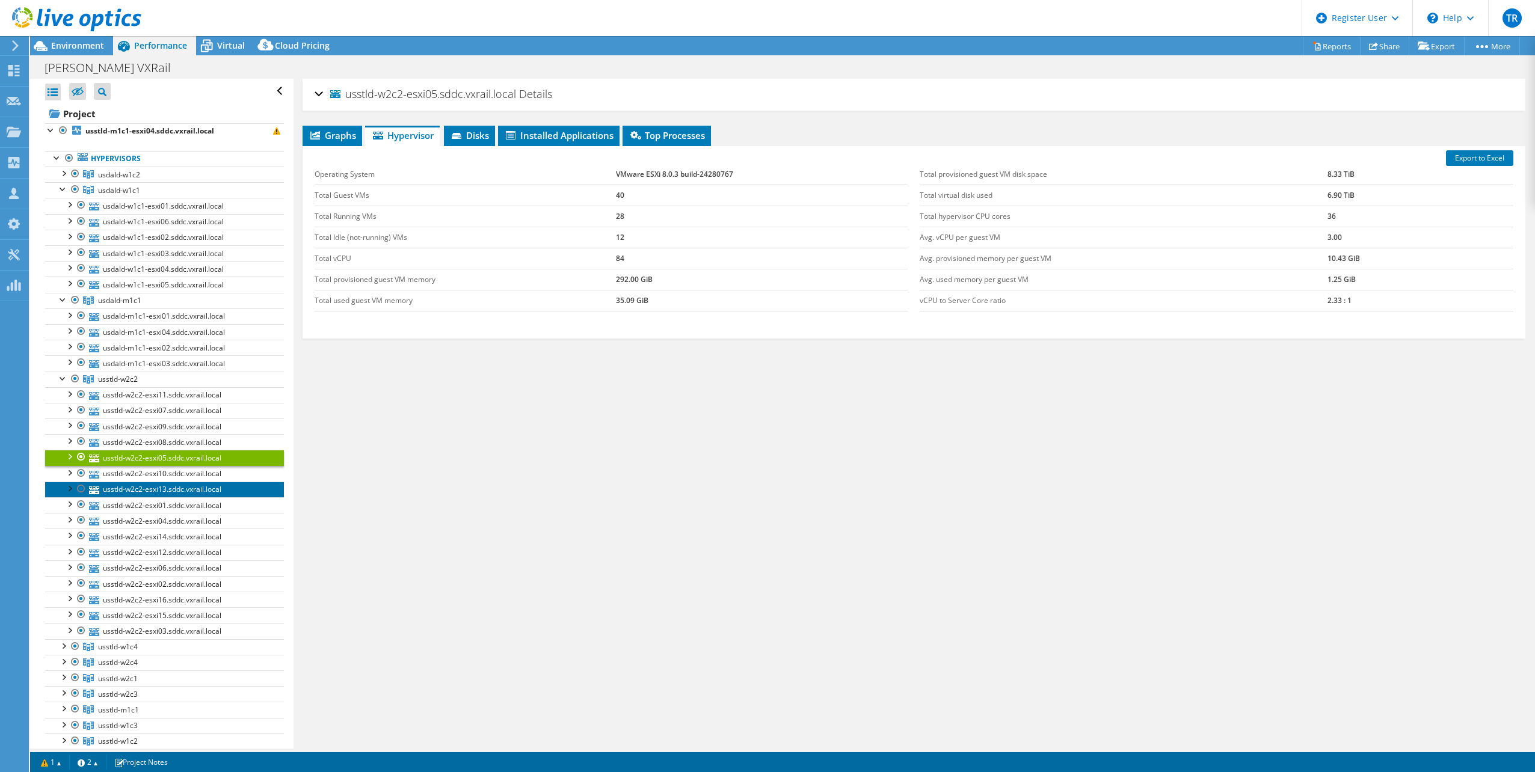
click at [165, 482] on link "usstld-w2c2-esxi13.sddc.vxrail.local" at bounding box center [164, 490] width 239 height 16
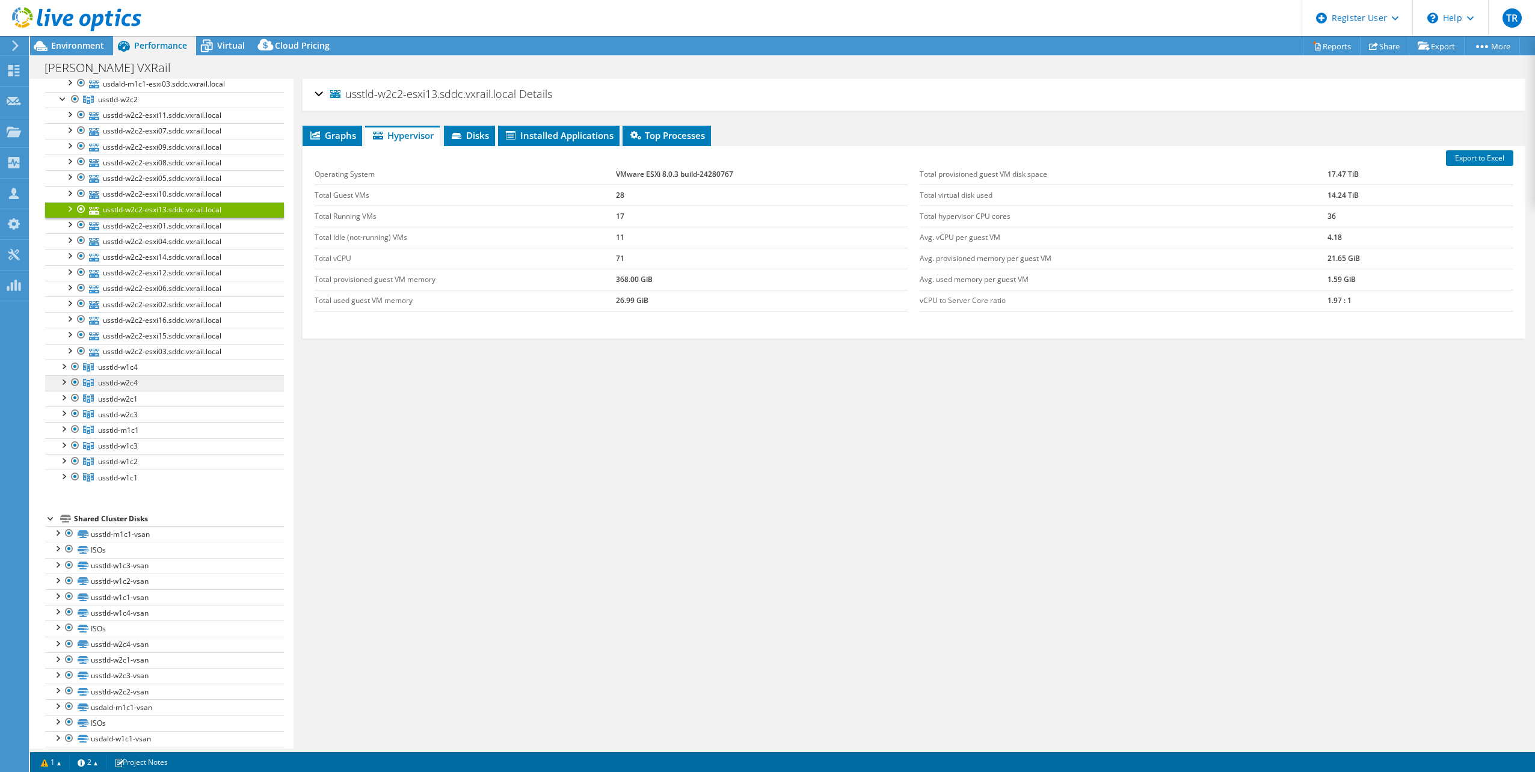
scroll to position [297, 0]
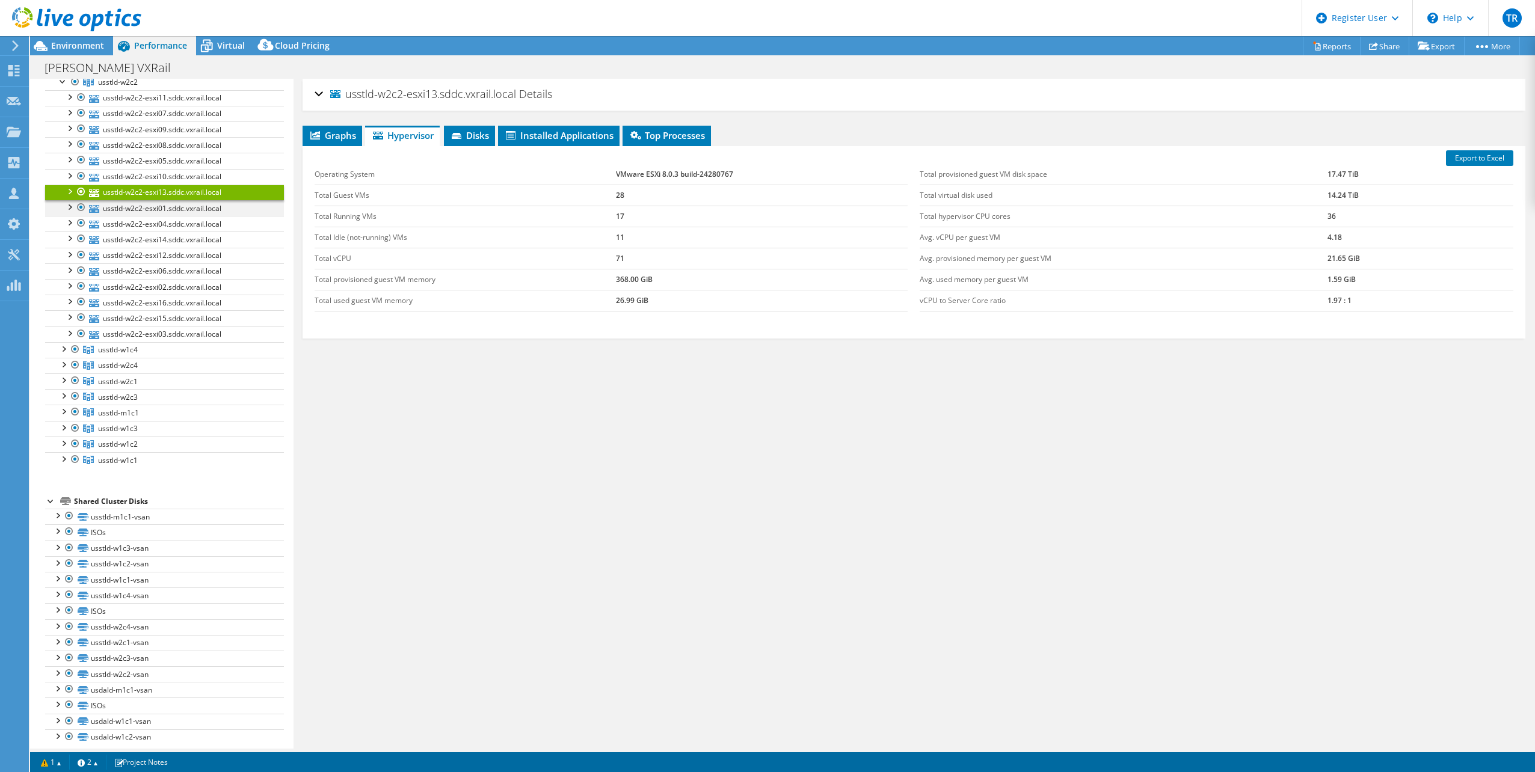
click at [70, 203] on div at bounding box center [69, 206] width 12 height 12
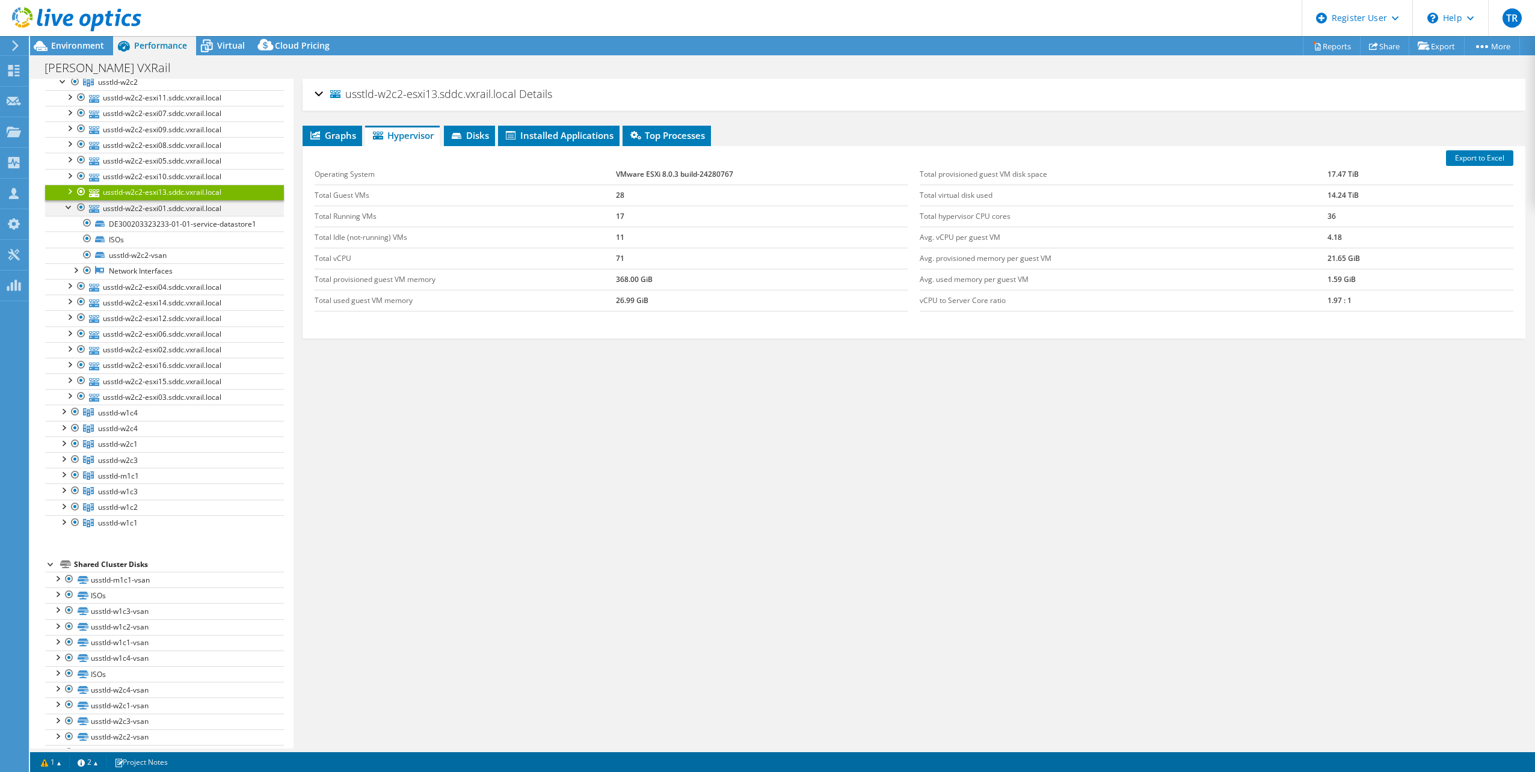
click at [63, 202] on div at bounding box center [69, 206] width 12 height 12
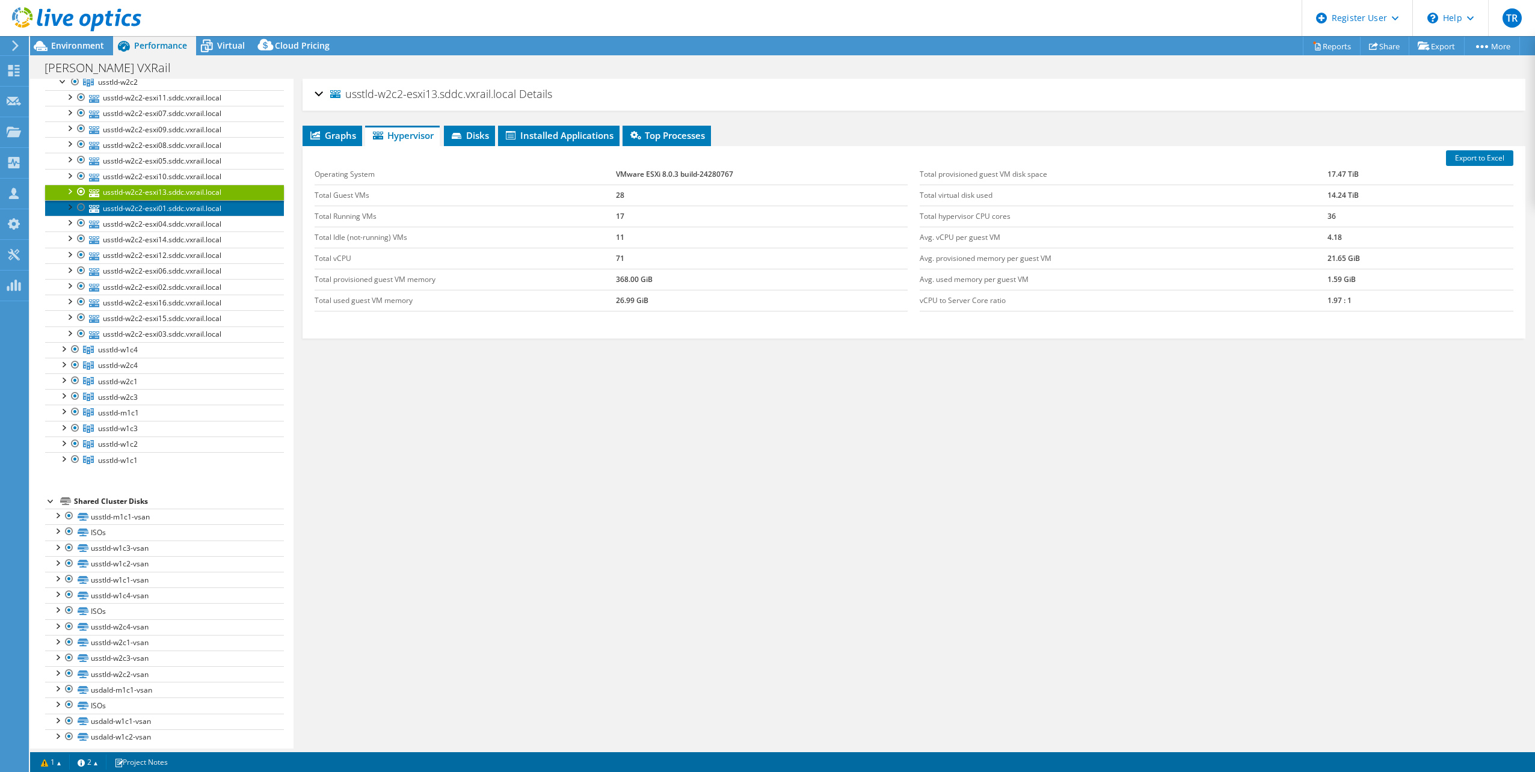
click at [148, 203] on link "usstld-w2c2-esxi01.sddc.vxrail.local" at bounding box center [164, 208] width 239 height 16
click at [149, 216] on link "usstld-w2c2-esxi04.sddc.vxrail.local" at bounding box center [164, 224] width 239 height 16
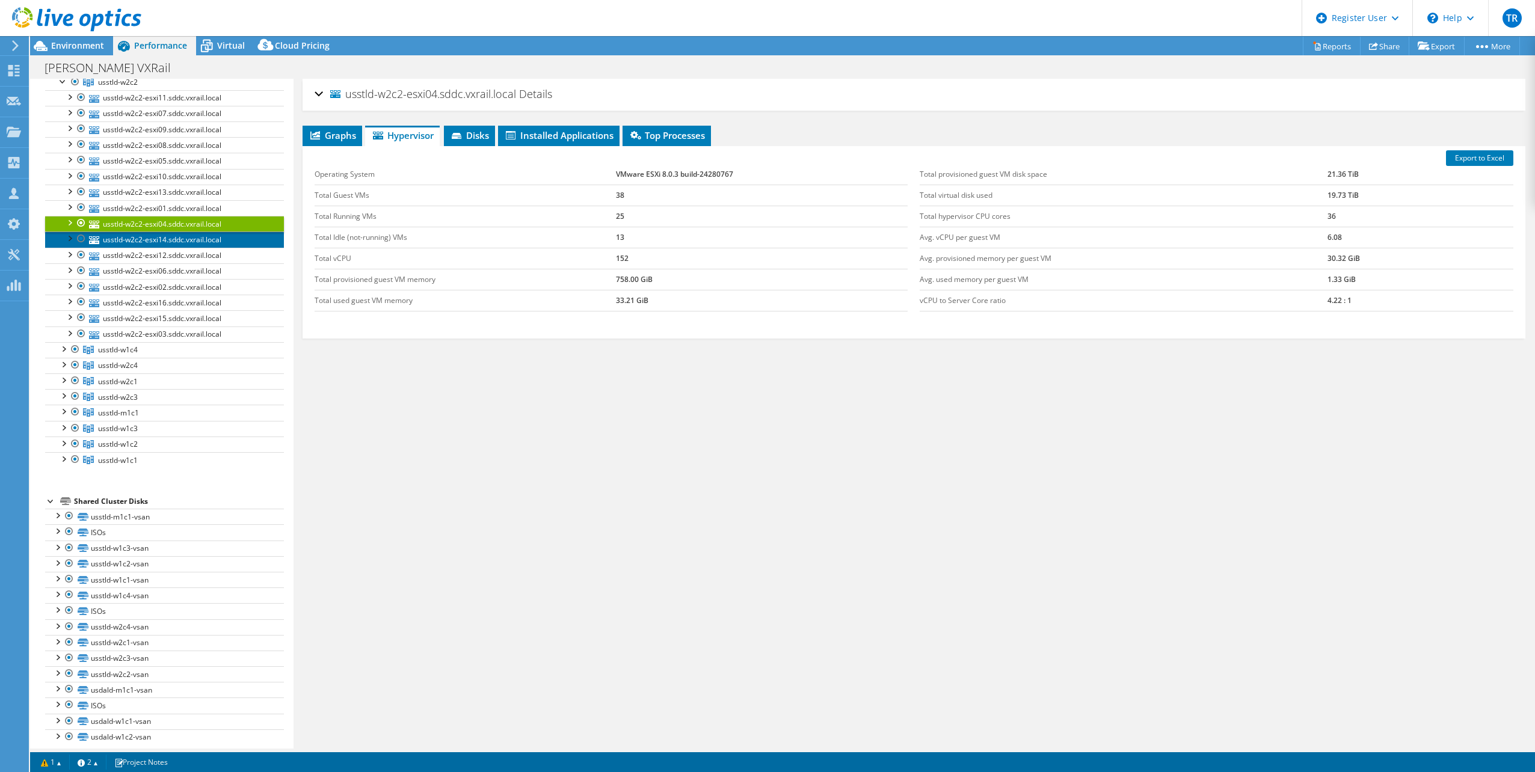
click at [147, 232] on link "usstld-w2c2-esxi14.sddc.vxrail.local" at bounding box center [164, 240] width 239 height 16
click at [146, 248] on link "usstld-w2c2-esxi12.sddc.vxrail.local" at bounding box center [164, 256] width 239 height 16
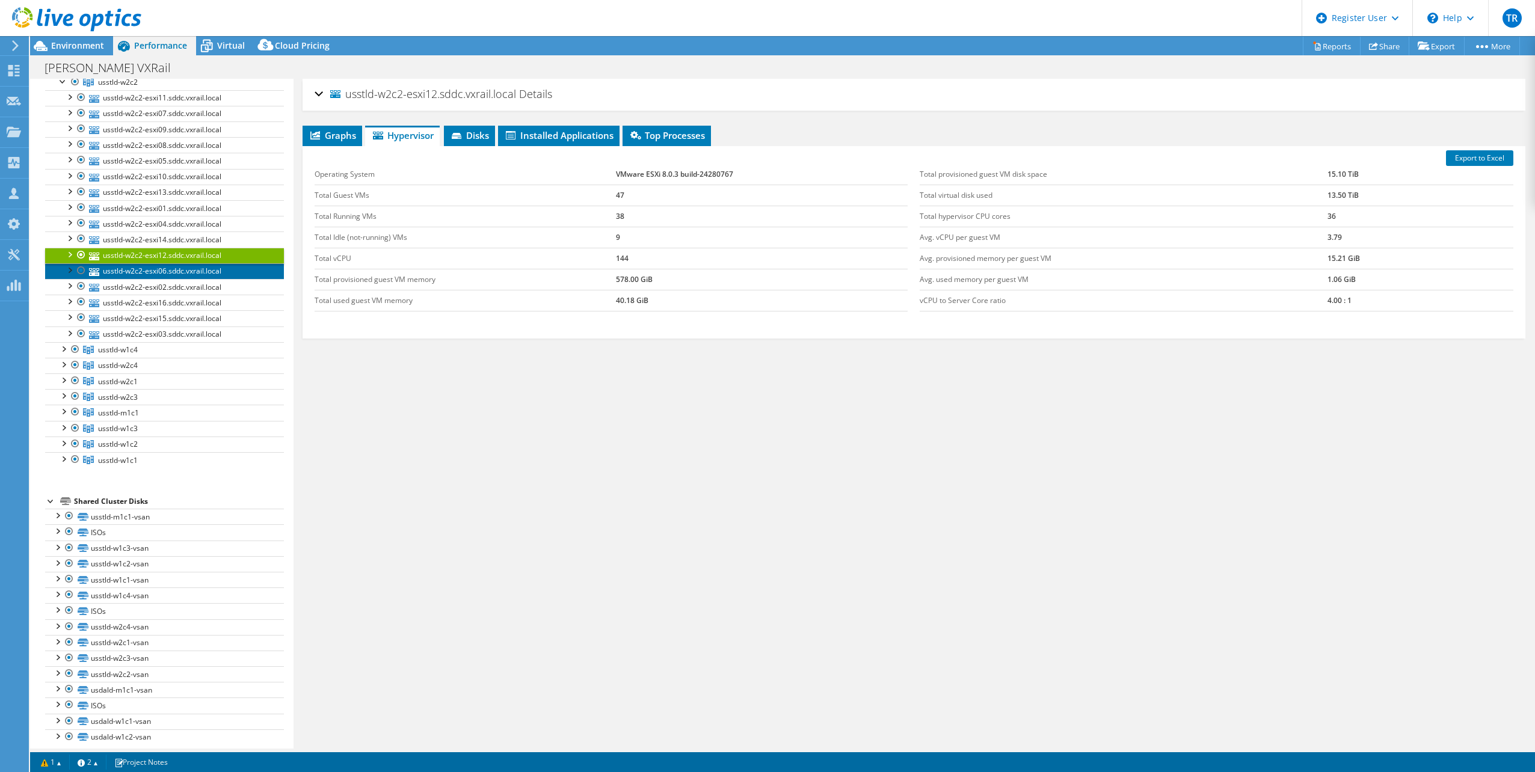
click at [144, 263] on link "usstld-w2c2-esxi06.sddc.vxrail.local" at bounding box center [164, 271] width 239 height 16
click at [150, 282] on link "usstld-w2c2-esxi02.sddc.vxrail.local" at bounding box center [164, 287] width 239 height 16
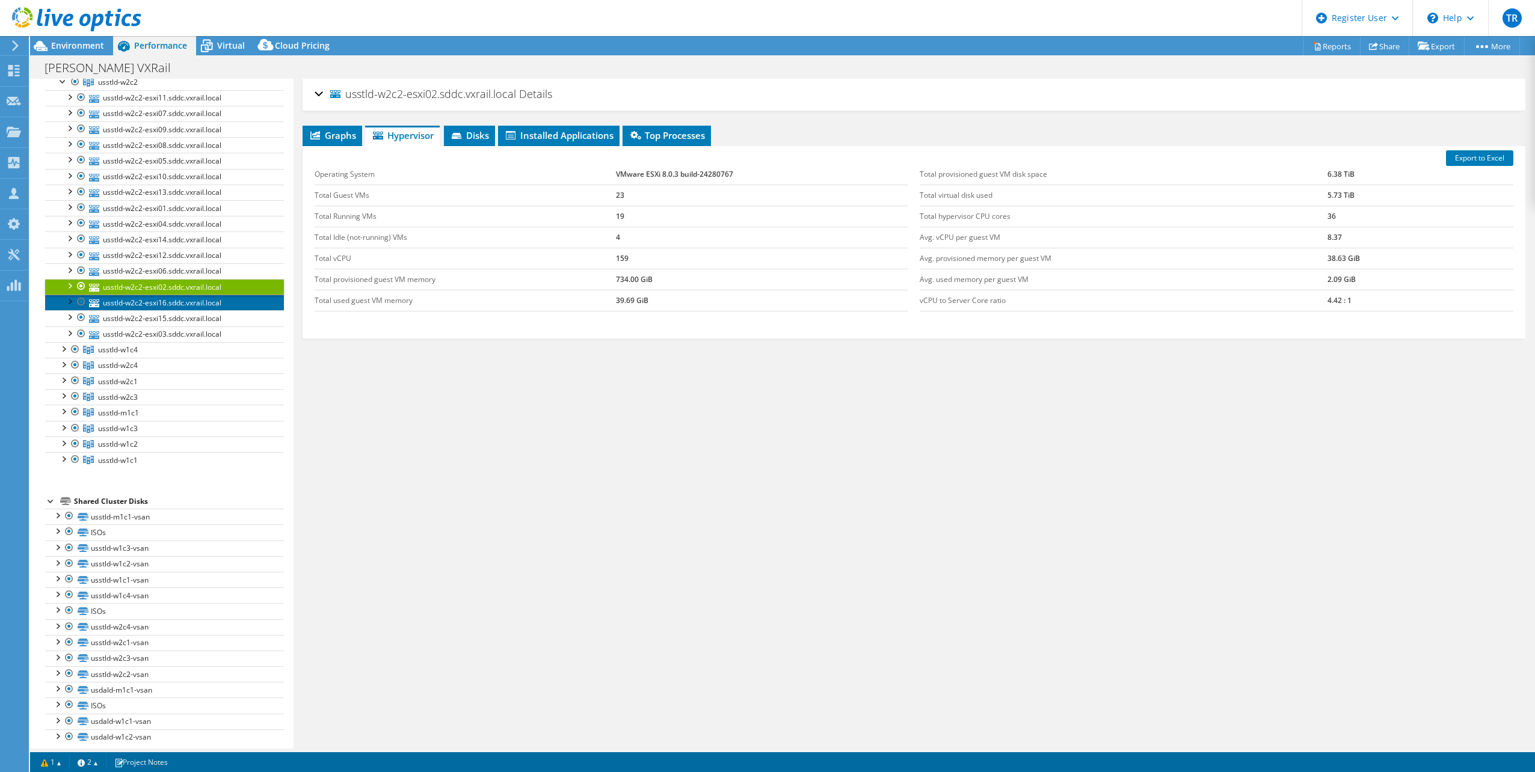
click at [156, 302] on link "usstld-w2c2-esxi16.sddc.vxrail.local" at bounding box center [164, 303] width 239 height 16
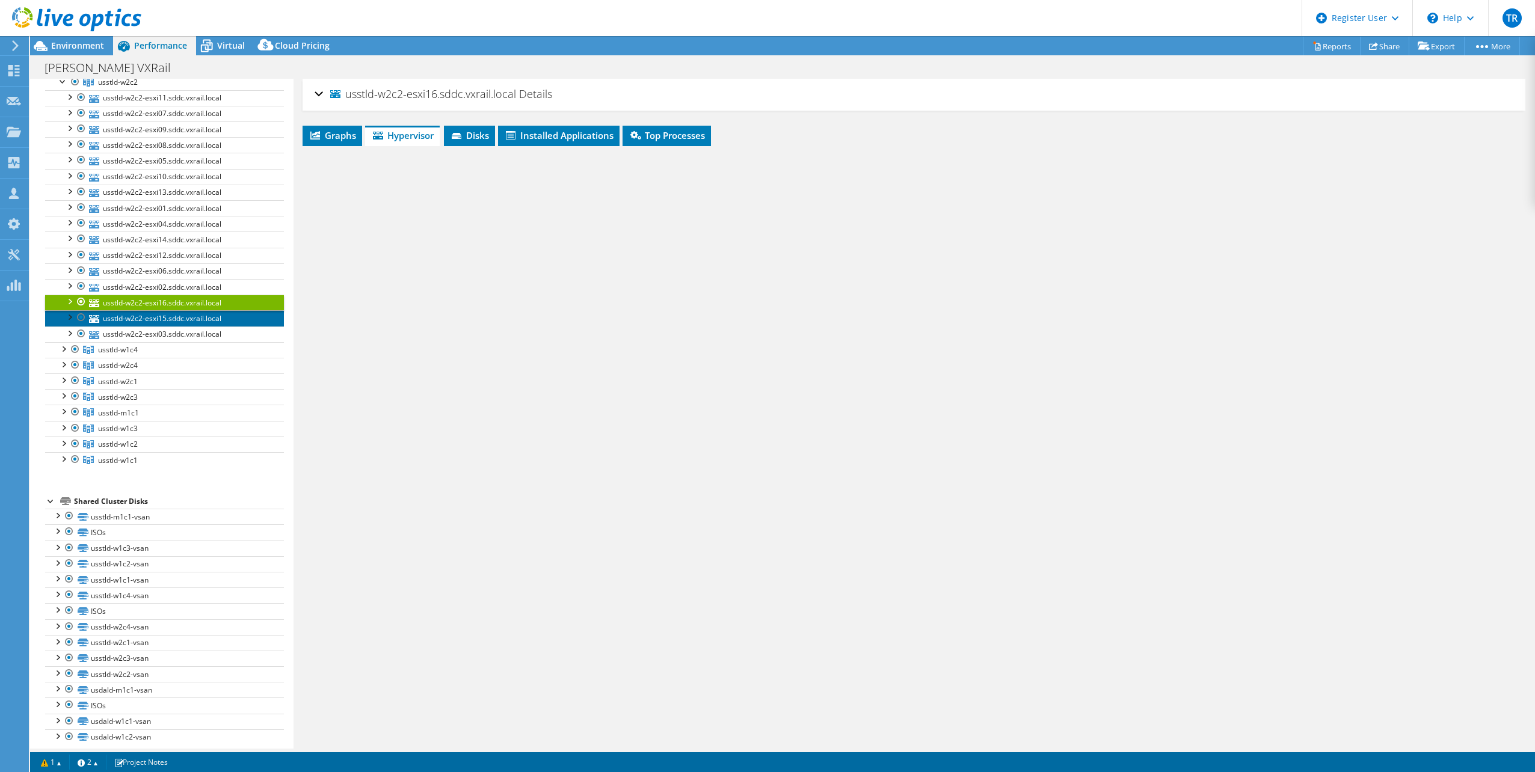
click at [160, 318] on link "usstld-w2c2-esxi15.sddc.vxrail.local" at bounding box center [164, 318] width 239 height 16
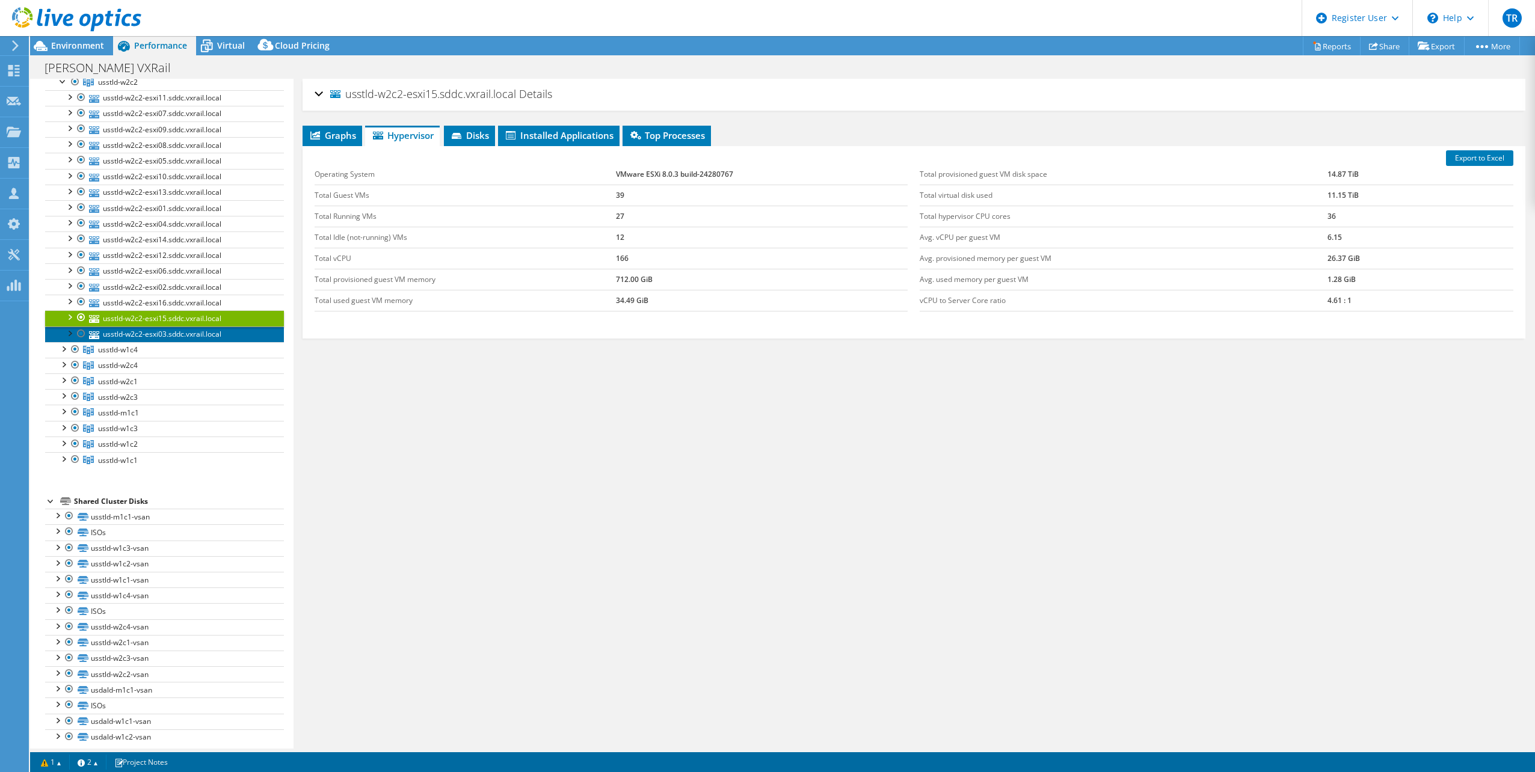
click at [160, 332] on link "usstld-w2c2-esxi03.sddc.vxrail.local" at bounding box center [164, 335] width 239 height 16
click at [61, 343] on div at bounding box center [63, 348] width 12 height 12
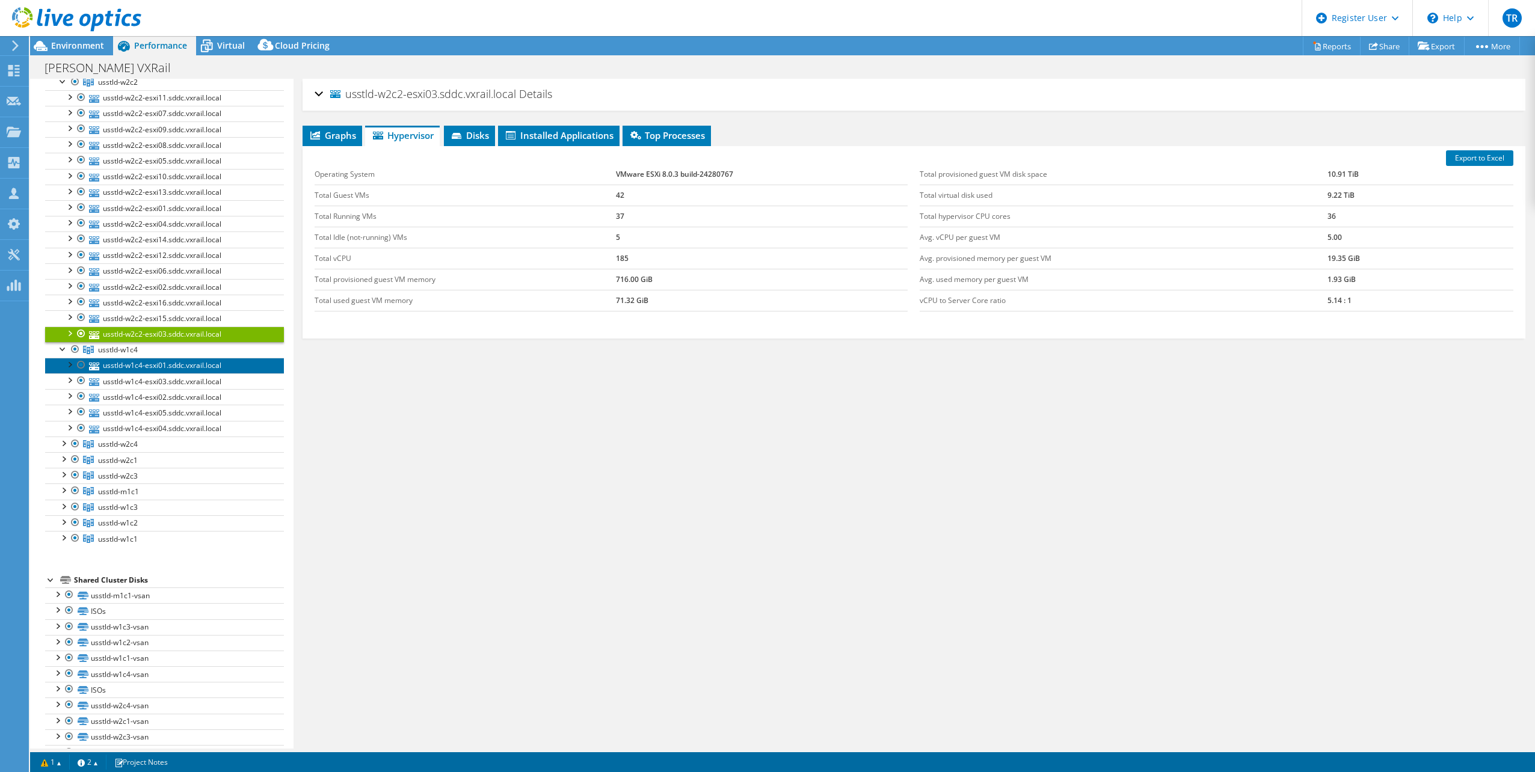
click at [143, 361] on link "usstld-w1c4-esxi01.sddc.vxrail.local" at bounding box center [164, 366] width 239 height 16
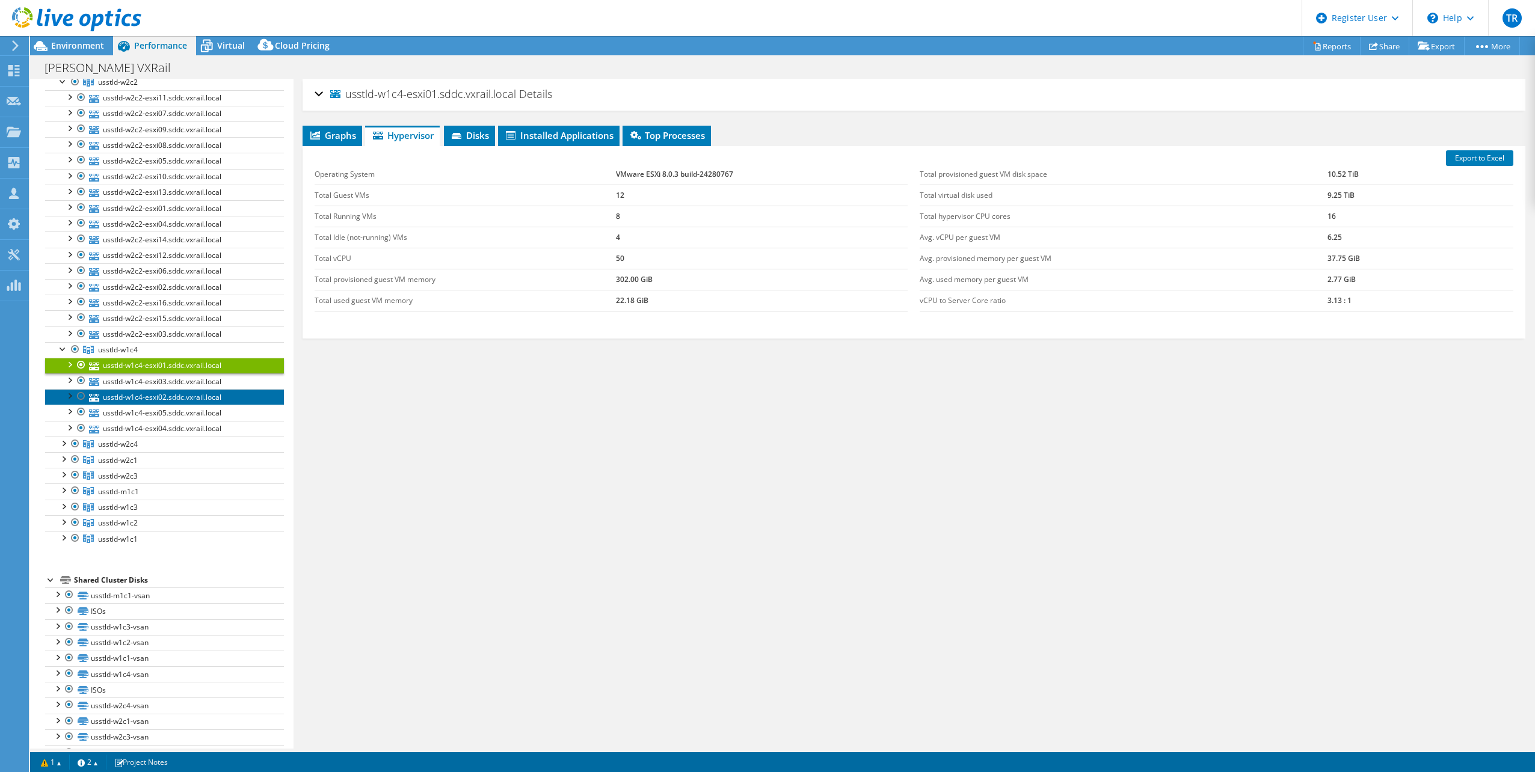
click at [153, 389] on link "usstld-w1c4-esxi02.sddc.vxrail.local" at bounding box center [164, 397] width 239 height 16
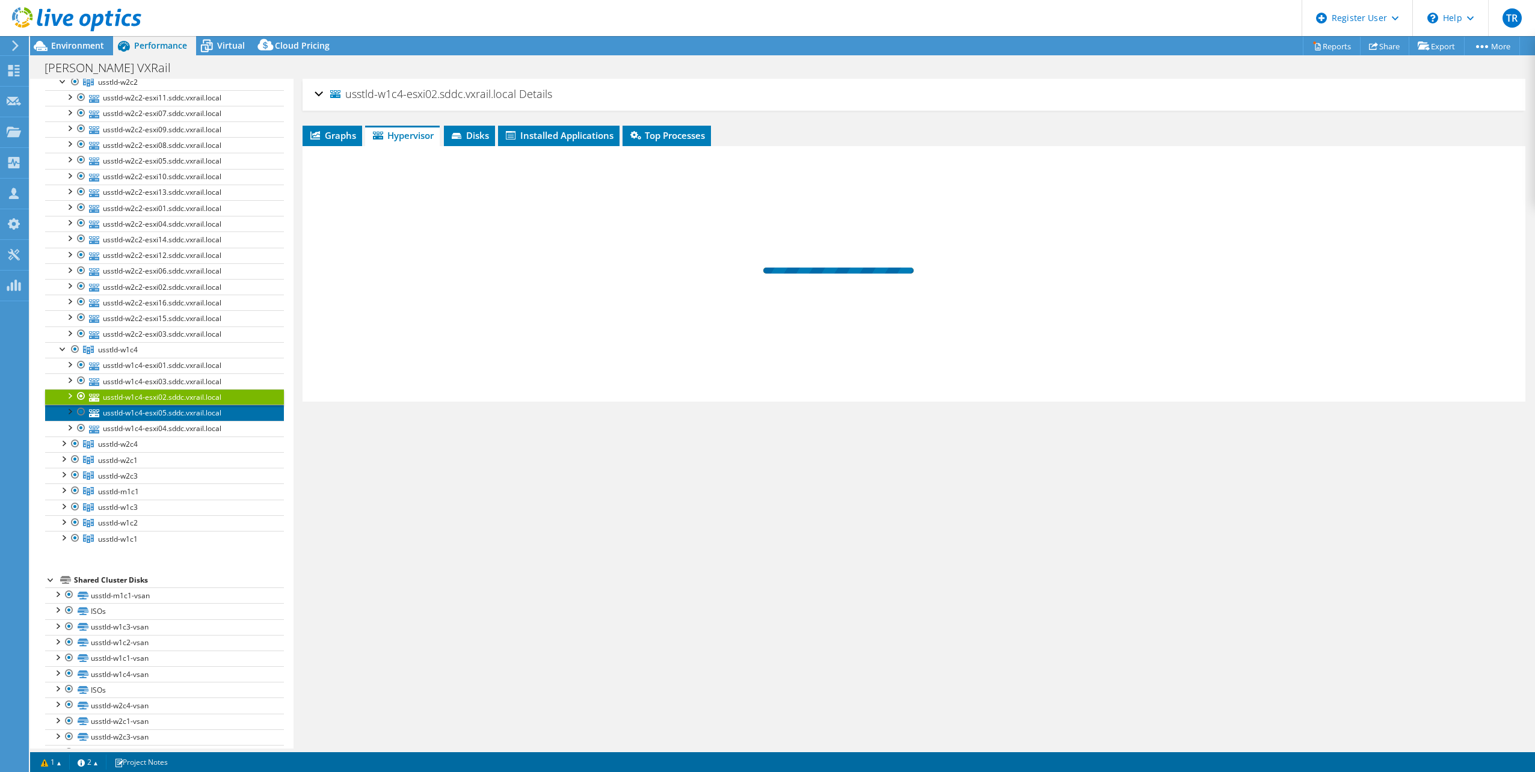
click at [156, 405] on link "usstld-w1c4-esxi05.sddc.vxrail.local" at bounding box center [164, 413] width 239 height 16
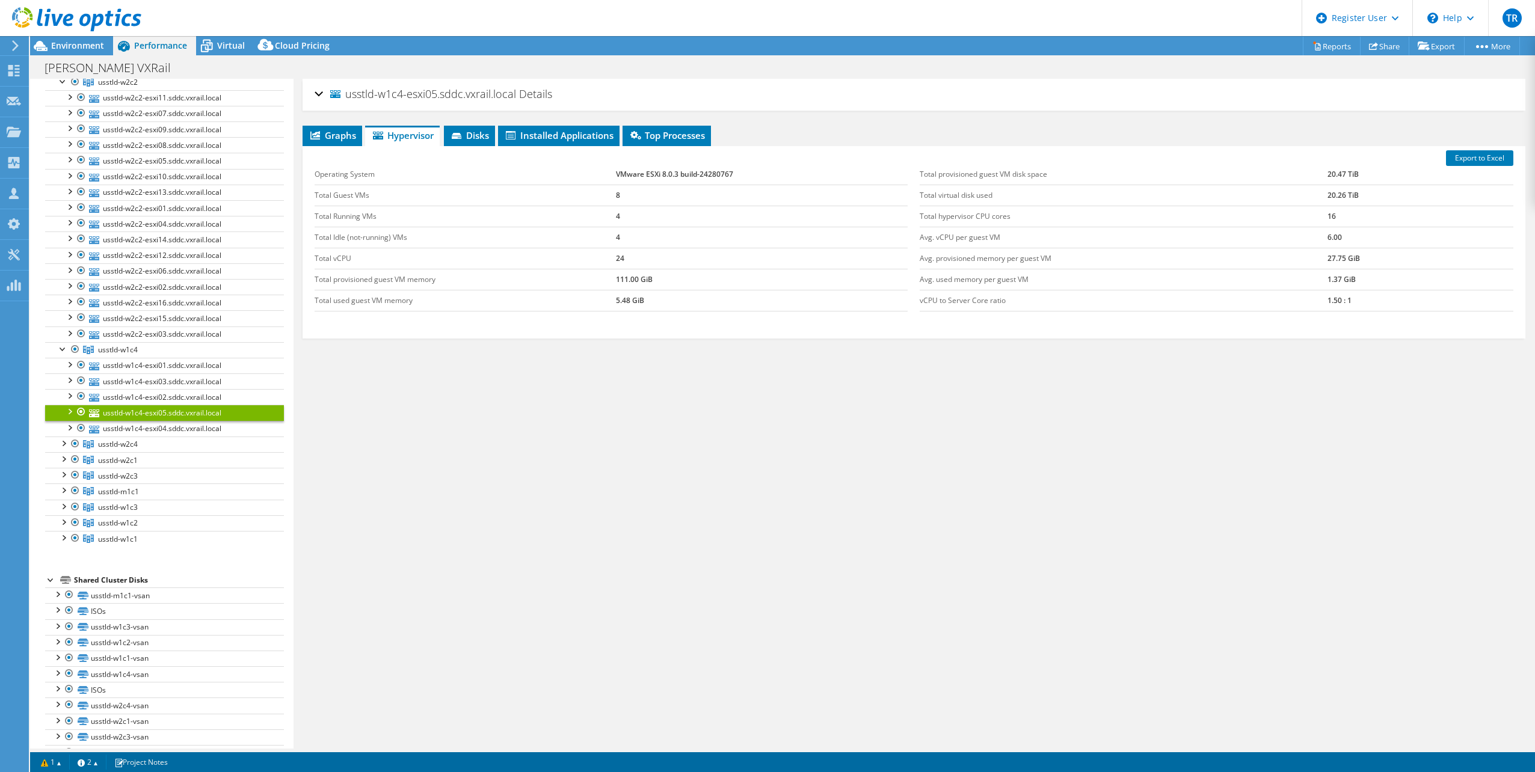
click at [159, 411] on link "usstld-w1c4-esxi05.sddc.vxrail.local" at bounding box center [164, 413] width 239 height 16
click at [129, 269] on link "usstld-w2c2-esxi06.sddc.vxrail.local" at bounding box center [164, 271] width 239 height 16
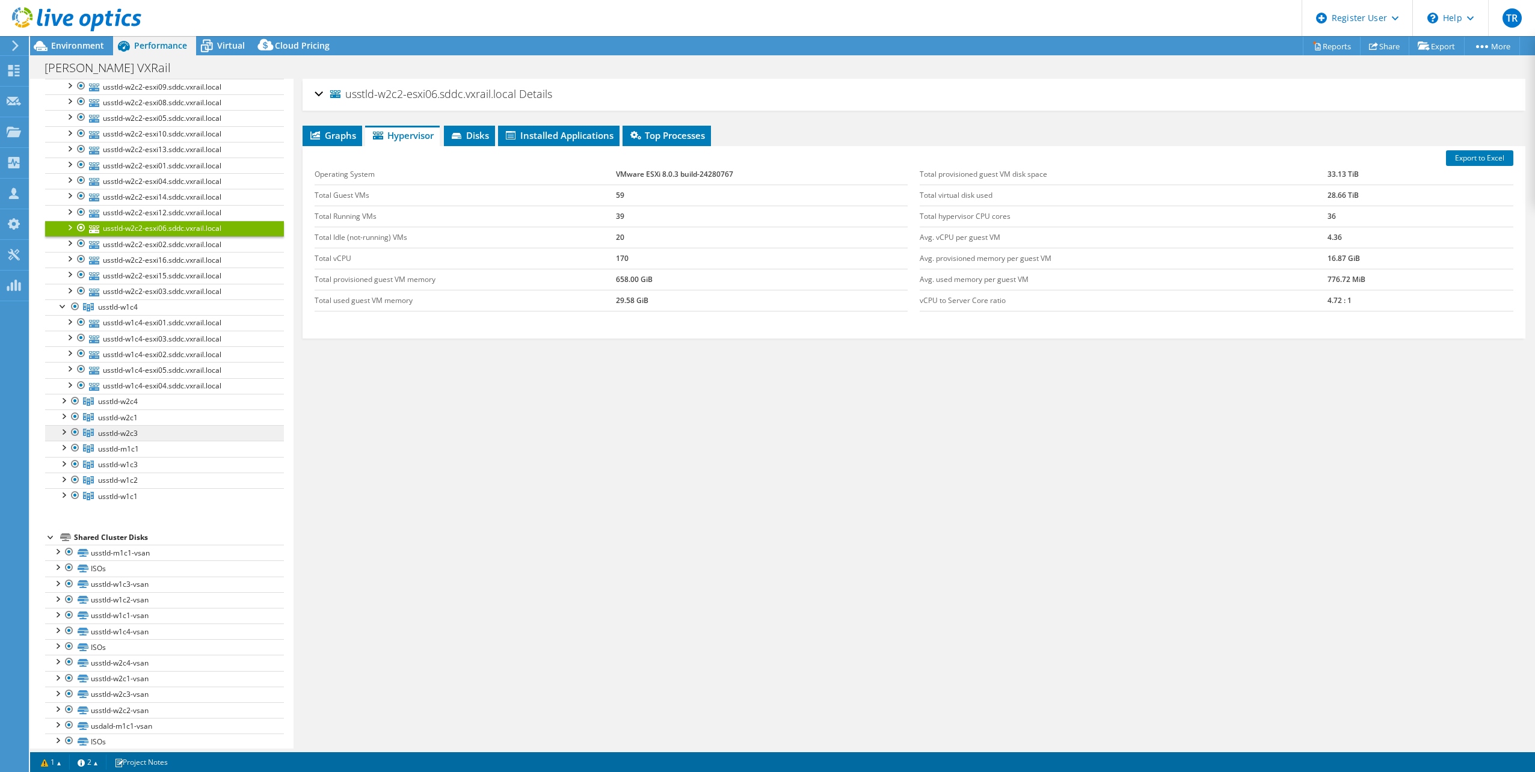
scroll to position [375, 0]
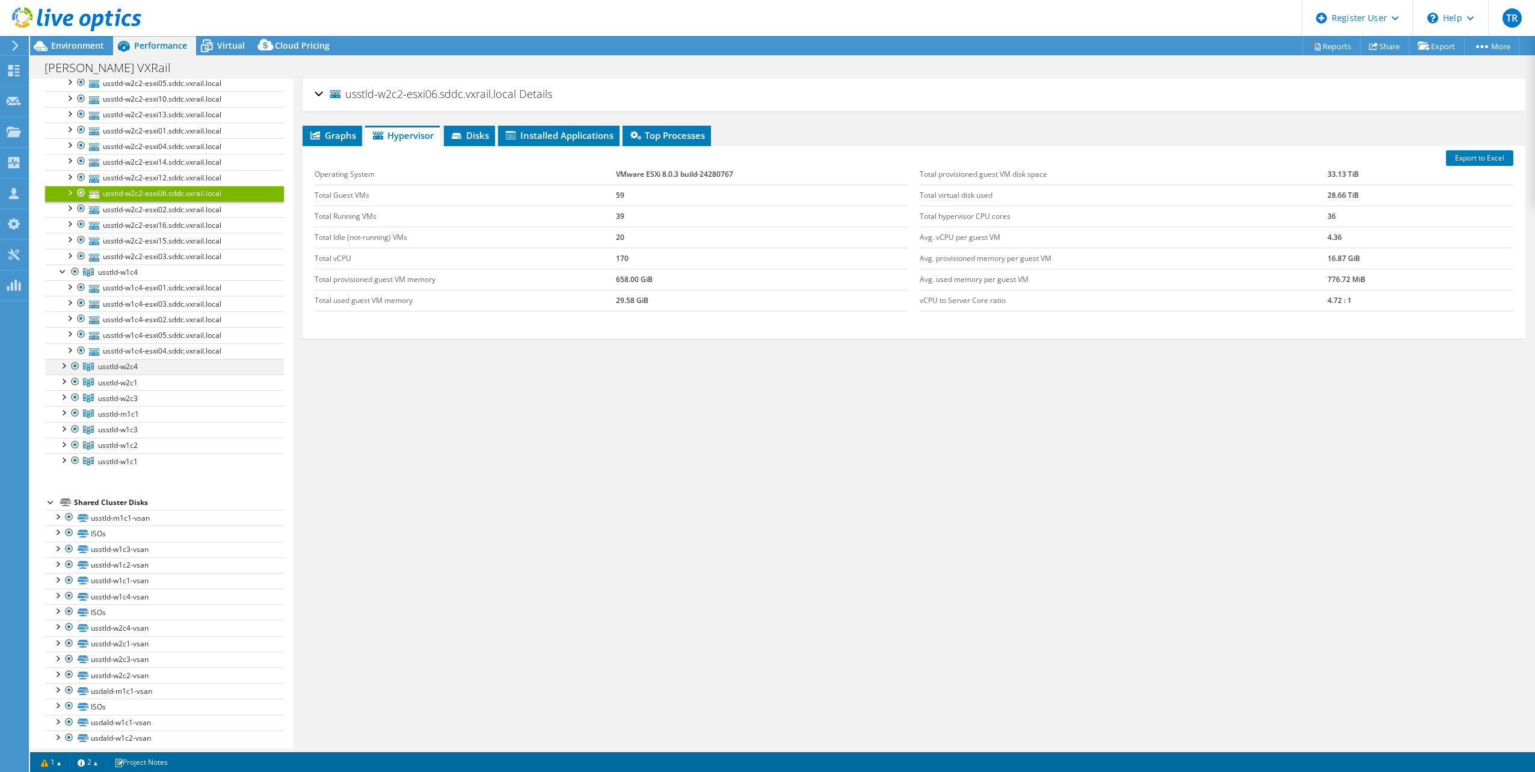
click at [62, 359] on div at bounding box center [63, 365] width 12 height 12
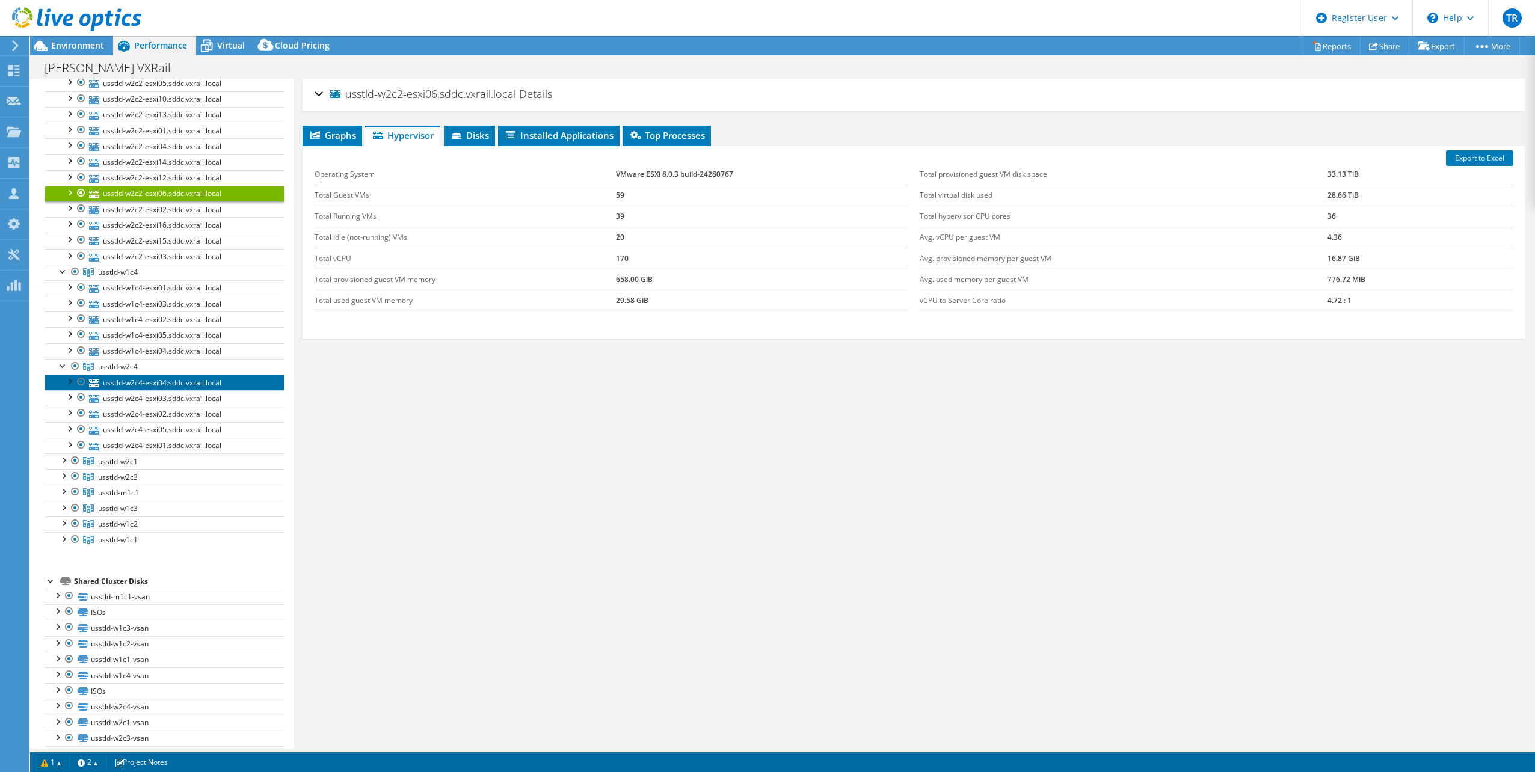
click at [150, 377] on link "usstld-w2c4-esxi04.sddc.vxrail.local" at bounding box center [164, 383] width 239 height 16
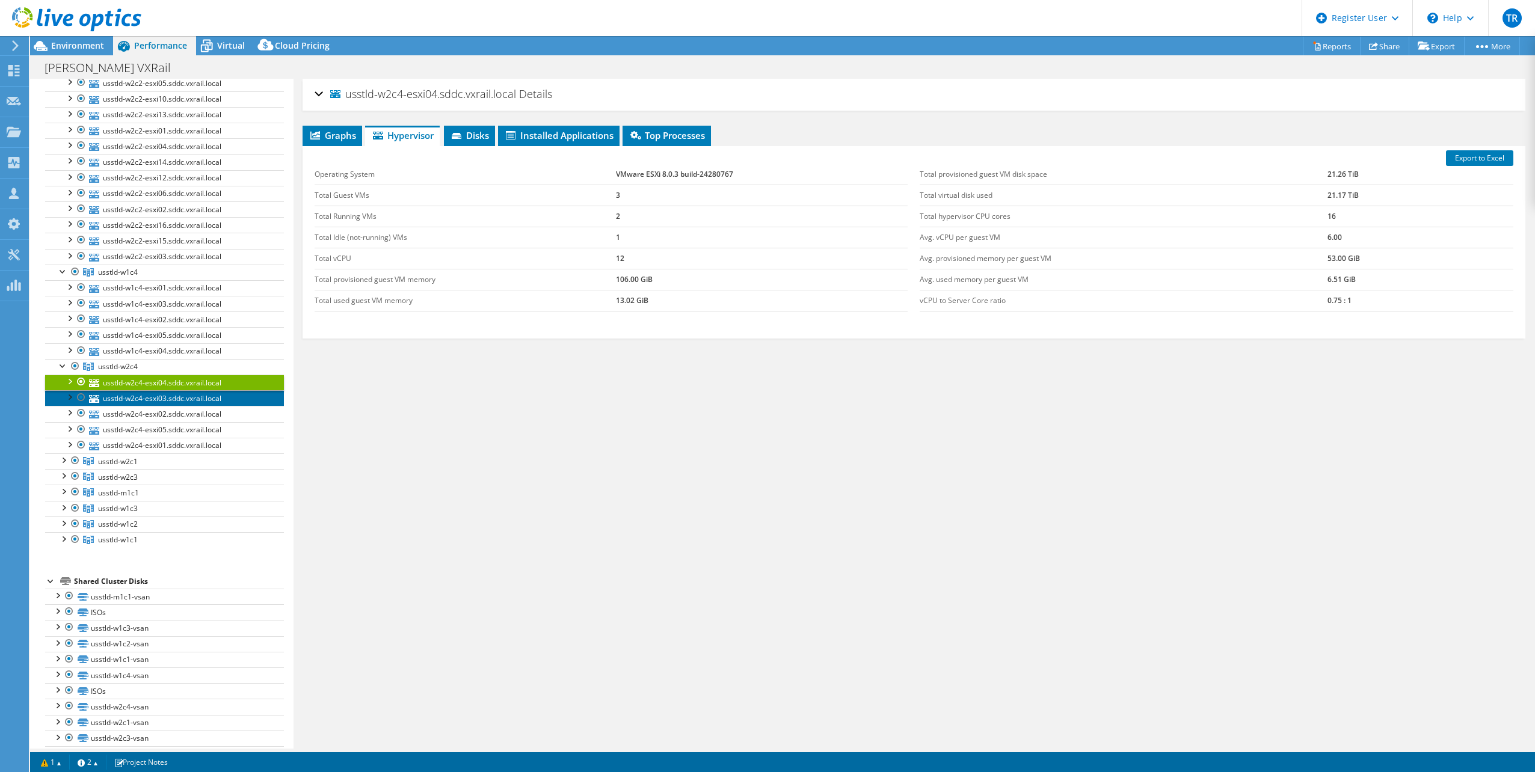
click at [156, 390] on link "usstld-w2c4-esxi03.sddc.vxrail.local" at bounding box center [164, 398] width 239 height 16
click at [164, 411] on link "usstld-w2c4-esxi02.sddc.vxrail.local" at bounding box center [164, 414] width 239 height 16
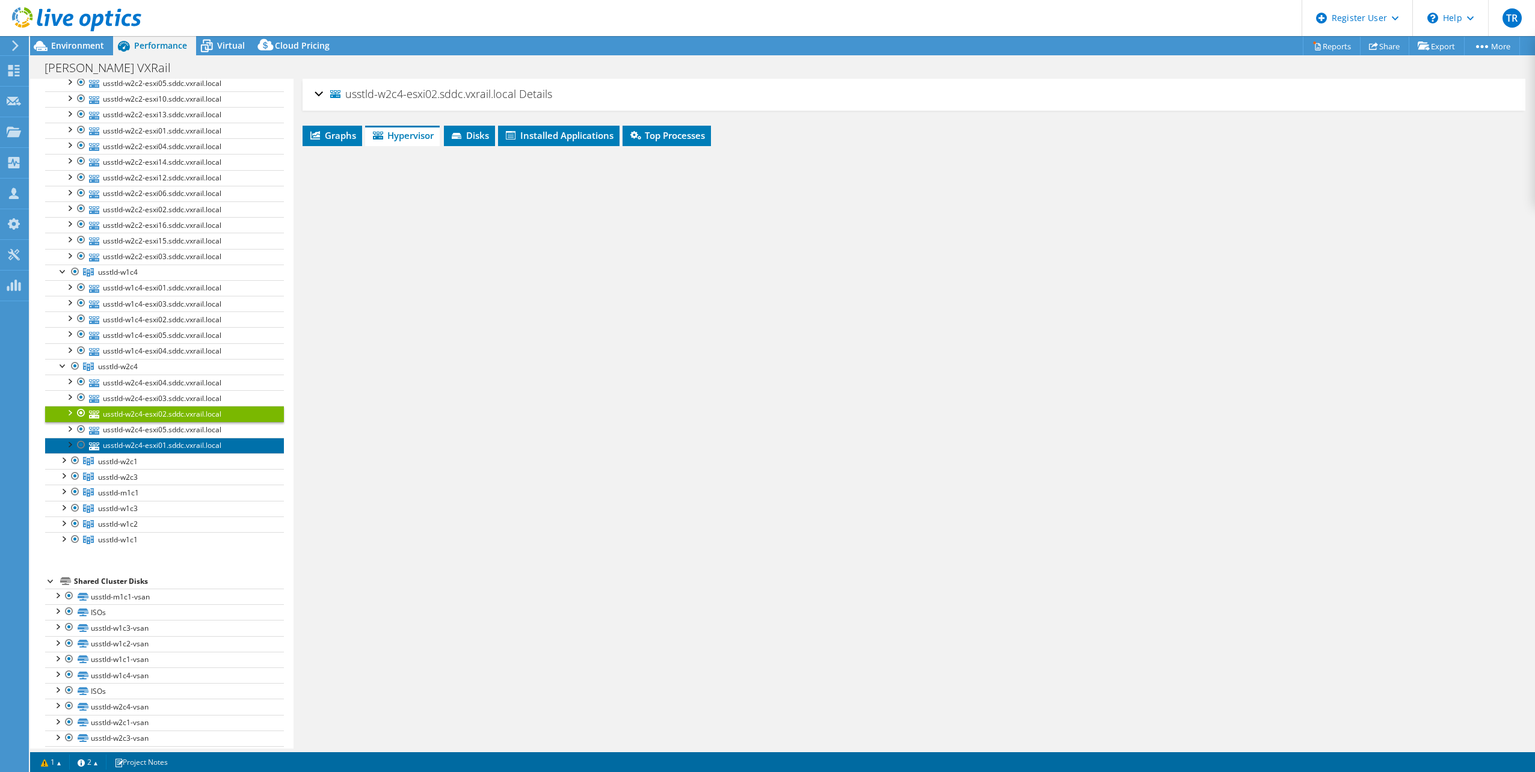
click at [174, 438] on link "usstld-w2c4-esxi01.sddc.vxrail.local" at bounding box center [164, 446] width 239 height 16
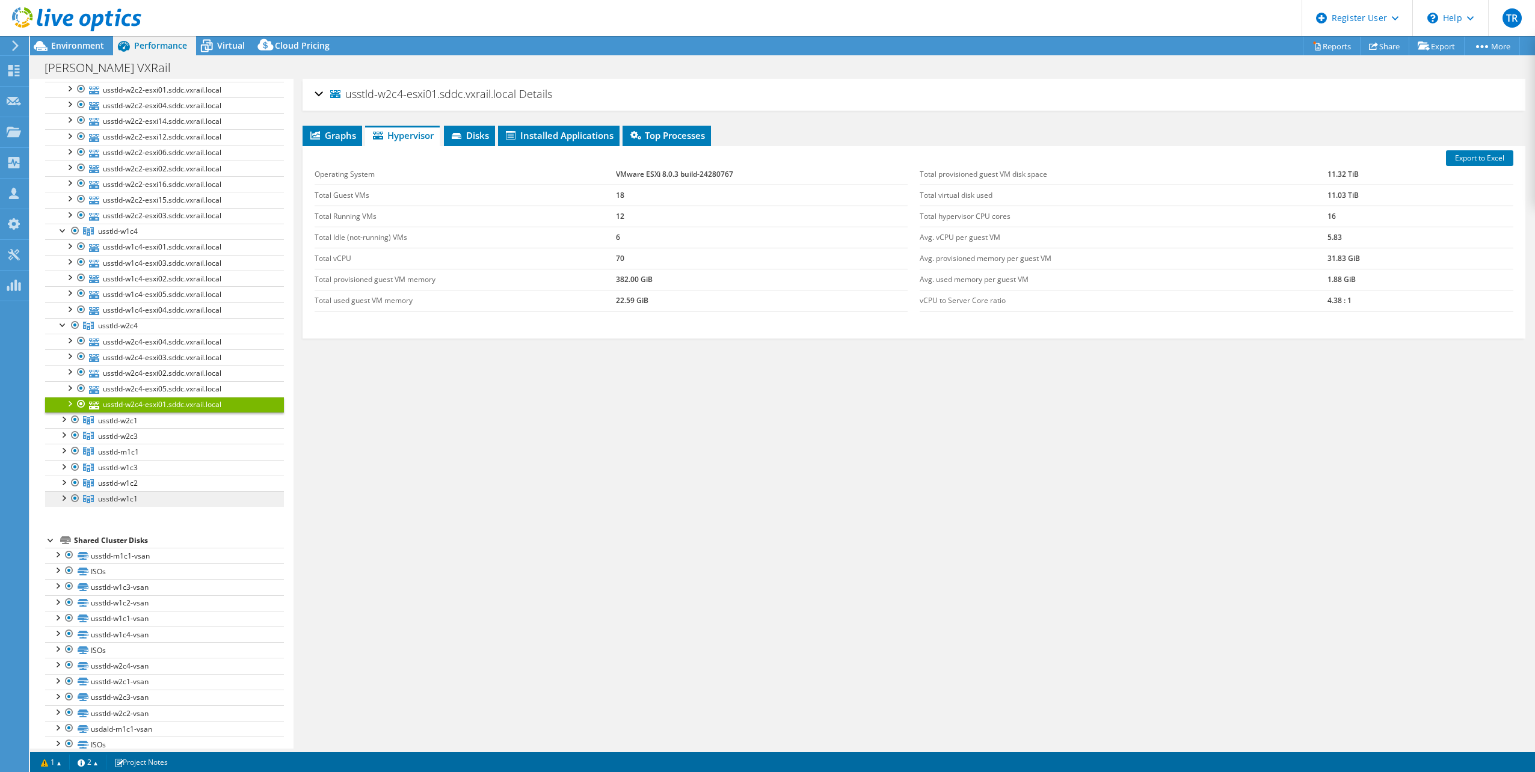
scroll to position [452, 0]
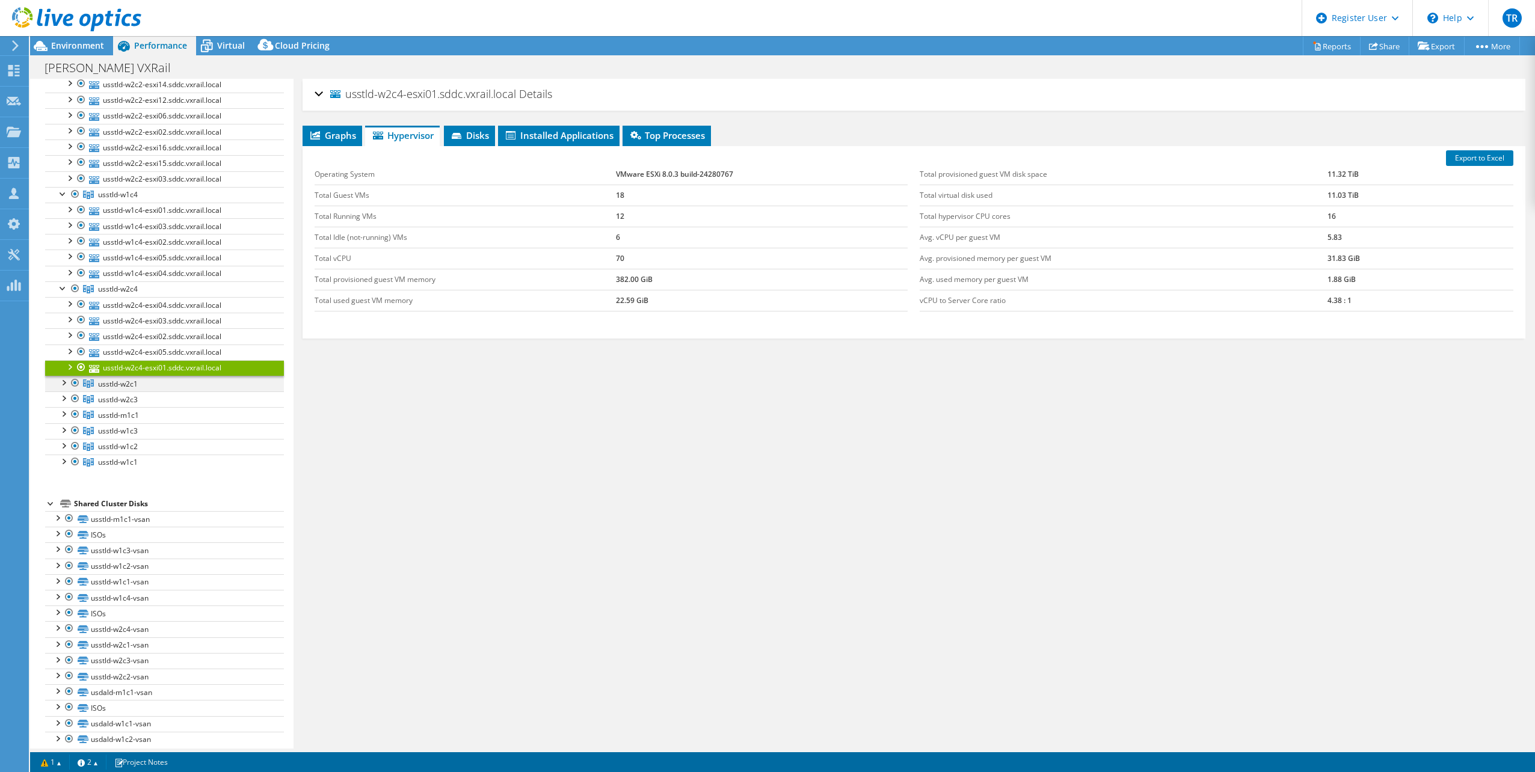
click at [64, 376] on div at bounding box center [63, 382] width 12 height 12
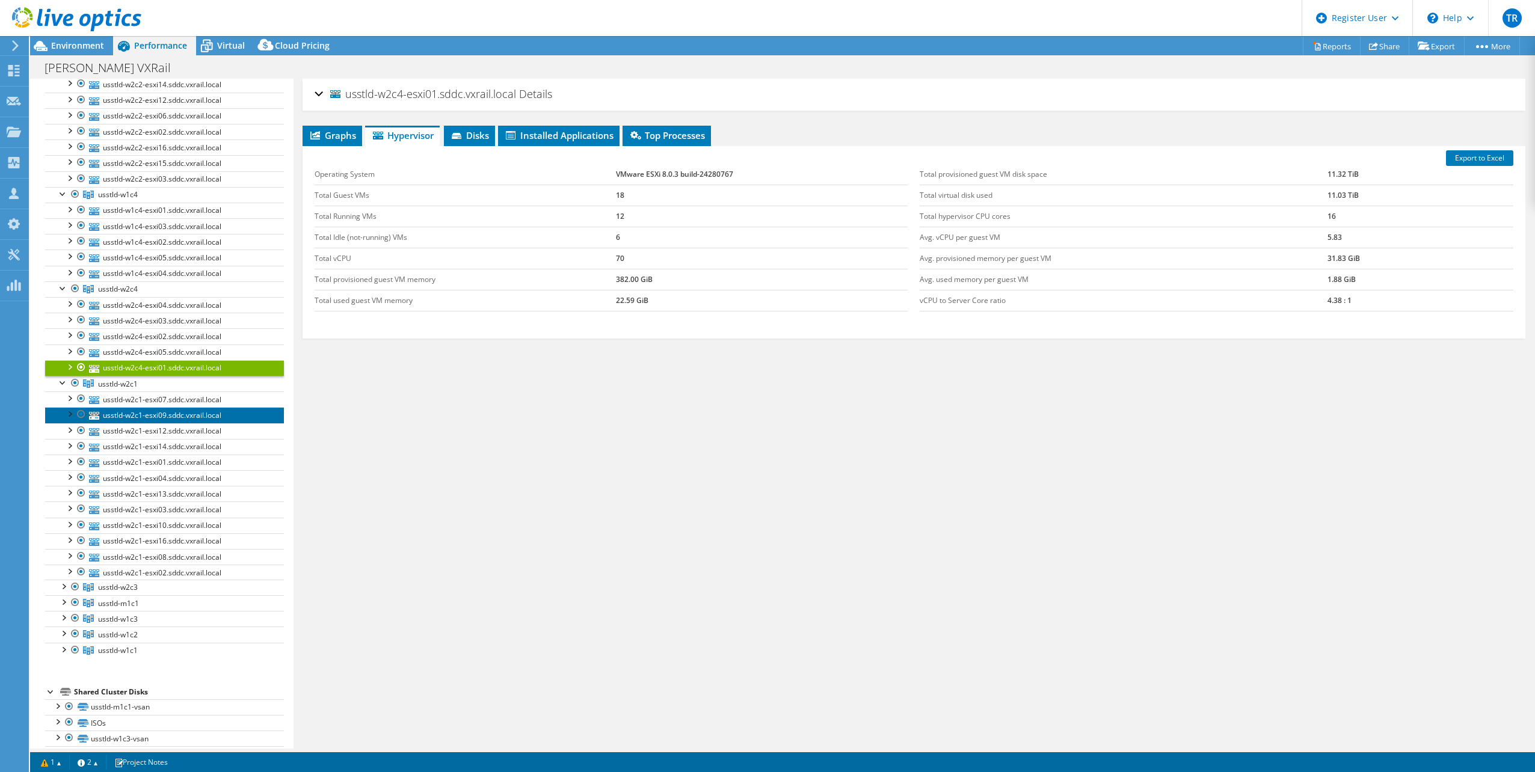
click at [134, 410] on link "usstld-w2c1-esxi09.sddc.vxrail.local" at bounding box center [164, 415] width 239 height 16
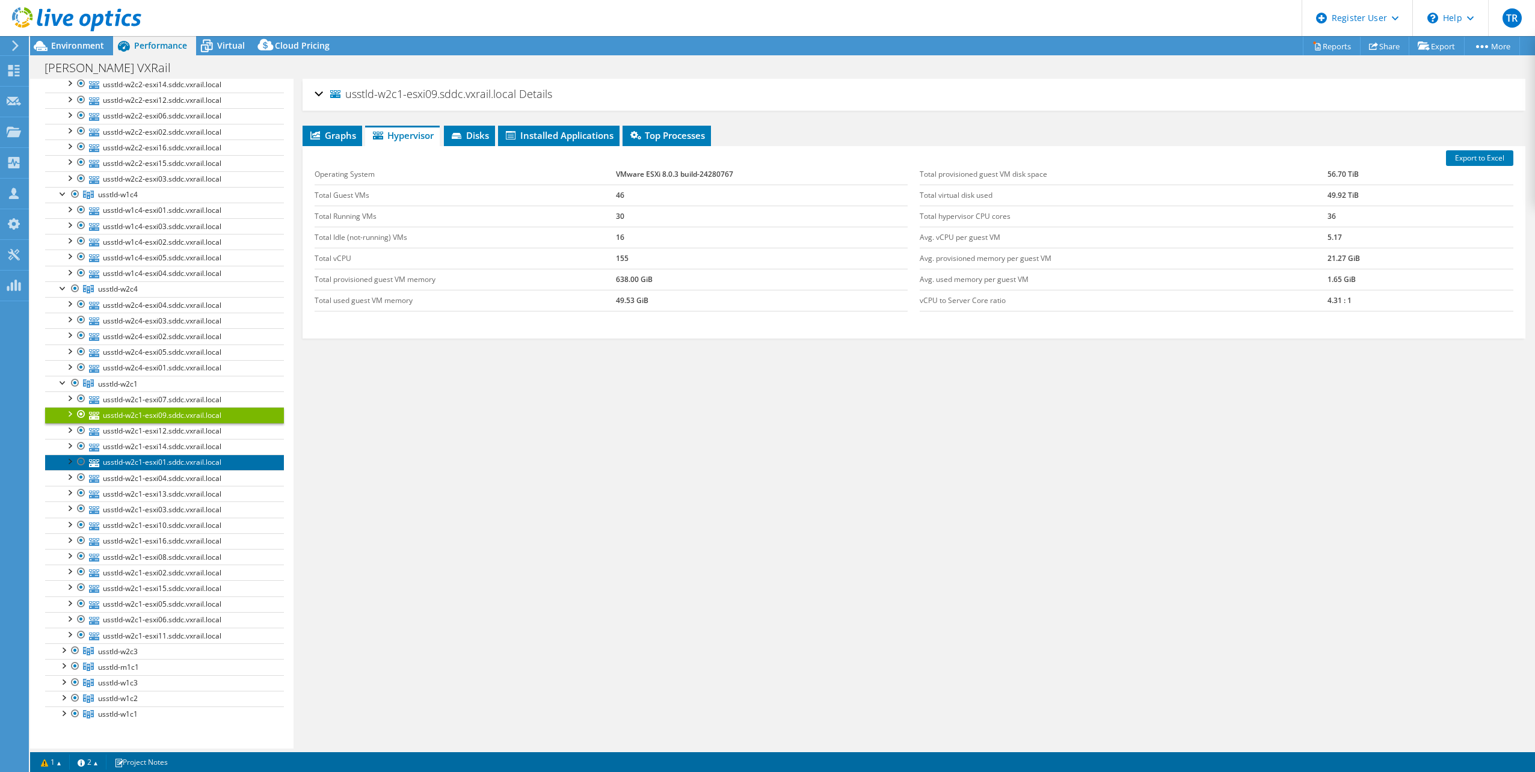
click at [150, 456] on link "usstld-w2c1-esxi01.sddc.vxrail.local" at bounding box center [164, 463] width 239 height 16
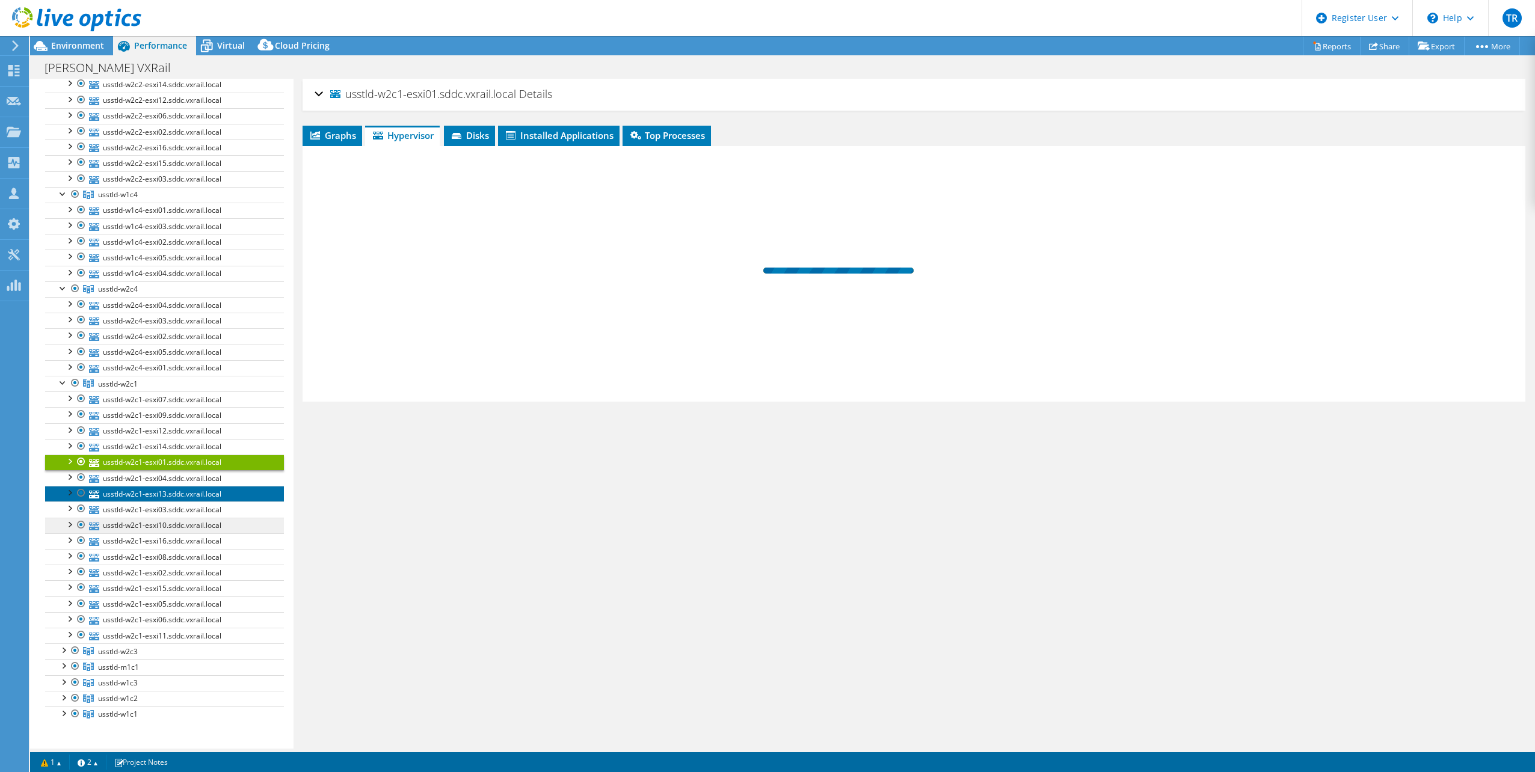
drag, startPoint x: 161, startPoint y: 484, endPoint x: 171, endPoint y: 508, distance: 25.6
click at [162, 486] on link "usstld-w2c1-esxi13.sddc.vxrail.local" at bounding box center [164, 494] width 239 height 16
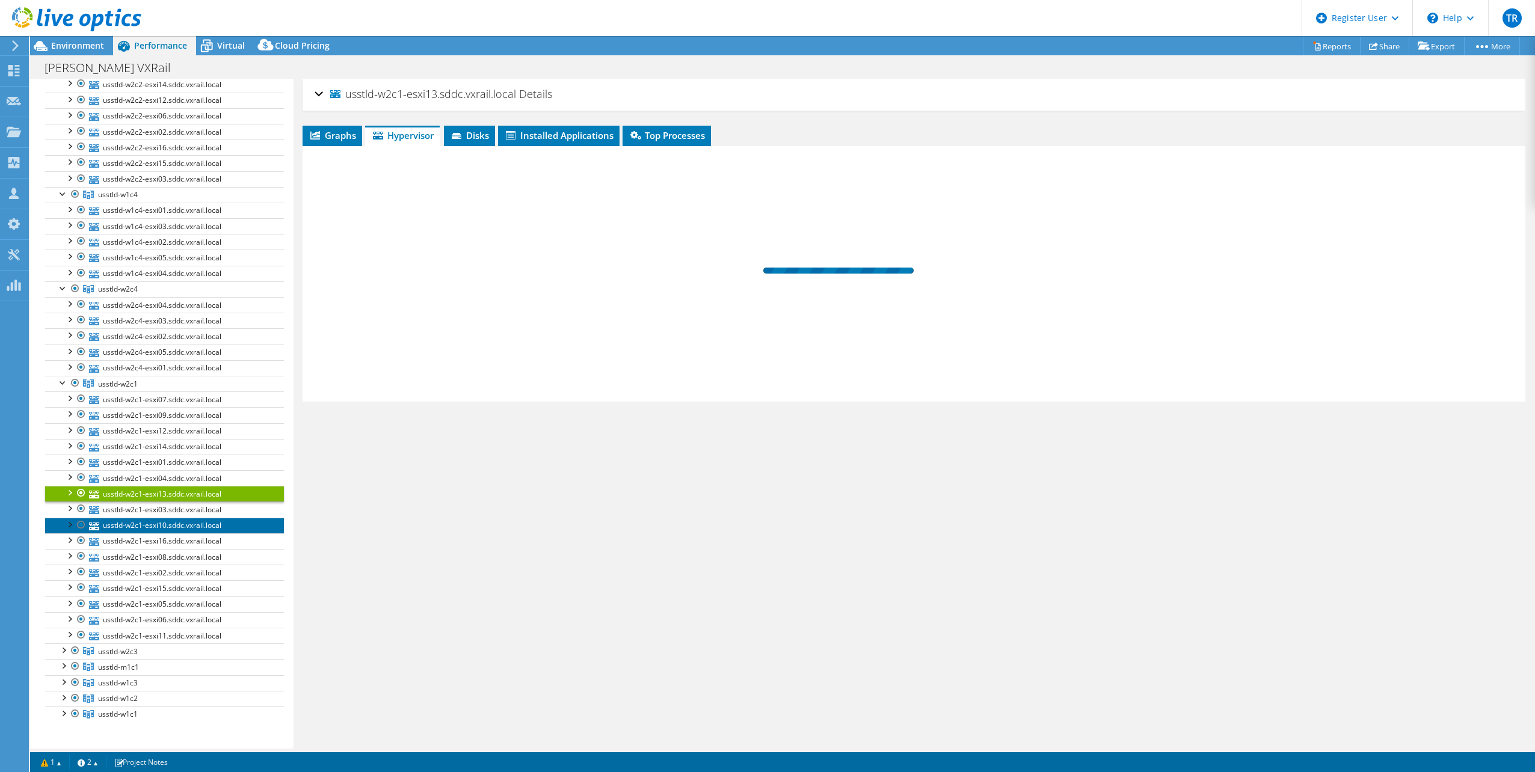
click at [173, 518] on link "usstld-w2c1-esxi10.sddc.vxrail.local" at bounding box center [164, 526] width 239 height 16
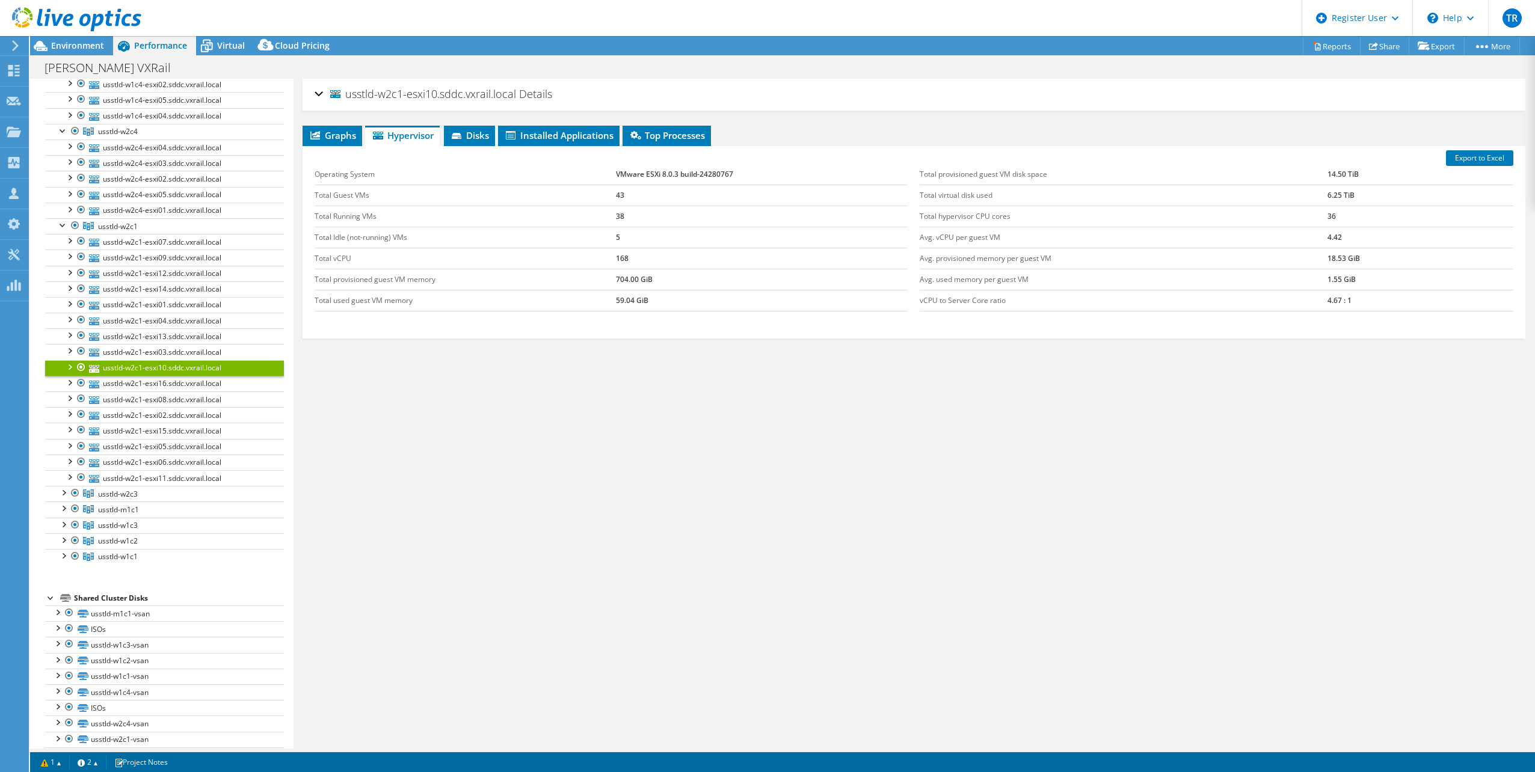
scroll to position [693, 0]
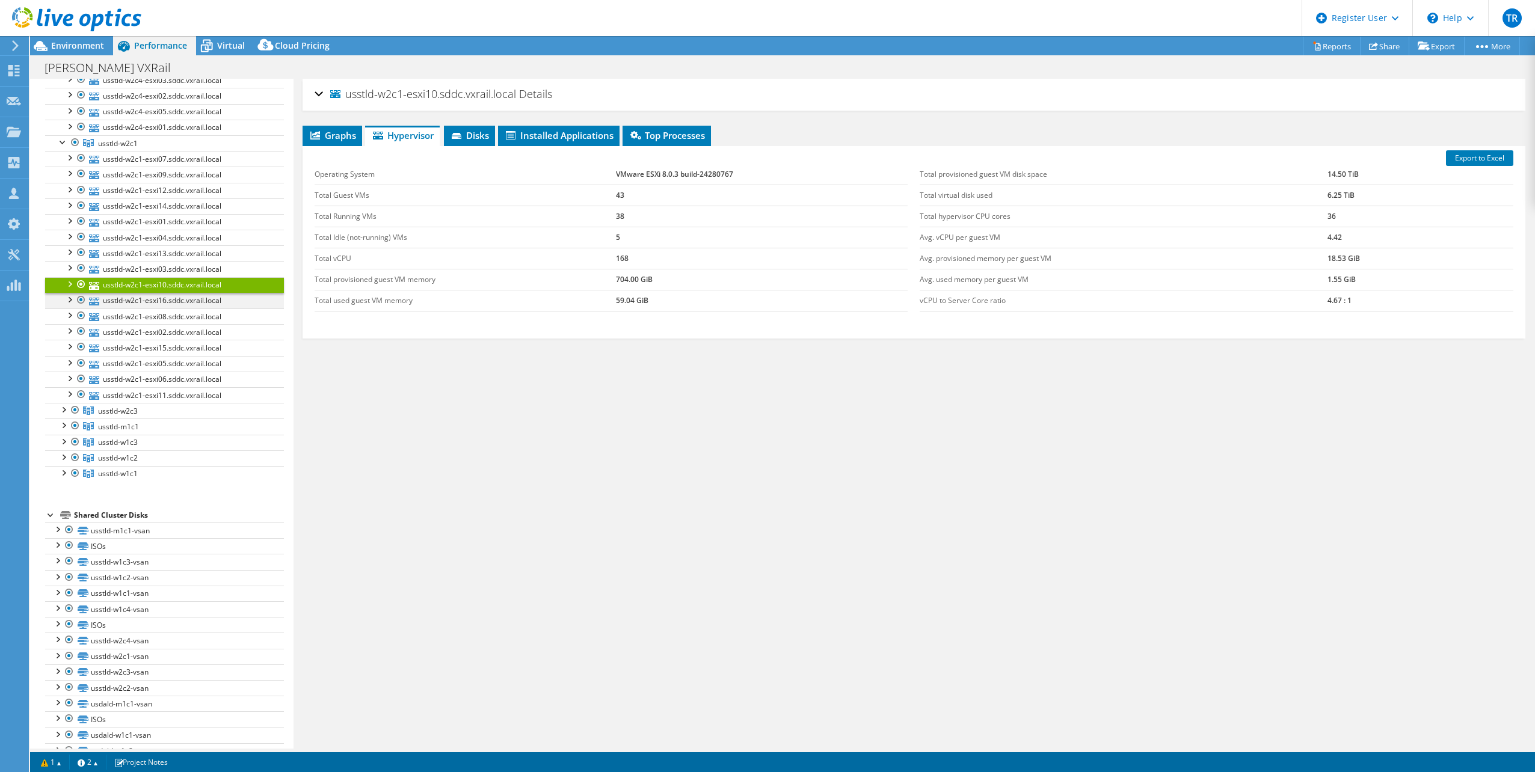
click at [72, 293] on div at bounding box center [69, 299] width 12 height 12
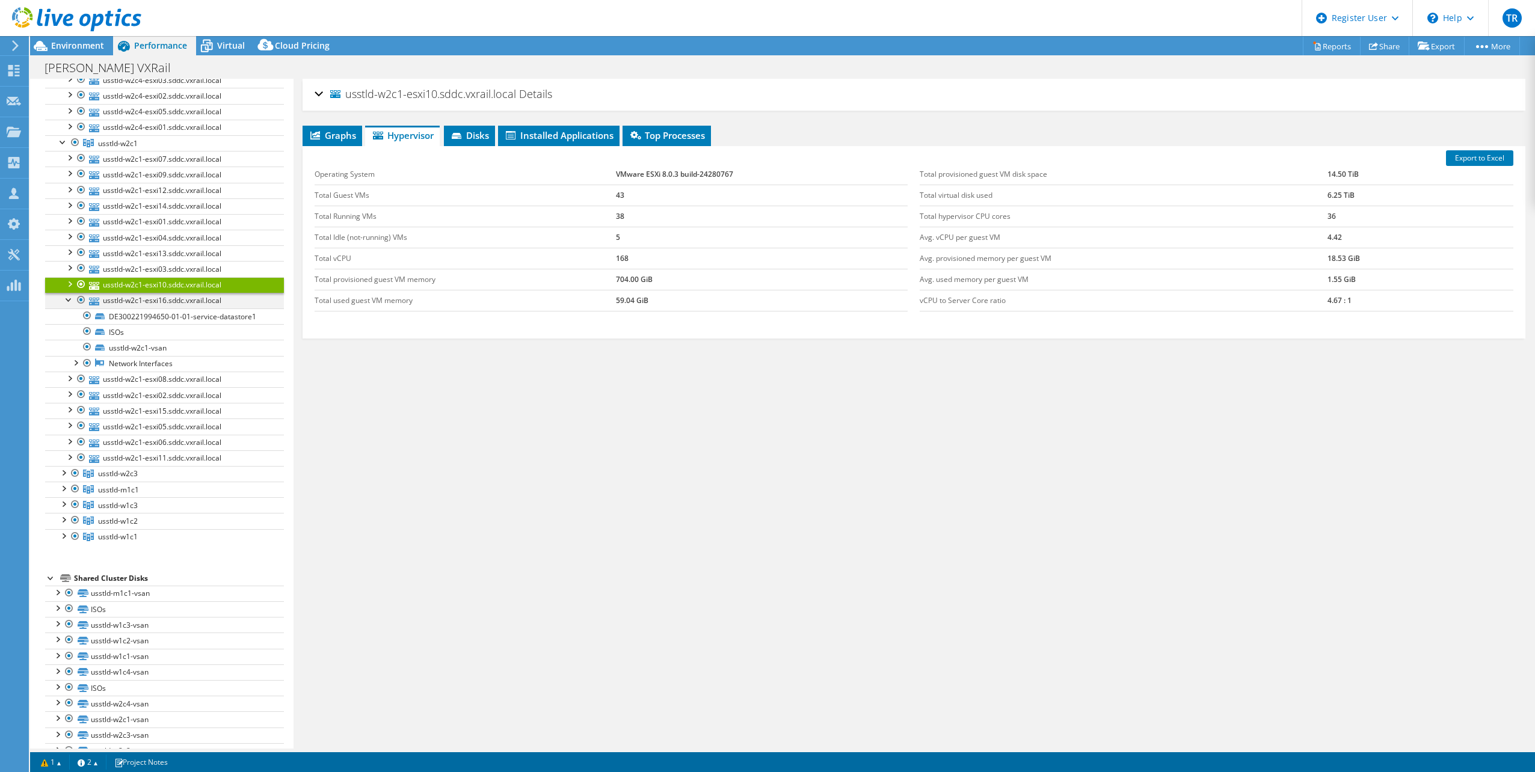
click at [67, 293] on div at bounding box center [69, 299] width 12 height 12
click at [63, 403] on div at bounding box center [63, 409] width 12 height 12
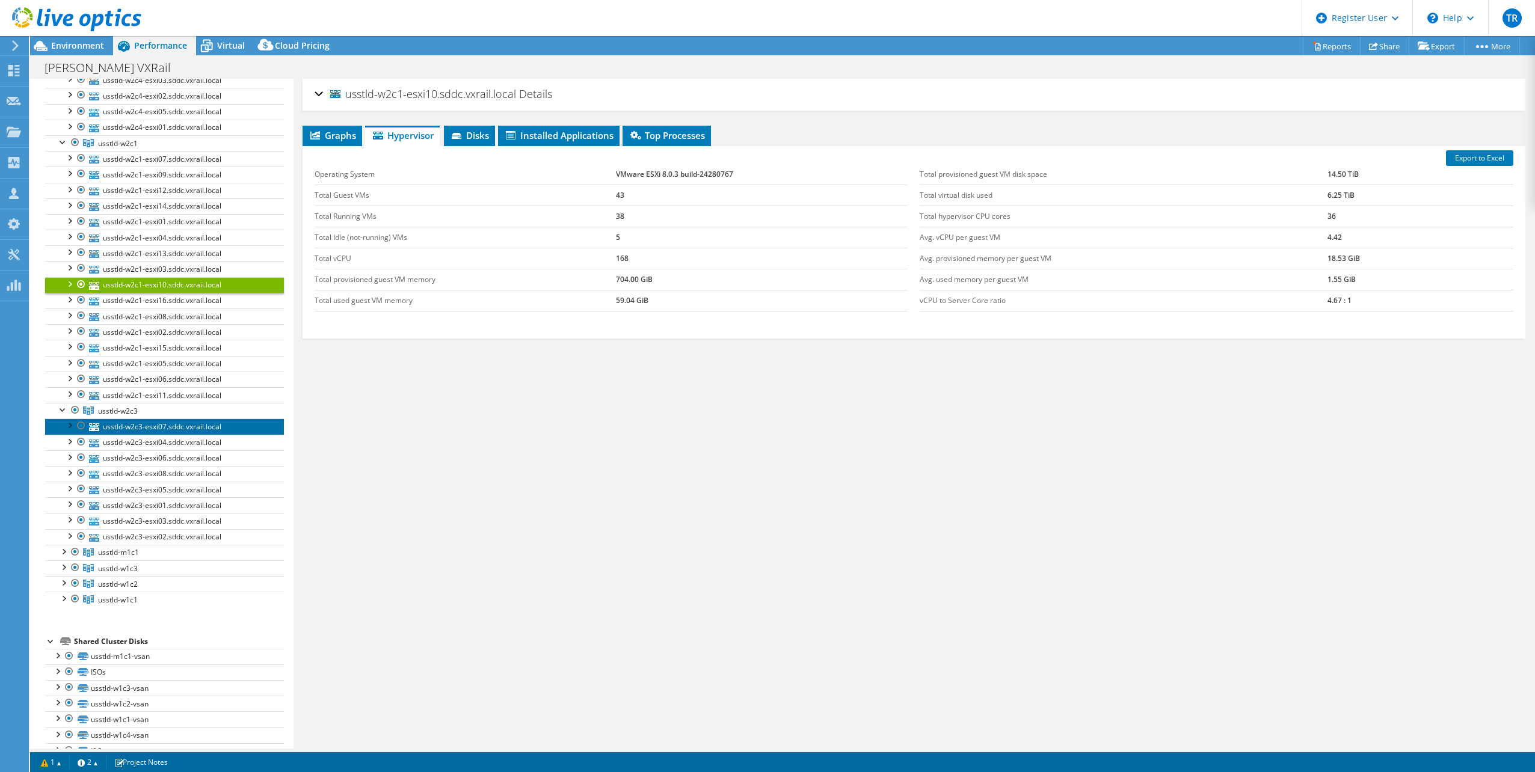
click at [143, 419] on link "usstld-w2c3-esxi07.sddc.vxrail.local" at bounding box center [164, 427] width 239 height 16
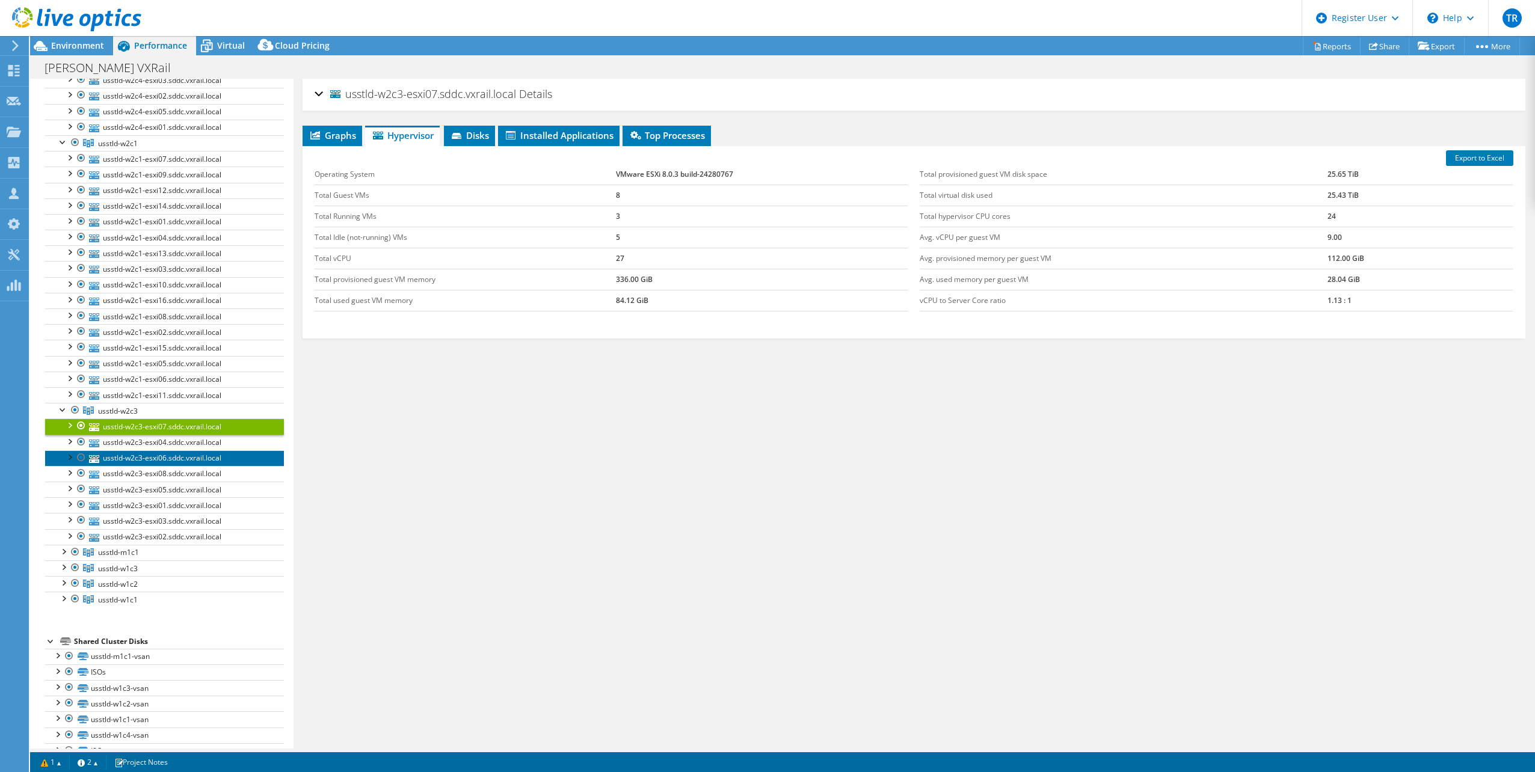
click at [153, 451] on link "usstld-w2c3-esxi06.sddc.vxrail.local" at bounding box center [164, 459] width 239 height 16
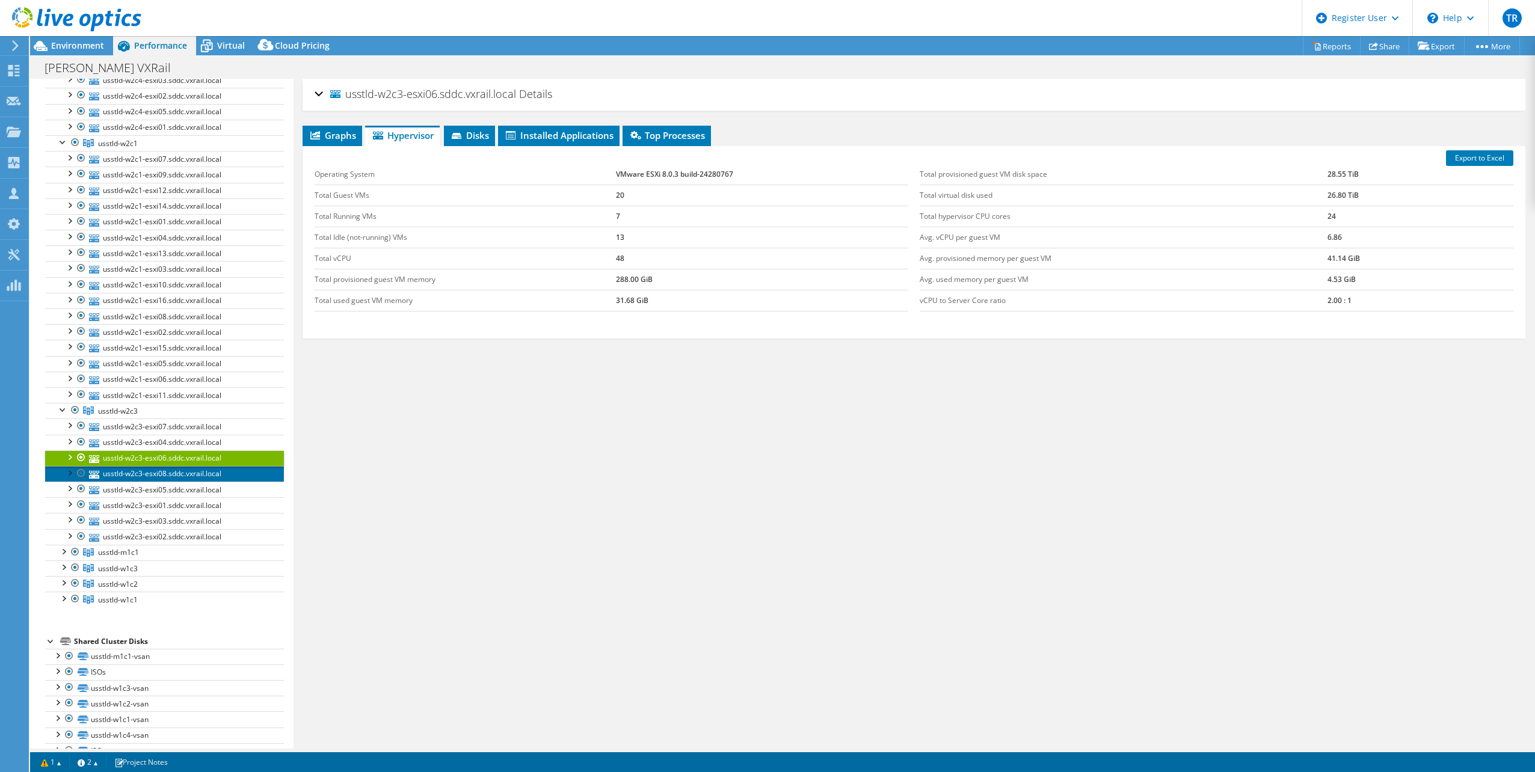
click at [164, 466] on link "usstld-w2c3-esxi08.sddc.vxrail.local" at bounding box center [164, 474] width 239 height 16
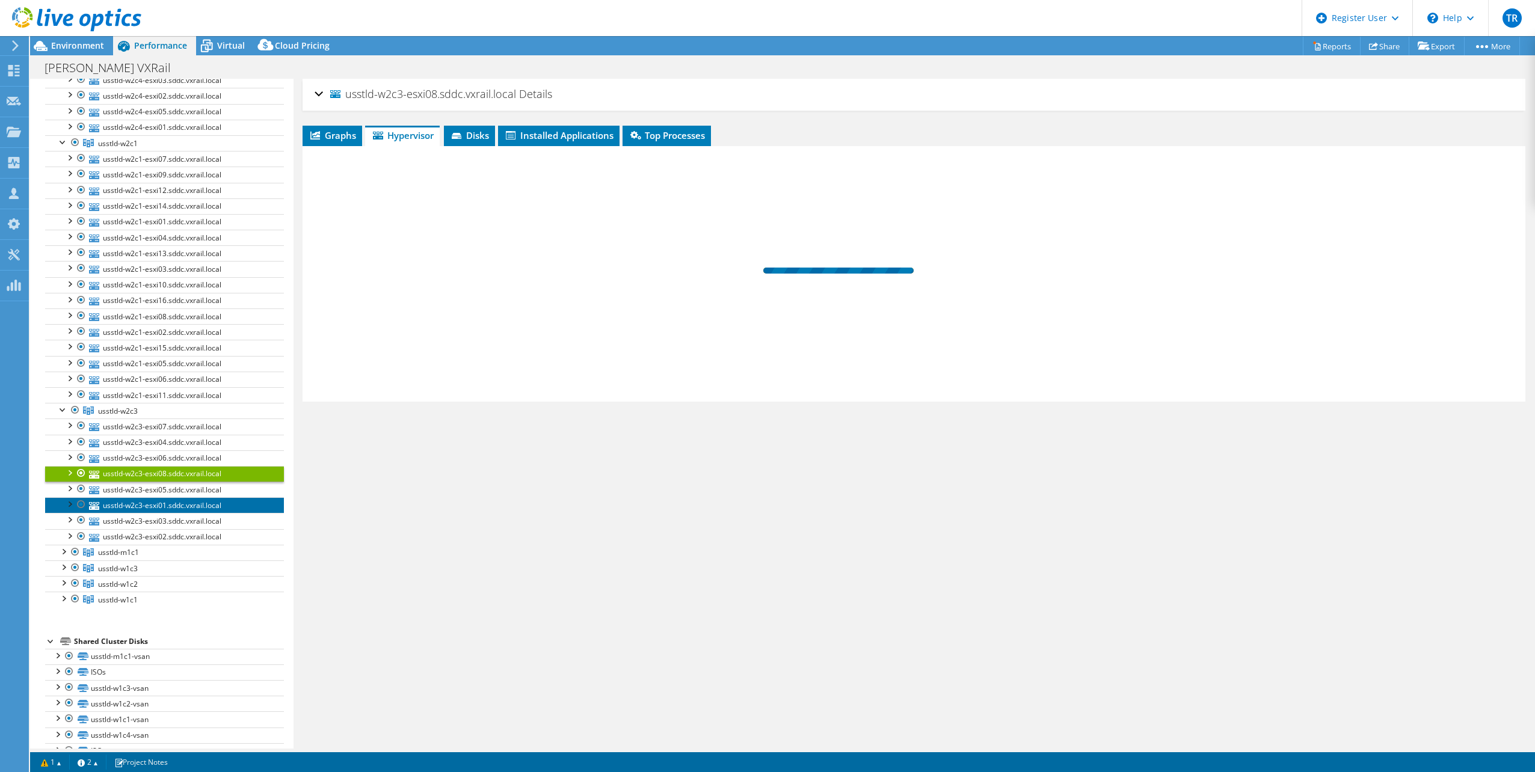
click at [171, 497] on link "usstld-w2c3-esxi01.sddc.vxrail.local" at bounding box center [164, 505] width 239 height 16
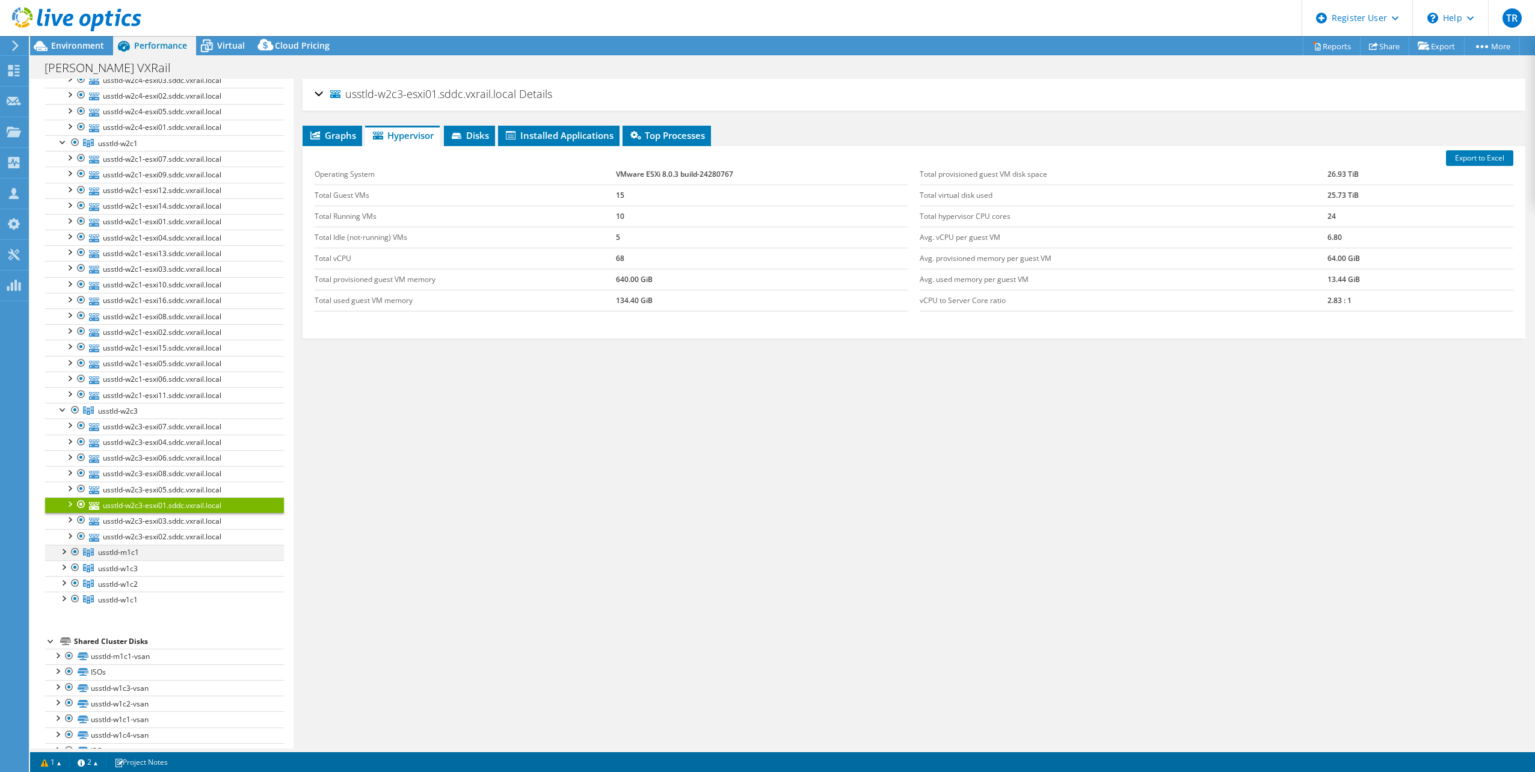
click at [65, 545] on div at bounding box center [63, 551] width 12 height 12
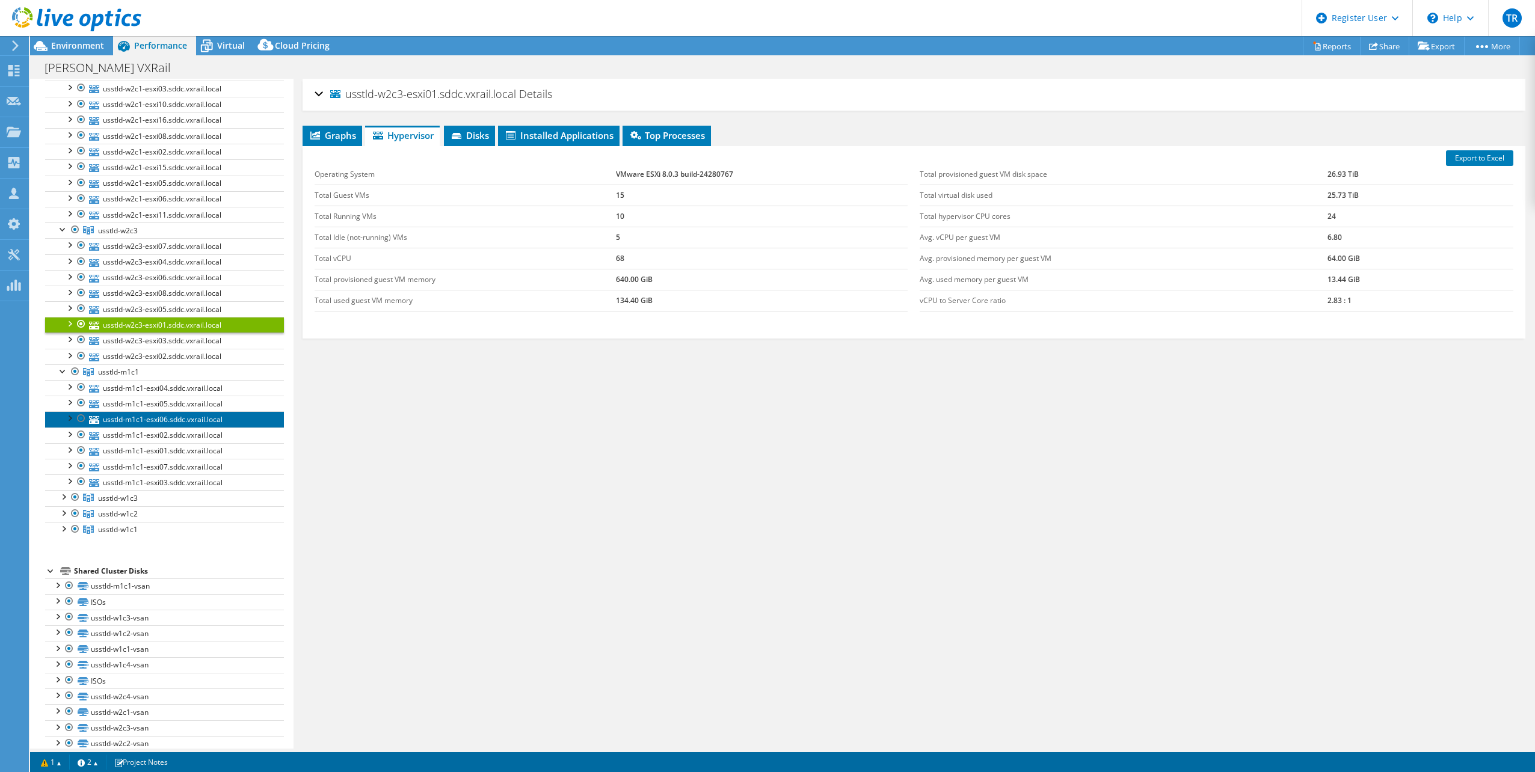
click at [168, 411] on link "usstld-m1c1-esxi06.sddc.vxrail.local" at bounding box center [164, 419] width 239 height 16
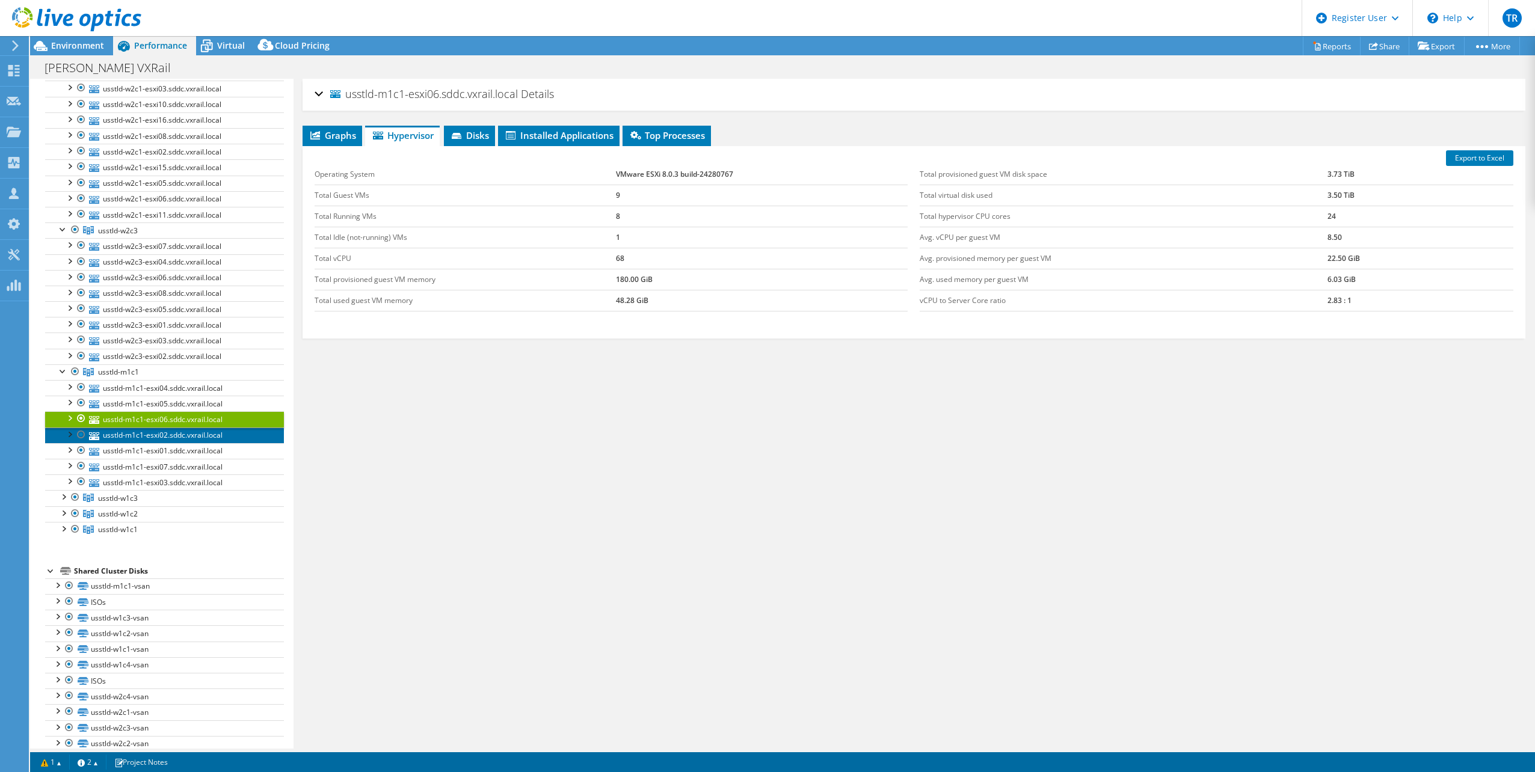
click at [170, 428] on link "usstld-m1c1-esxi02.sddc.vxrail.local" at bounding box center [164, 436] width 239 height 16
click at [63, 490] on div at bounding box center [63, 496] width 12 height 12
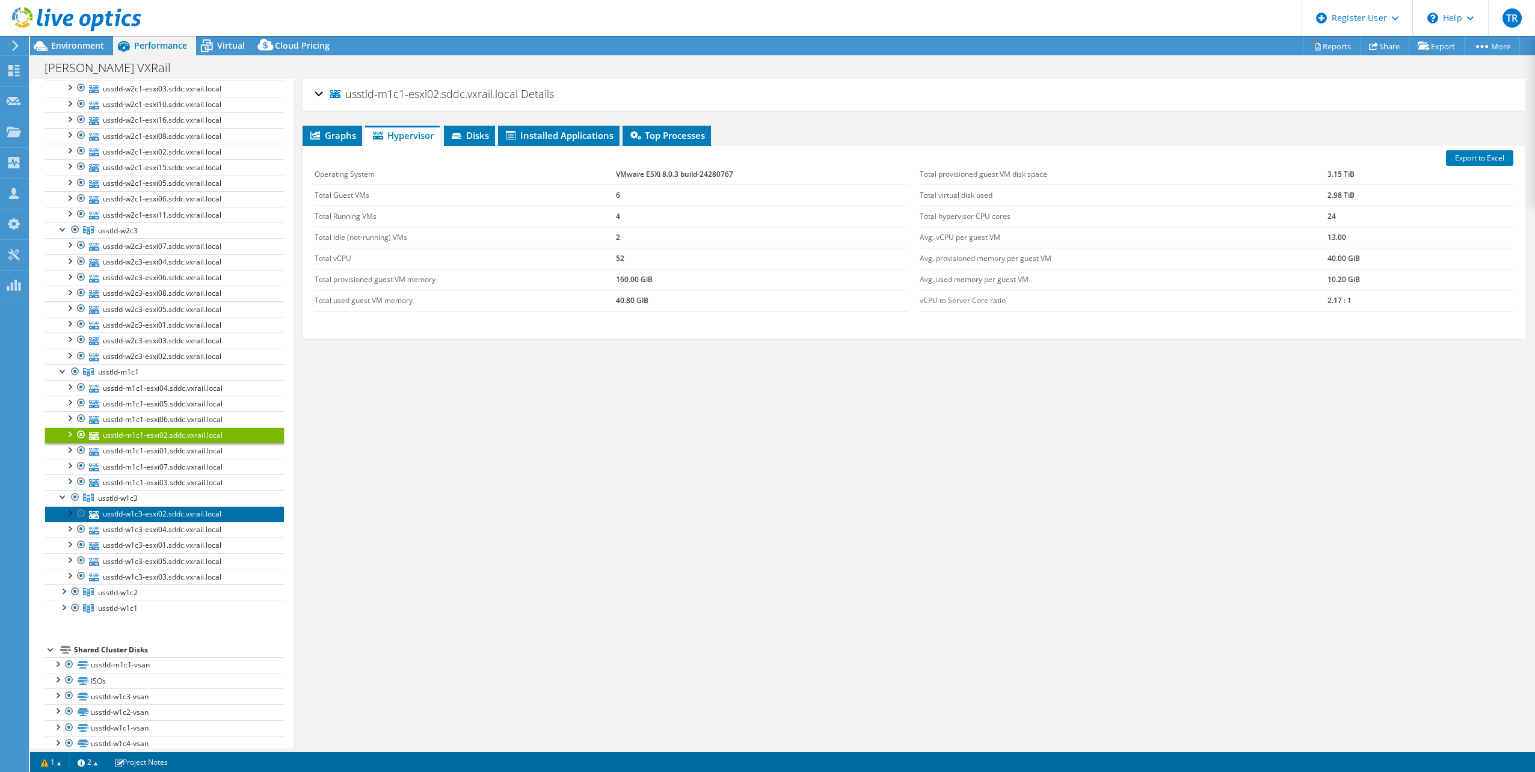
click at [145, 507] on link "usstld-w1c3-esxi02.sddc.vxrail.local" at bounding box center [164, 515] width 239 height 16
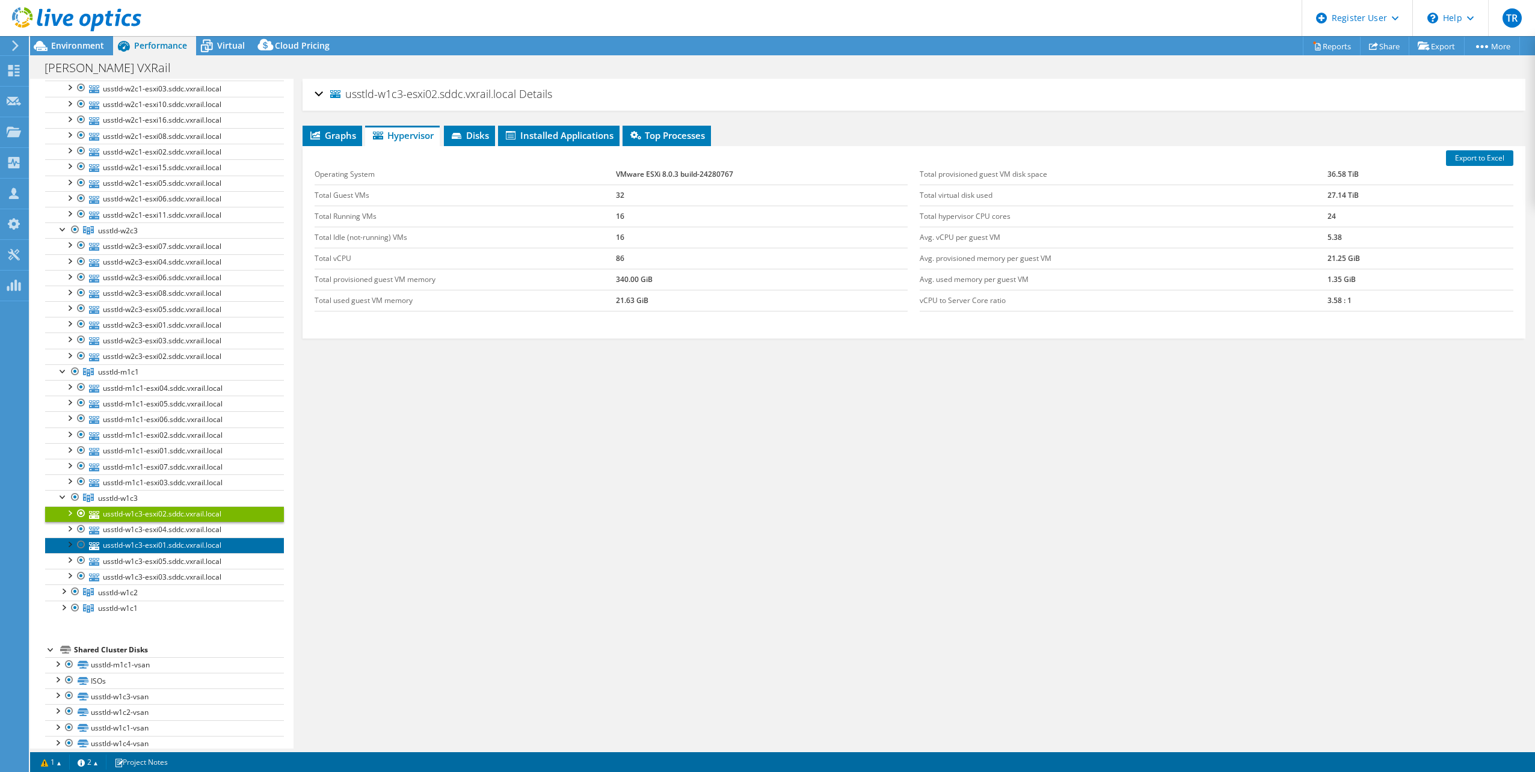
click at [150, 538] on link "usstld-w1c3-esxi01.sddc.vxrail.local" at bounding box center [164, 546] width 239 height 16
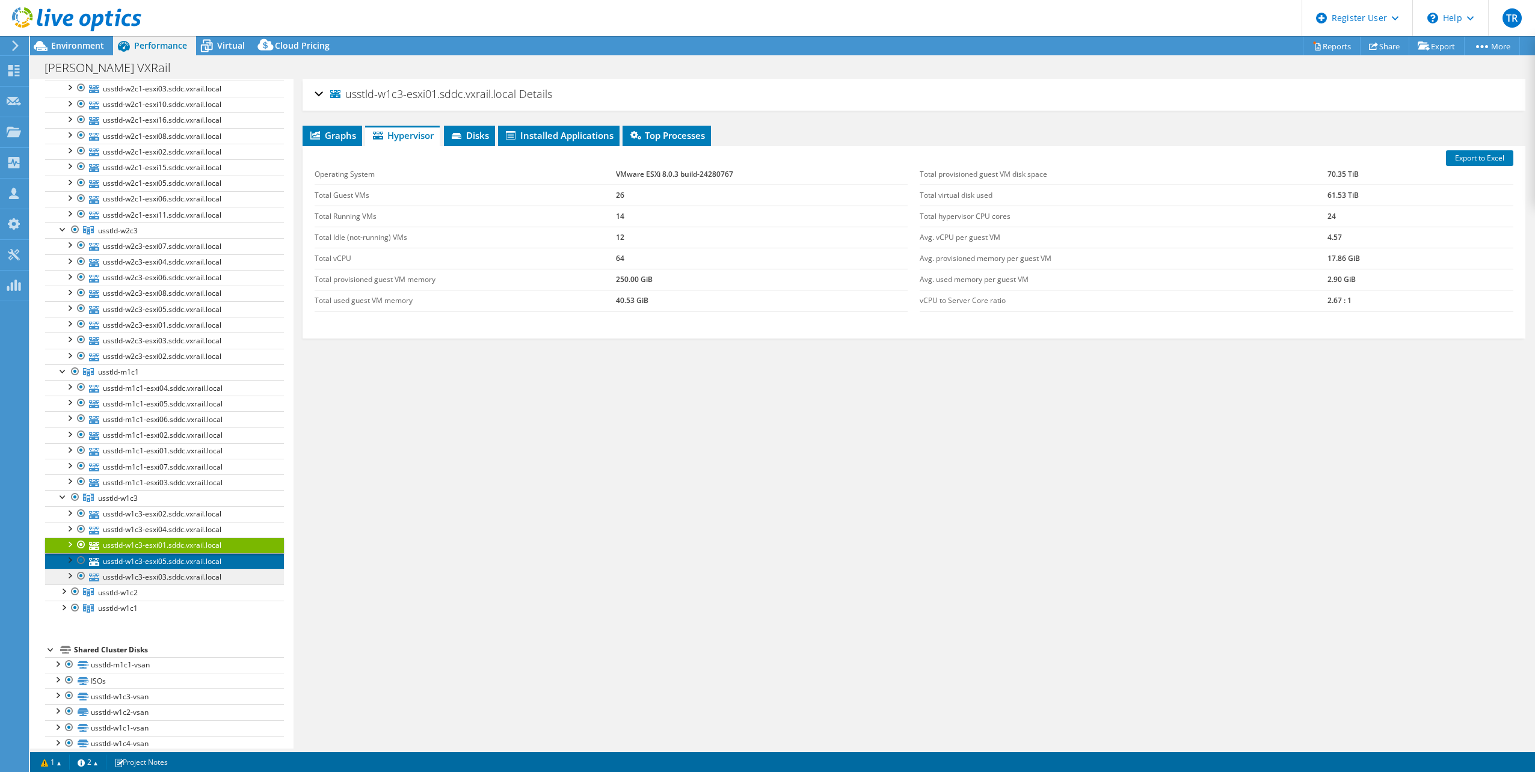
click at [160, 553] on link "usstld-w1c3-esxi05.sddc.vxrail.local" at bounding box center [164, 561] width 239 height 16
click at [64, 585] on div at bounding box center [63, 591] width 12 height 12
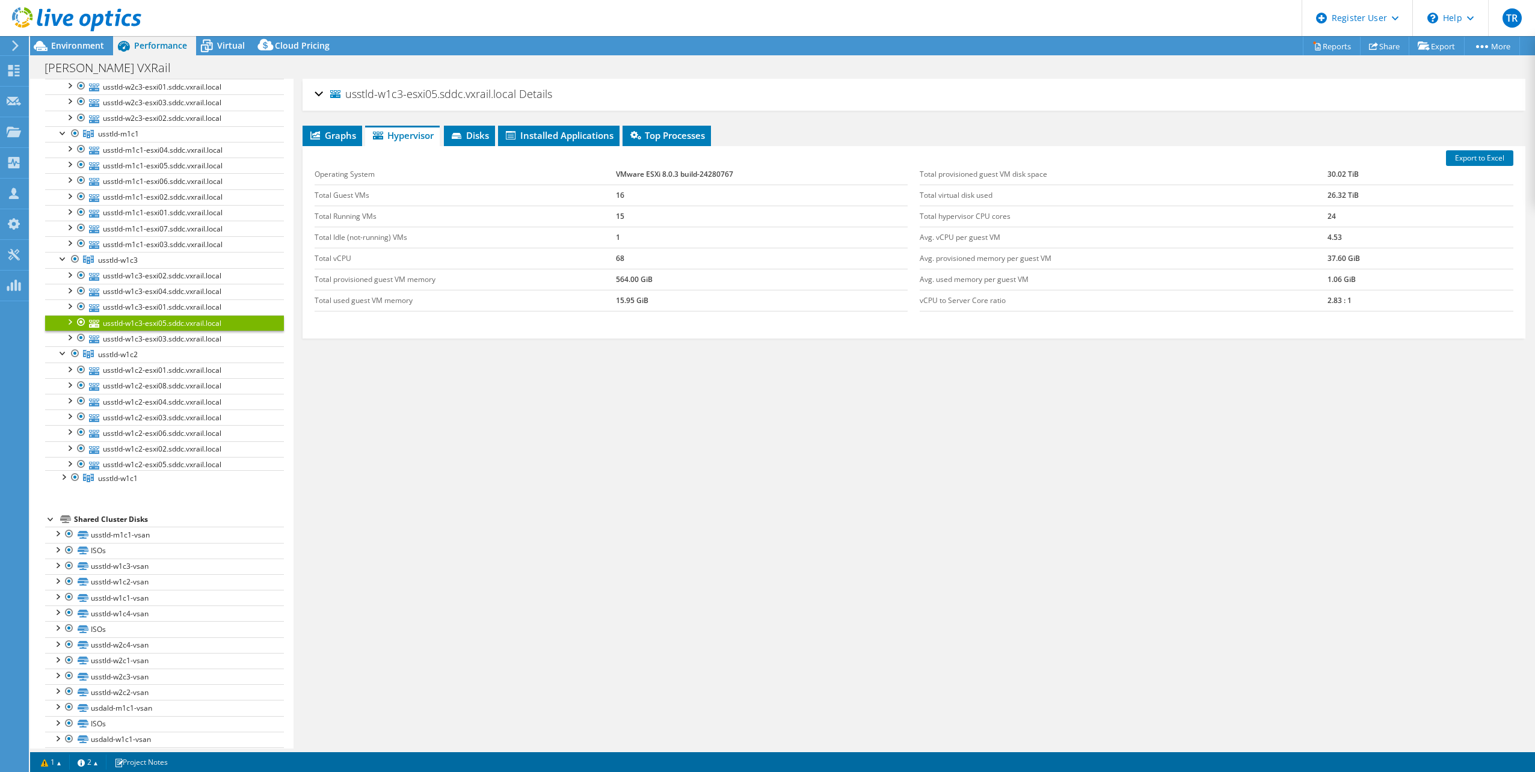
scroll to position [1114, 0]
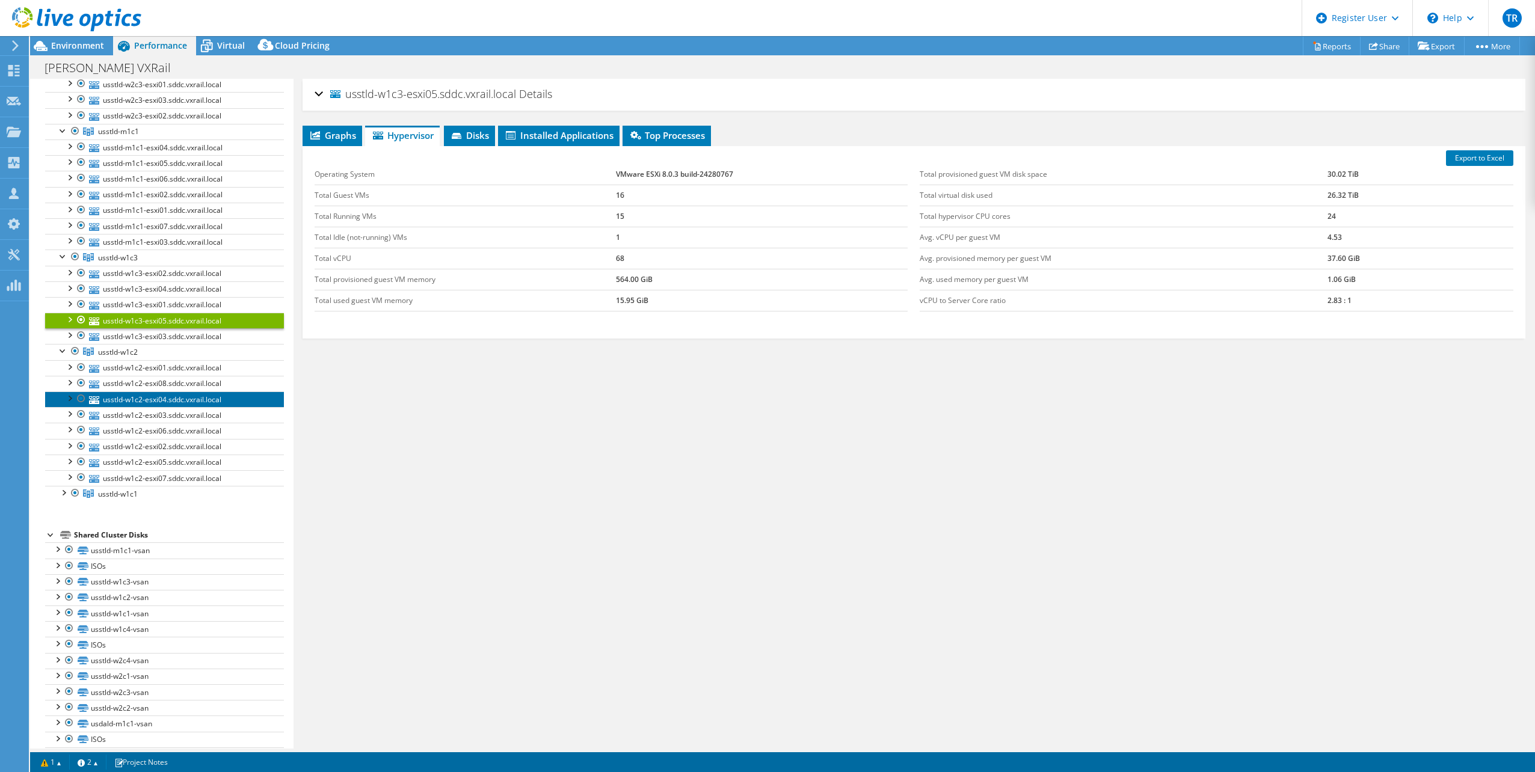
click at [154, 392] on link "usstld-w1c2-esxi04.sddc.vxrail.local" at bounding box center [164, 400] width 239 height 16
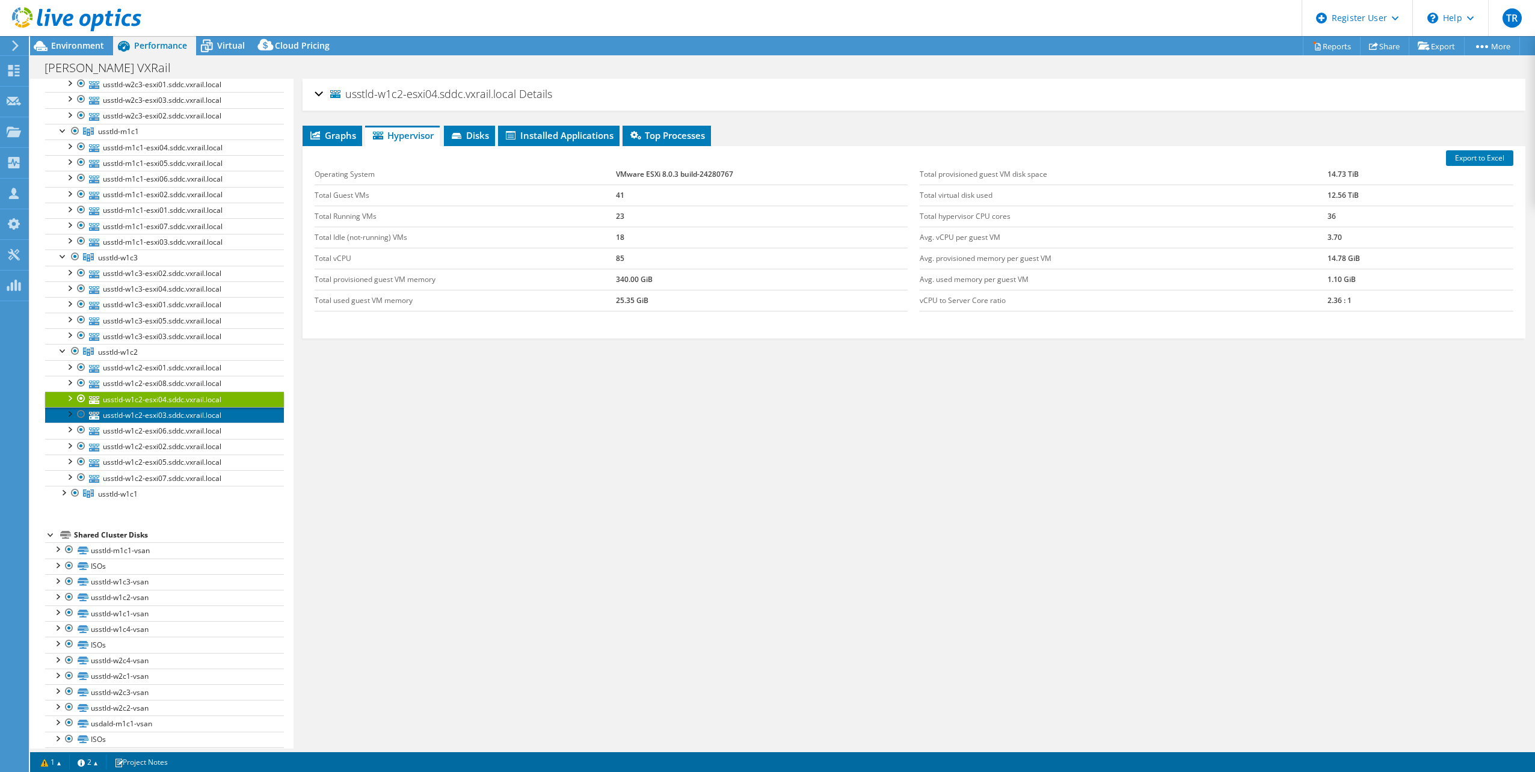
click at [159, 407] on link "usstld-w1c2-esxi03.sddc.vxrail.local" at bounding box center [164, 415] width 239 height 16
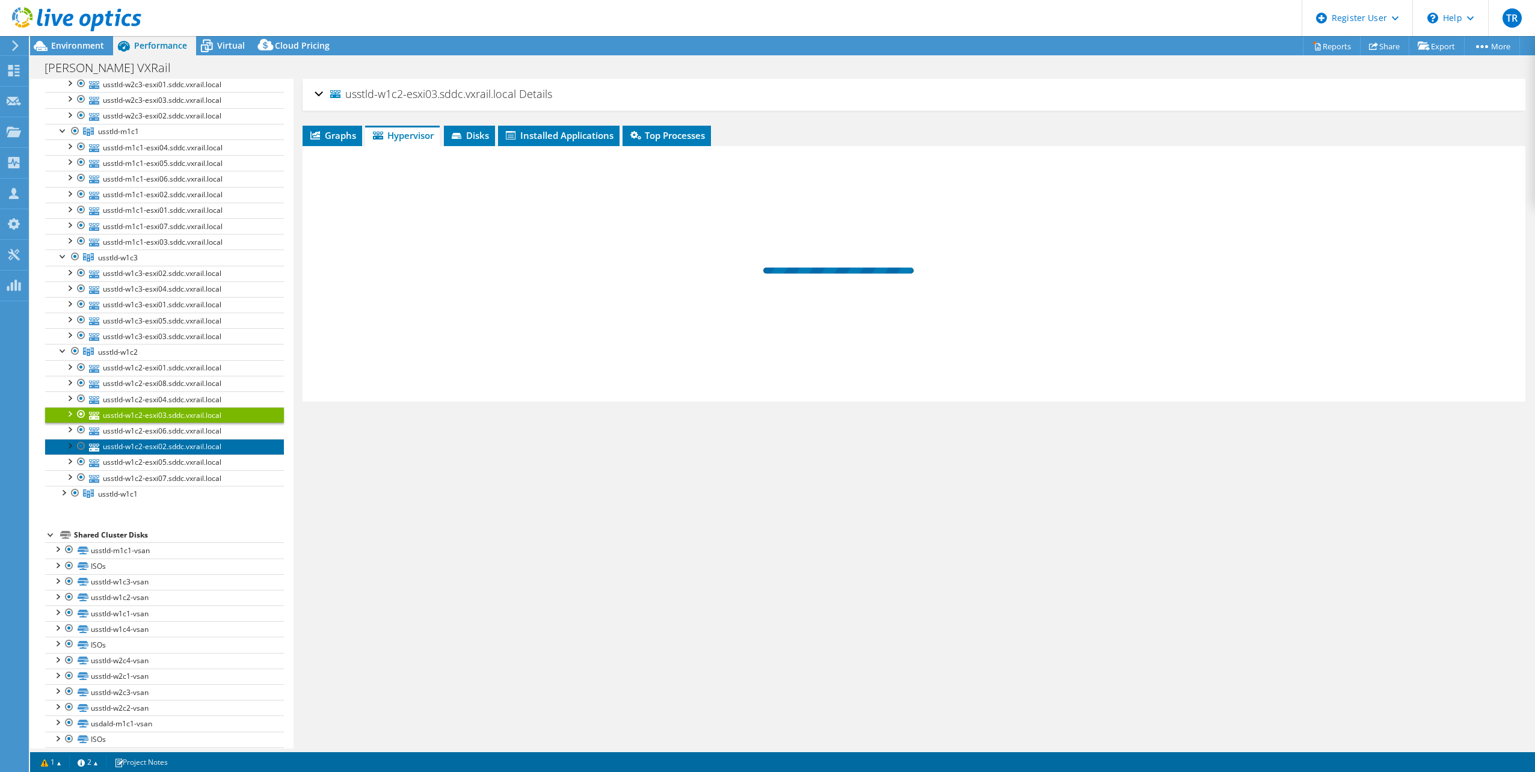
click at [162, 439] on link "usstld-w1c2-esxi02.sddc.vxrail.local" at bounding box center [164, 447] width 239 height 16
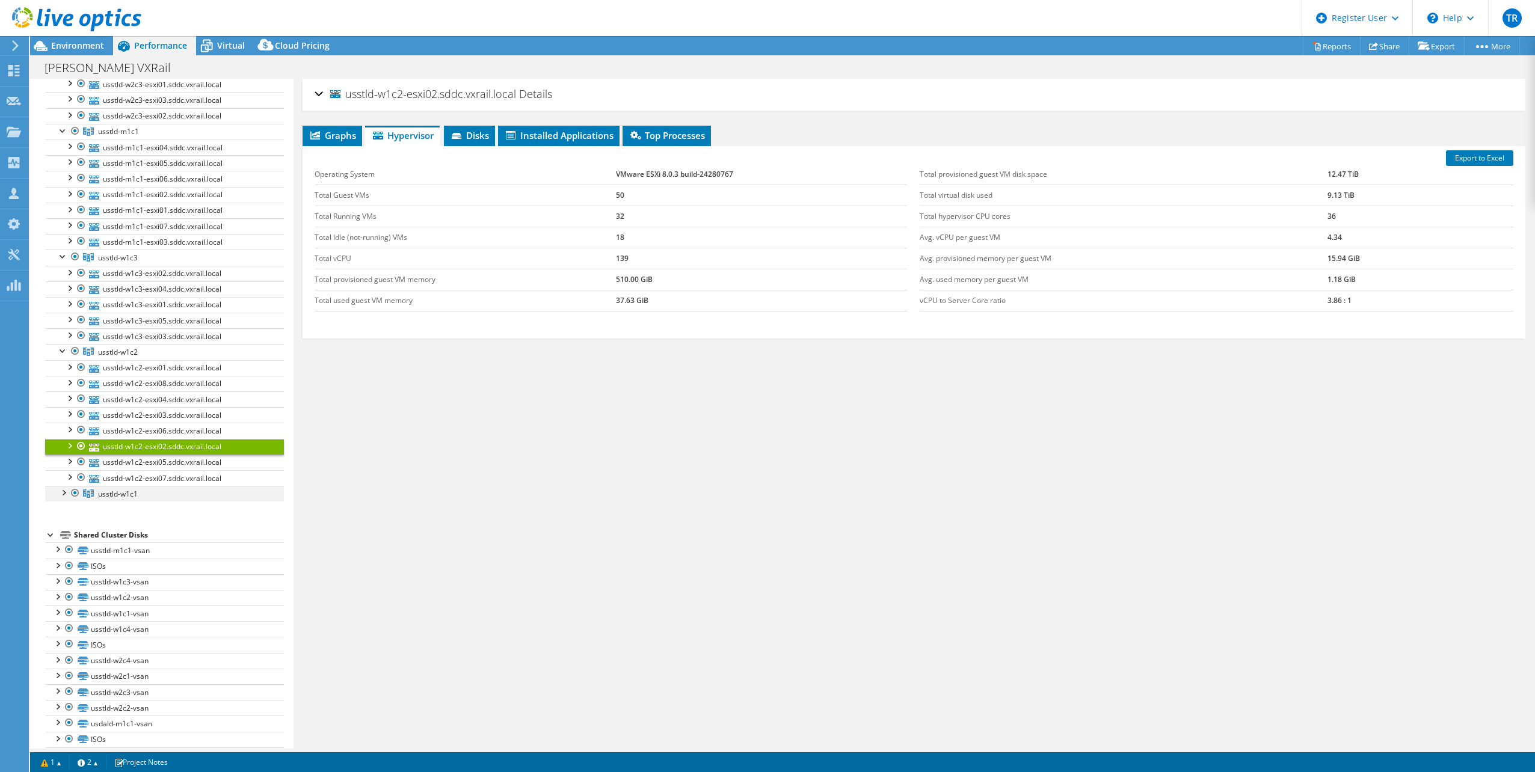
click at [66, 486] on div at bounding box center [63, 492] width 12 height 12
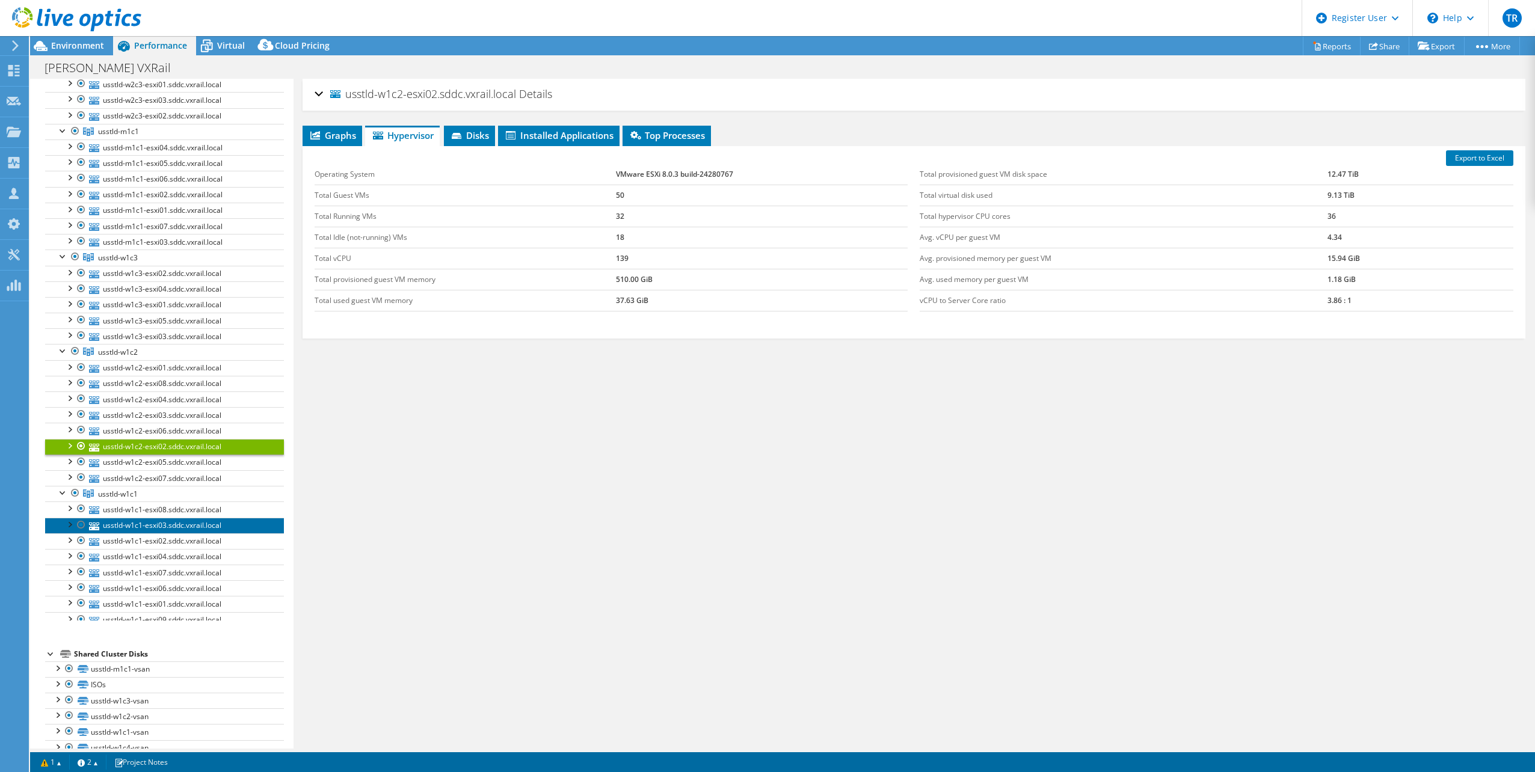
click at [136, 518] on link "usstld-w1c1-esxi03.sddc.vxrail.local" at bounding box center [164, 526] width 239 height 16
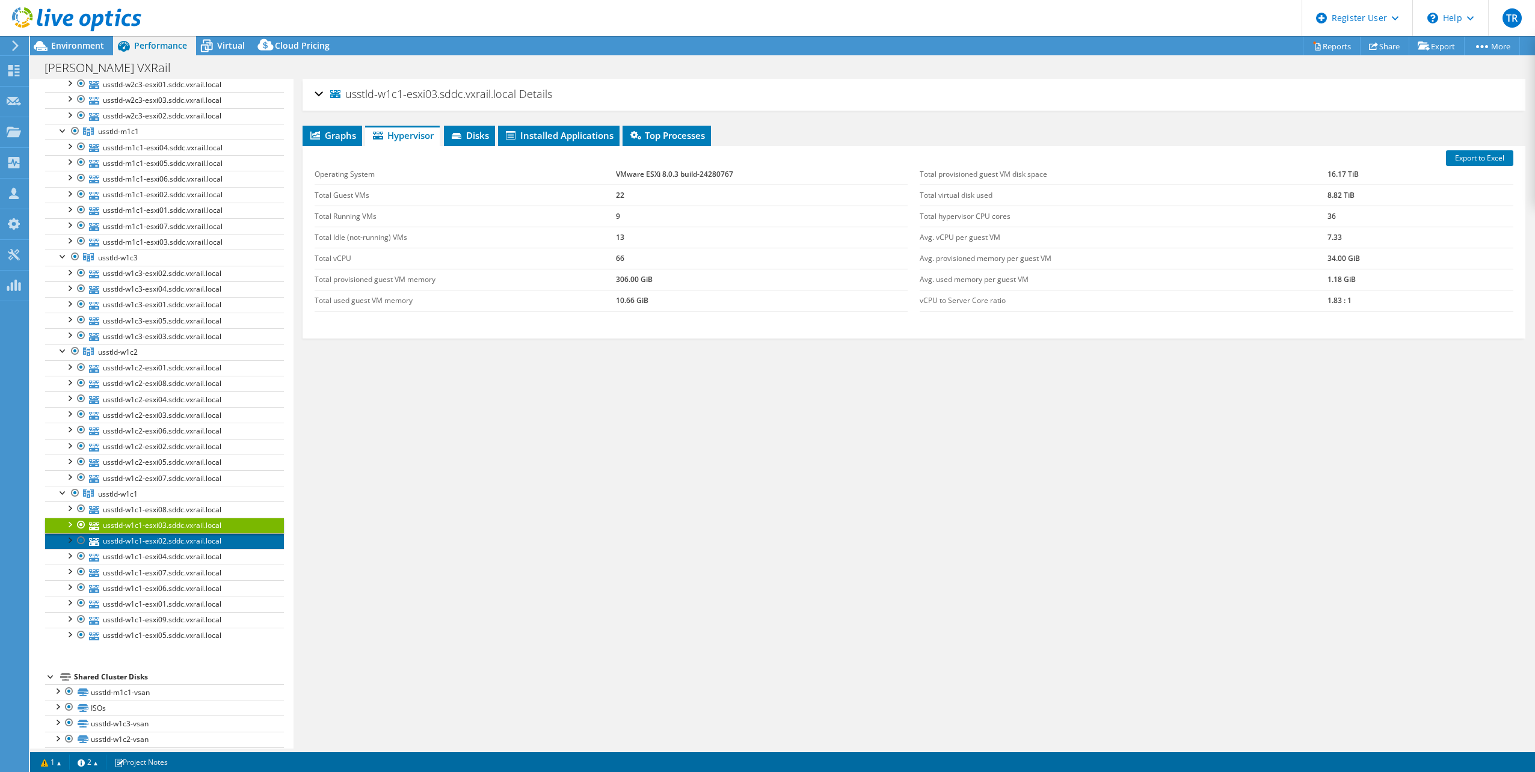
click at [143, 534] on link "usstld-w1c1-esxi02.sddc.vxrail.local" at bounding box center [164, 542] width 239 height 16
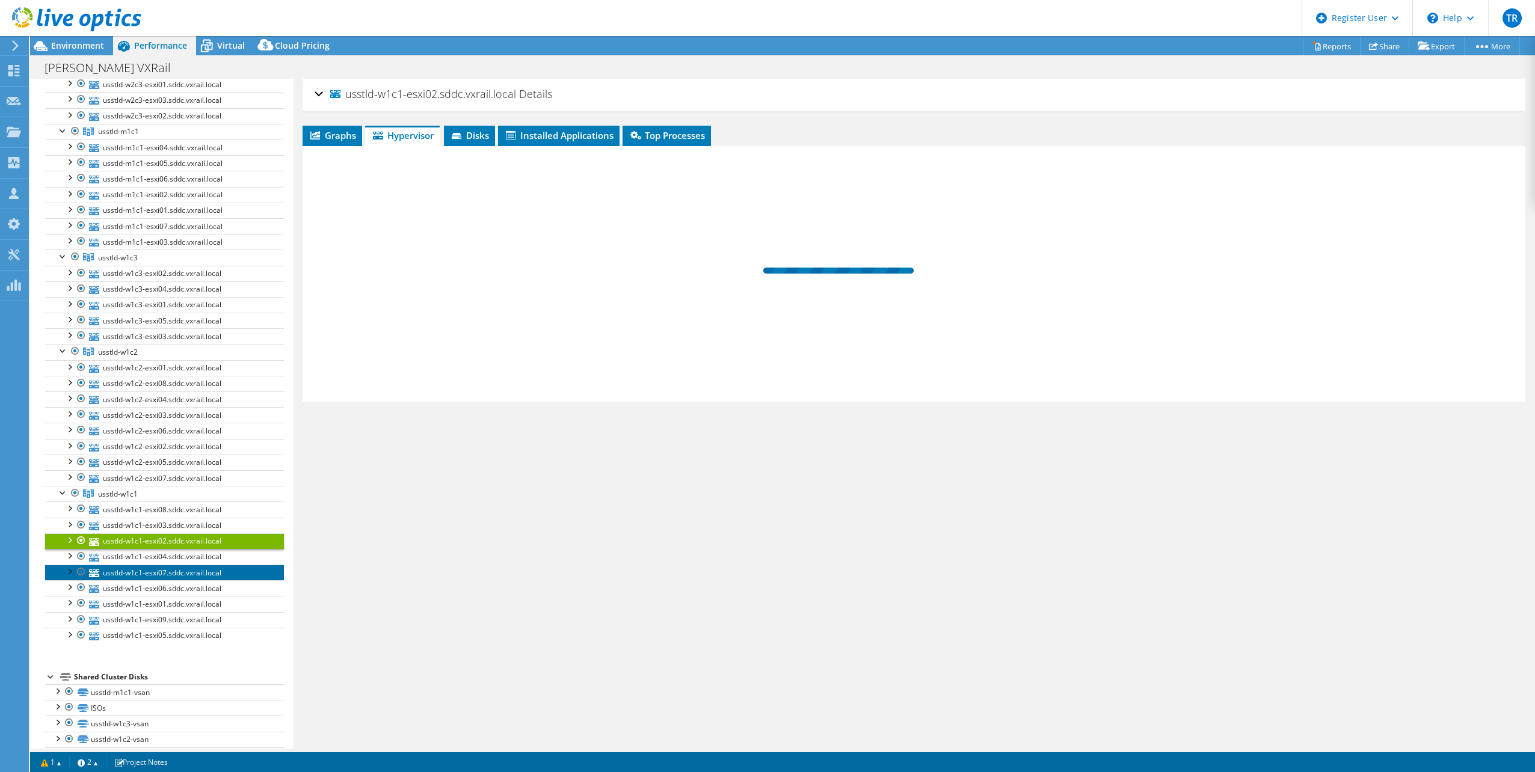
click at [151, 565] on link "usstld-w1c1-esxi07.sddc.vxrail.local" at bounding box center [164, 573] width 239 height 16
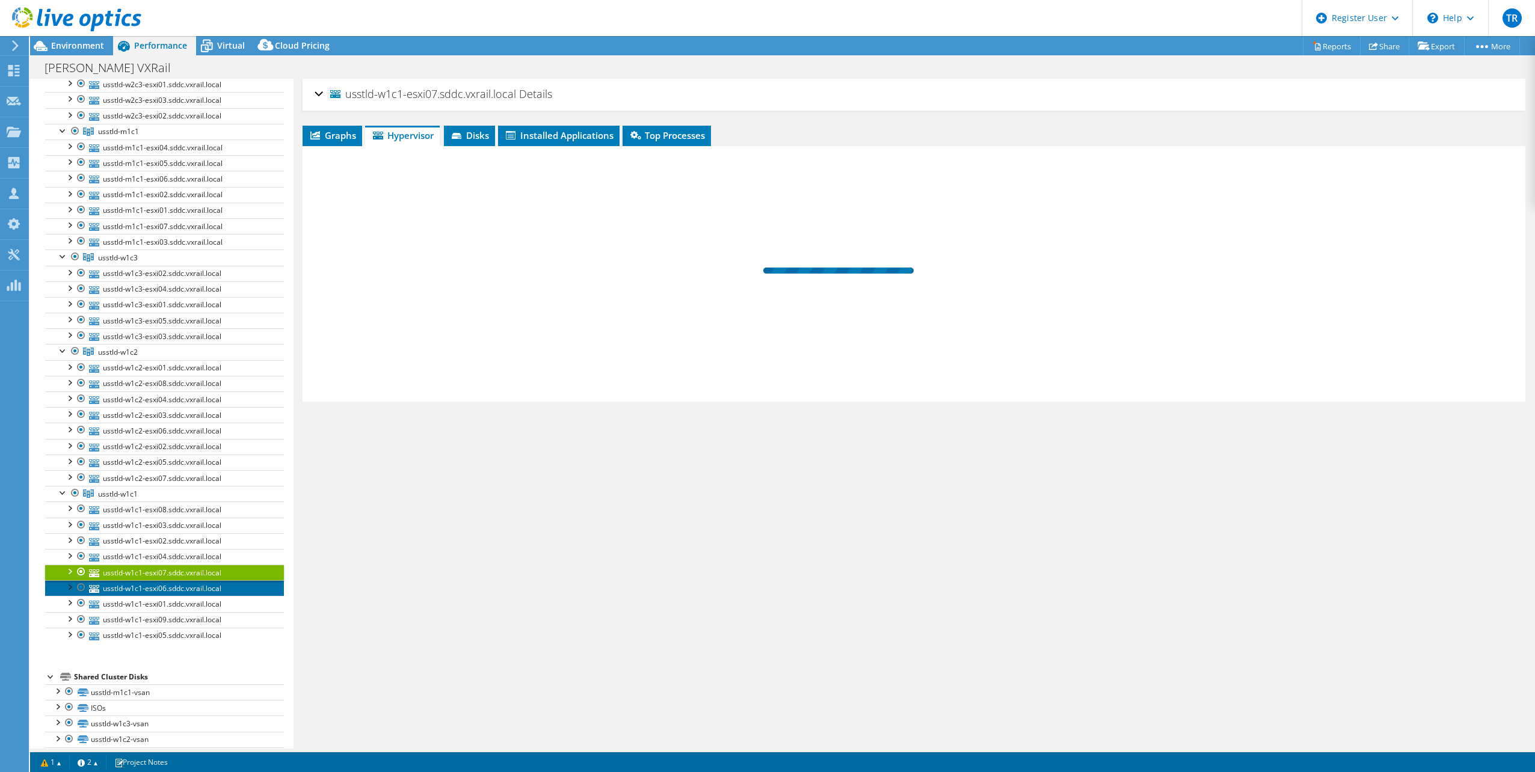
click at [158, 580] on link "usstld-w1c1-esxi06.sddc.vxrail.local" at bounding box center [164, 588] width 239 height 16
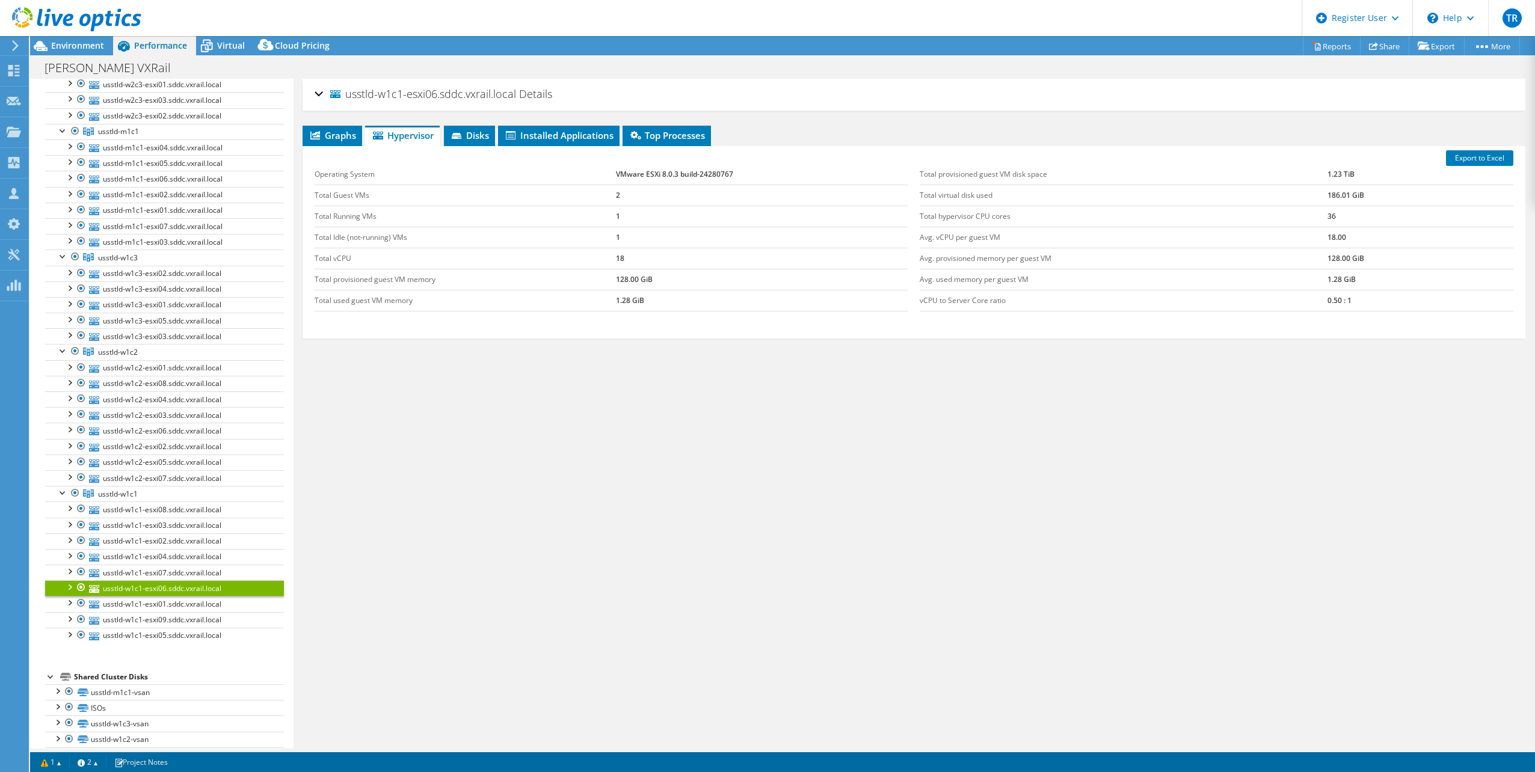
click at [659, 167] on td "VMware ESXi 8.0.3 build-24280767" at bounding box center [762, 174] width 292 height 21
click at [658, 173] on td "VMware ESXi 8.0.3 build-24280767" at bounding box center [762, 174] width 292 height 21
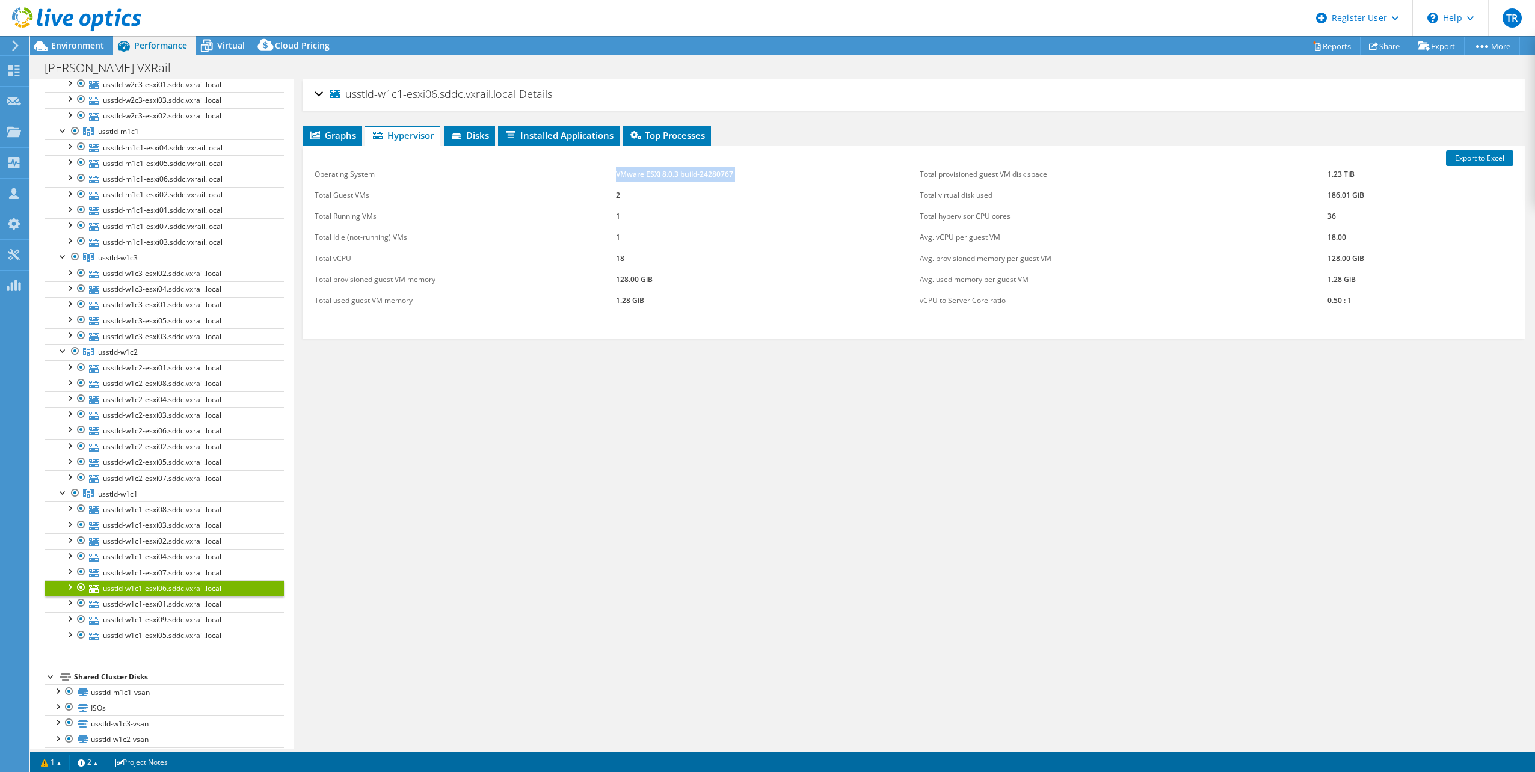
copy tbody "VMware ESXi 8.0.3 build-24280767"
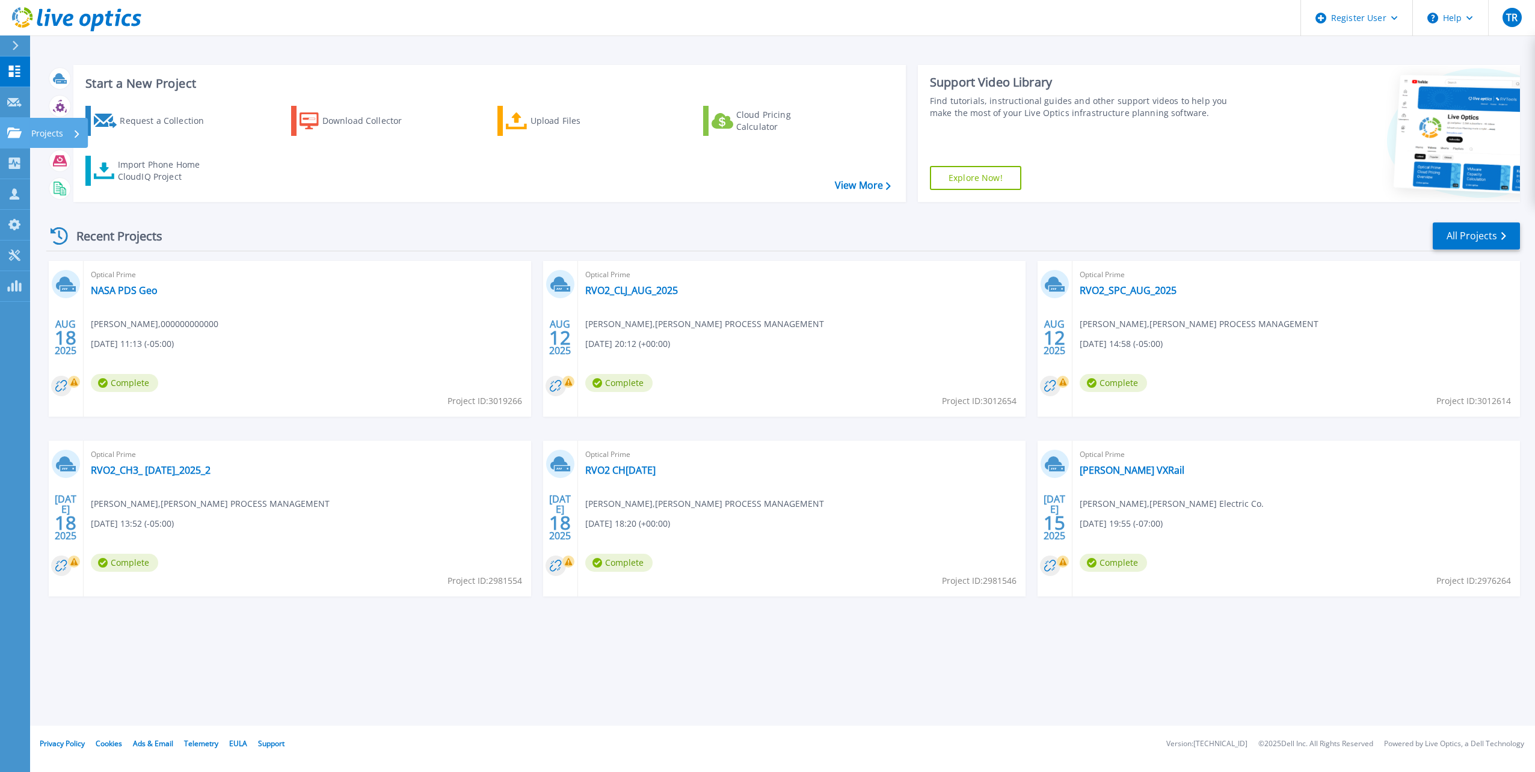
click at [16, 125] on link "Projects Projects" at bounding box center [15, 133] width 30 height 31
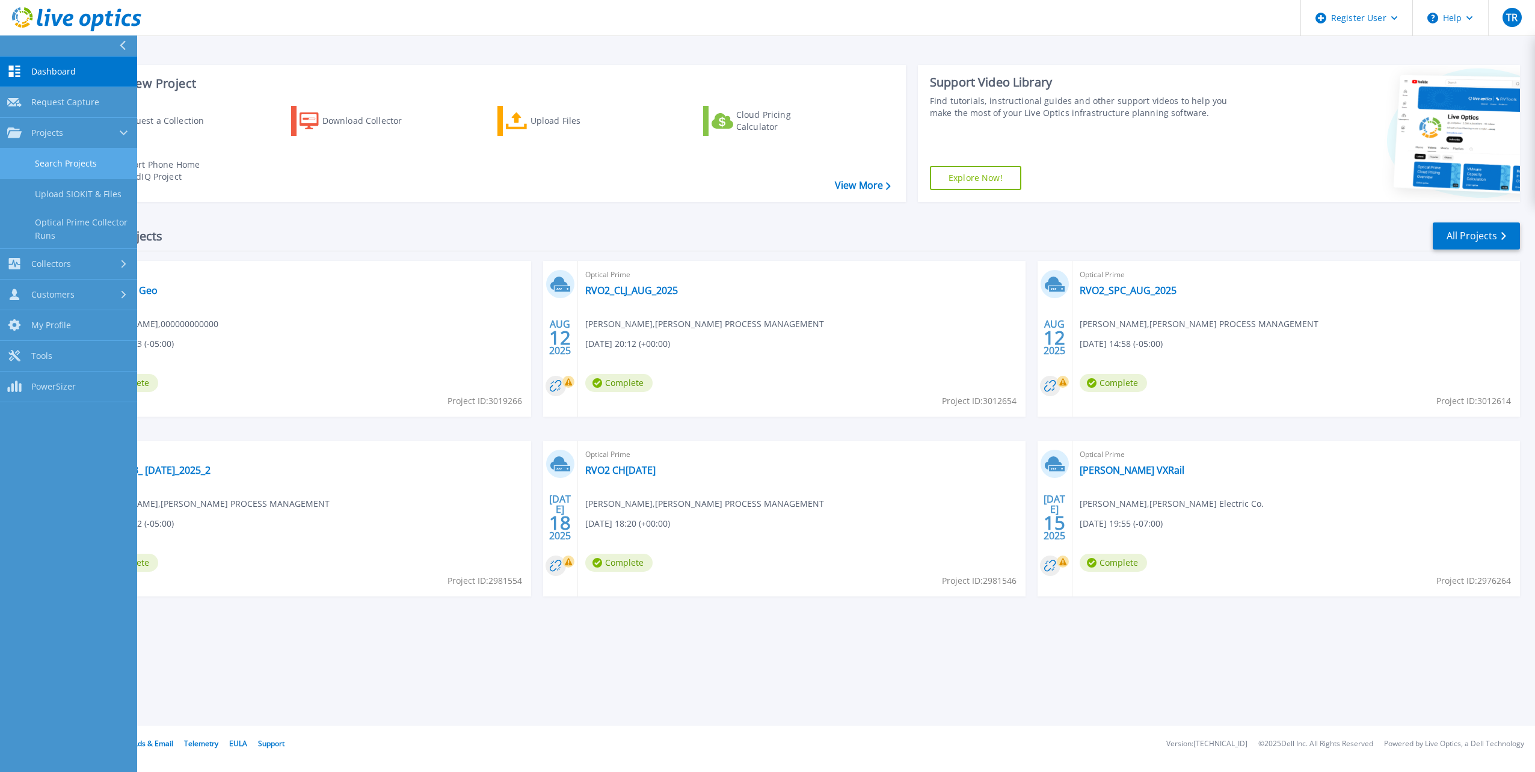
click at [40, 160] on link "Search Projects" at bounding box center [68, 164] width 137 height 31
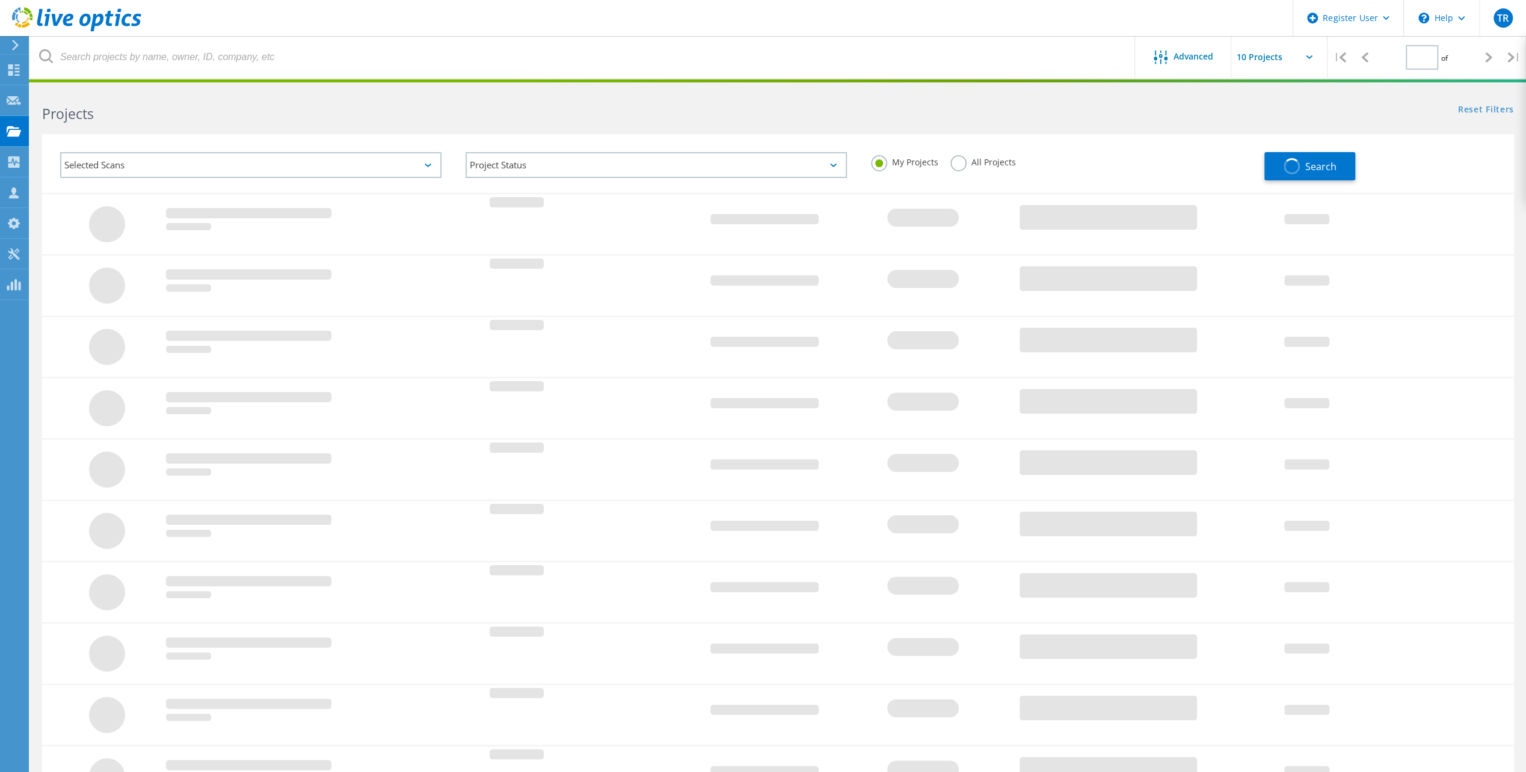
type input "1"
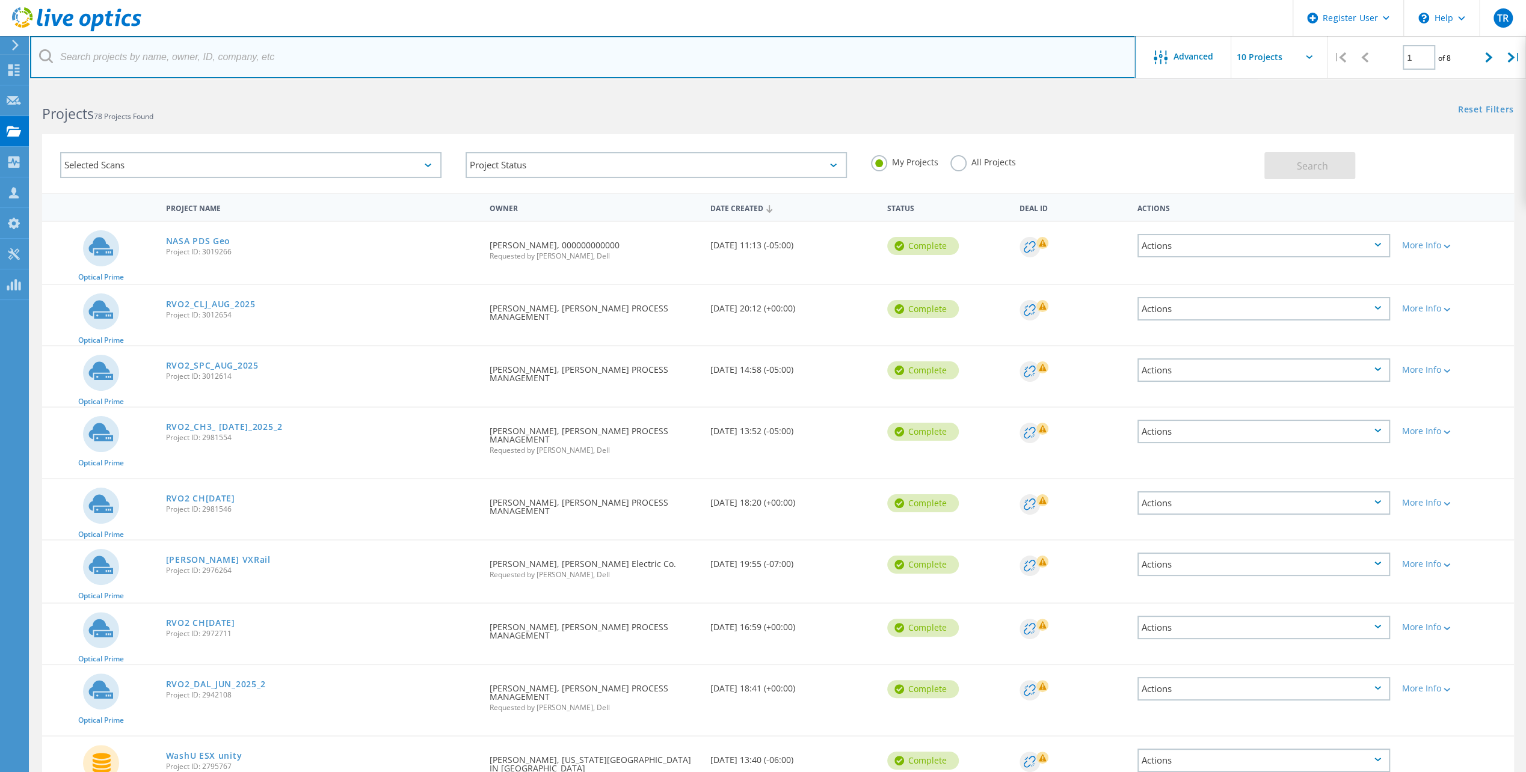
click at [141, 66] on input "text" at bounding box center [583, 57] width 1106 height 42
paste input "2942108"
type input "2942108"
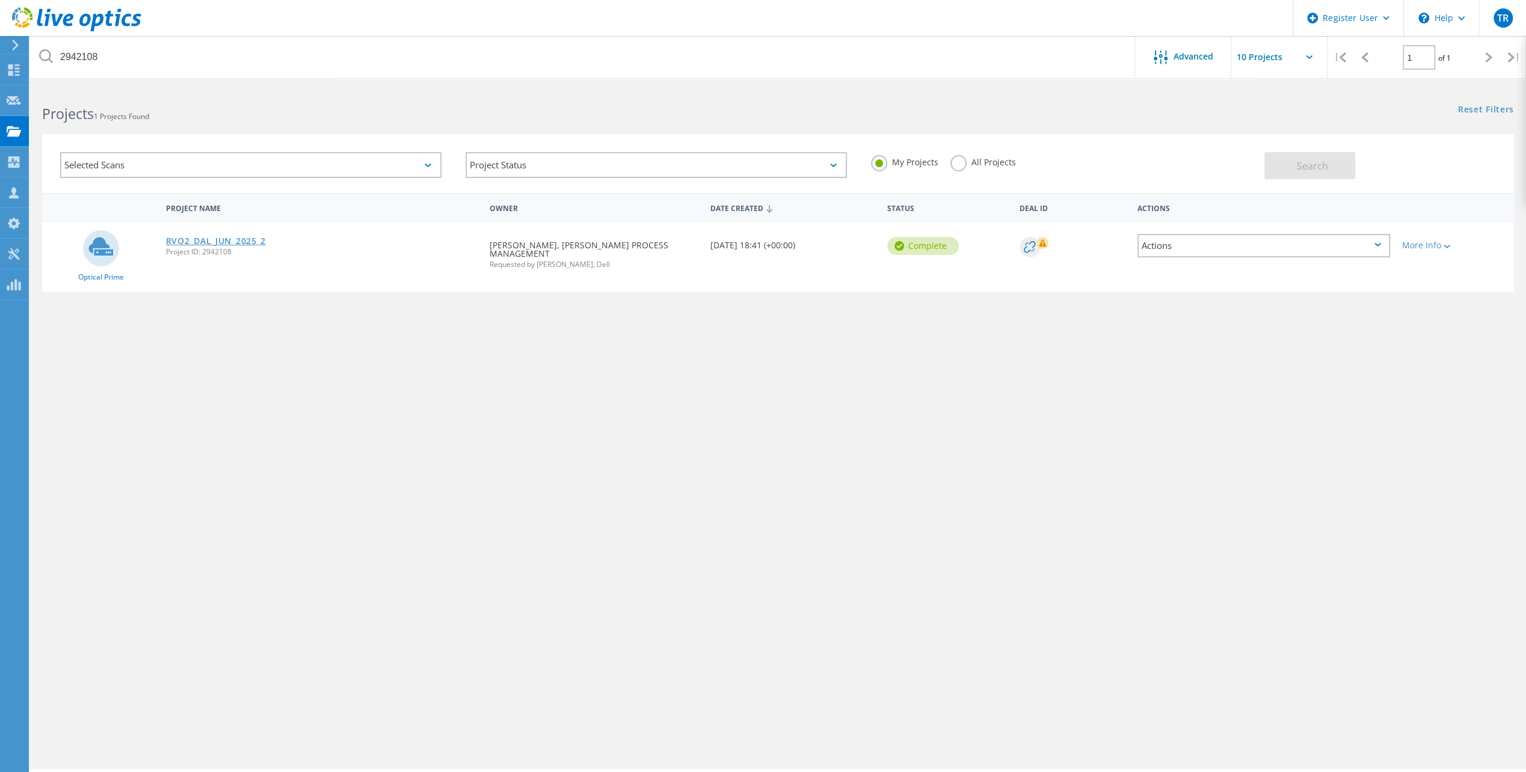
click at [220, 237] on link "RVO2_DAL_JUN_2025_2" at bounding box center [216, 241] width 100 height 8
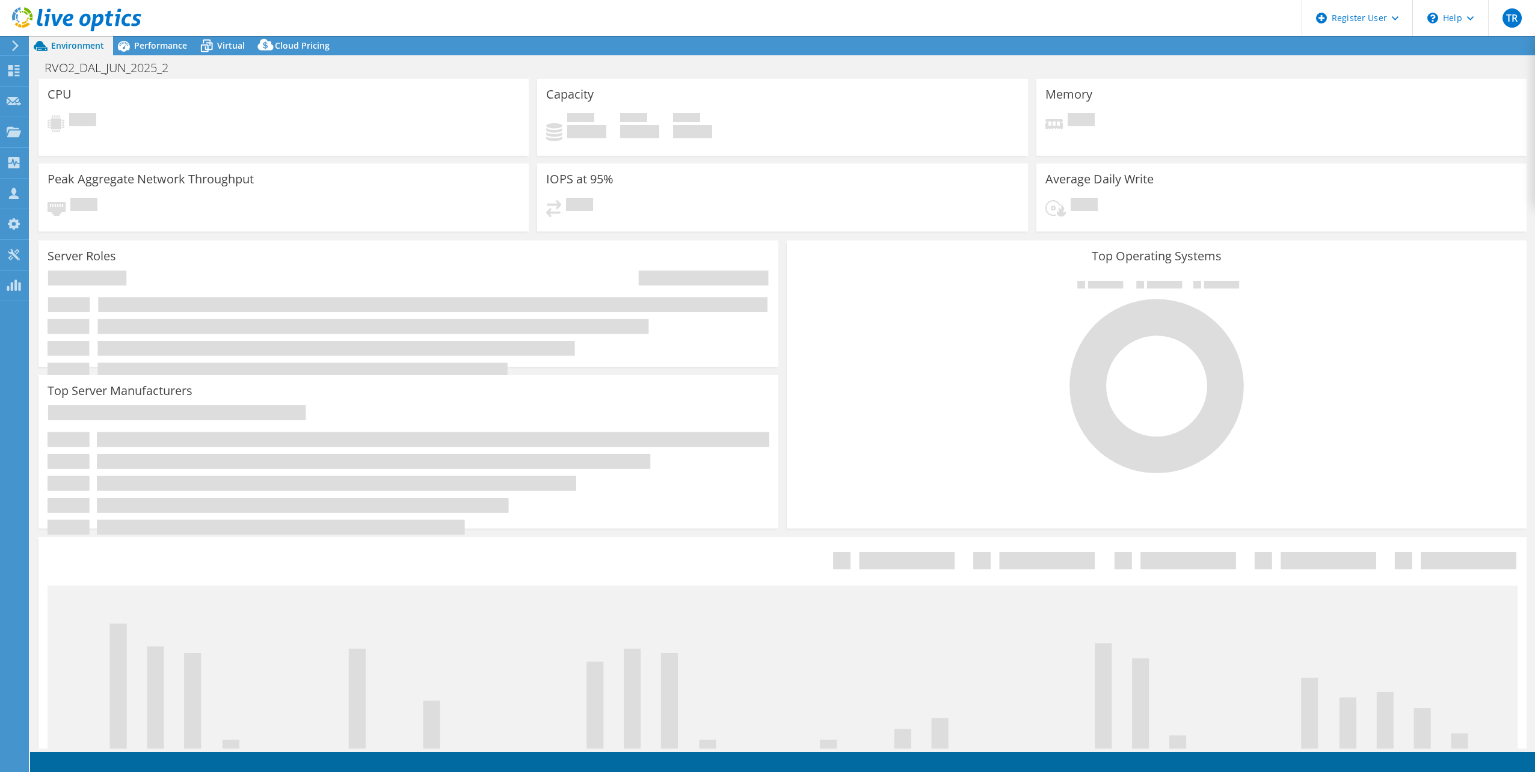
select select "USD"
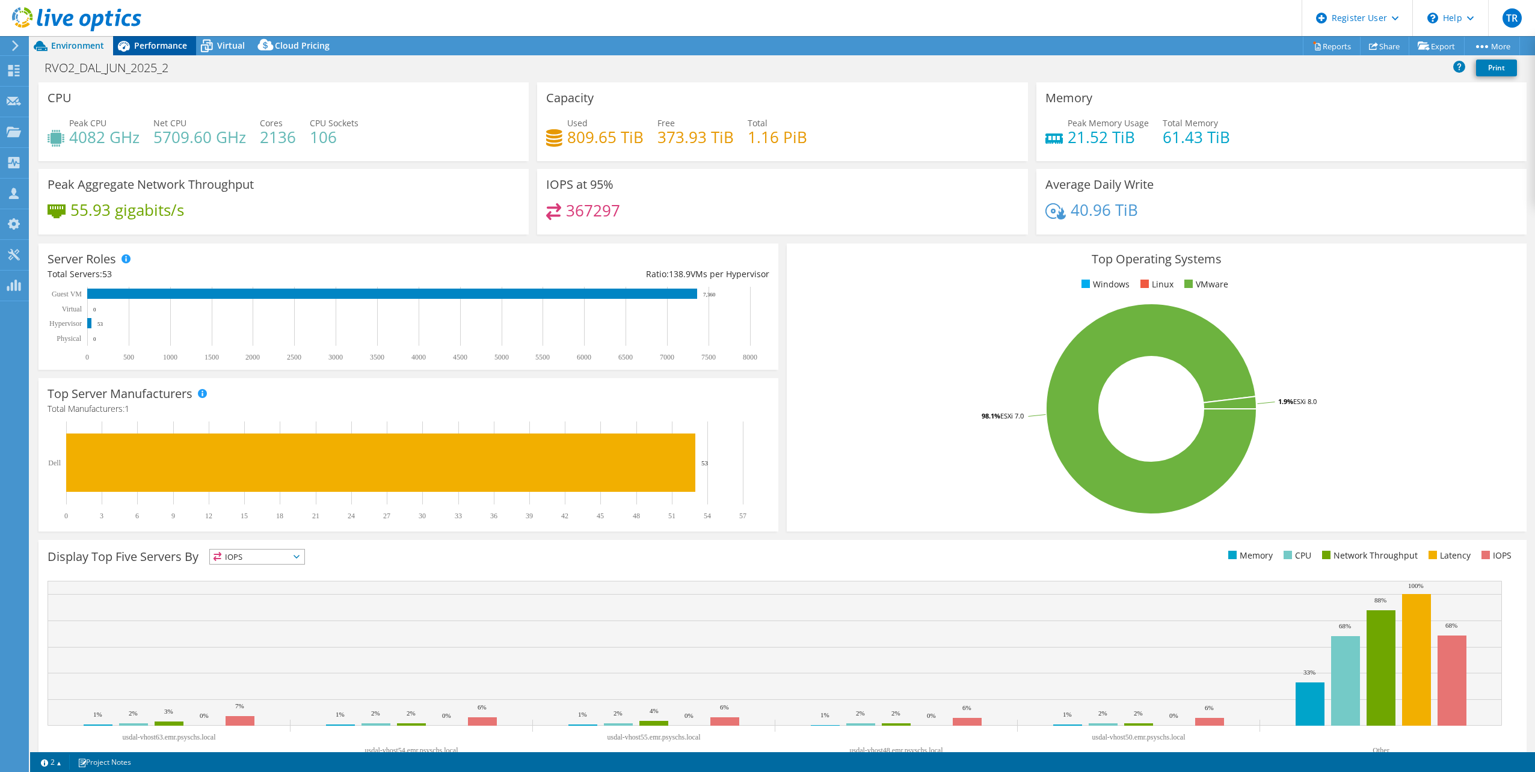
click at [164, 47] on span "Performance" at bounding box center [160, 45] width 53 height 11
